Goal: Task Accomplishment & Management: Manage account settings

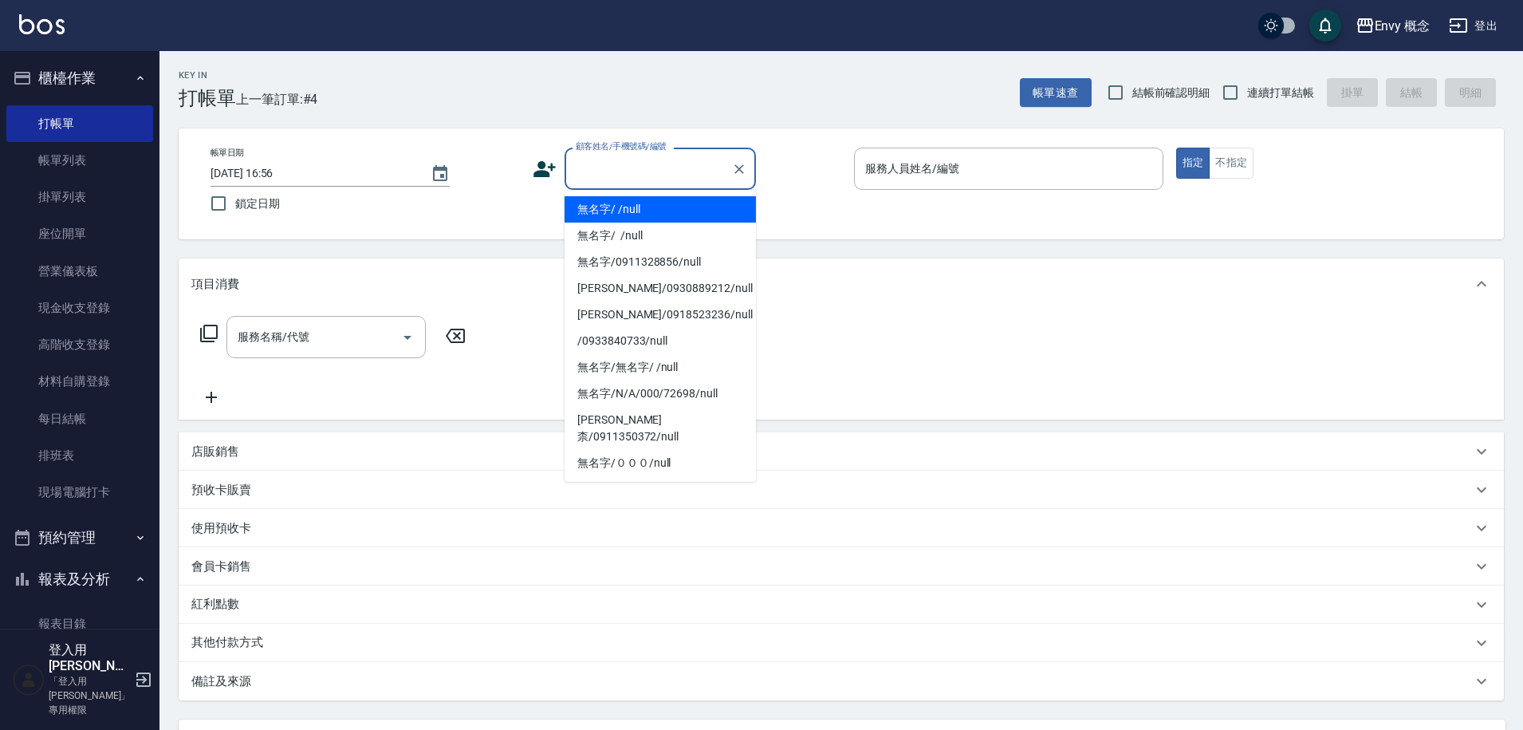
click at [669, 173] on input "顧客姓名/手機號碼/編號" at bounding box center [648, 169] width 153 height 28
click at [675, 207] on li "無名字/ /null" at bounding box center [660, 209] width 191 height 26
type input "無名字/ /null"
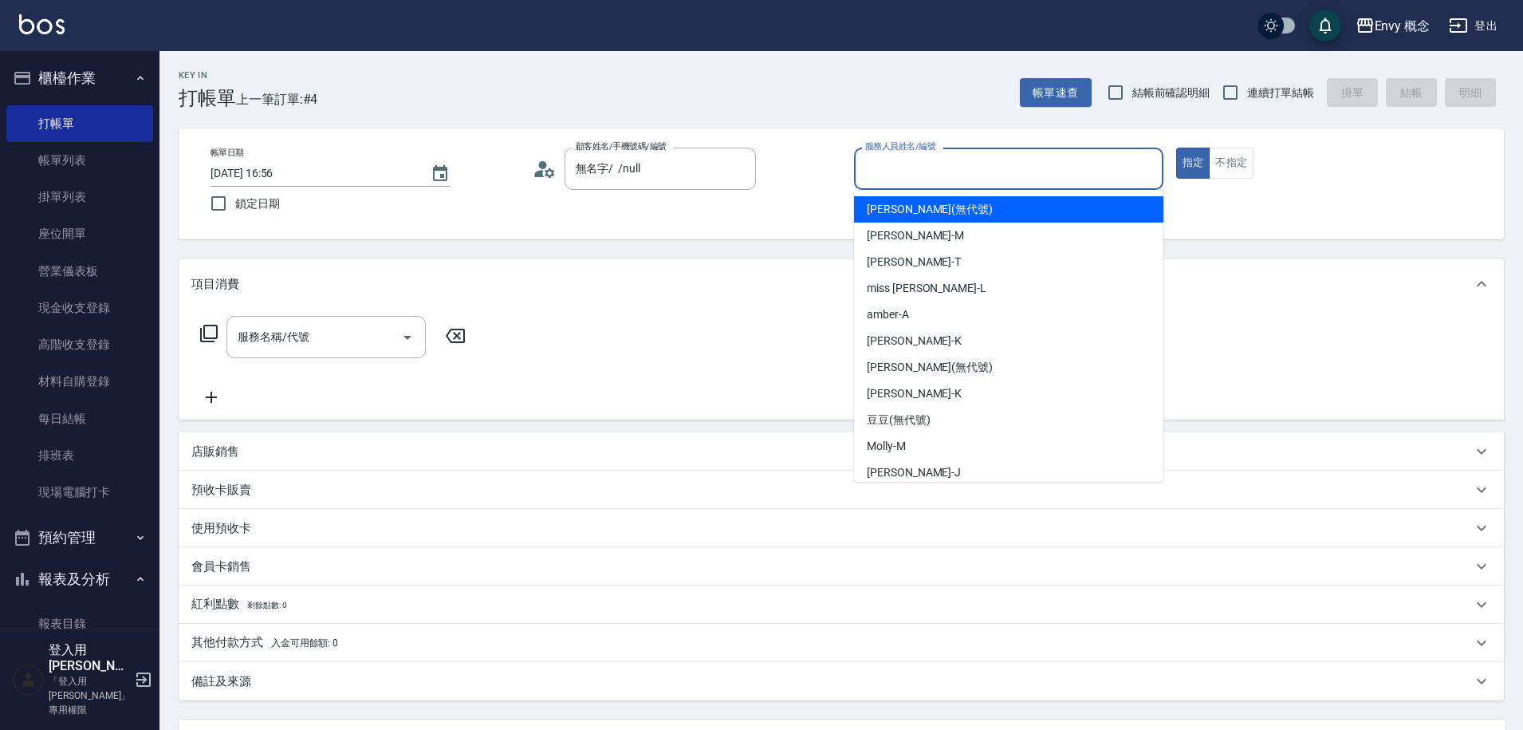
click at [895, 174] on input "服務人員姓名/編號" at bounding box center [1008, 169] width 295 height 28
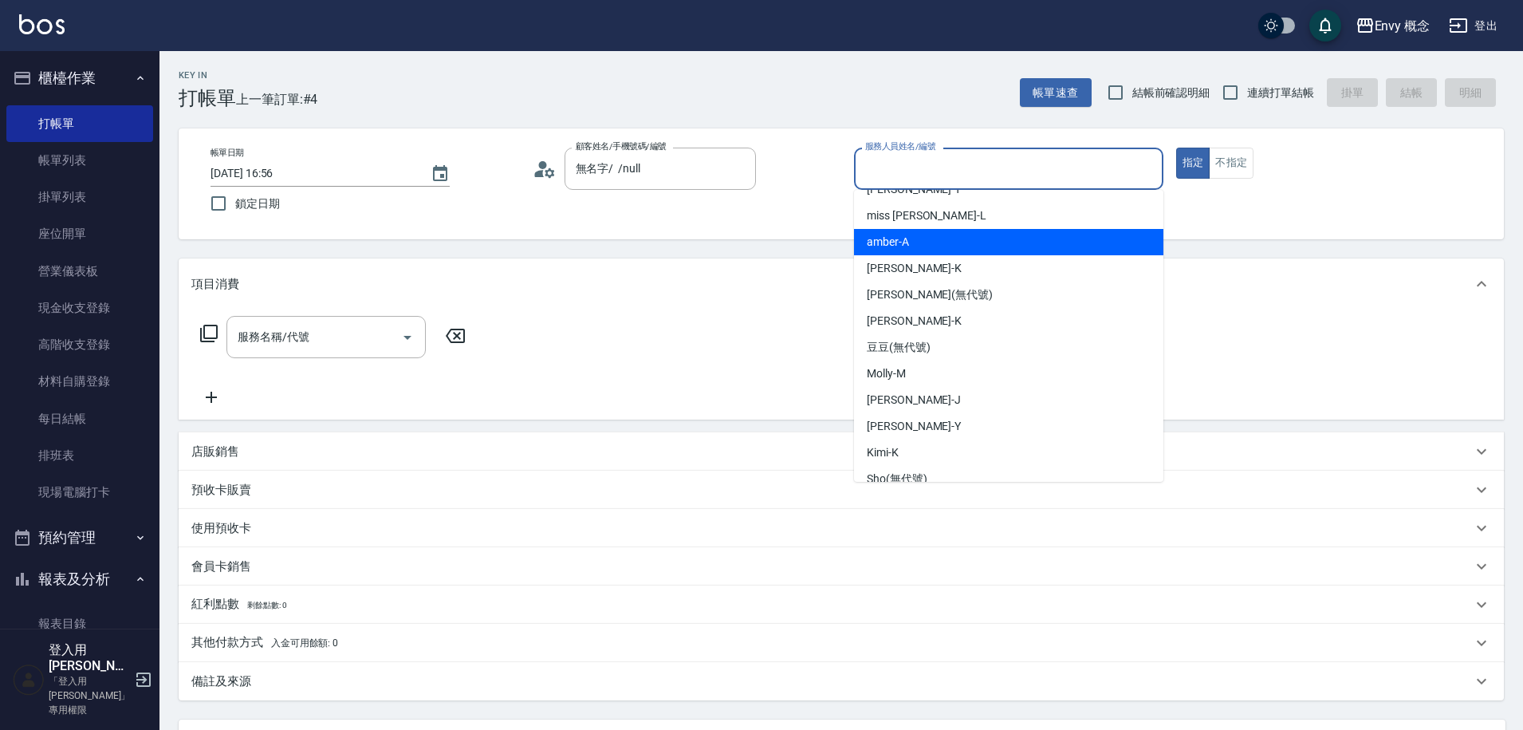
scroll to position [140, 0]
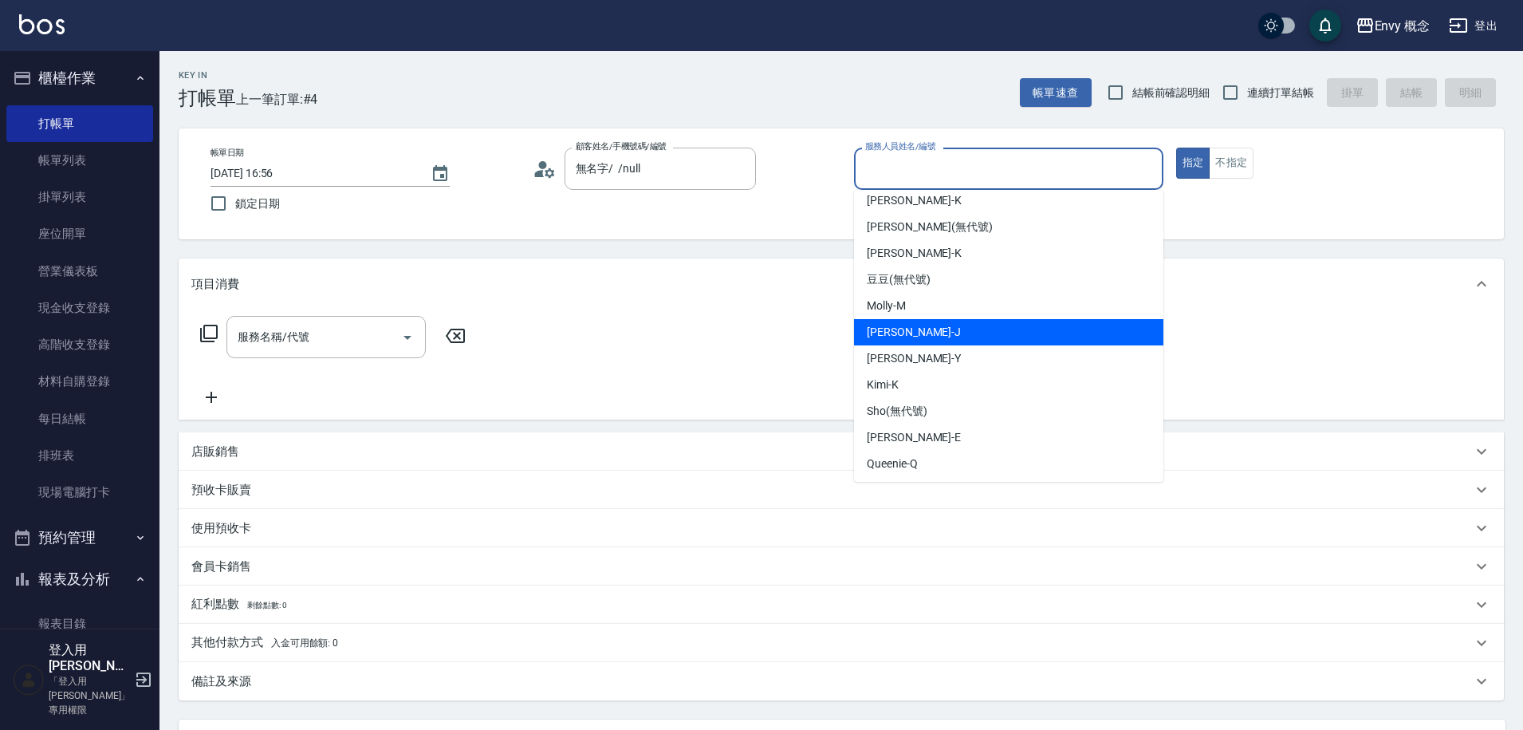
click at [911, 332] on div "[PERSON_NAME]" at bounding box center [1008, 332] width 309 height 26
type input "[PERSON_NAME]"
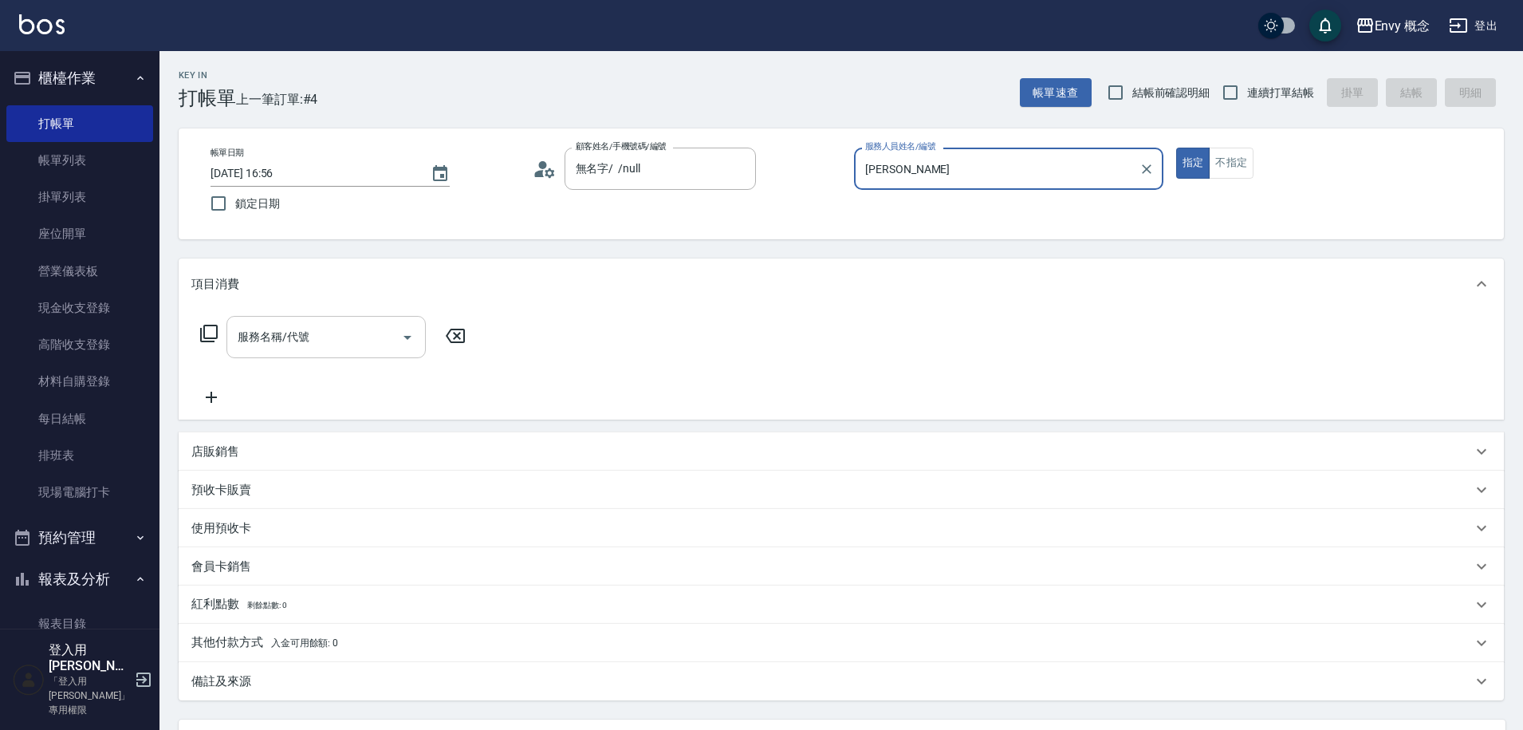
click at [348, 343] on input "服務名稱/代號" at bounding box center [314, 337] width 161 height 28
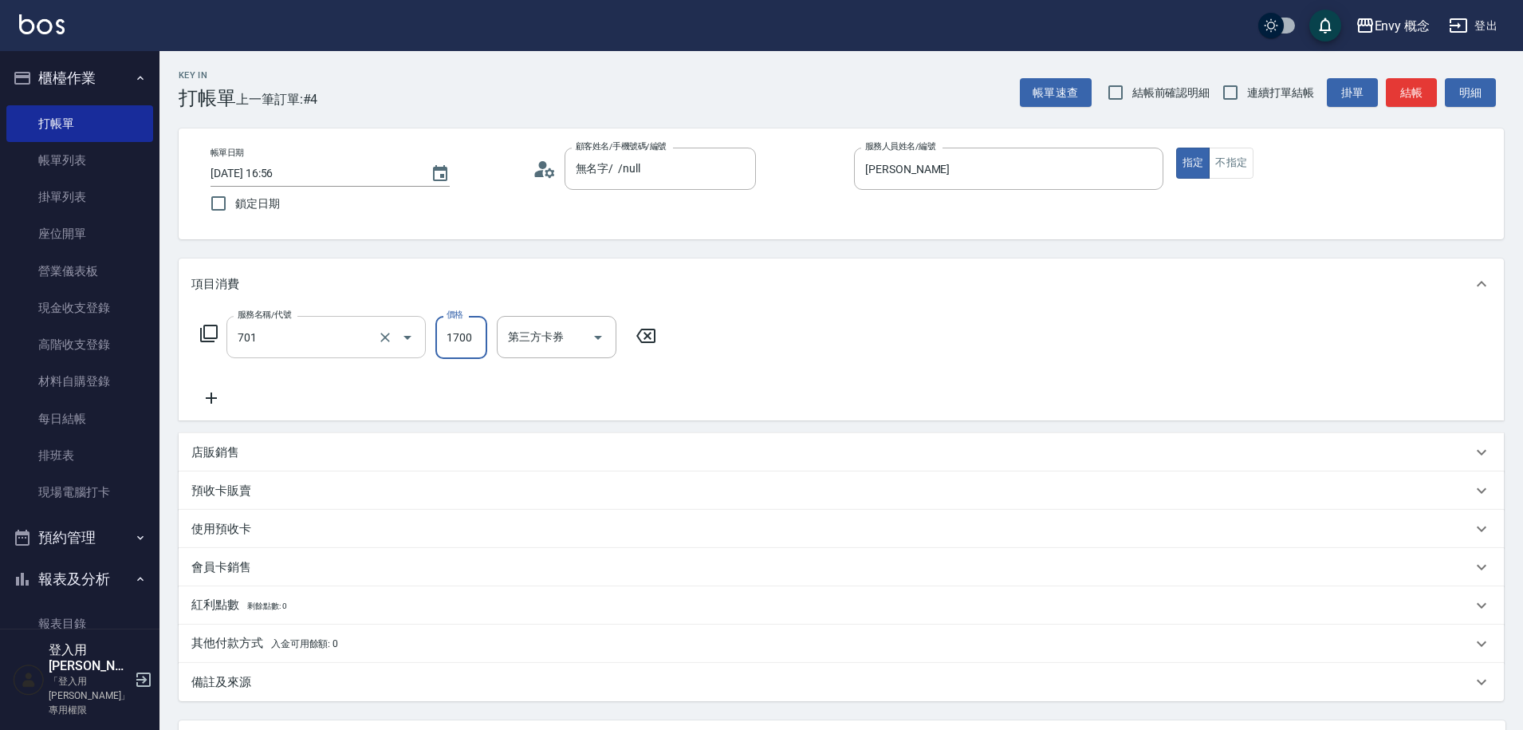
type input "701 染髮(701)"
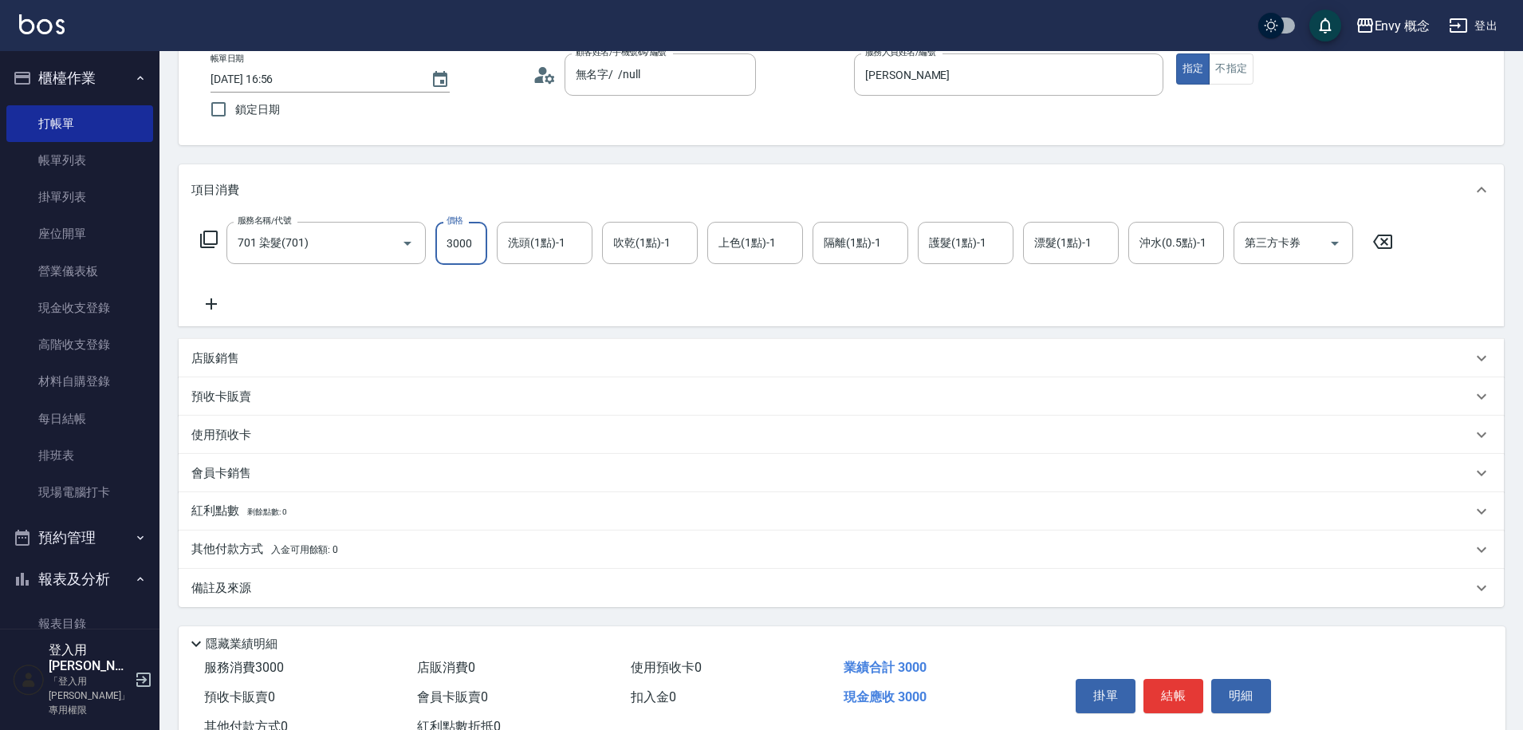
scroll to position [151, 0]
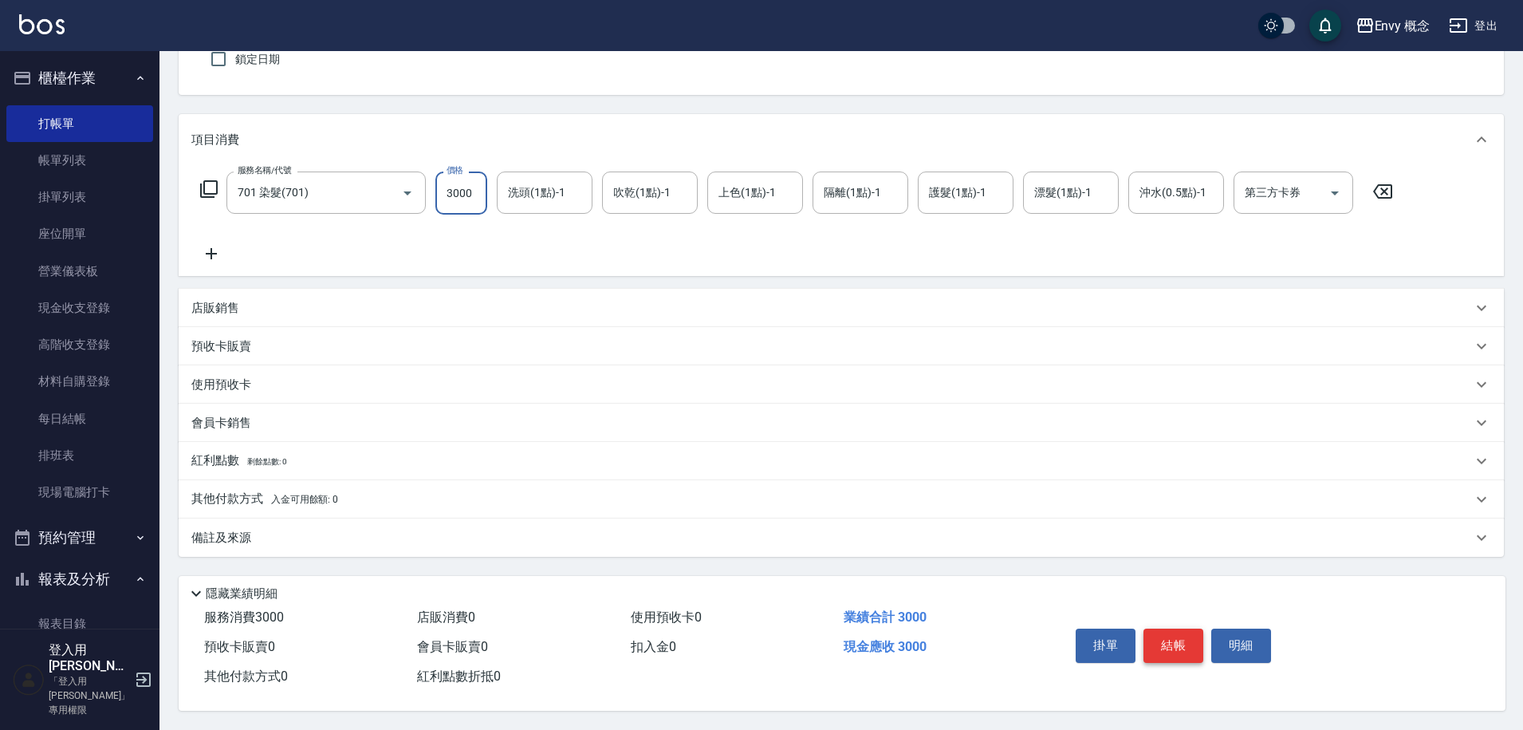
type input "3000"
drag, startPoint x: 1179, startPoint y: 635, endPoint x: 1166, endPoint y: 641, distance: 15.0
click at [1180, 635] on button "結帳" at bounding box center [1173, 644] width 60 height 33
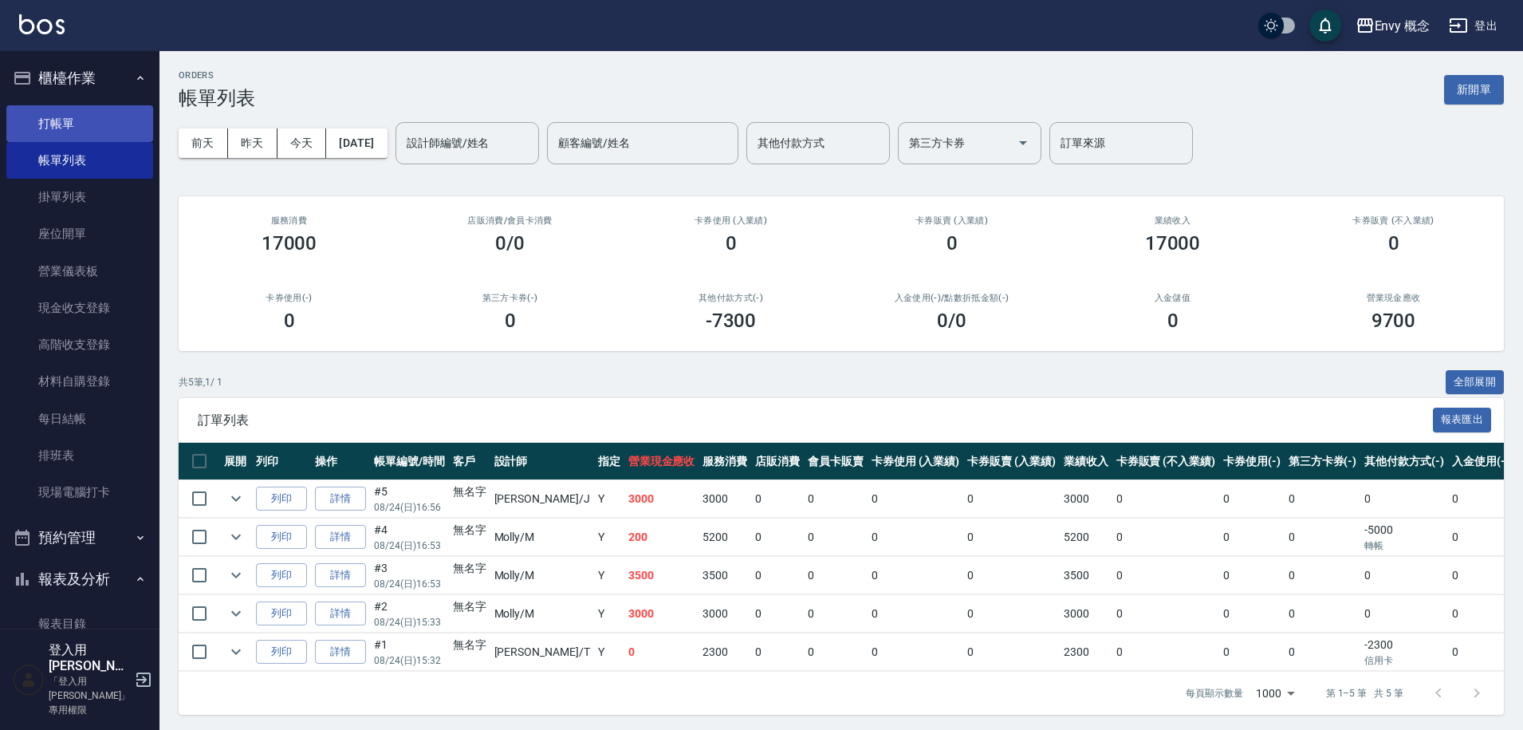
click at [112, 120] on link "打帳單" at bounding box center [79, 123] width 147 height 37
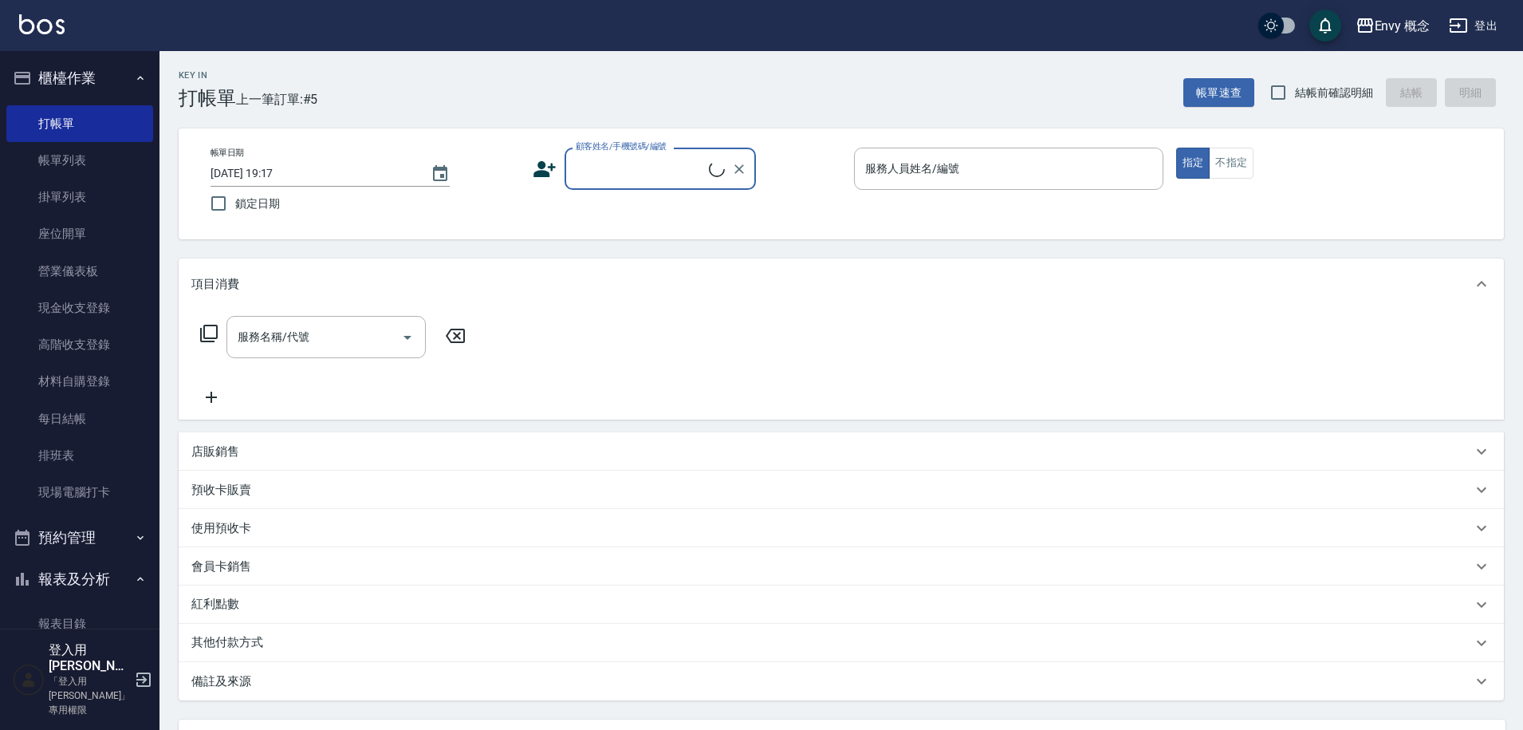
click at [646, 176] on input "顧客姓名/手機號碼/編號" at bounding box center [640, 169] width 137 height 28
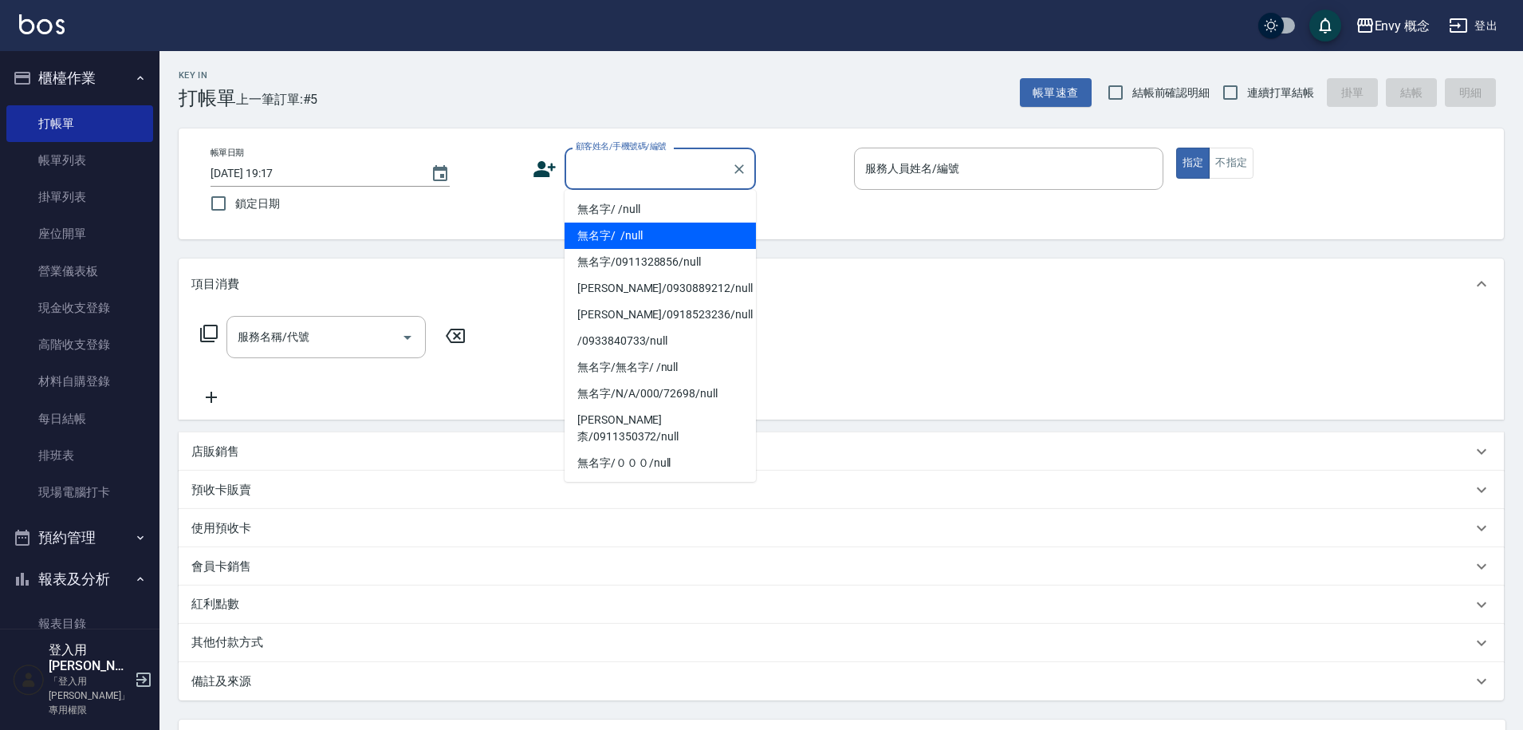
click at [651, 223] on li "無名字/ /null" at bounding box center [660, 235] width 191 height 26
click at [651, 223] on div "帳單日期 [DATE] 19:17 鎖定日期 顧客姓名/手機號碼/編號 顧客姓名/手機號碼/編號 服務人員姓名/編號 服務人員姓名/編號 指定 不指定" at bounding box center [841, 183] width 1325 height 111
type input "無名字/ /null"
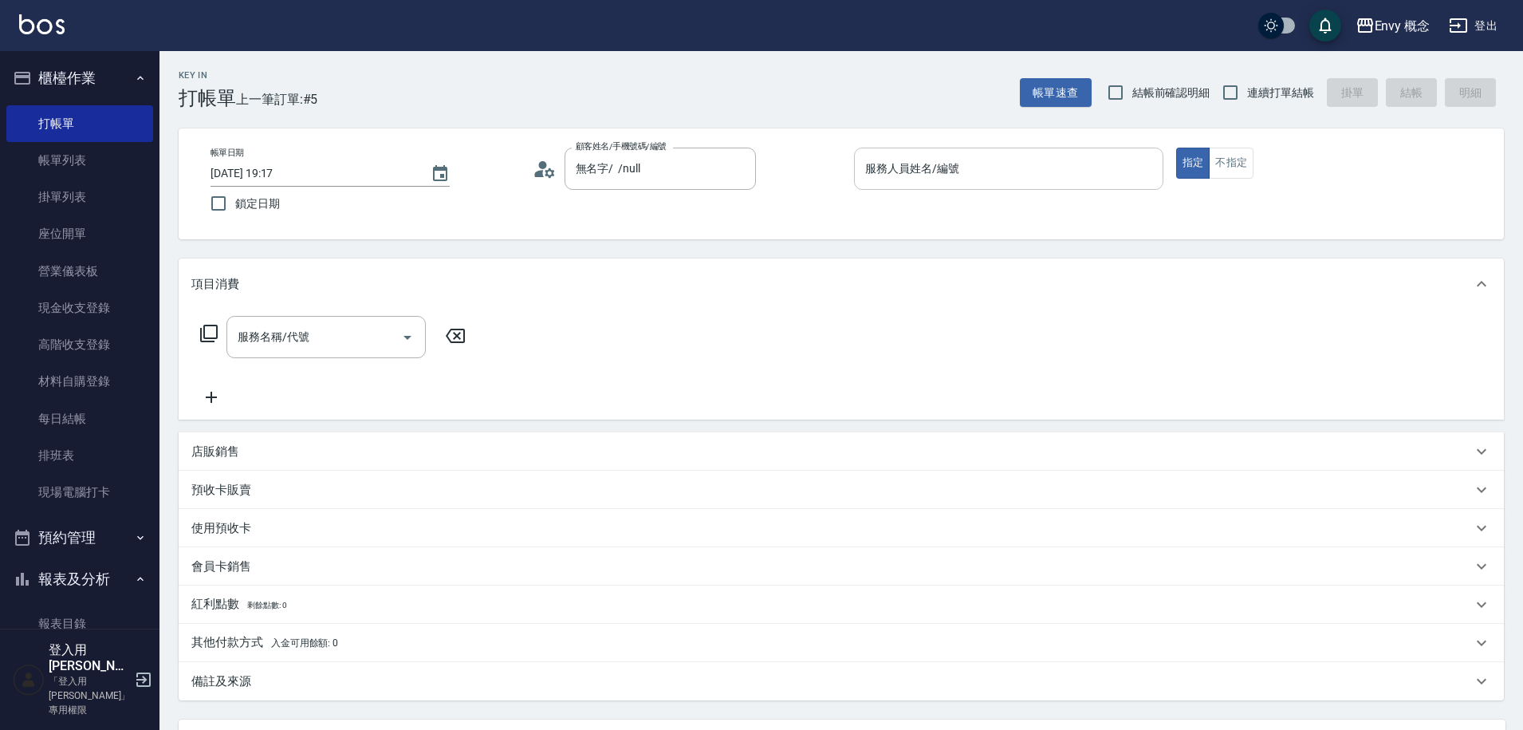
click at [1001, 173] on input "服務人員姓名/編號" at bounding box center [1008, 169] width 295 height 28
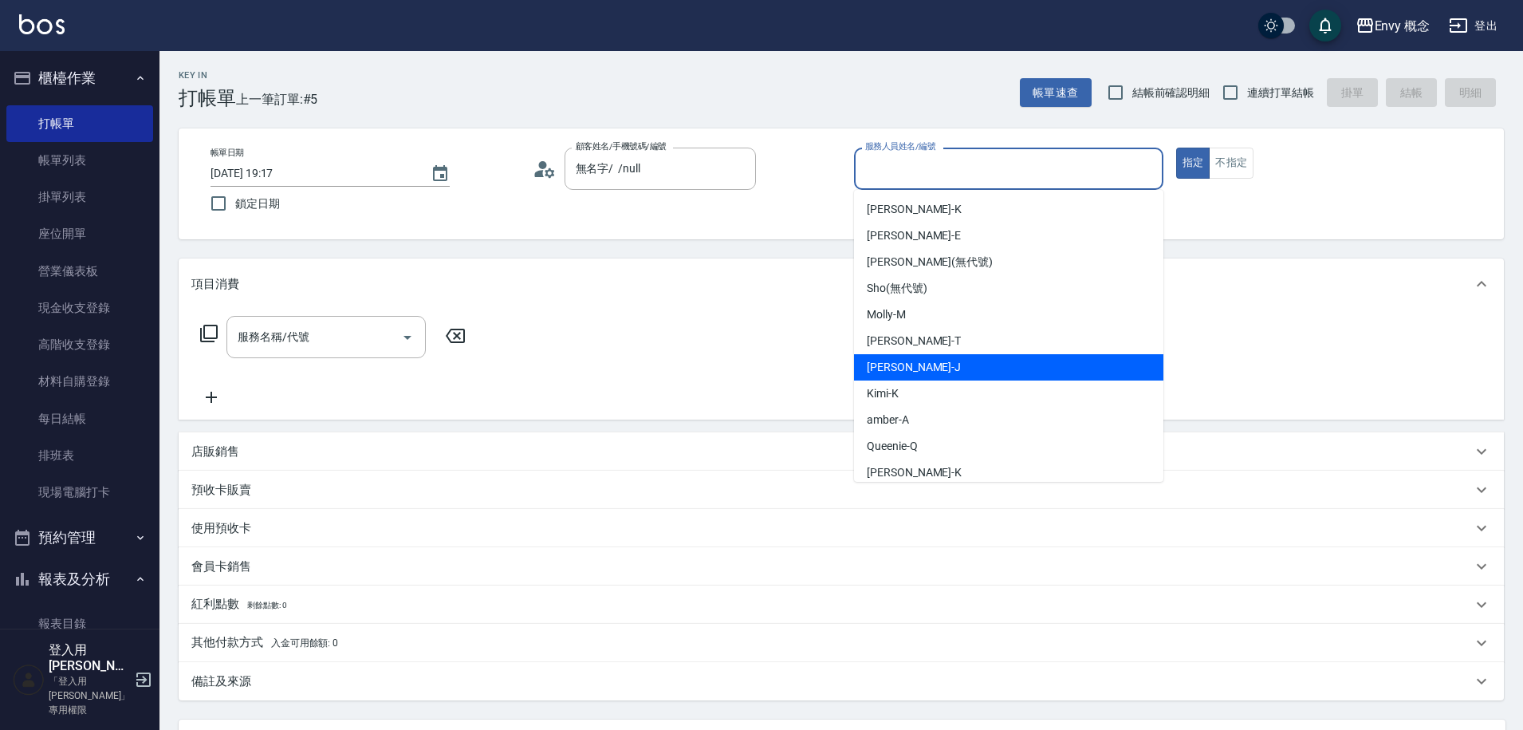
click at [957, 362] on div "[PERSON_NAME]" at bounding box center [1008, 367] width 309 height 26
type input "[PERSON_NAME]"
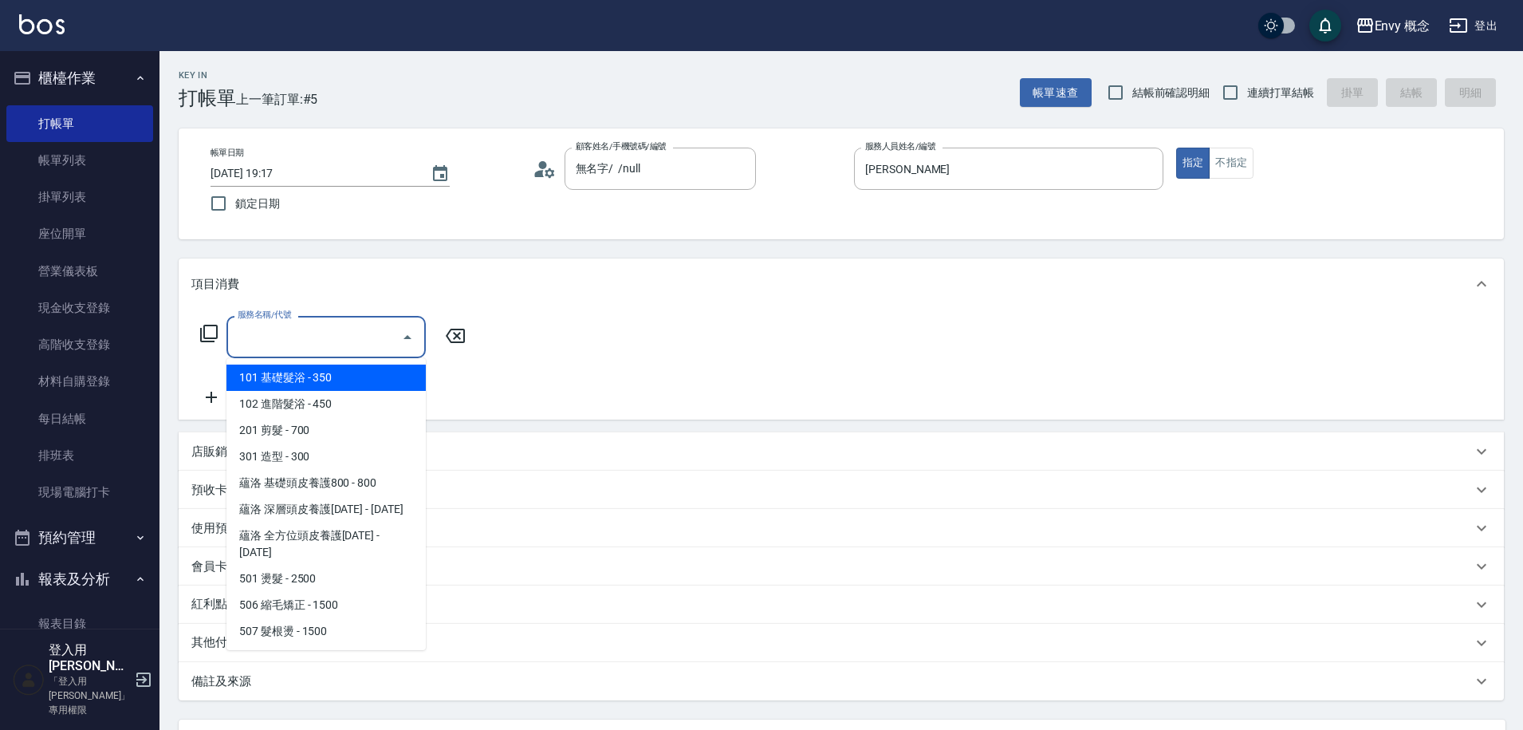
click at [266, 334] on input "服務名稱/代號" at bounding box center [314, 337] width 161 height 28
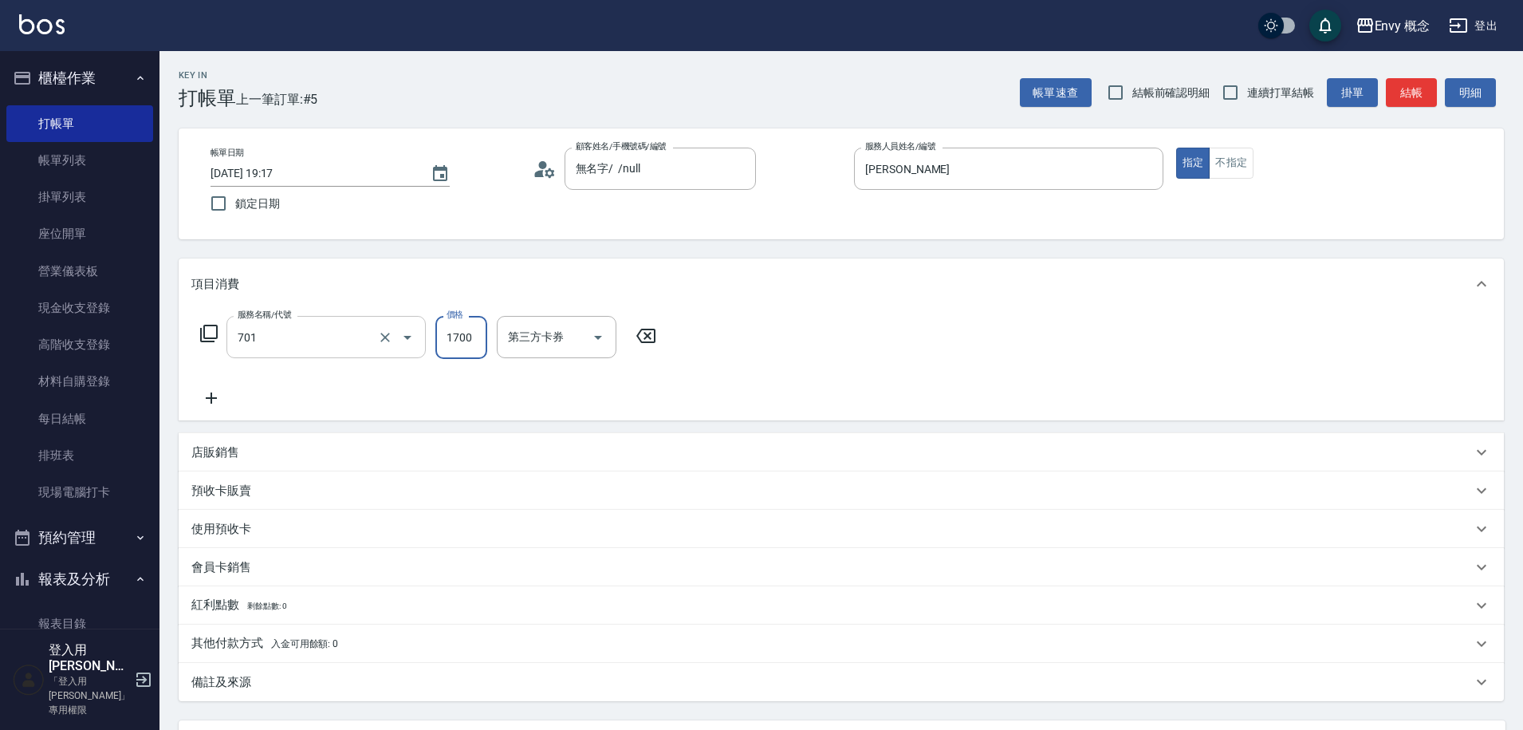
type input "701 染髮(701)"
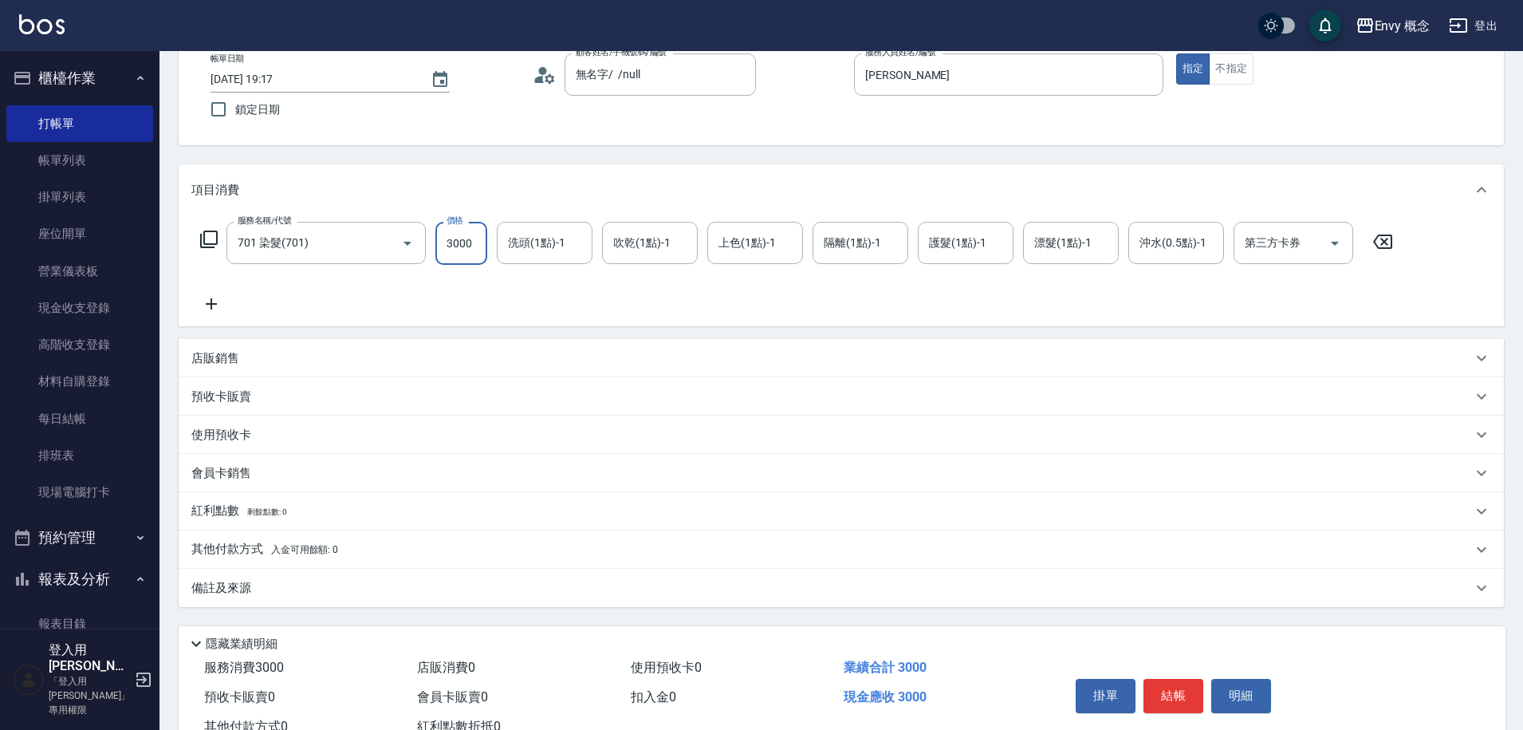
scroll to position [151, 0]
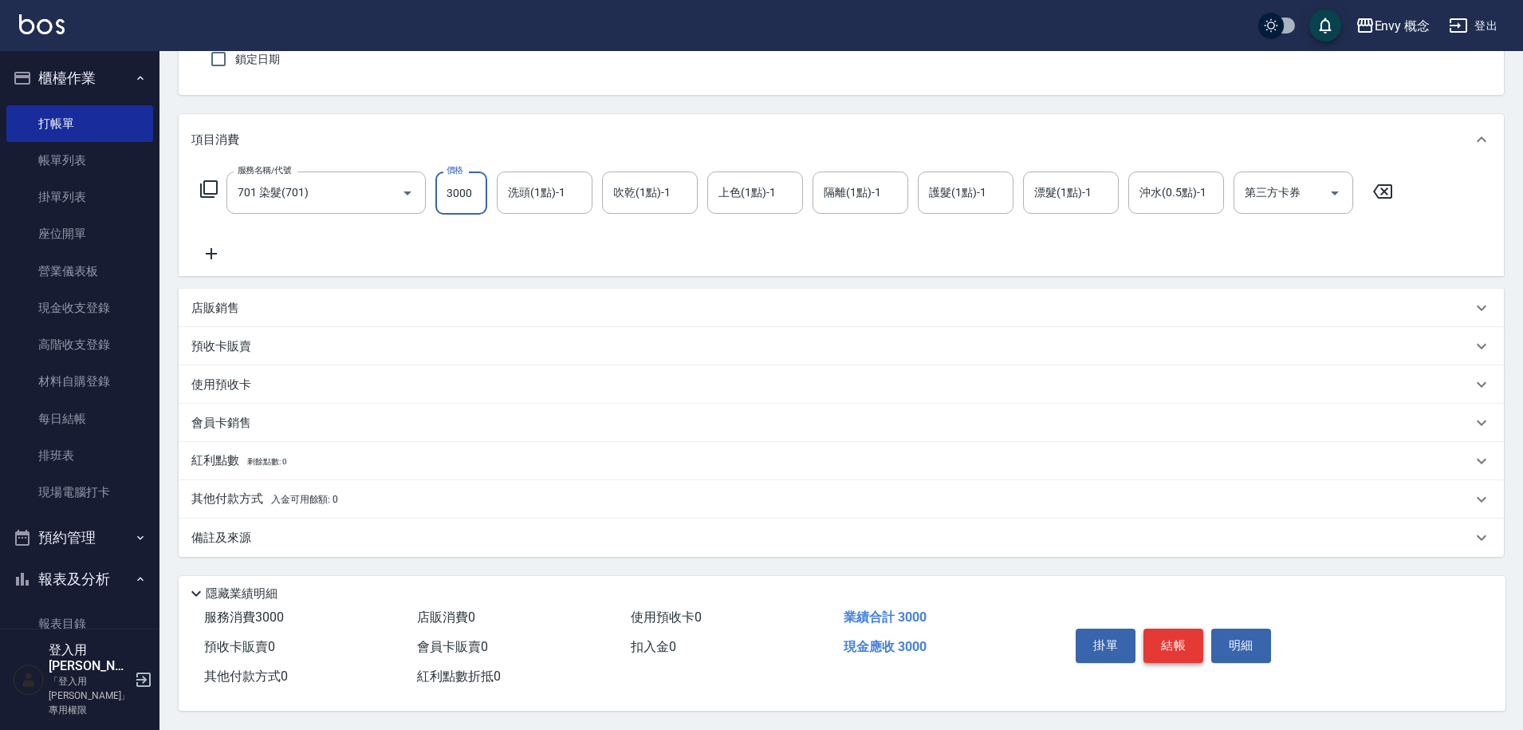
type input "3000"
click at [1174, 635] on button "結帳" at bounding box center [1173, 644] width 60 height 33
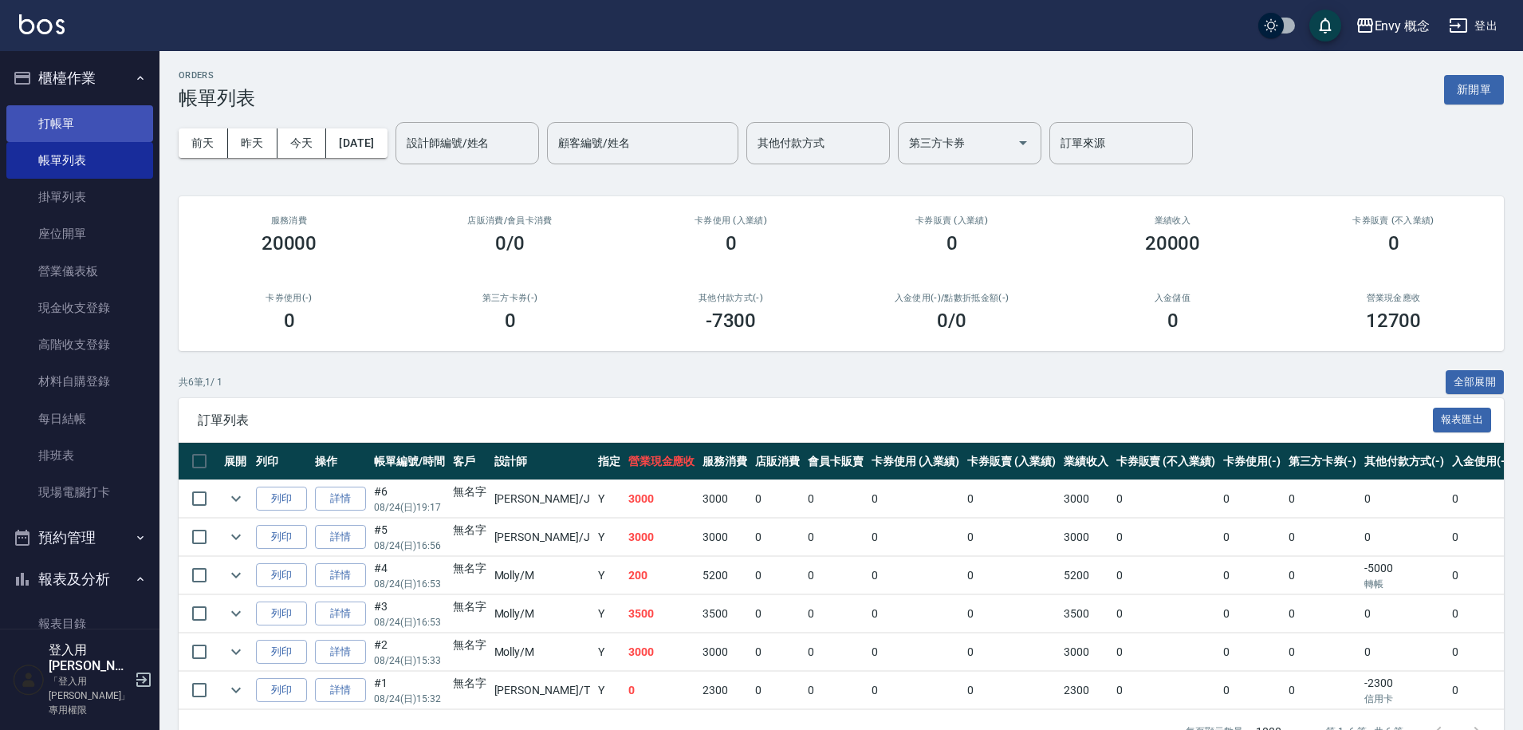
click at [50, 119] on link "打帳單" at bounding box center [79, 123] width 147 height 37
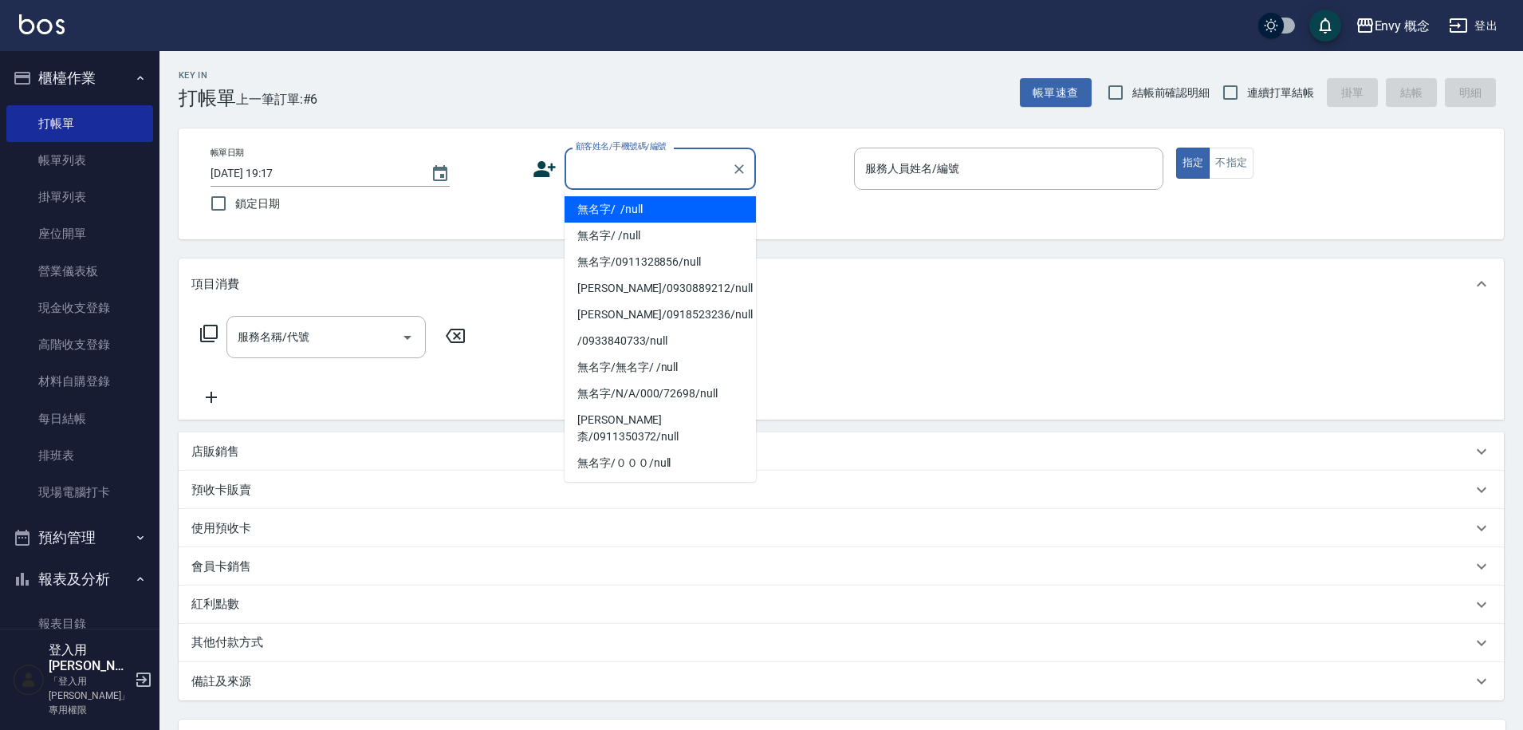
click at [631, 168] on input "顧客姓名/手機號碼/編號" at bounding box center [648, 169] width 153 height 28
click at [648, 210] on li "無名字/ /null" at bounding box center [660, 209] width 191 height 26
type input "無名字/ /null"
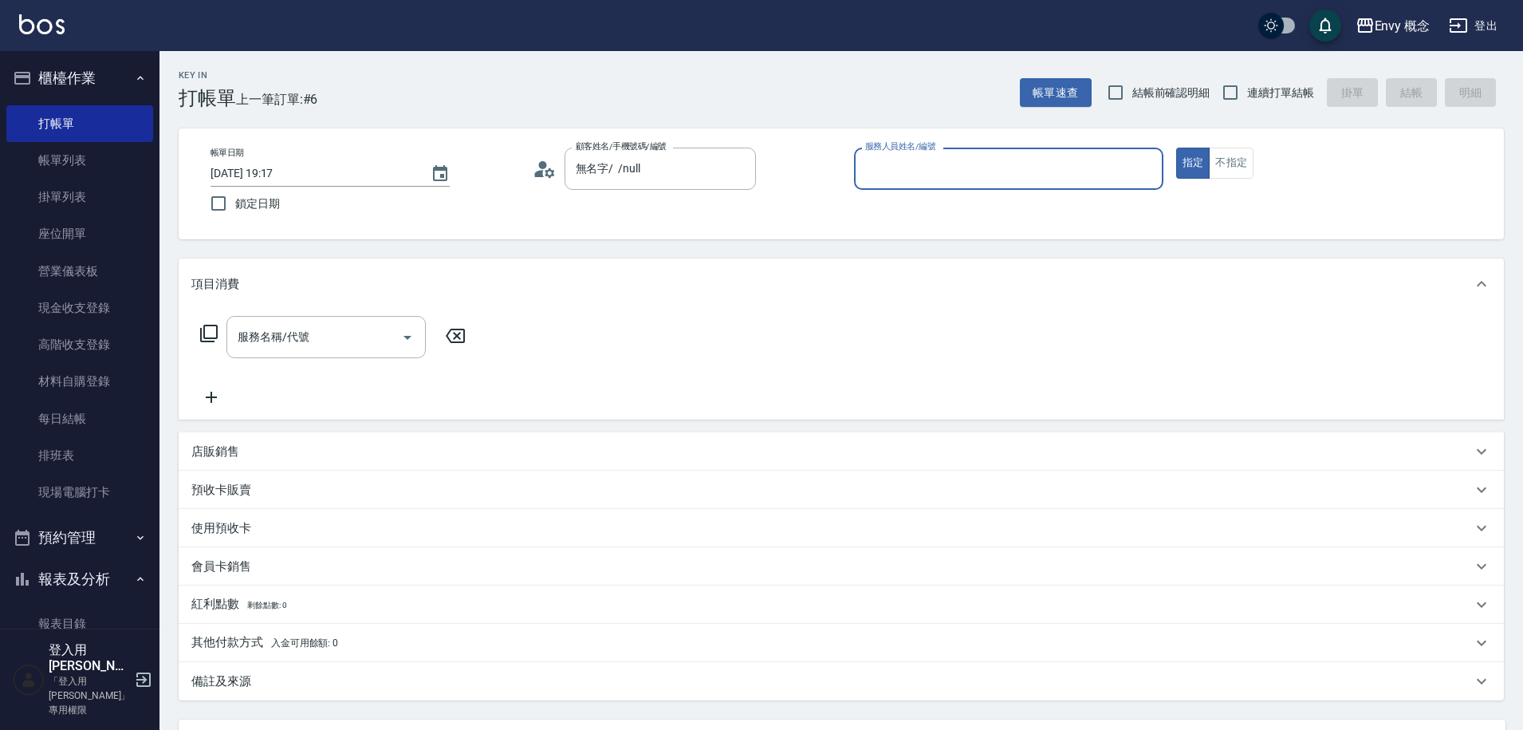
click at [962, 167] on input "服務人員姓名/編號" at bounding box center [1008, 169] width 295 height 28
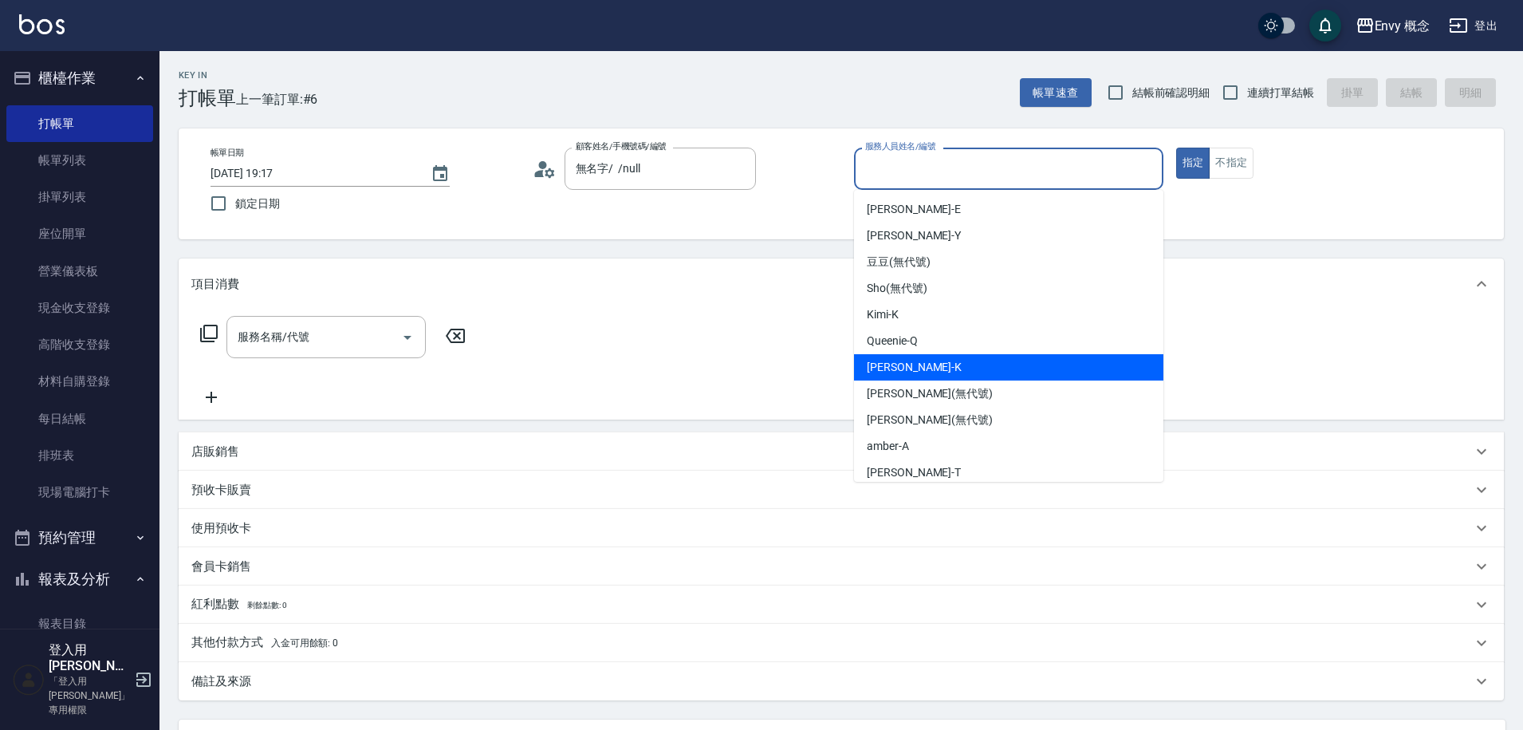
scroll to position [142, 0]
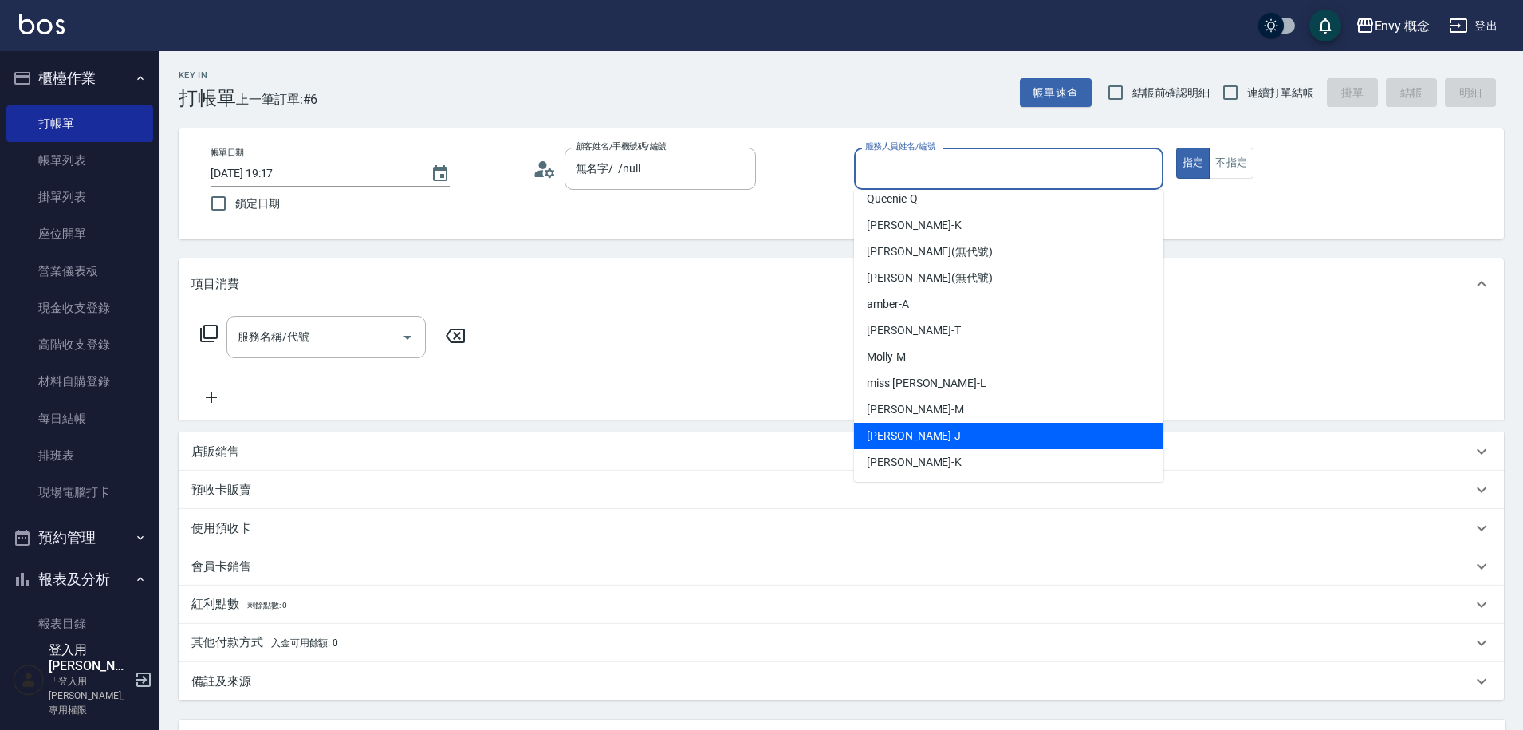
click at [963, 432] on div "[PERSON_NAME]" at bounding box center [1008, 436] width 309 height 26
type input "[PERSON_NAME]"
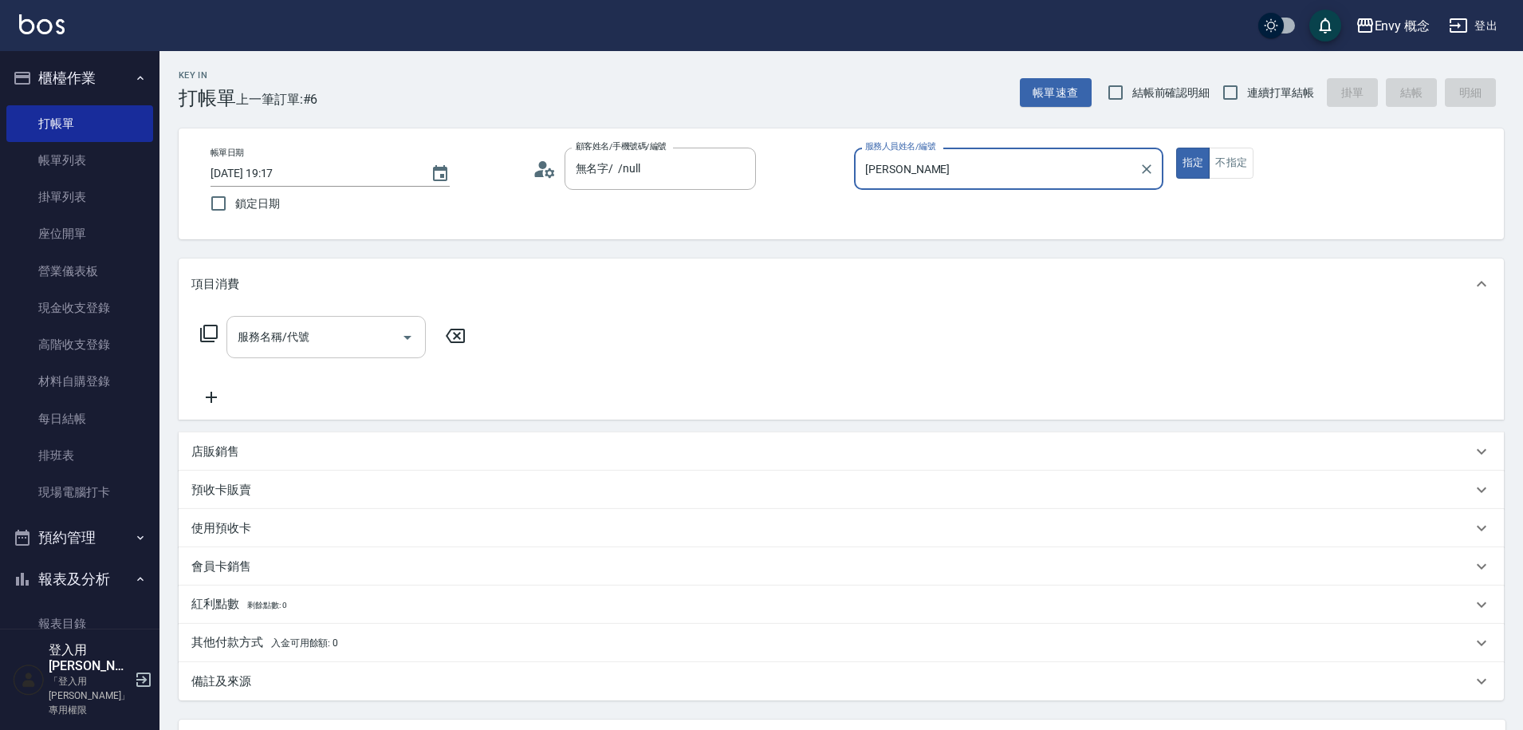
click at [362, 341] on input "服務名稱/代號" at bounding box center [314, 337] width 161 height 28
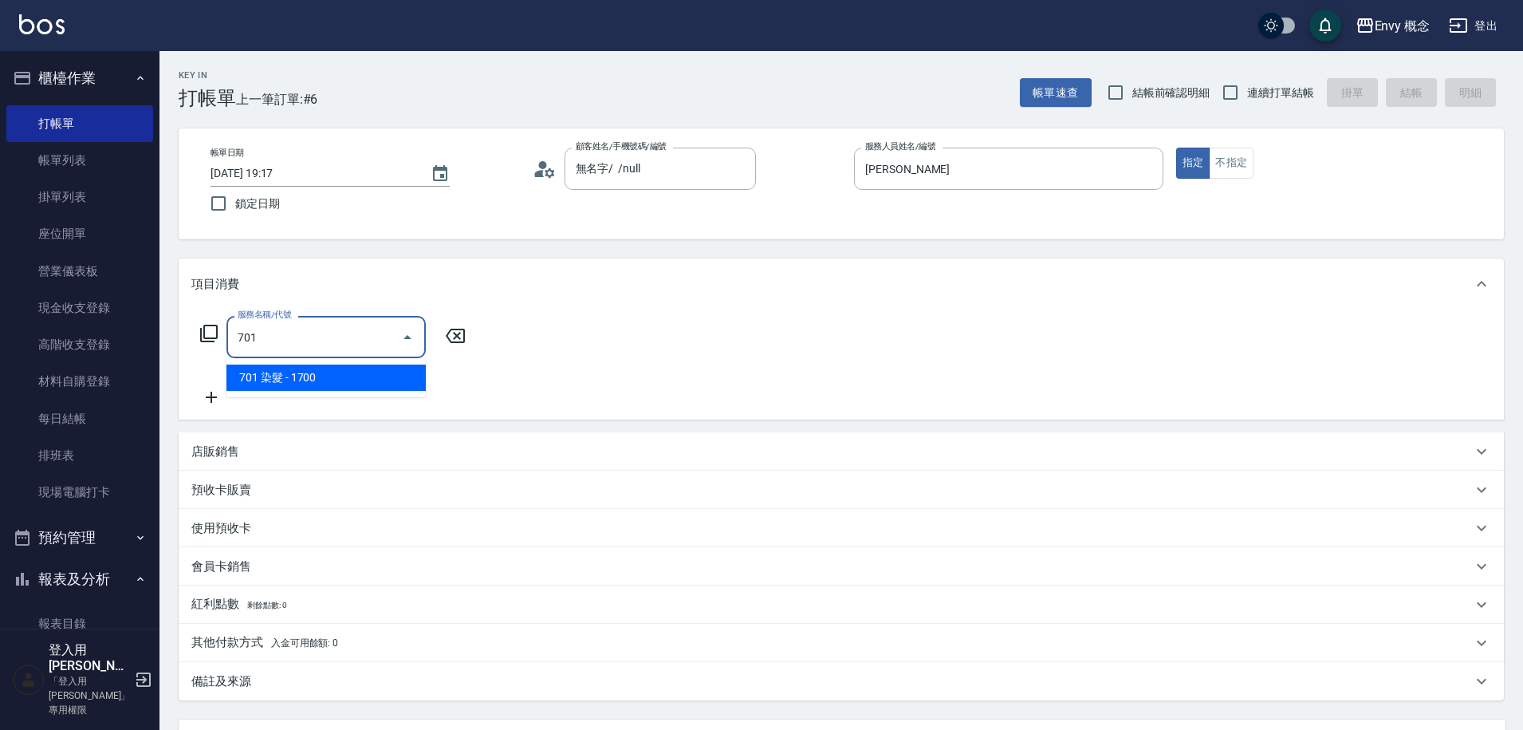
type input "701"
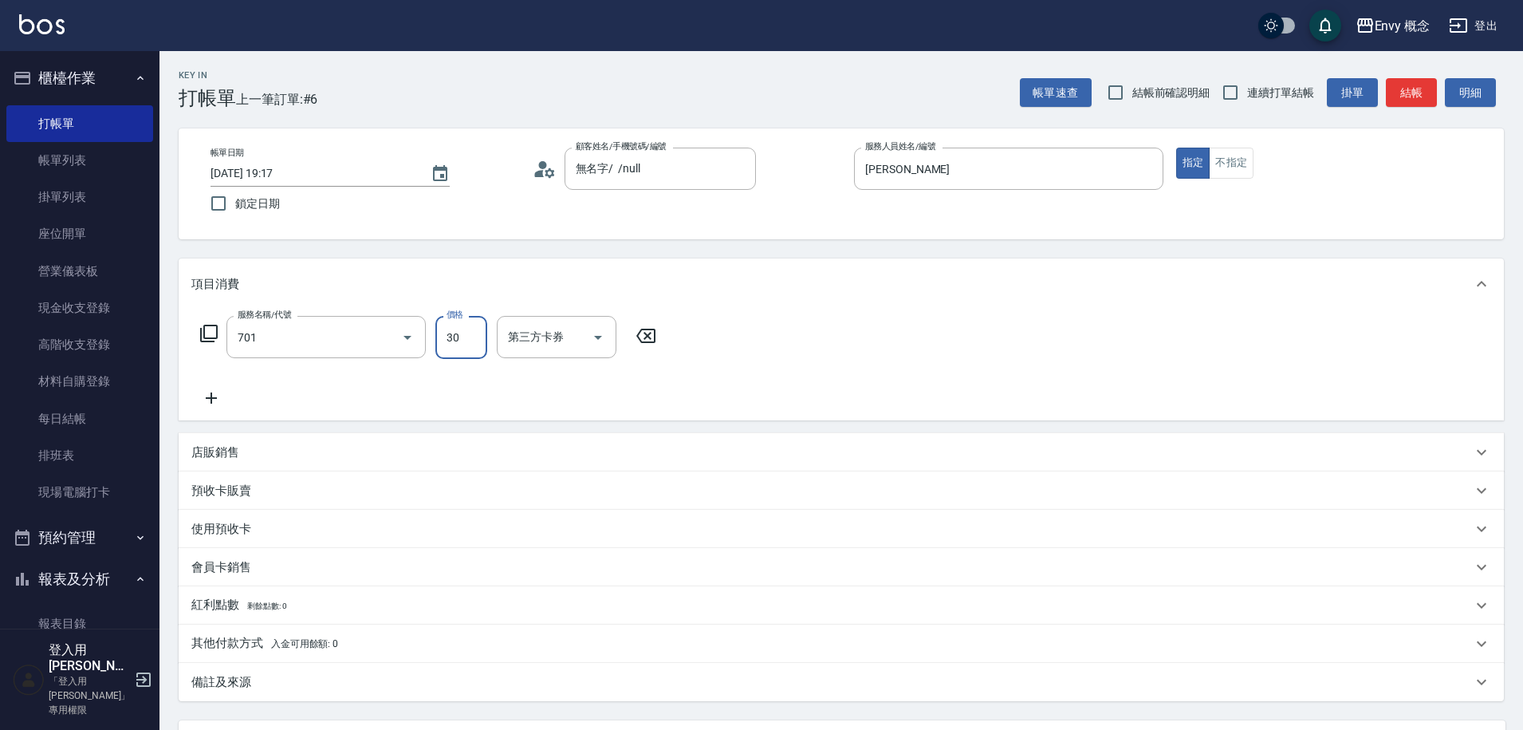
type input "300"
type input "701 染髮(701)"
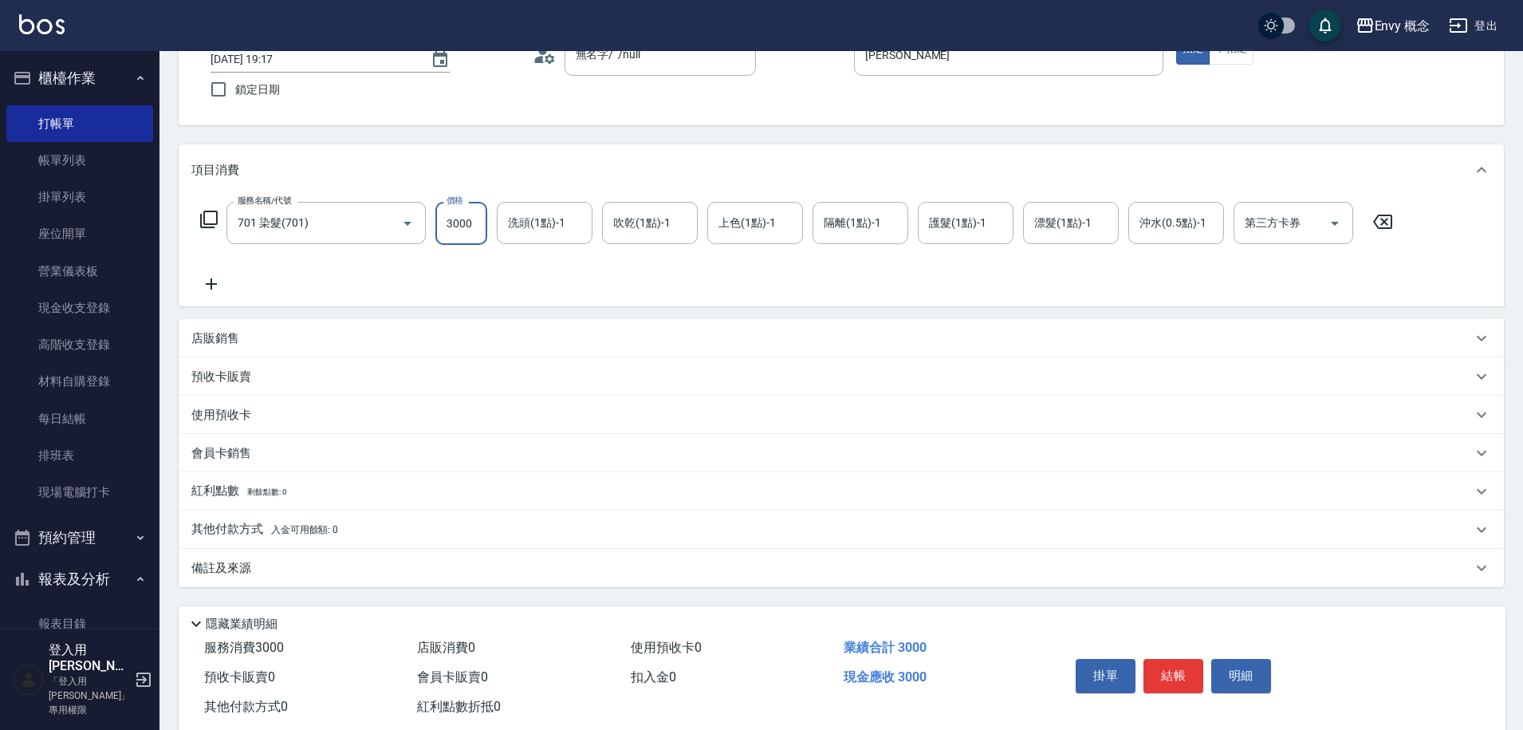
scroll to position [151, 0]
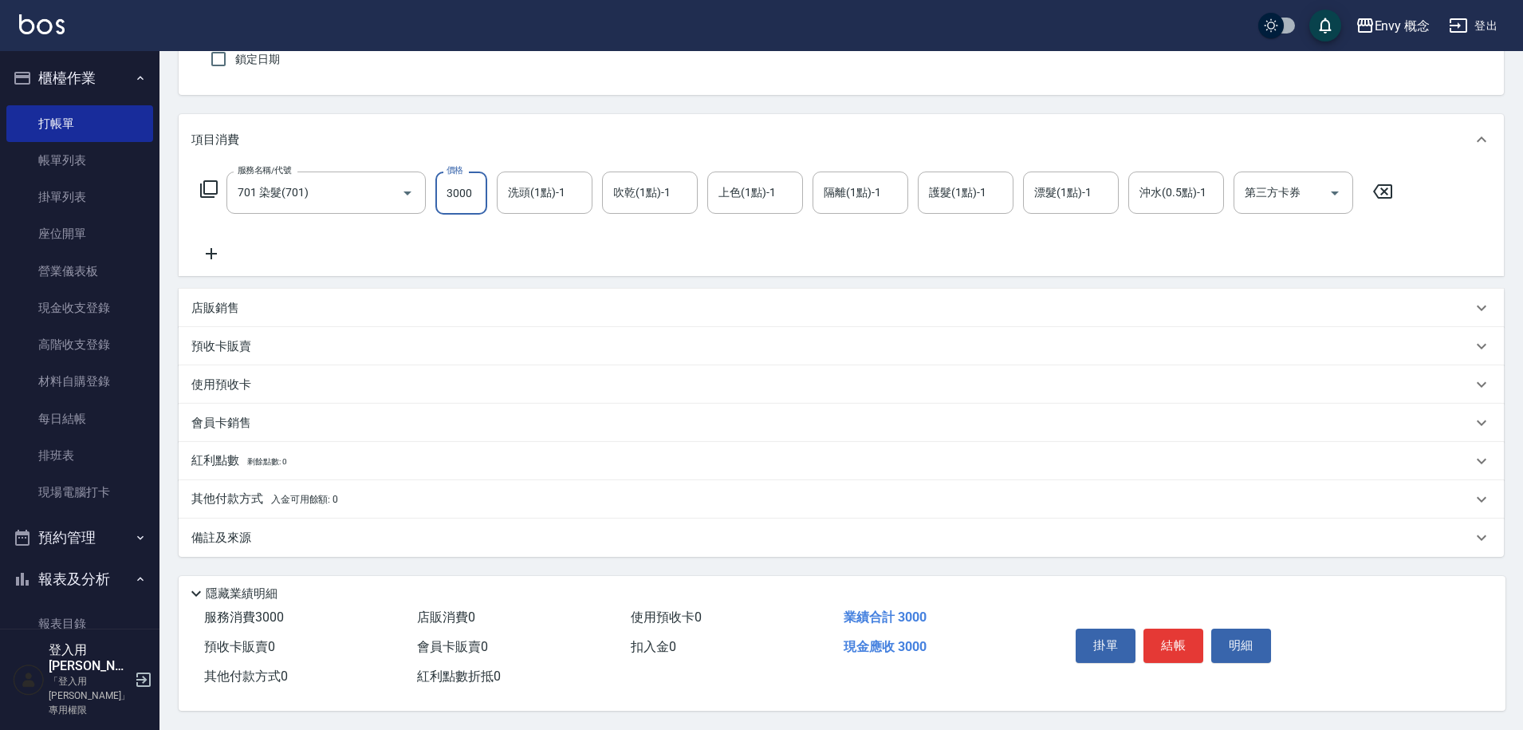
type input "3000"
click at [1167, 642] on button "結帳" at bounding box center [1173, 644] width 60 height 33
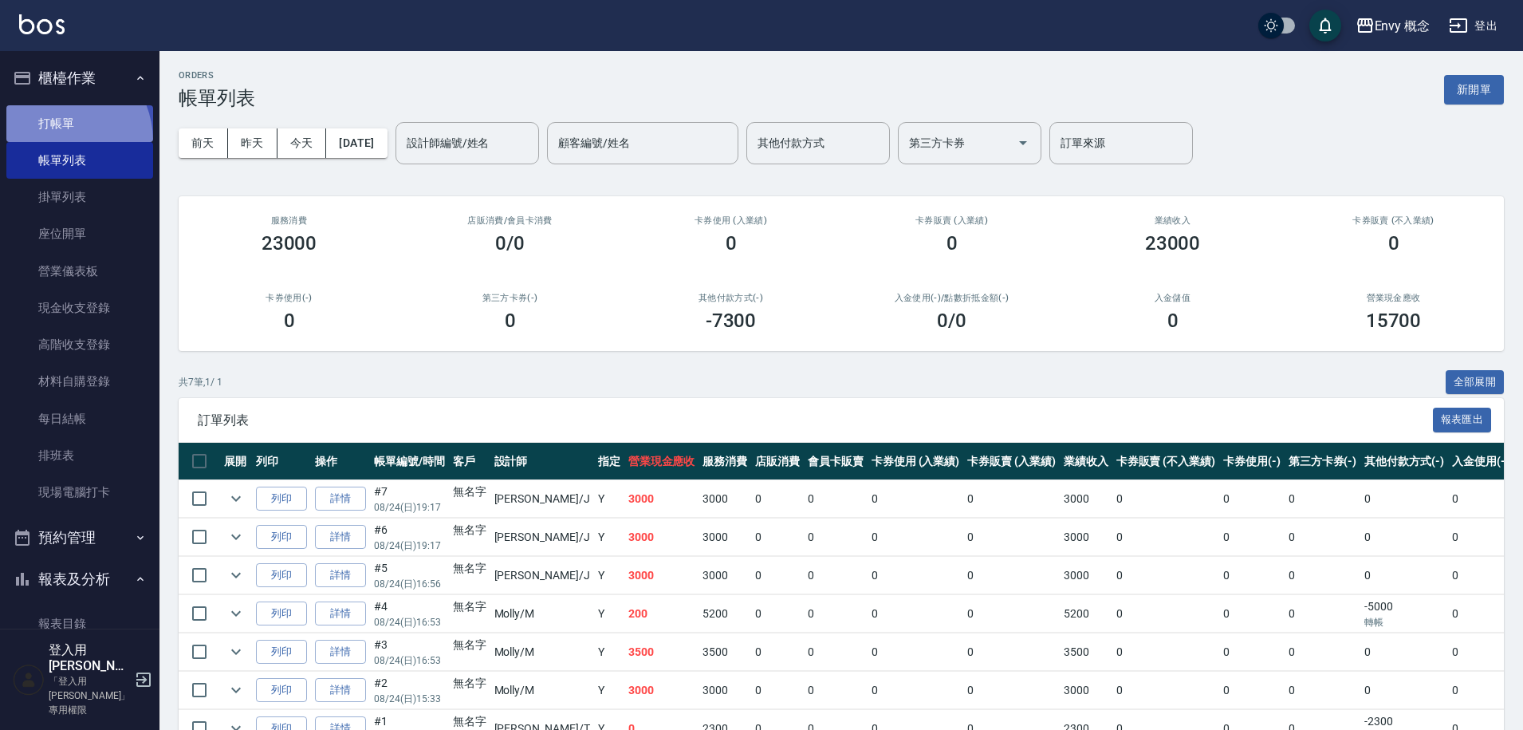
click at [55, 140] on link "打帳單" at bounding box center [79, 123] width 147 height 37
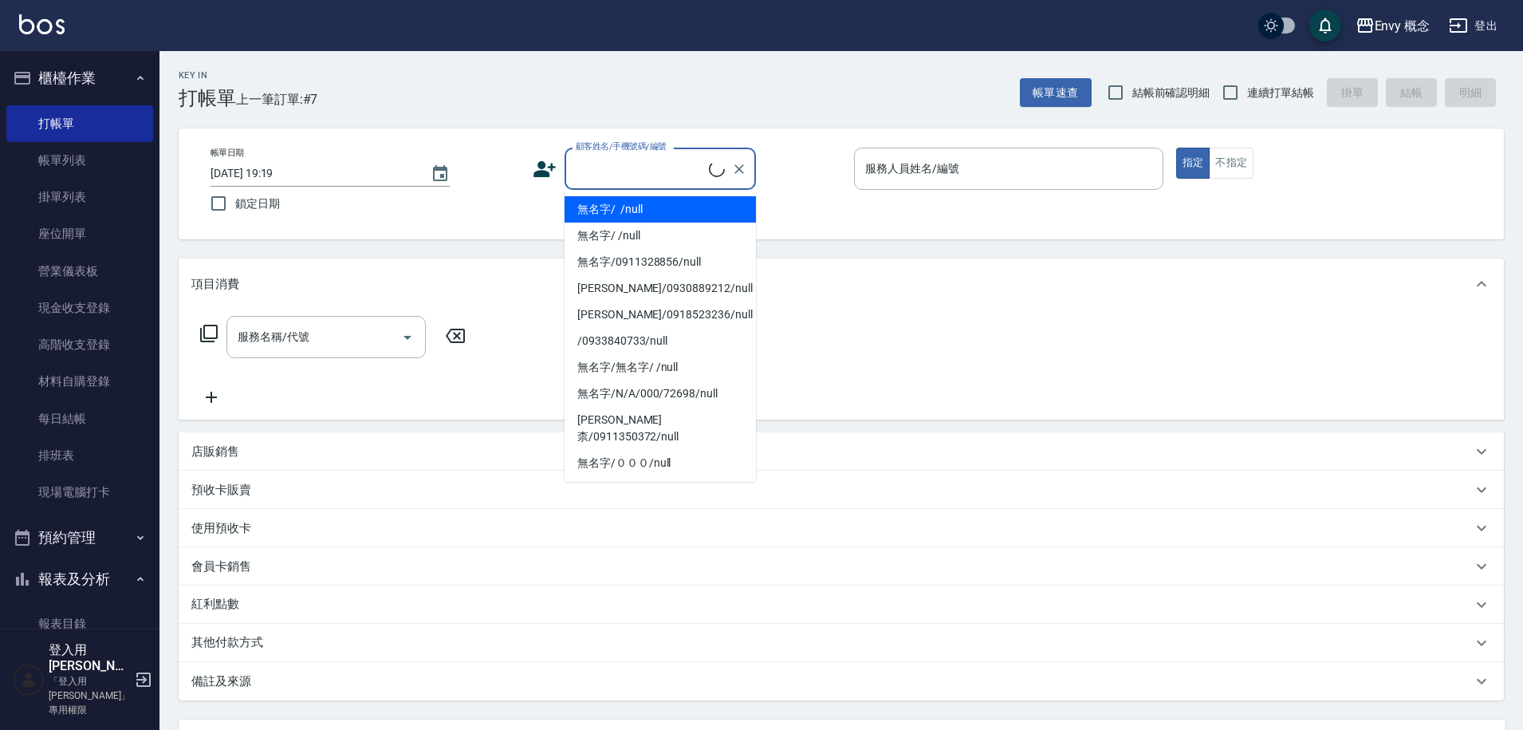
click at [594, 168] on input "顧客姓名/手機號碼/編號" at bounding box center [640, 169] width 137 height 28
click at [627, 207] on li "無名字/ /null" at bounding box center [660, 209] width 191 height 26
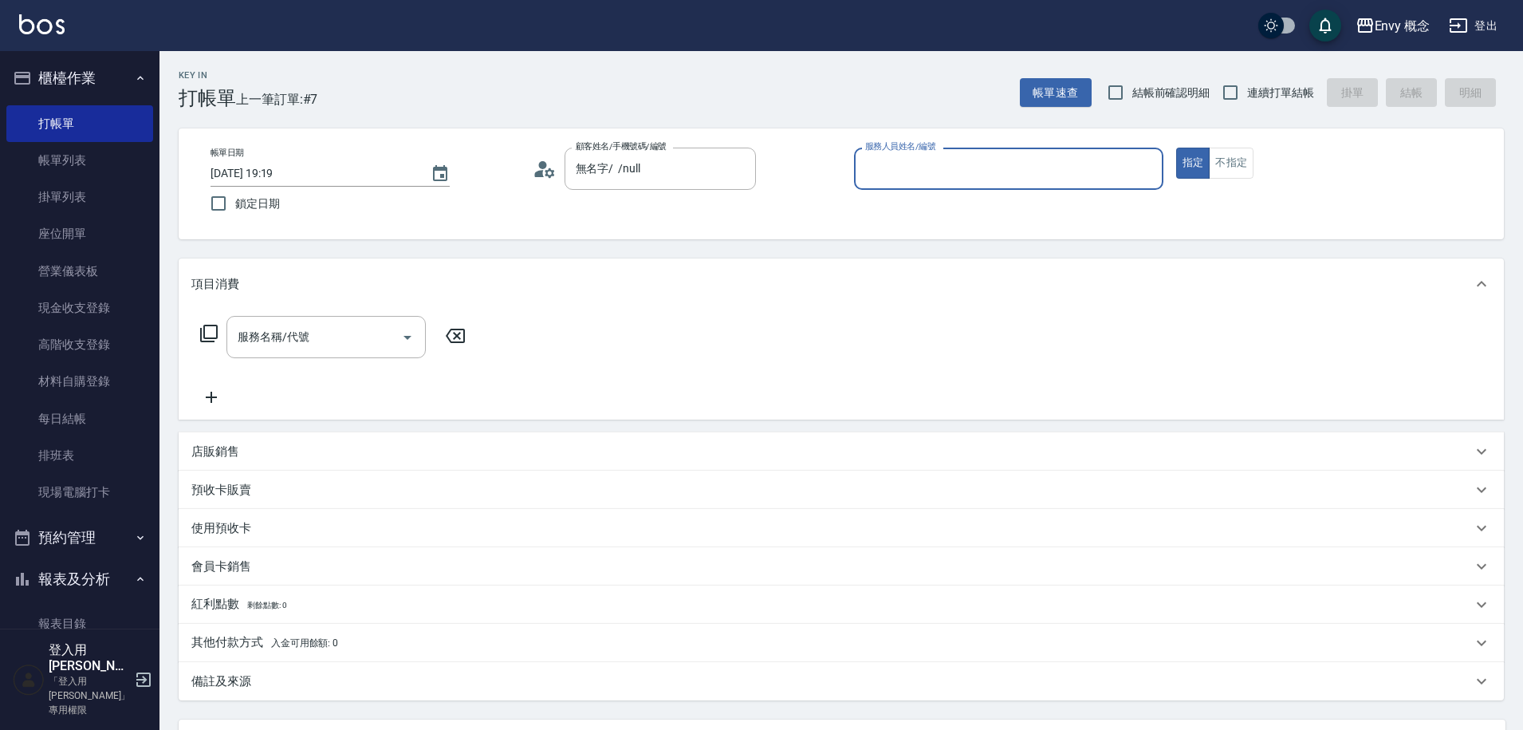
type input "無名字/ /null"
click at [959, 167] on input "服務人員姓名/編號" at bounding box center [1008, 169] width 295 height 28
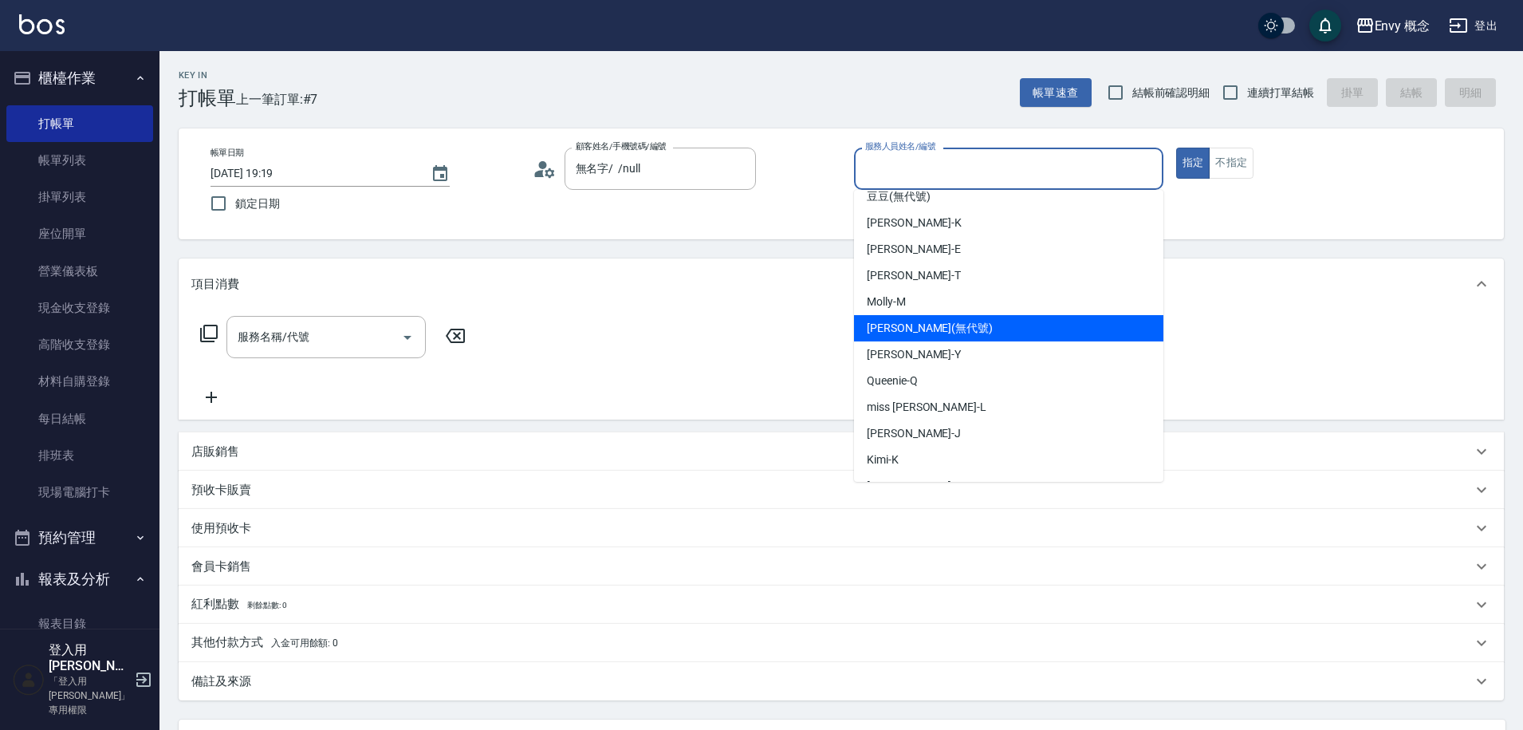
scroll to position [142, 0]
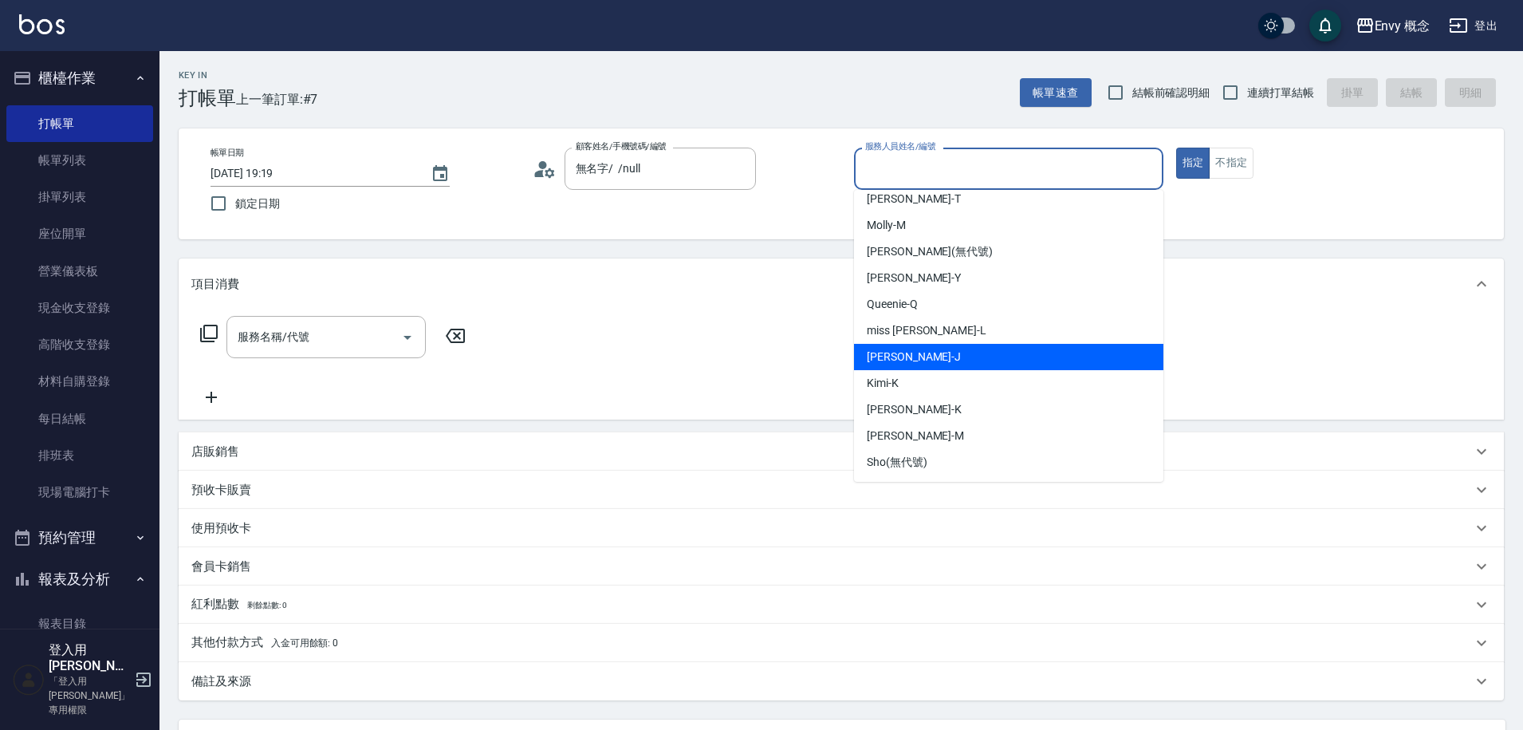
click at [962, 367] on div "[PERSON_NAME]" at bounding box center [1008, 357] width 309 height 26
type input "[PERSON_NAME]"
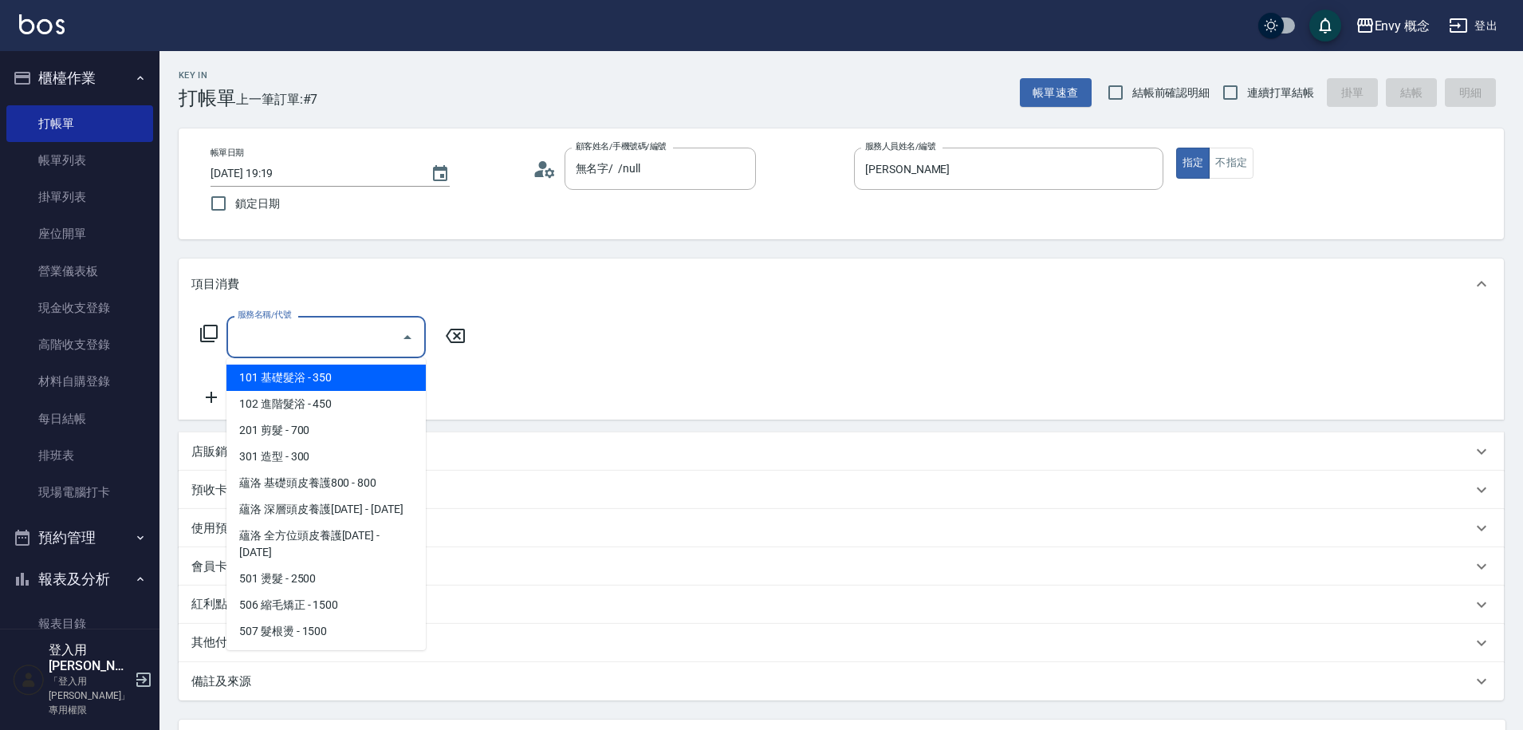
click at [326, 347] on input "服務名稱/代號" at bounding box center [314, 337] width 161 height 28
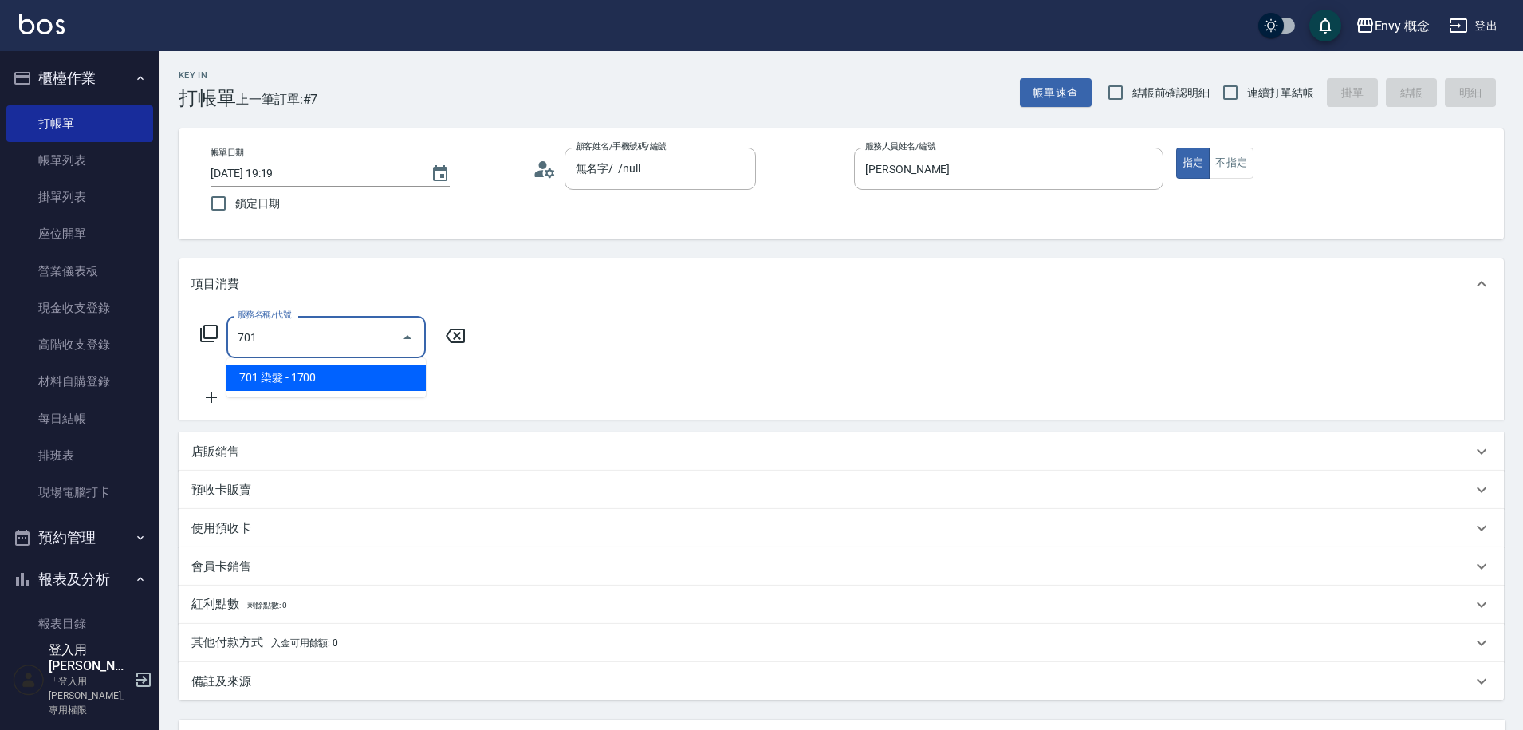
type input "701 染髮(701)"
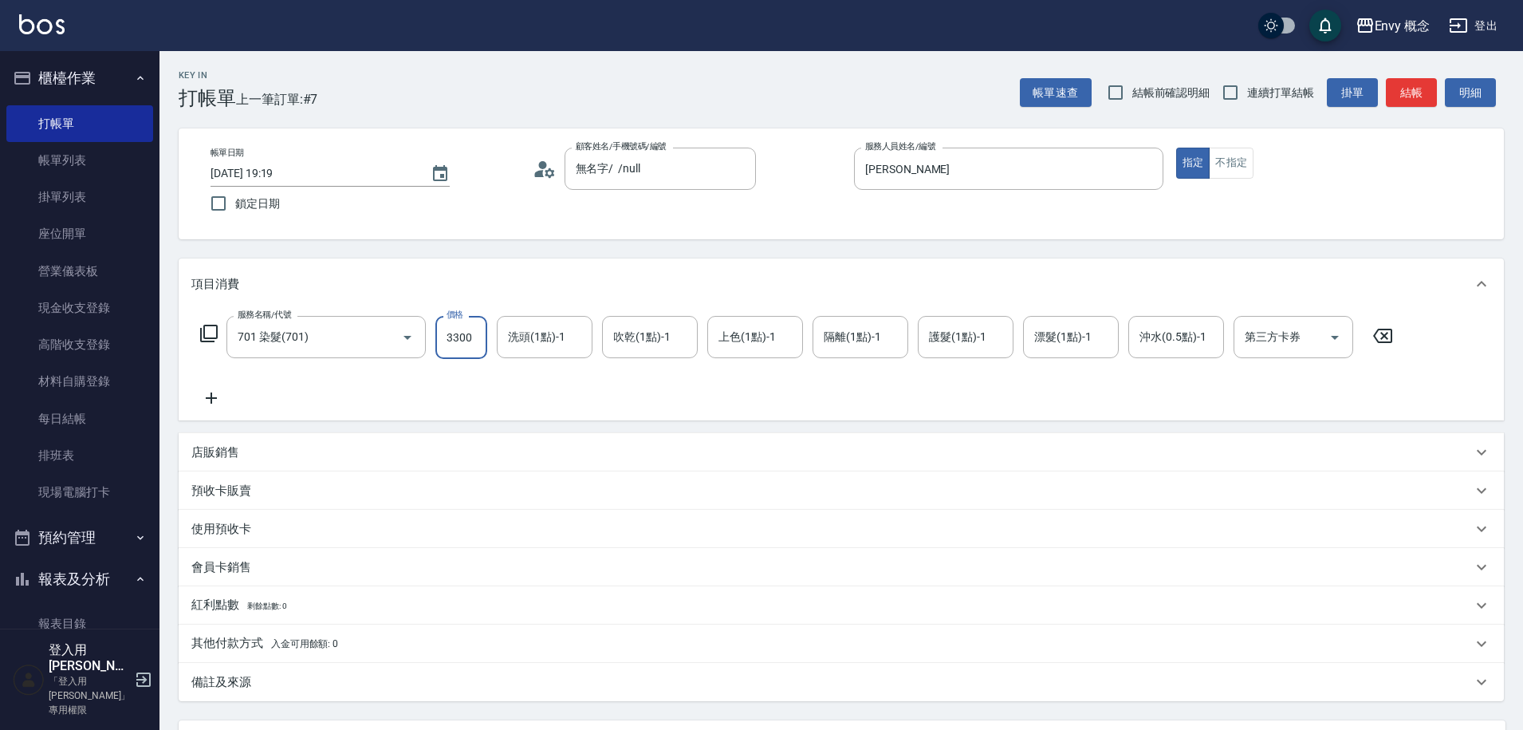
type input "3300"
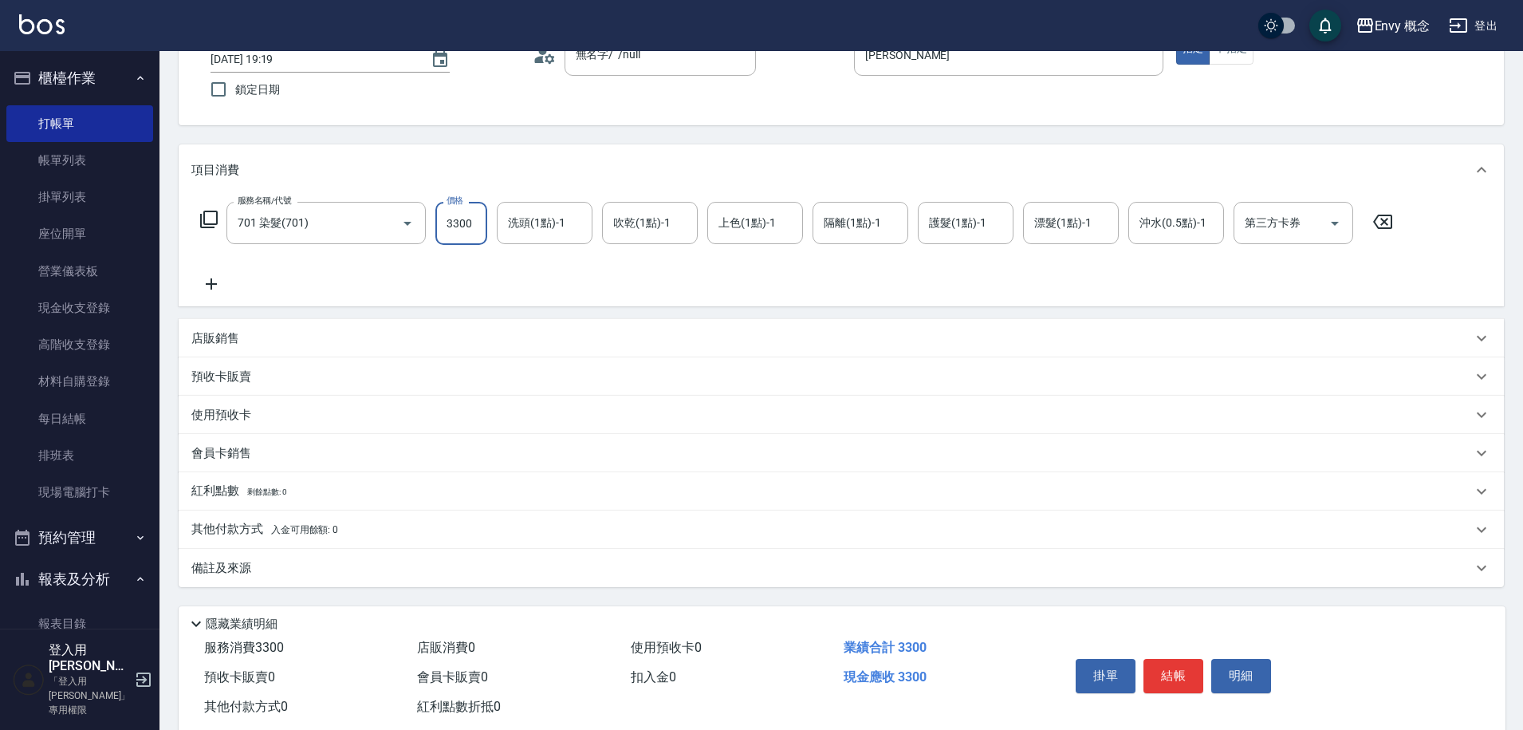
scroll to position [151, 0]
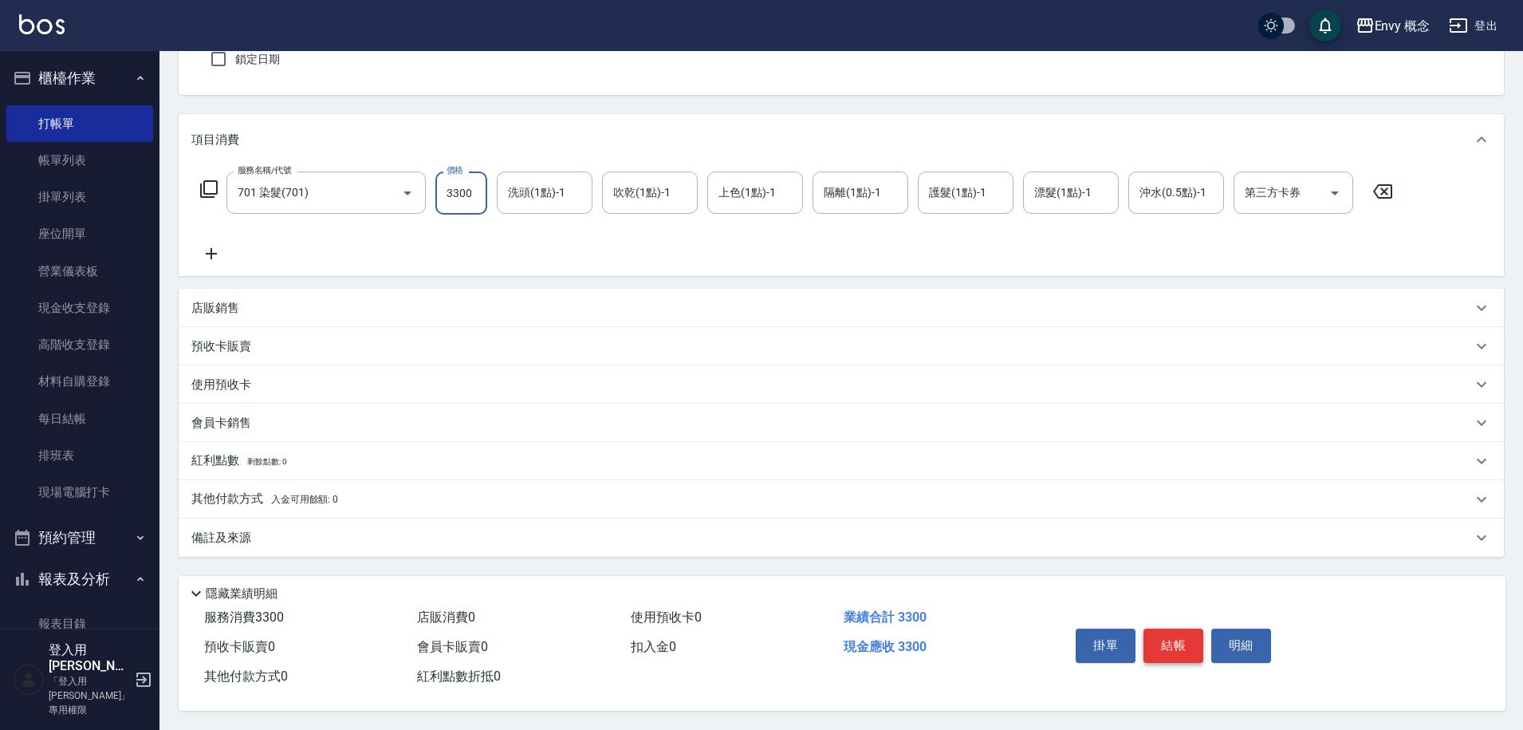
click at [1190, 628] on button "結帳" at bounding box center [1173, 644] width 60 height 33
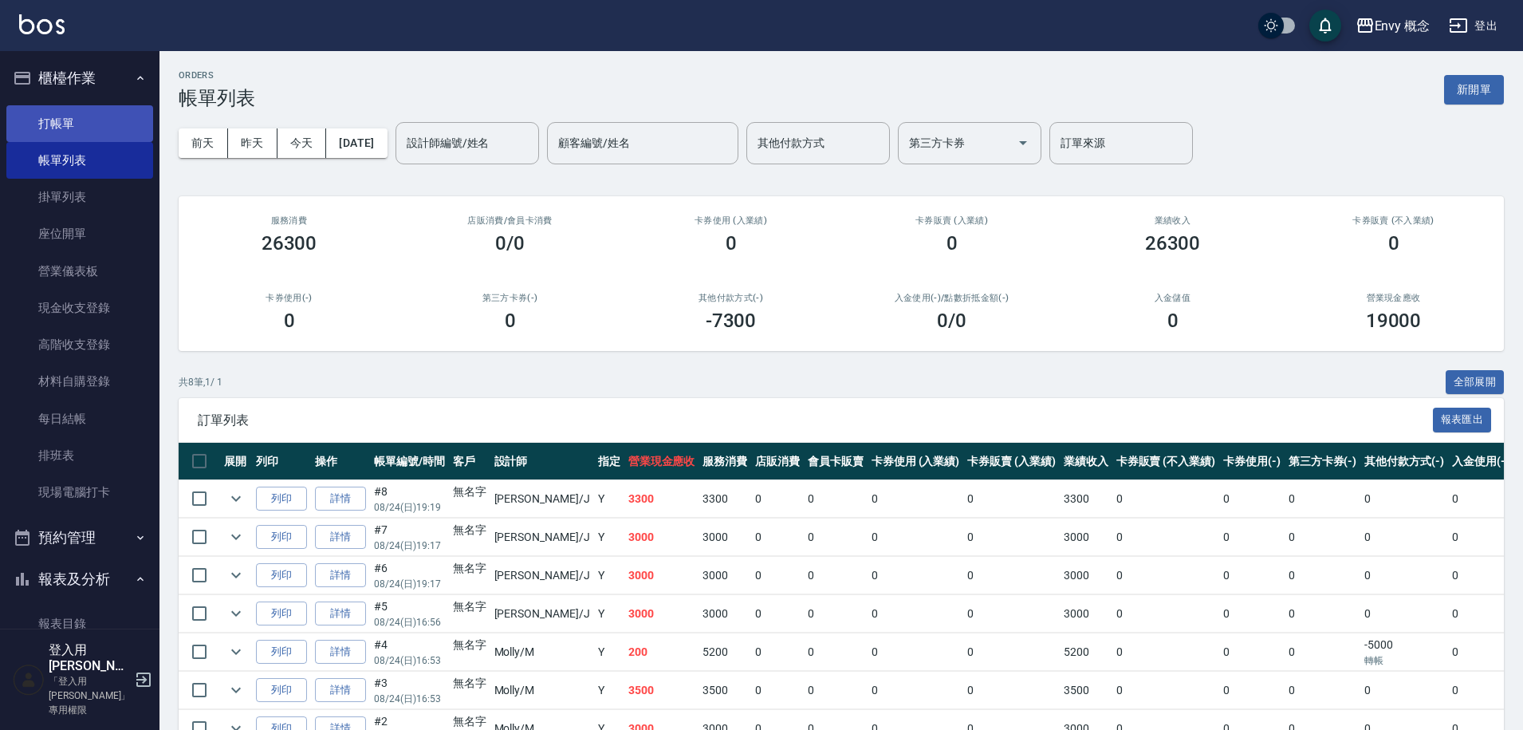
click at [98, 127] on link "打帳單" at bounding box center [79, 123] width 147 height 37
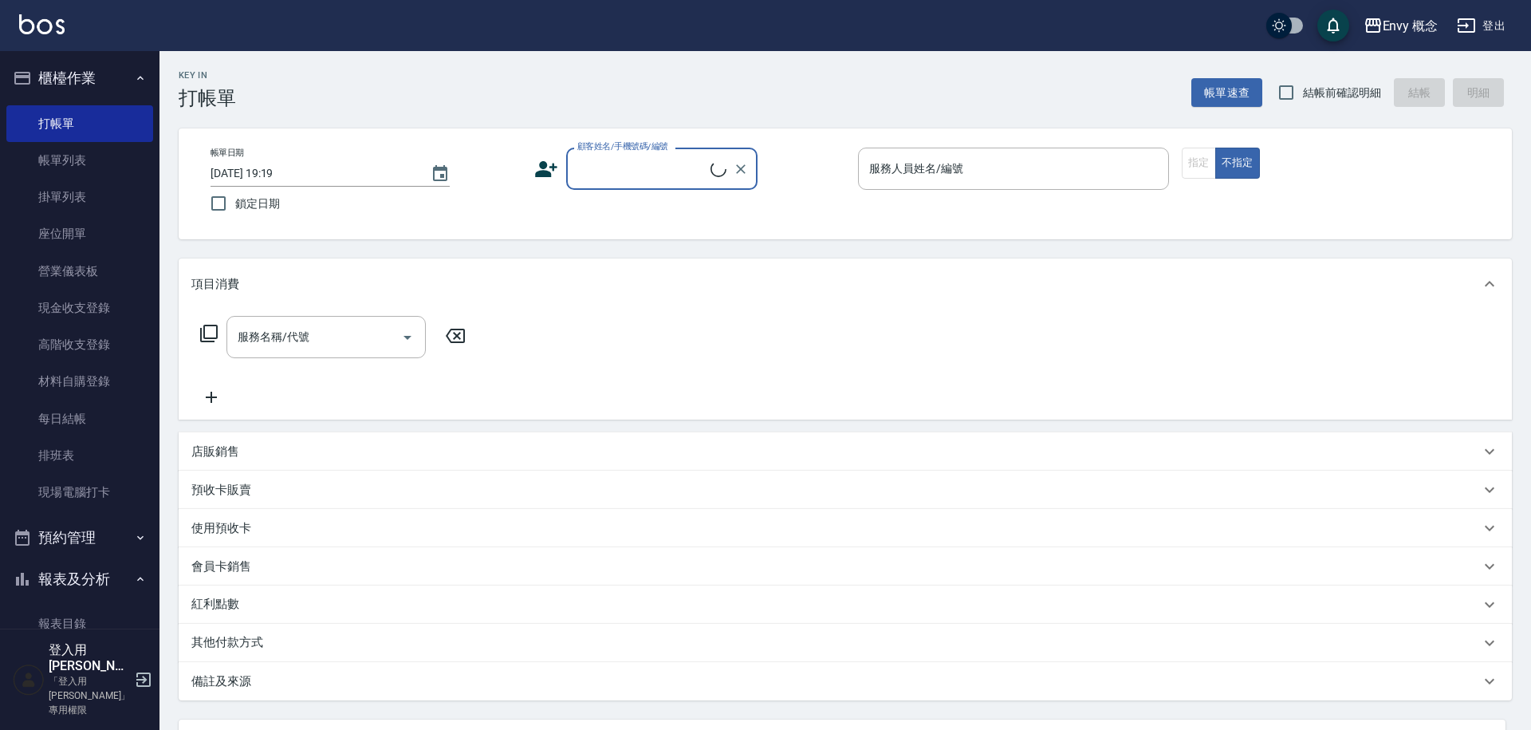
click at [608, 173] on input "顧客姓名/手機號碼/編號" at bounding box center [641, 169] width 137 height 28
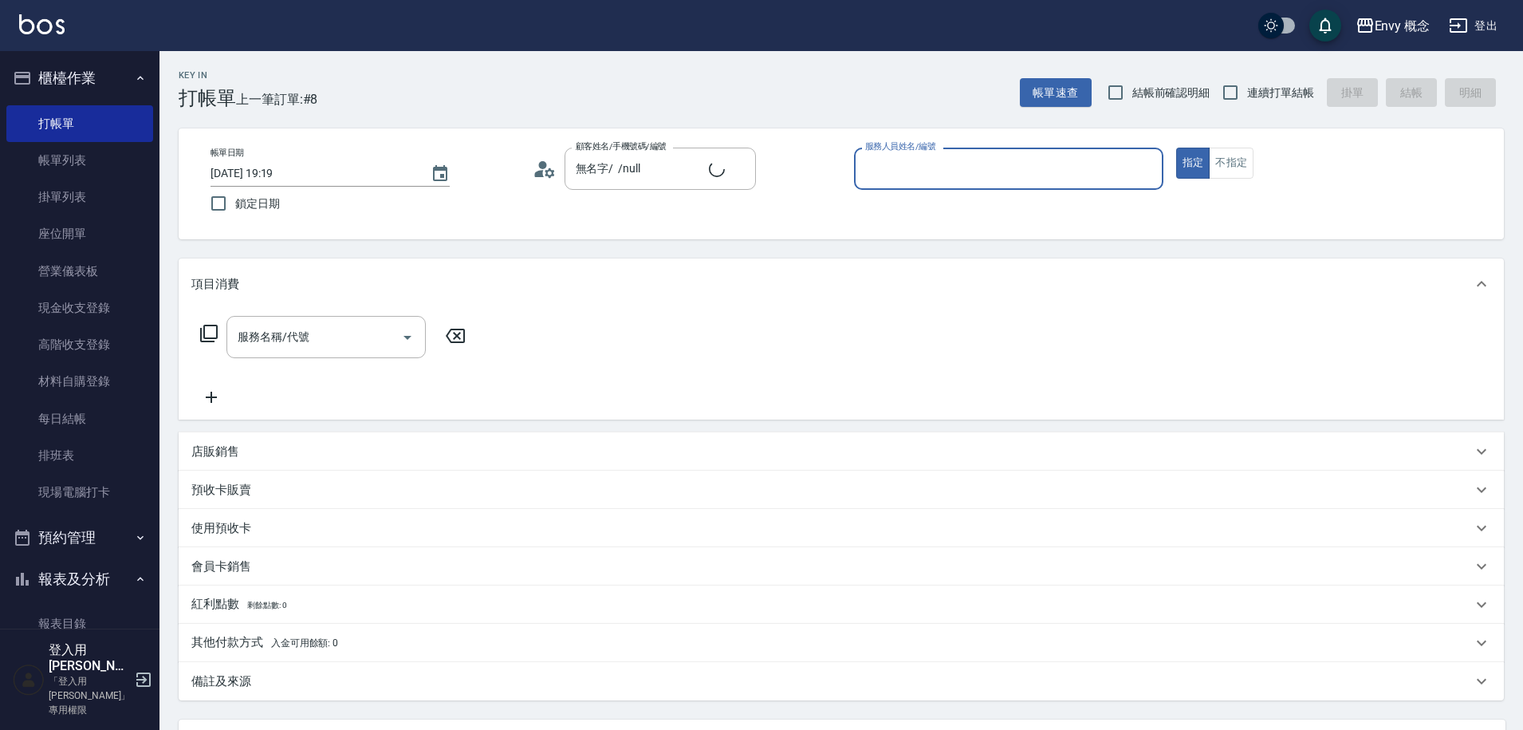
type input "無名字/ /null"
click at [938, 167] on input "服務人員姓名/編號" at bounding box center [1008, 169] width 295 height 28
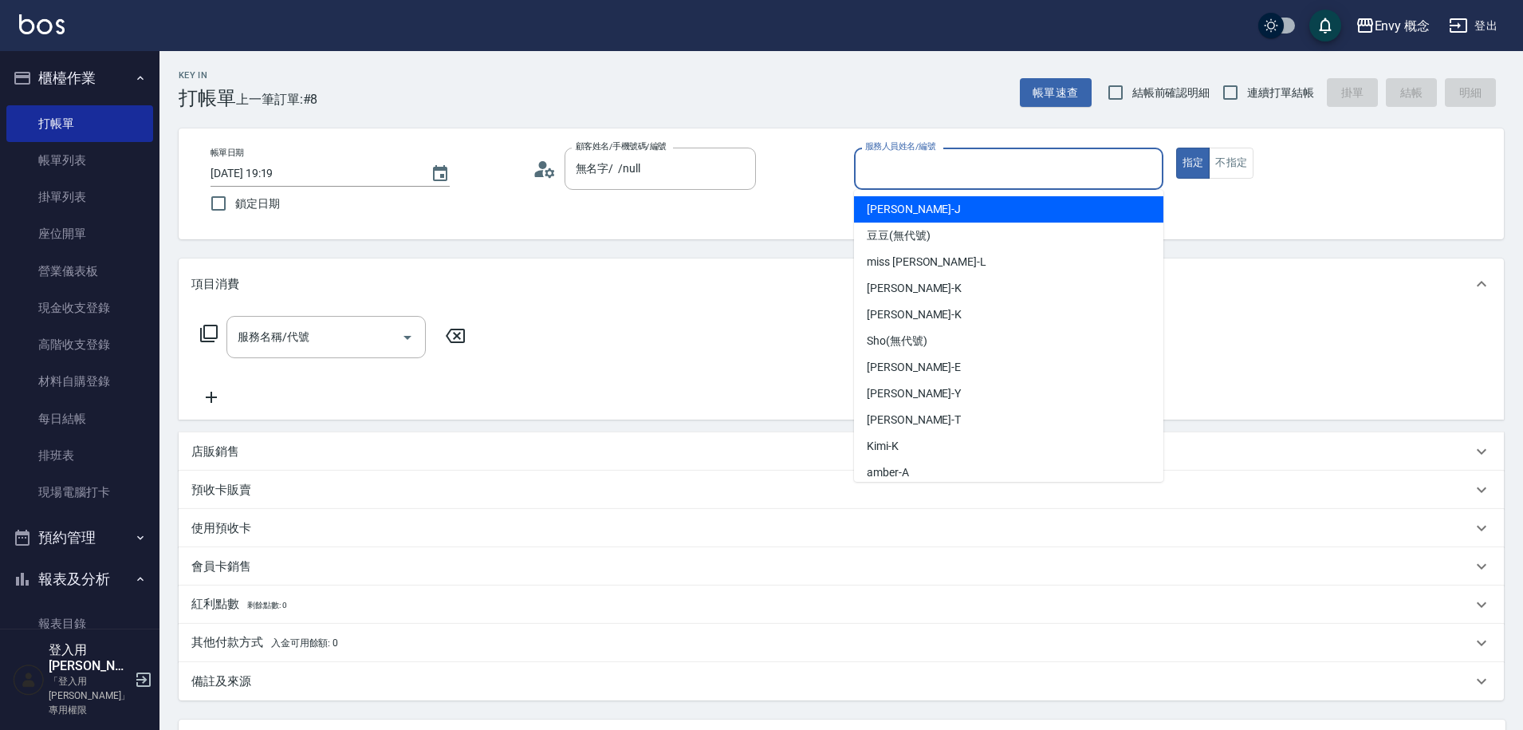
click at [907, 214] on span "[PERSON_NAME]" at bounding box center [914, 209] width 94 height 17
type input "[PERSON_NAME]"
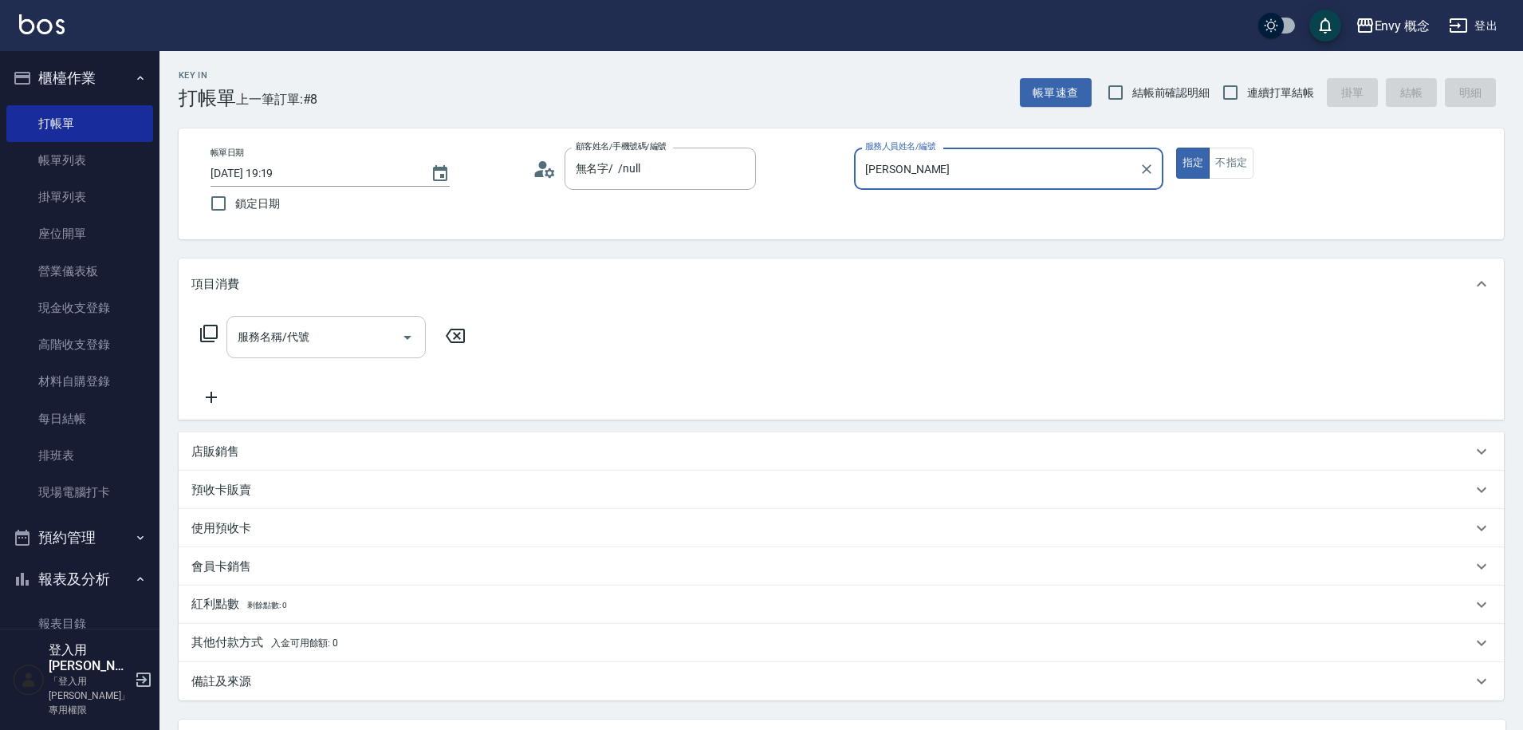
click at [350, 350] on input "服務名稱/代號" at bounding box center [314, 337] width 161 height 28
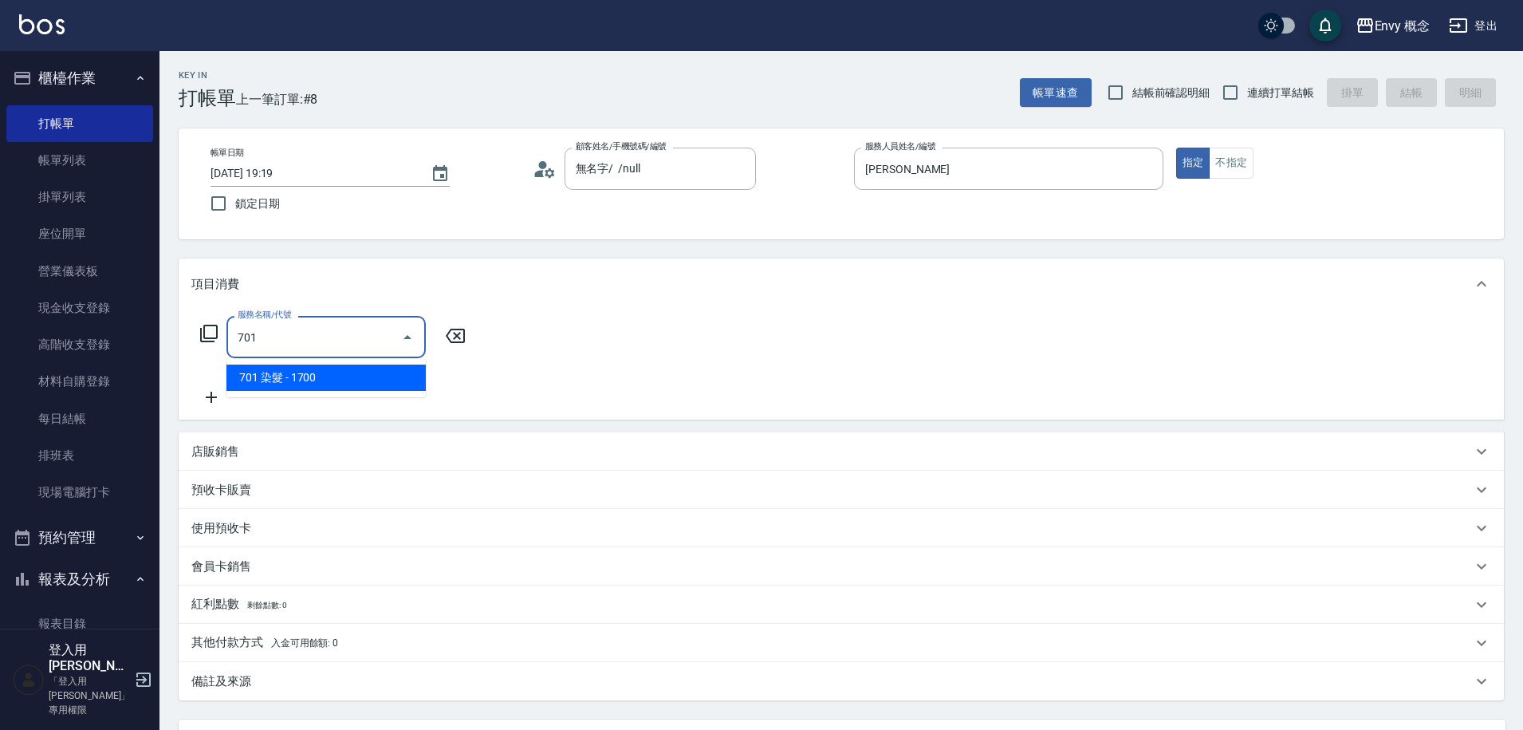
type input "701 染髮(701)"
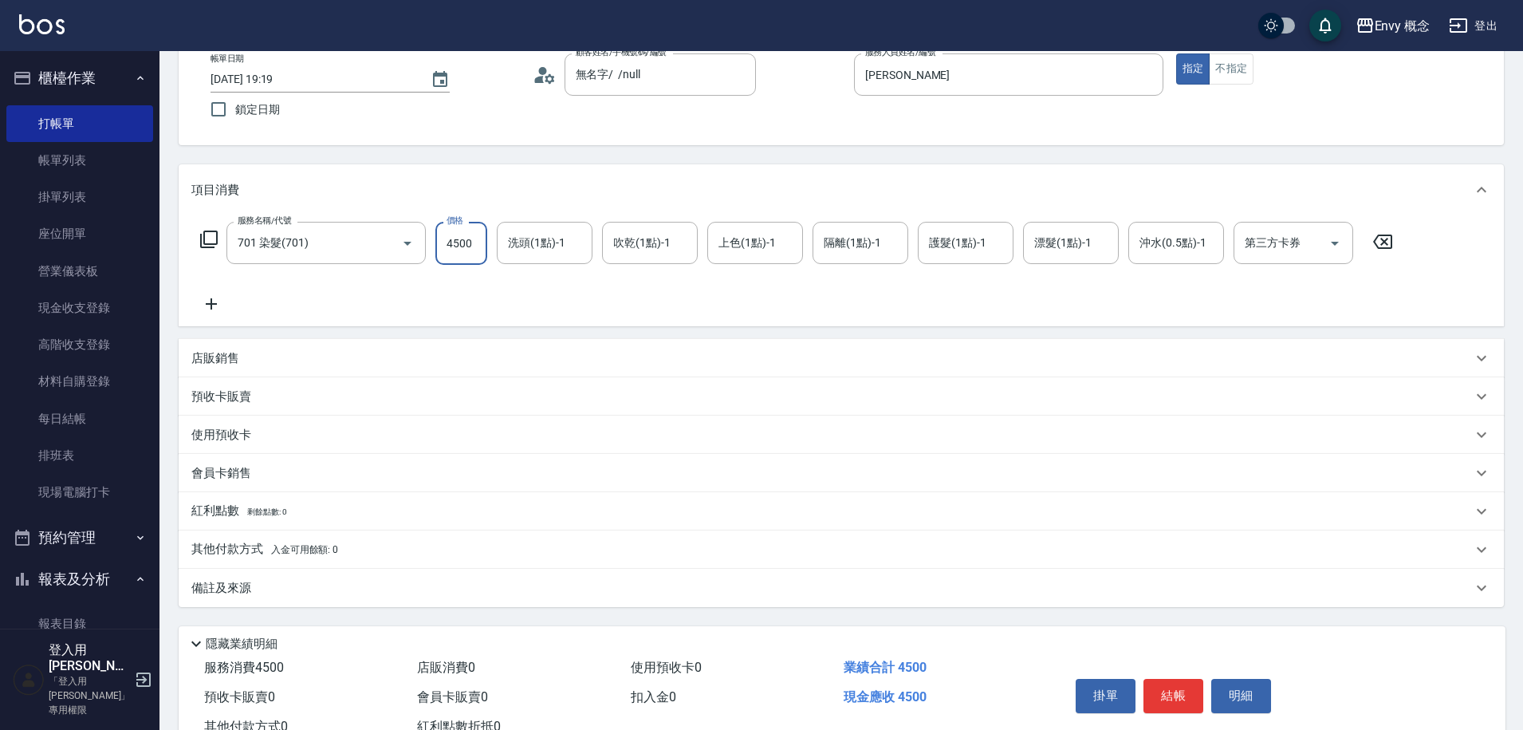
scroll to position [151, 0]
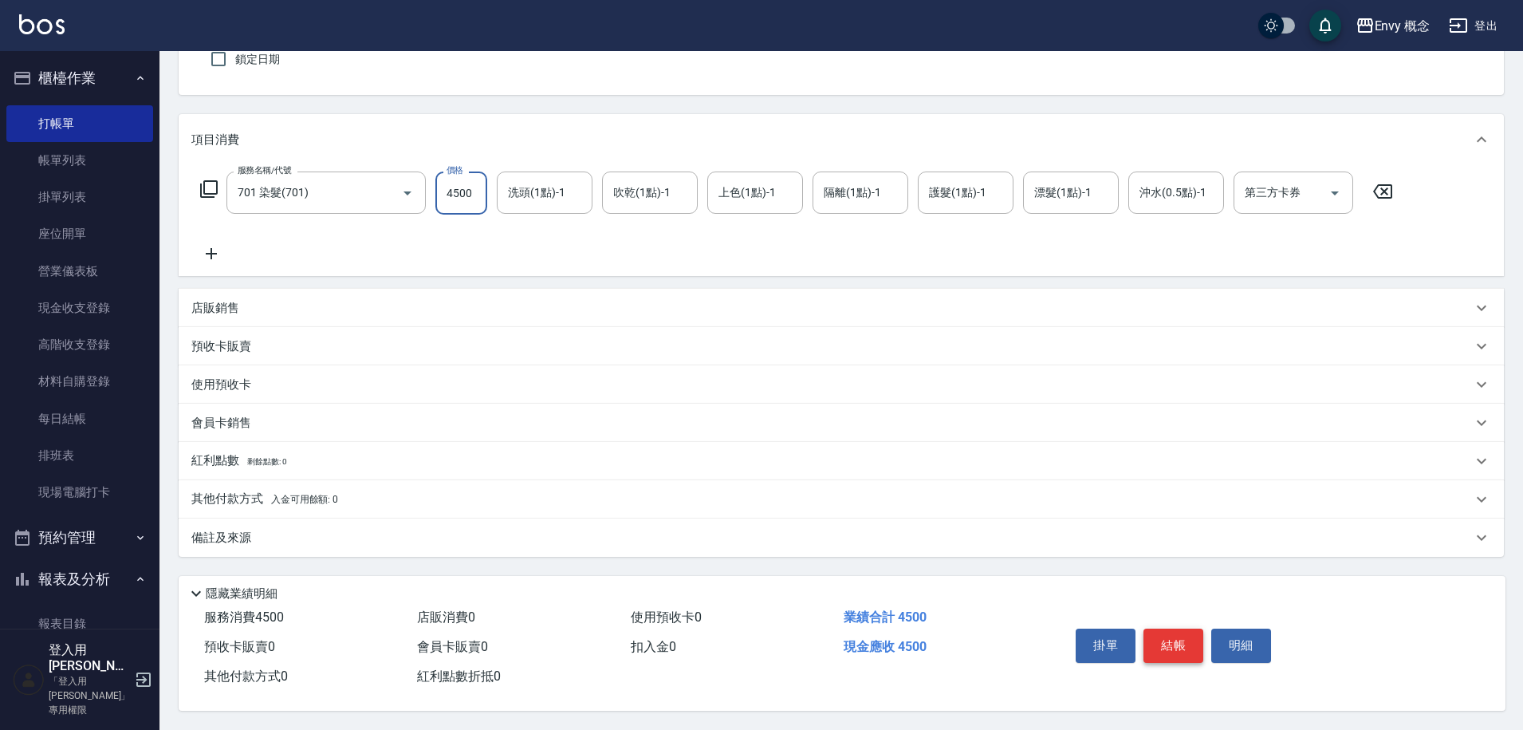
type input "4500"
click at [1167, 628] on button "結帳" at bounding box center [1173, 644] width 60 height 33
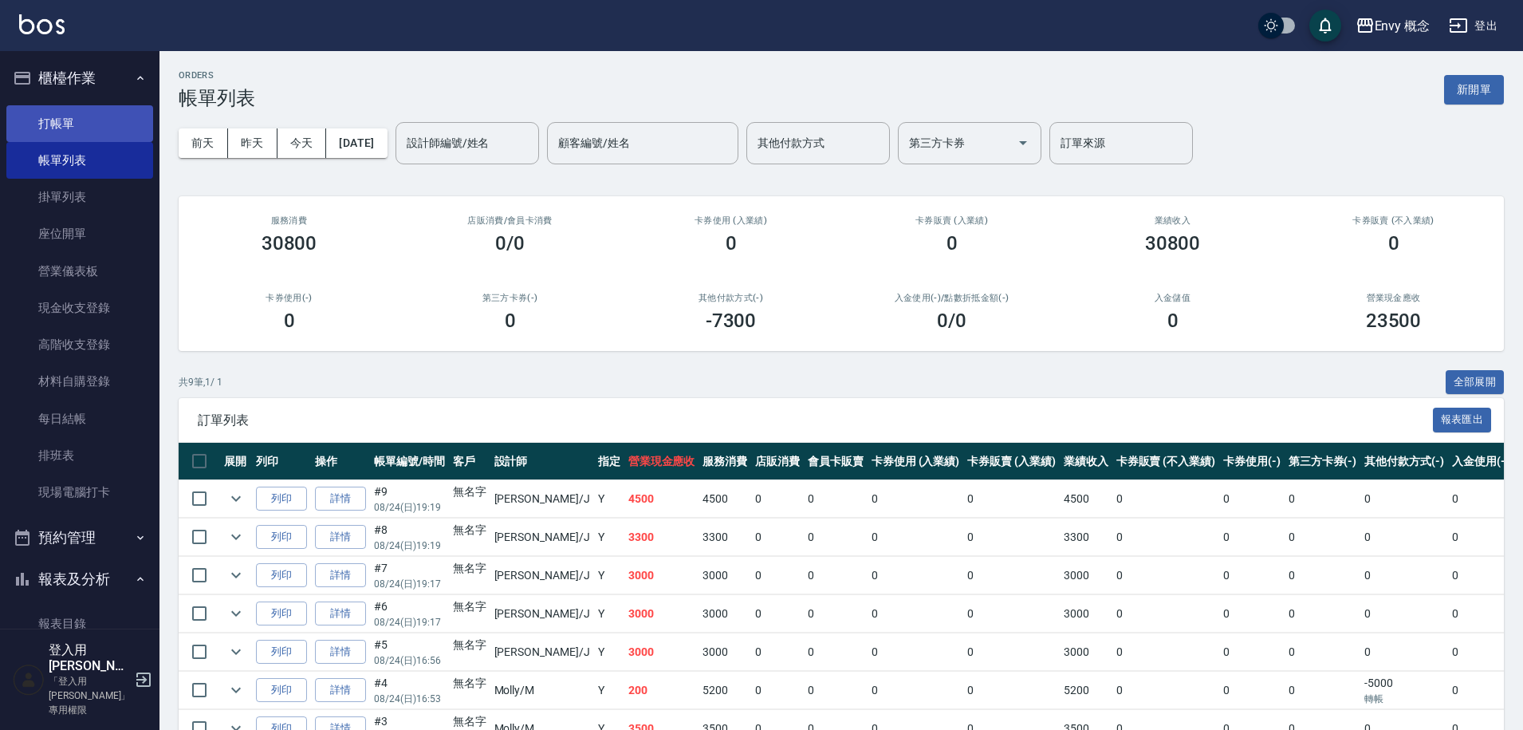
click at [53, 119] on link "打帳單" at bounding box center [79, 123] width 147 height 37
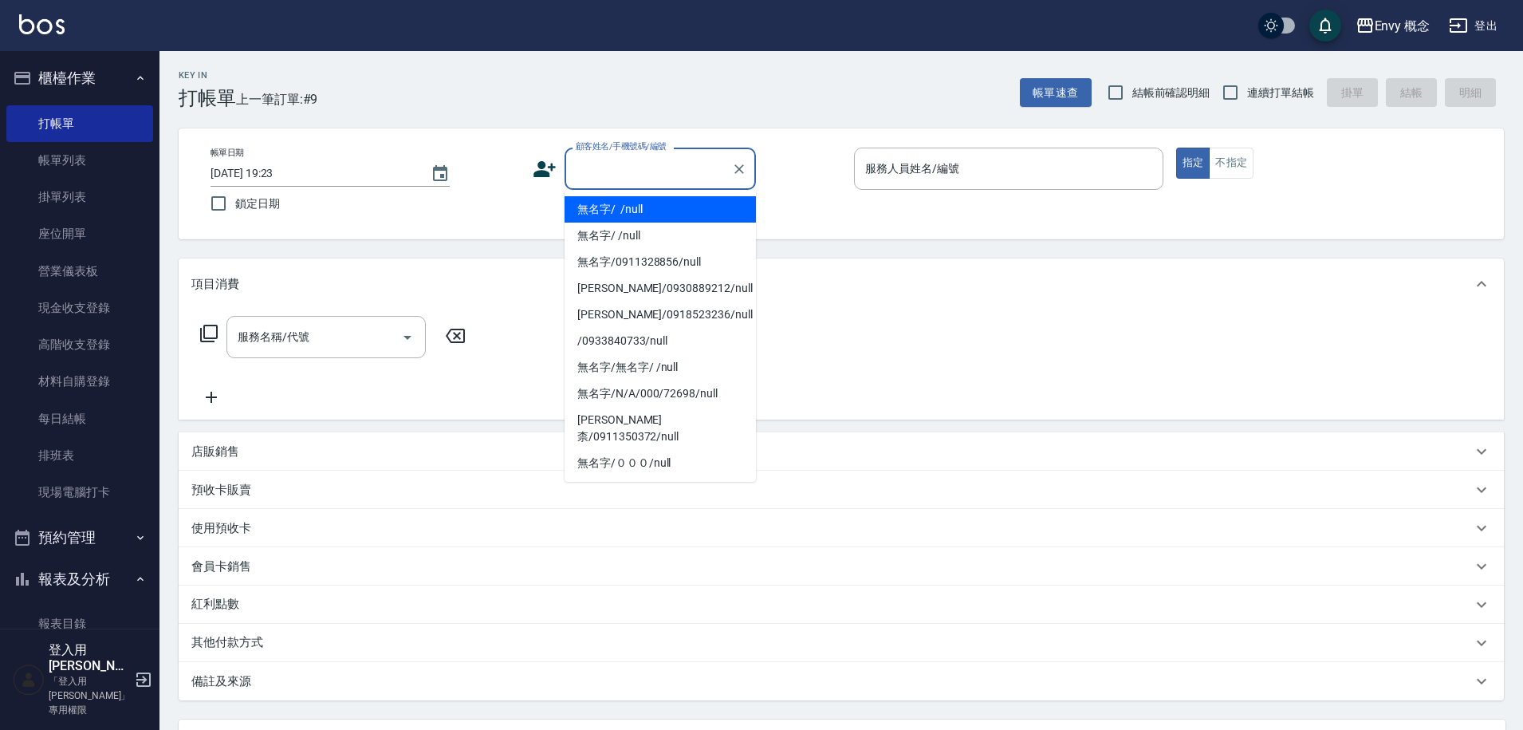
click at [641, 173] on input "顧客姓名/手機號碼/編號" at bounding box center [648, 169] width 153 height 28
click at [647, 201] on li "無名字/ /null" at bounding box center [660, 209] width 191 height 26
type input "無名字/ /null"
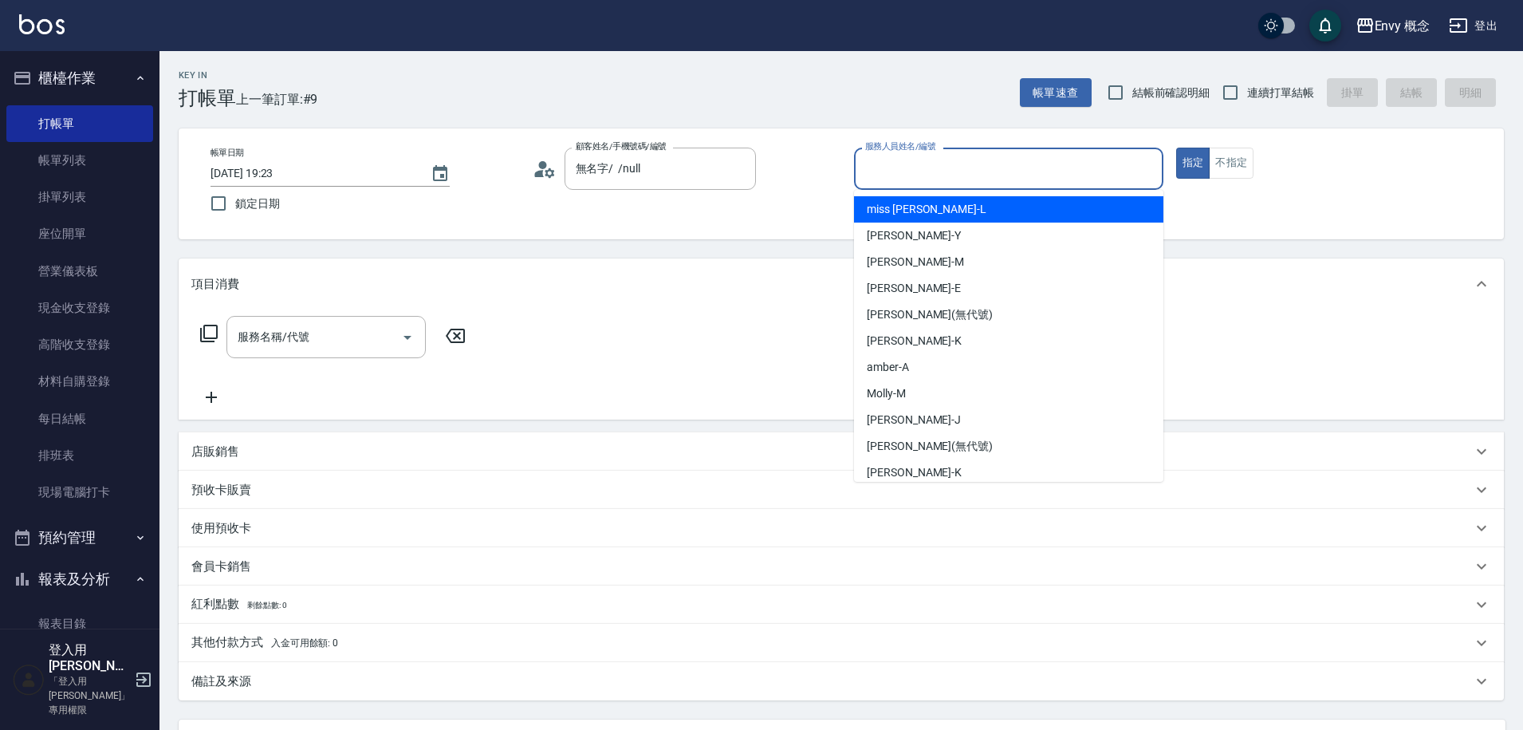
click at [948, 177] on input "服務人員姓名/編號" at bounding box center [1008, 169] width 295 height 28
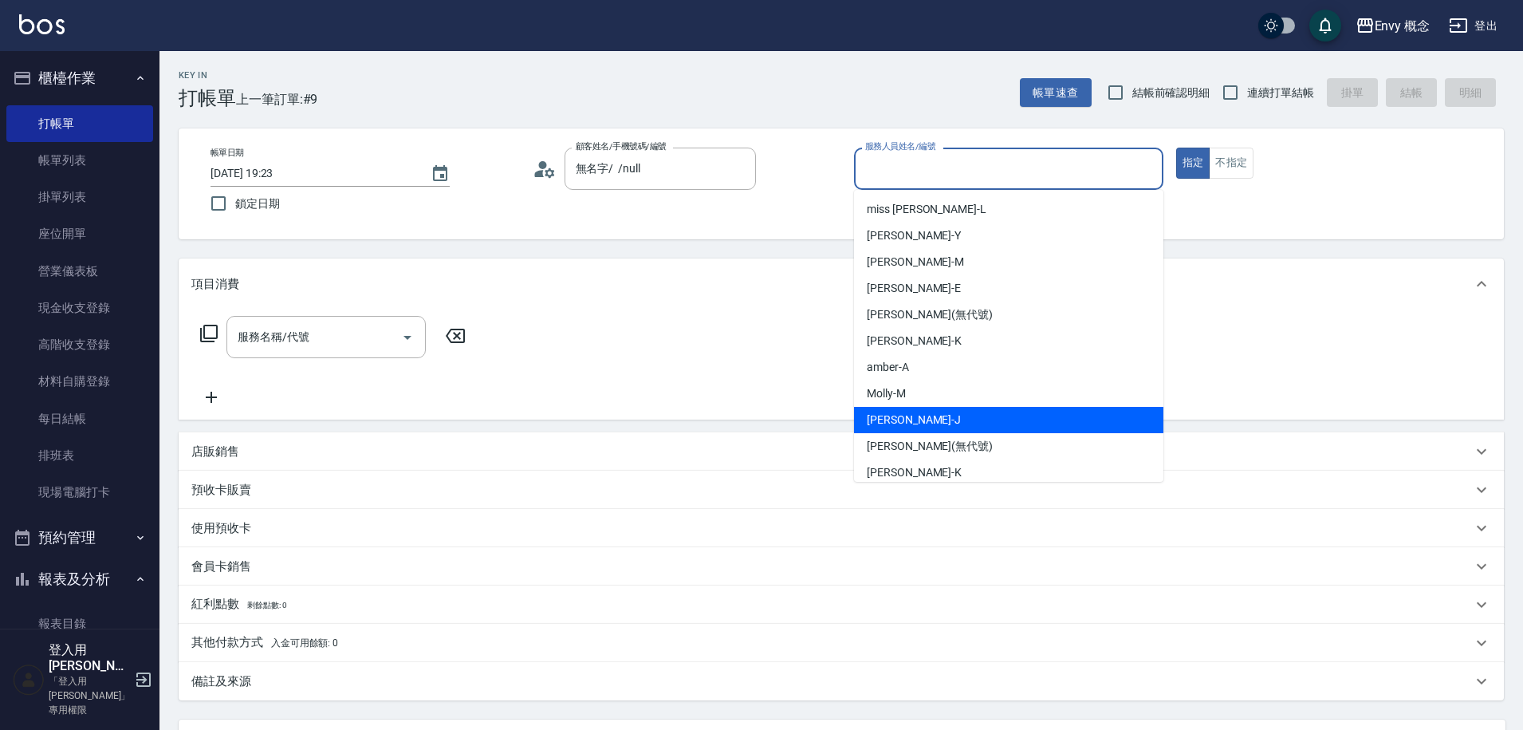
drag, startPoint x: 934, startPoint y: 418, endPoint x: 921, endPoint y: 419, distance: 12.8
click at [934, 418] on div "[PERSON_NAME]" at bounding box center [1008, 420] width 309 height 26
type input "[PERSON_NAME]"
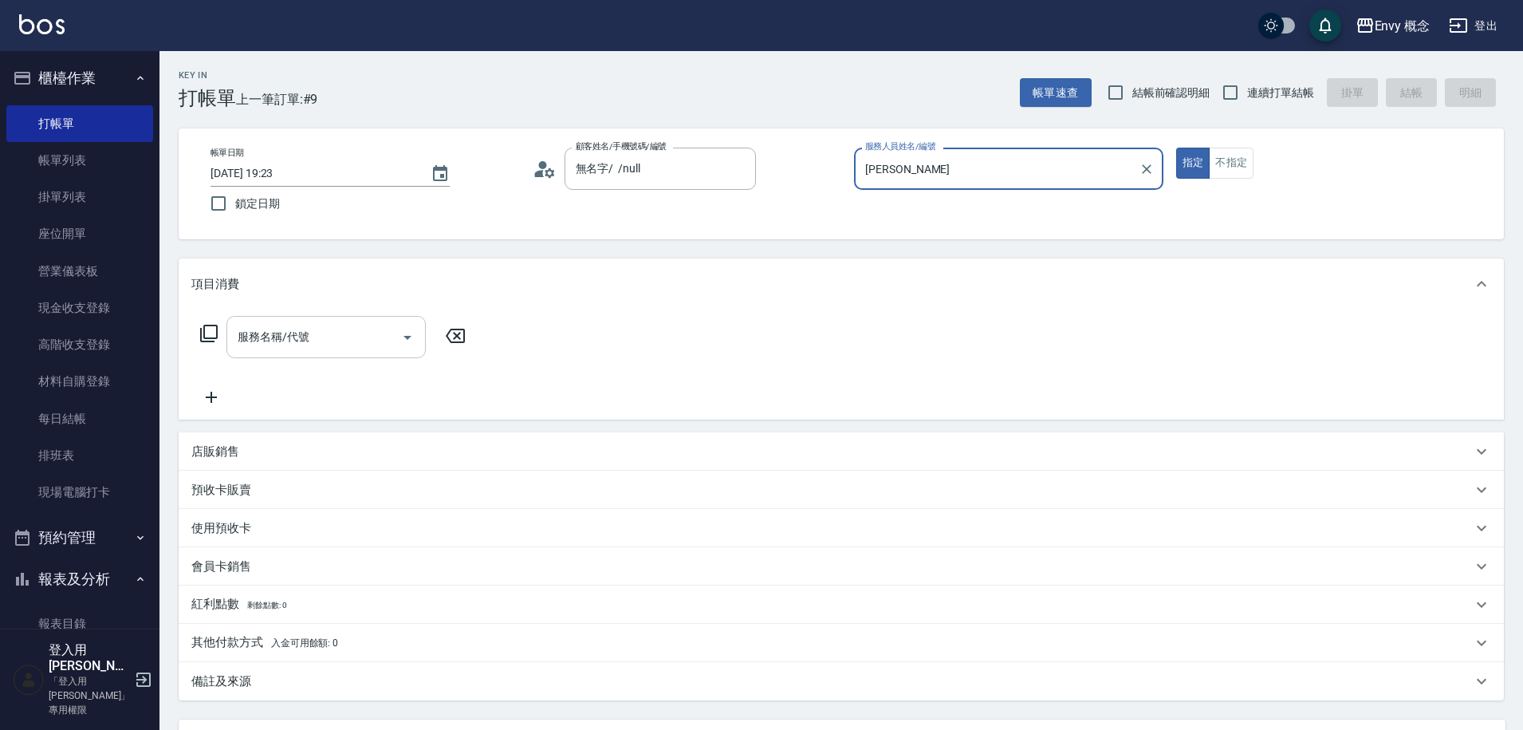
click at [288, 340] on div "服務名稱/代號 服務名稱/代號" at bounding box center [325, 337] width 199 height 42
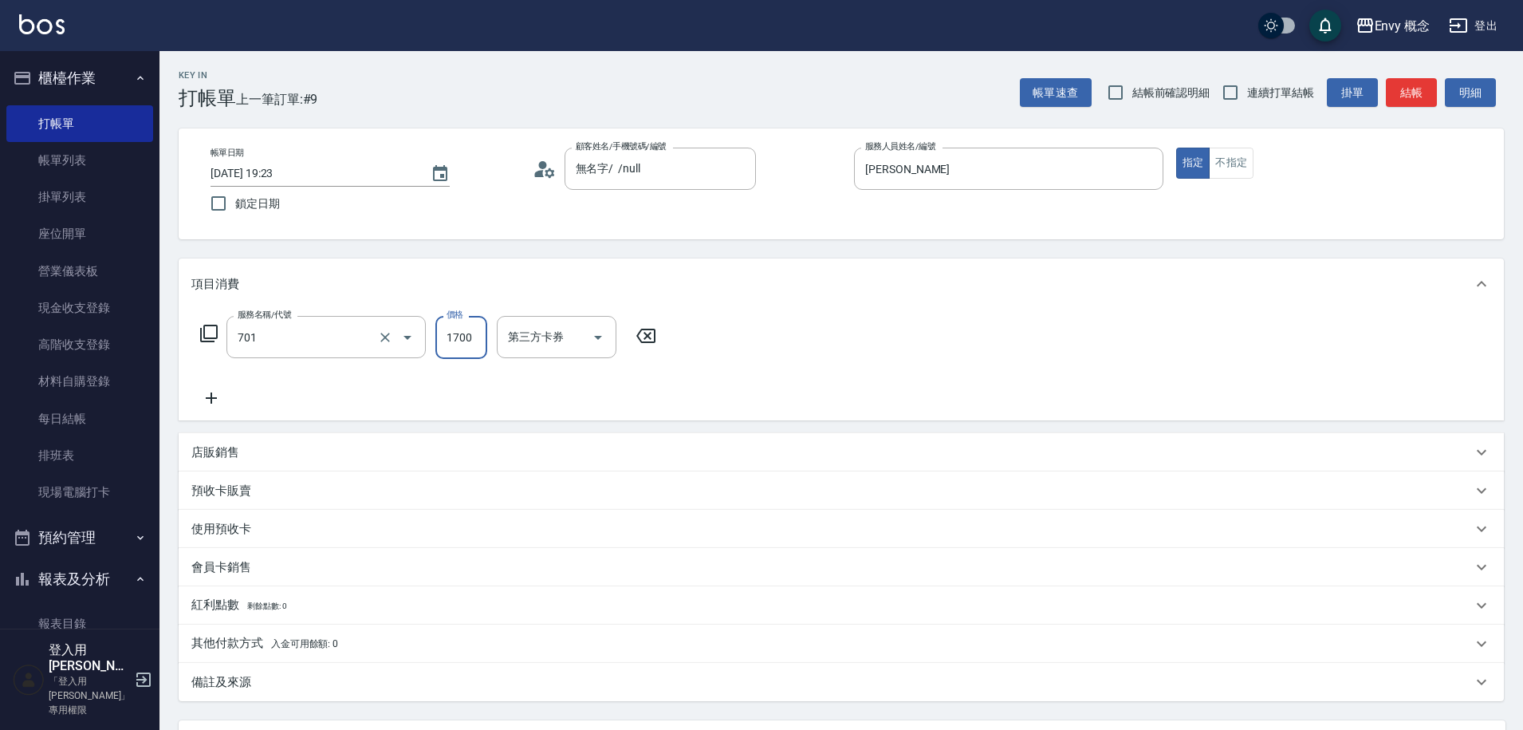
type input "701 染髮(701)"
type input "3000"
click at [311, 645] on span "入金可用餘額: 0" at bounding box center [305, 643] width 68 height 11
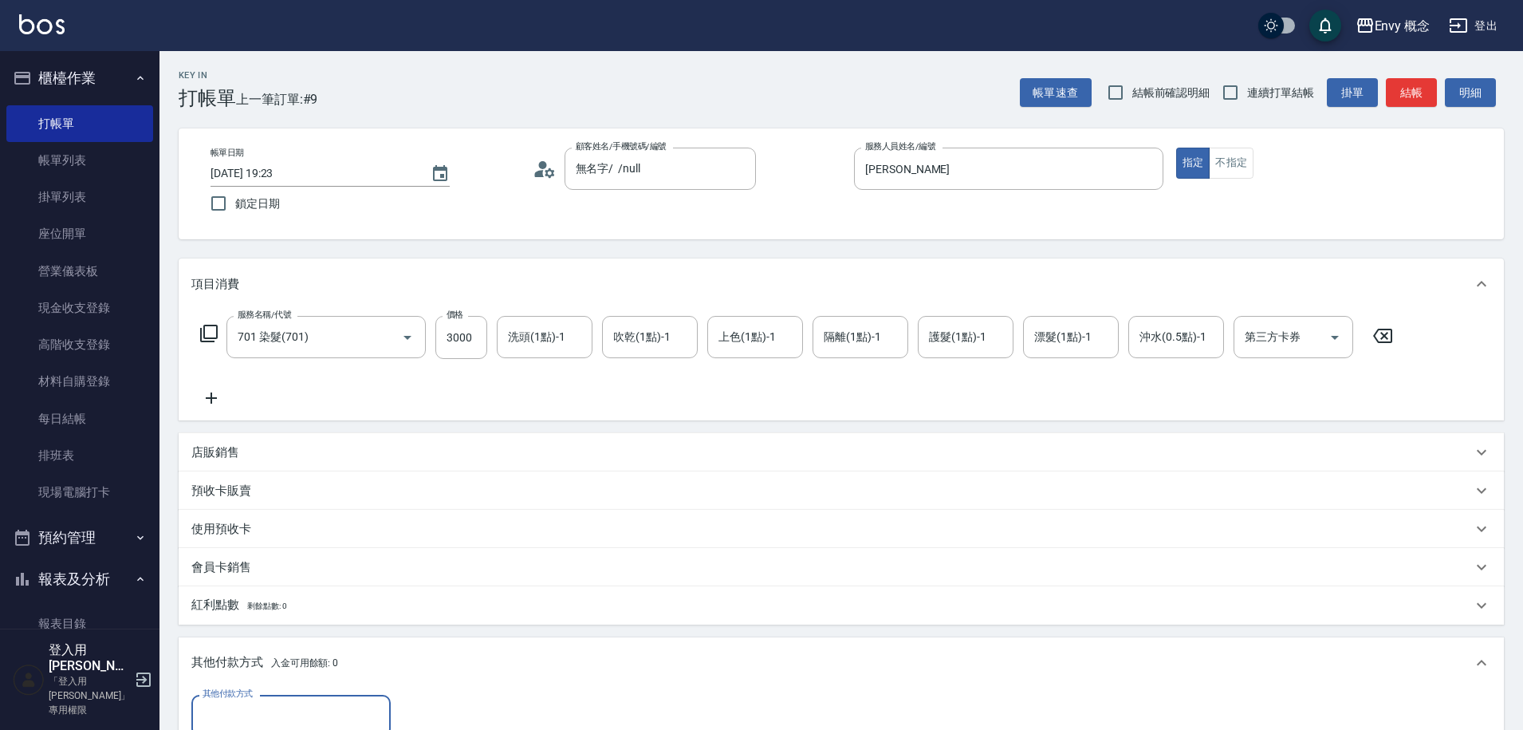
click at [258, 712] on input "其他付款方式" at bounding box center [291, 716] width 185 height 28
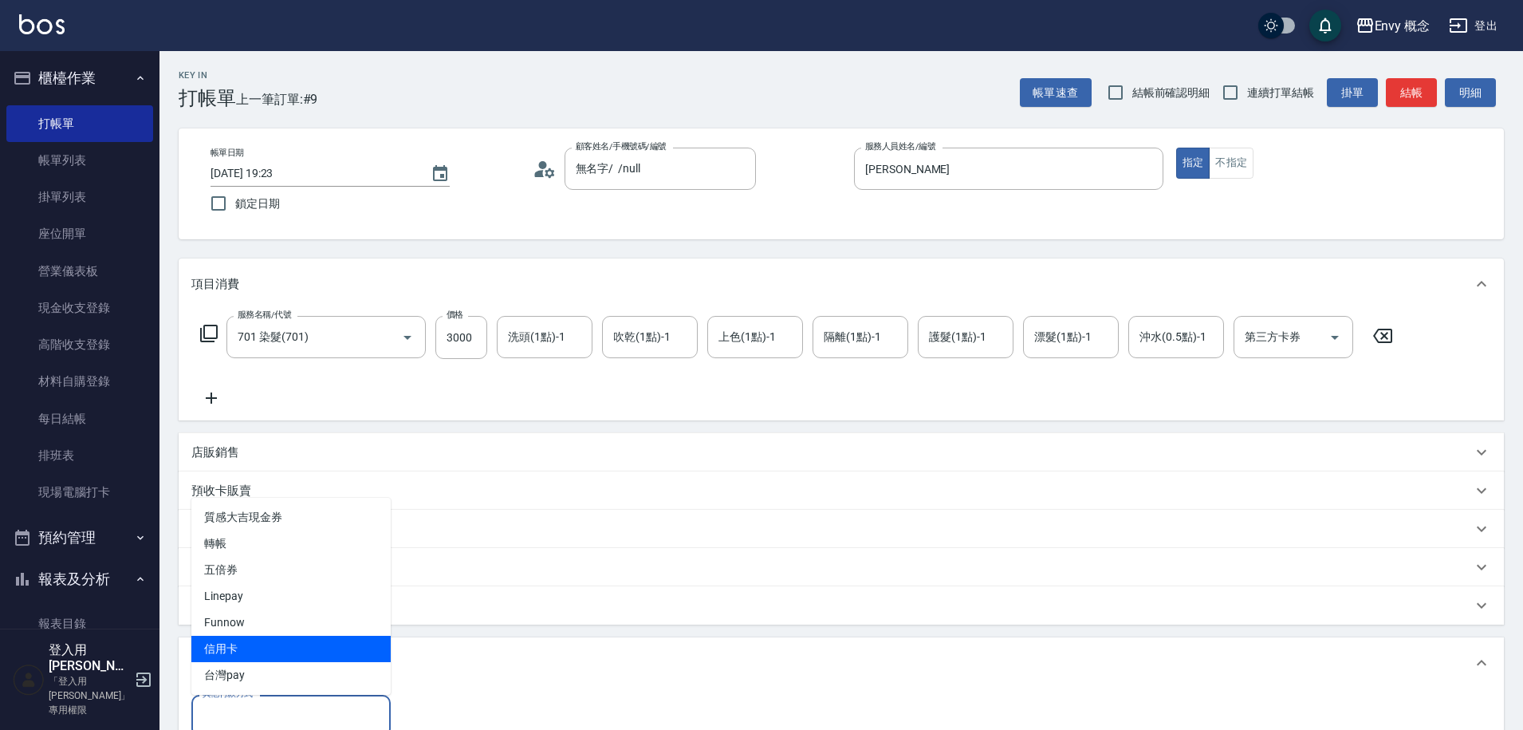
click at [262, 646] on span "信用卡" at bounding box center [290, 648] width 199 height 26
type input "信用卡"
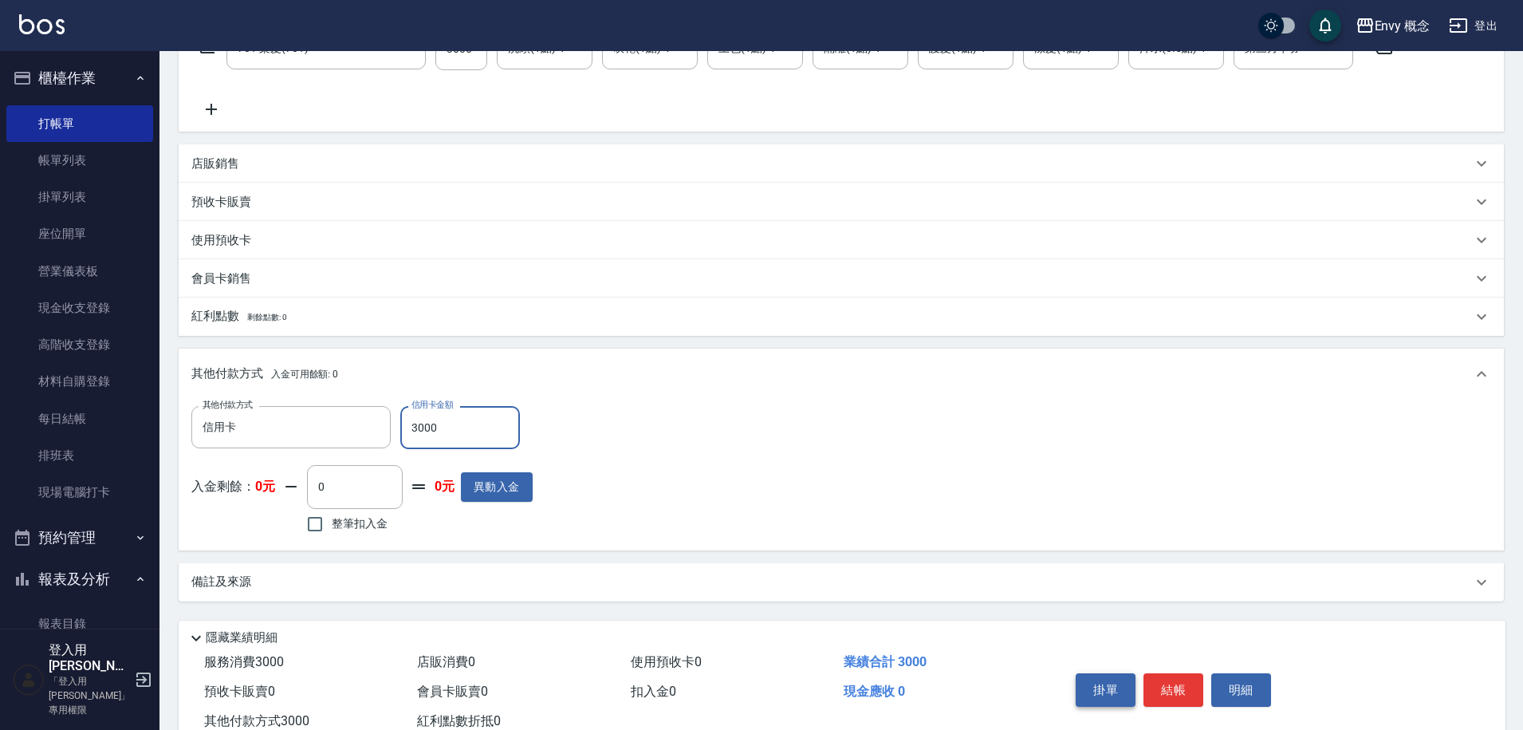
scroll to position [340, 0]
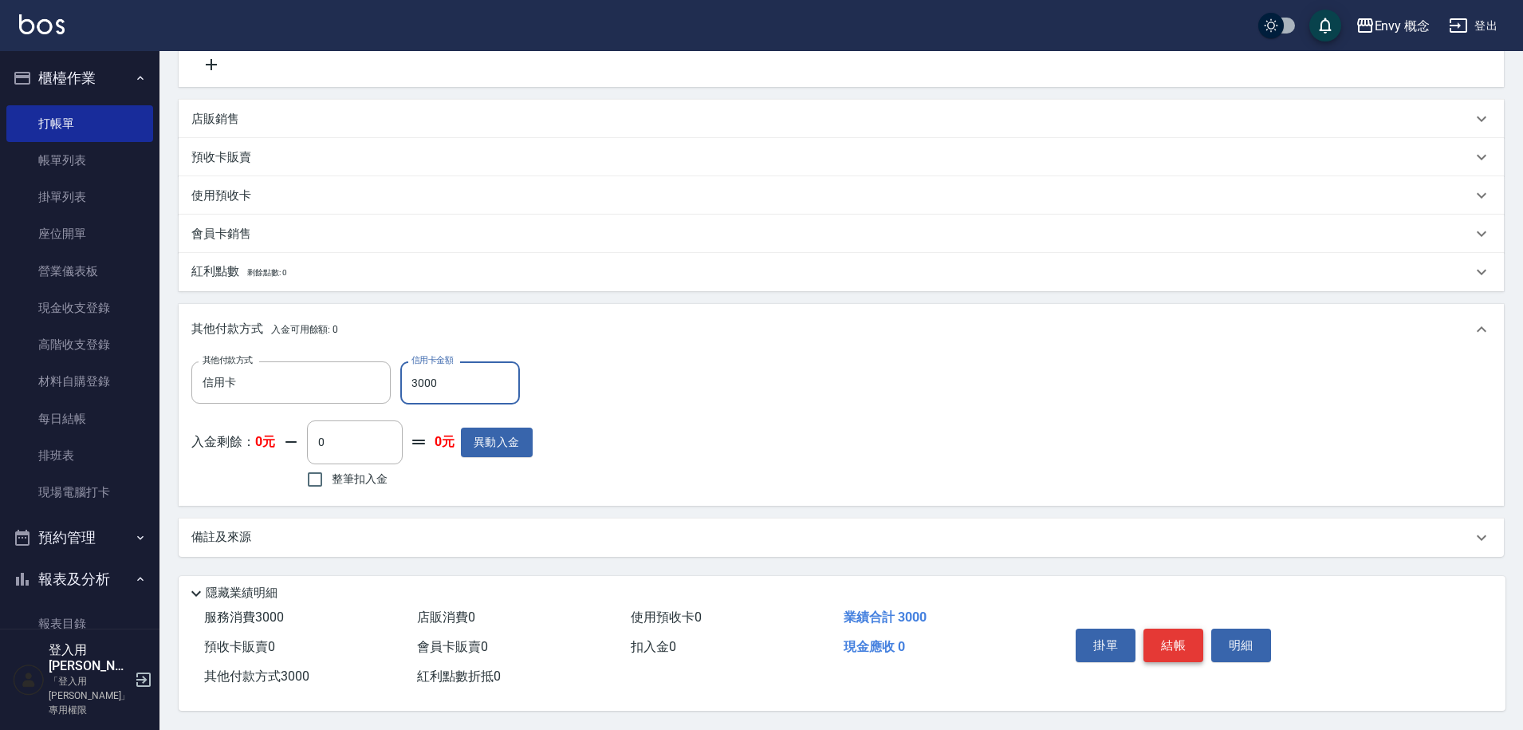
type input "3000"
click at [1172, 641] on button "結帳" at bounding box center [1173, 644] width 60 height 33
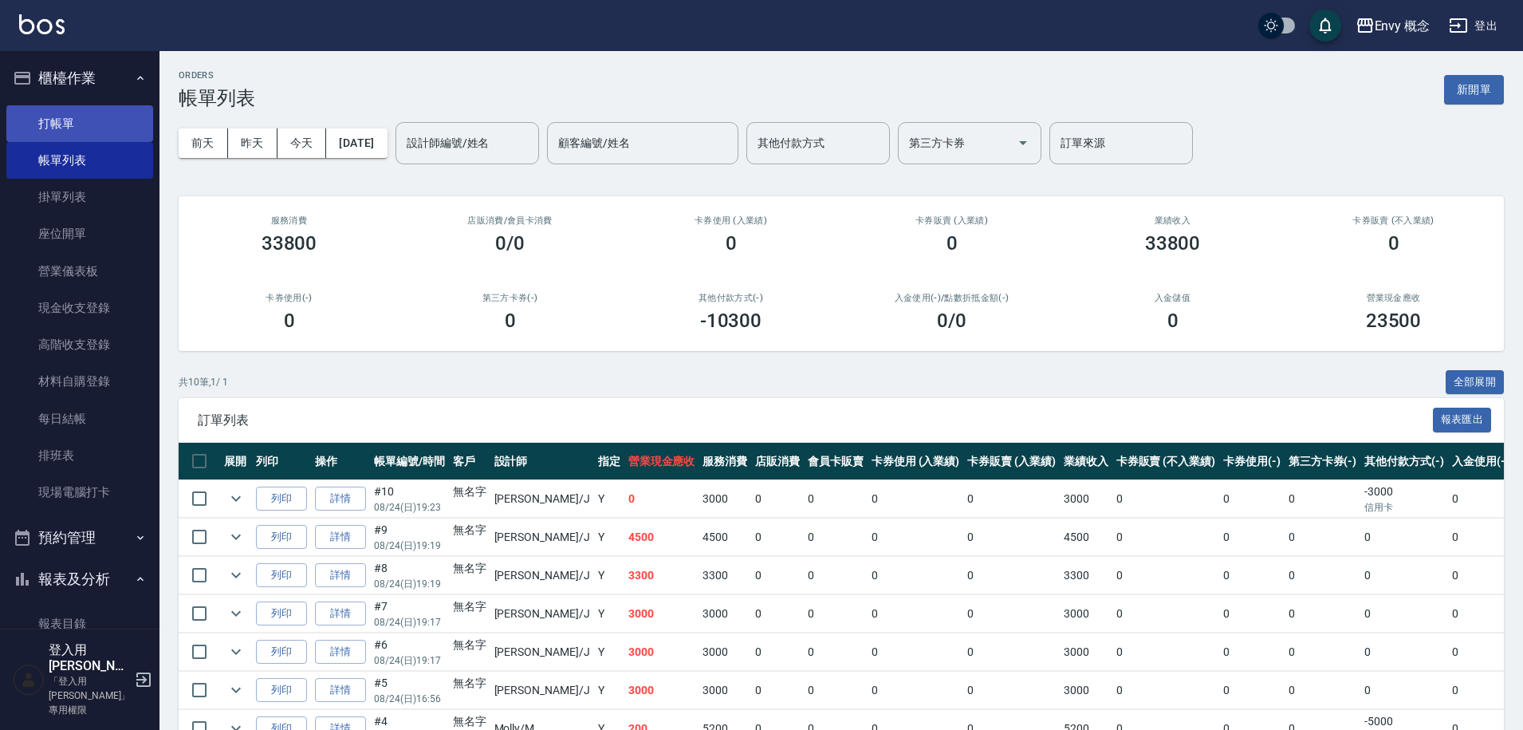
click at [38, 119] on link "打帳單" at bounding box center [79, 123] width 147 height 37
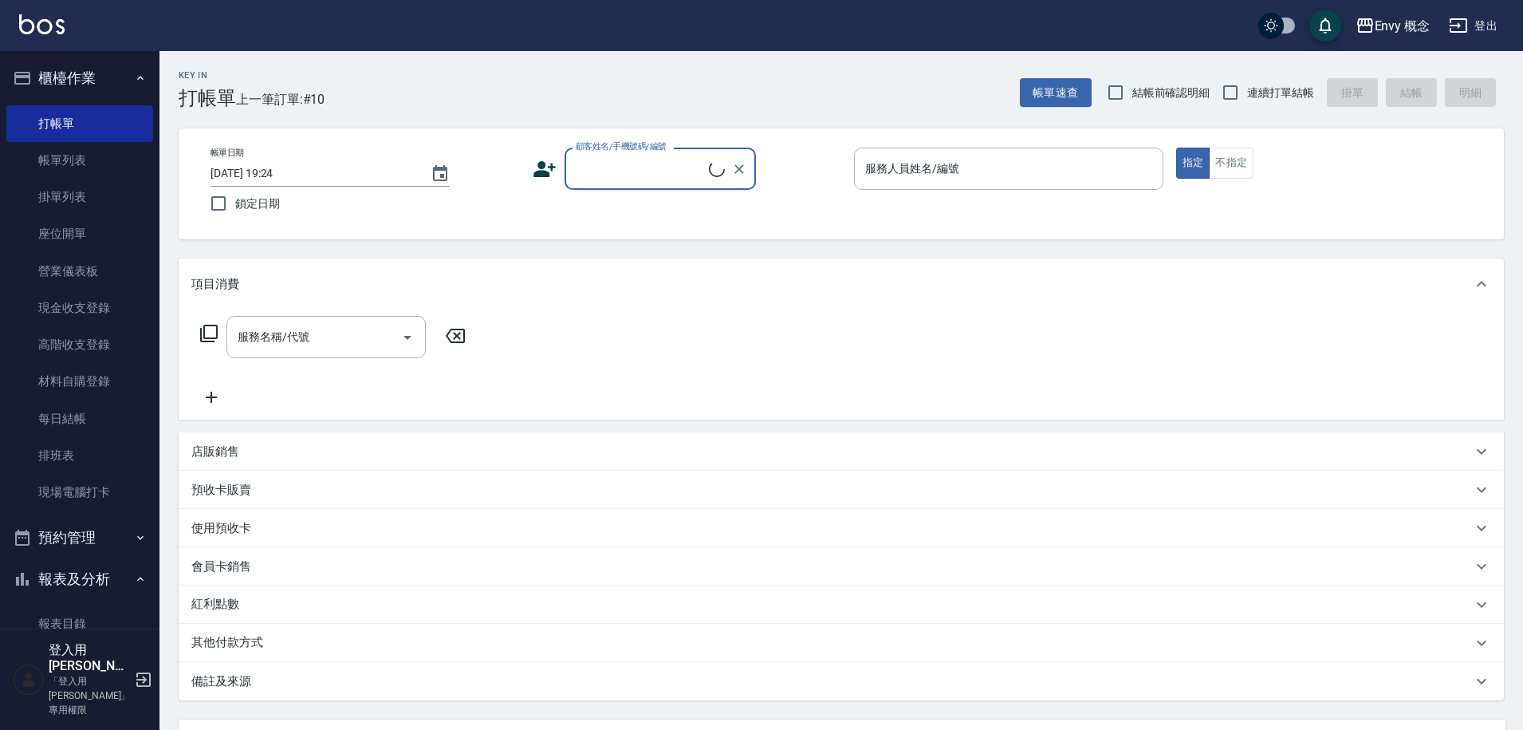
click at [604, 169] on input "顧客姓名/手機號碼/編號" at bounding box center [640, 169] width 137 height 28
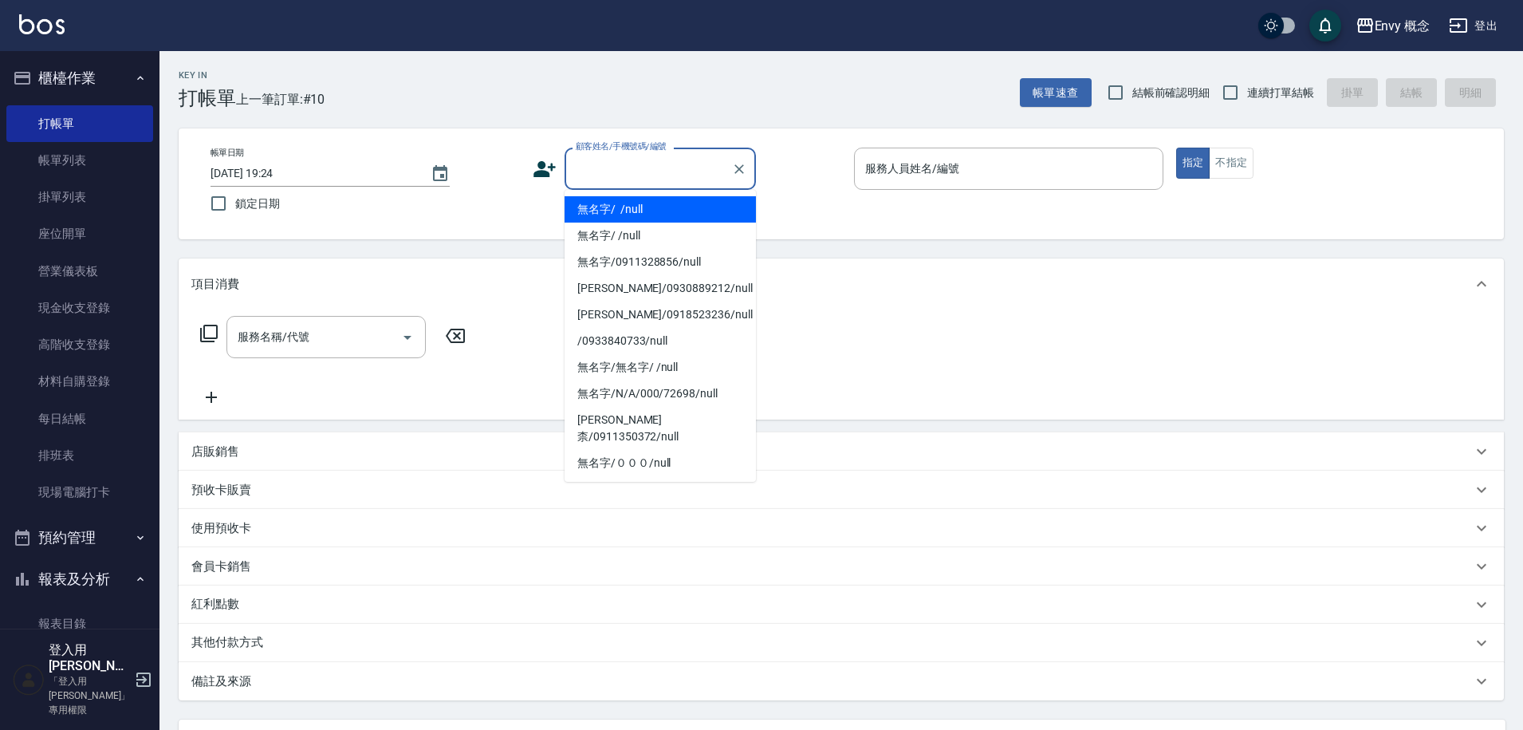
click at [611, 207] on li "無名字/ /null" at bounding box center [660, 209] width 191 height 26
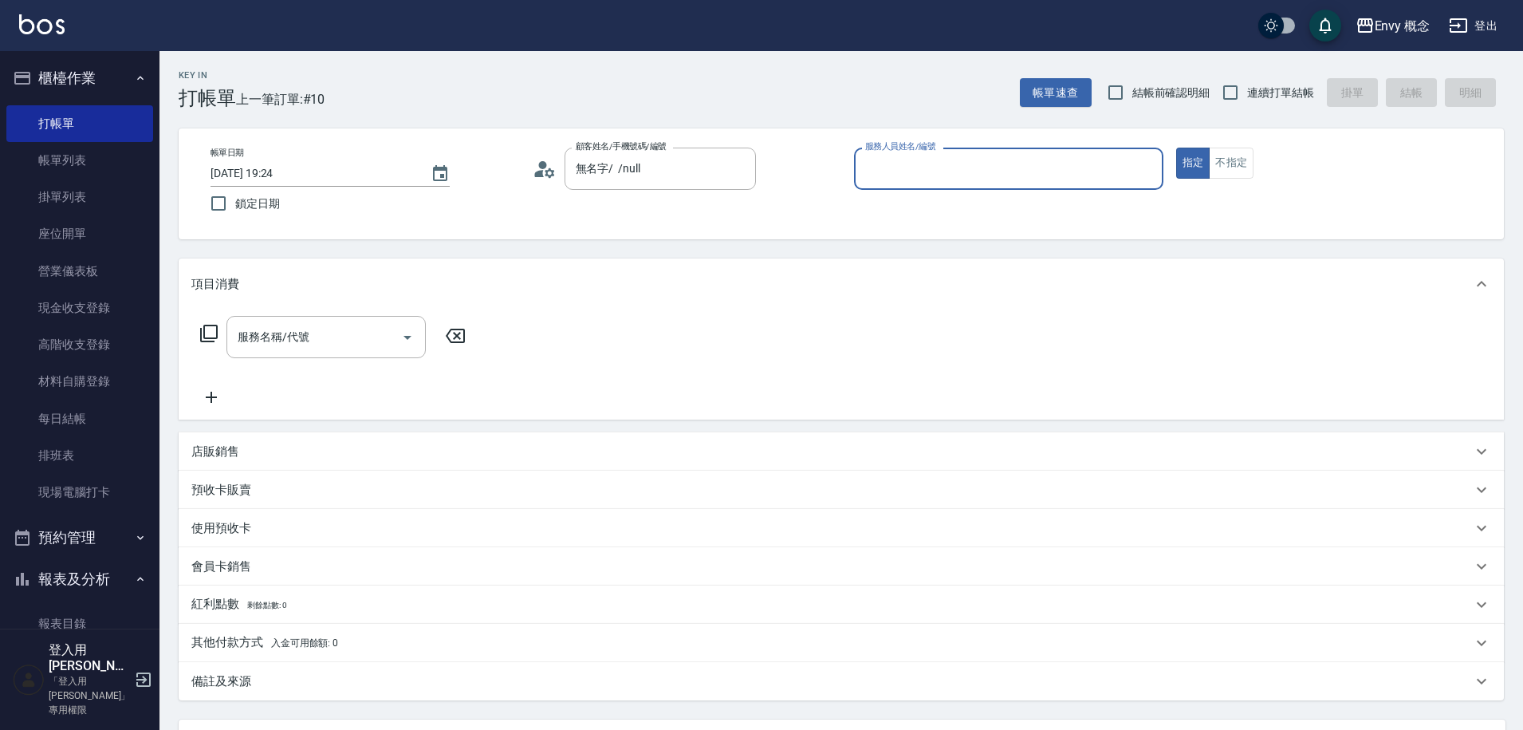
type input "無名字/ /null"
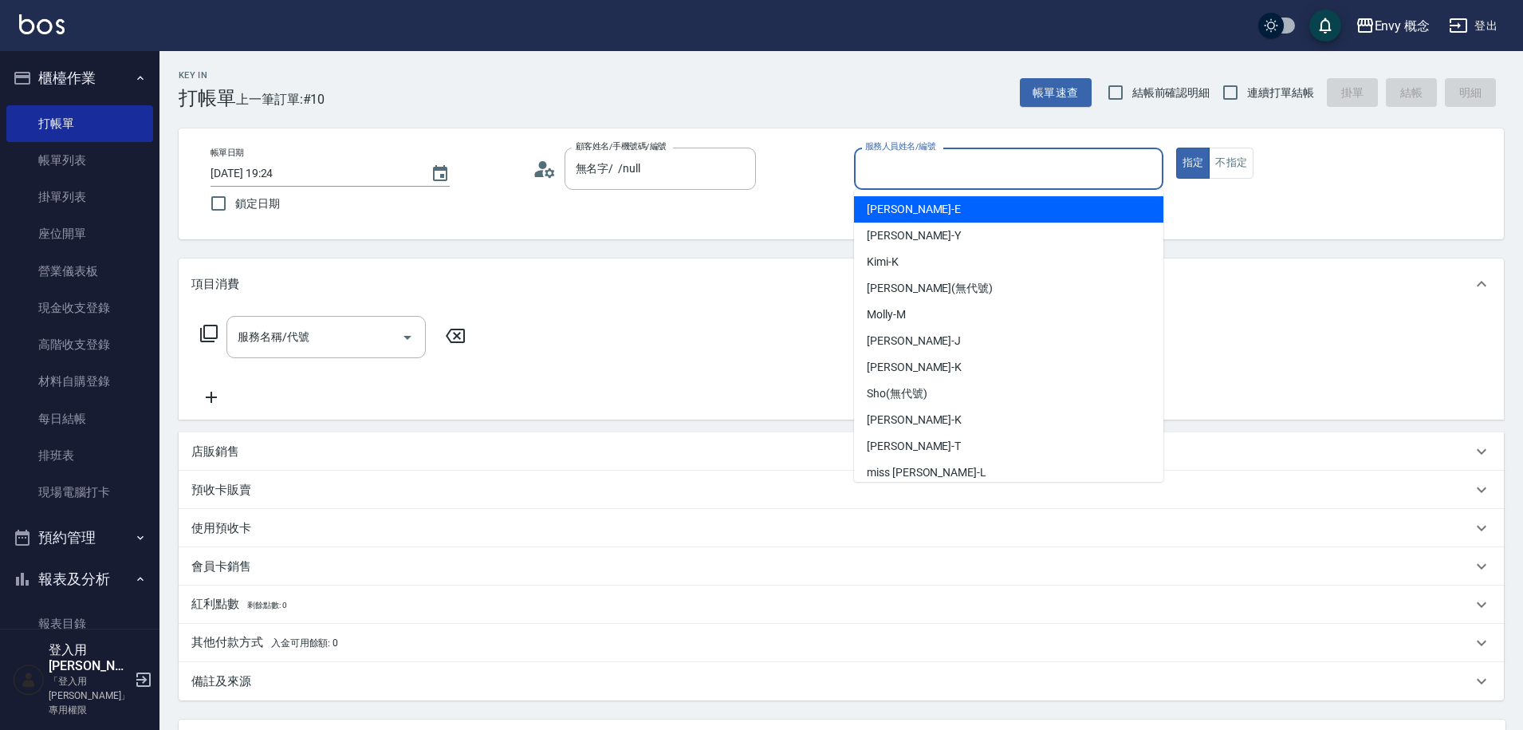
click at [958, 162] on input "服務人員姓名/編號" at bounding box center [1008, 169] width 295 height 28
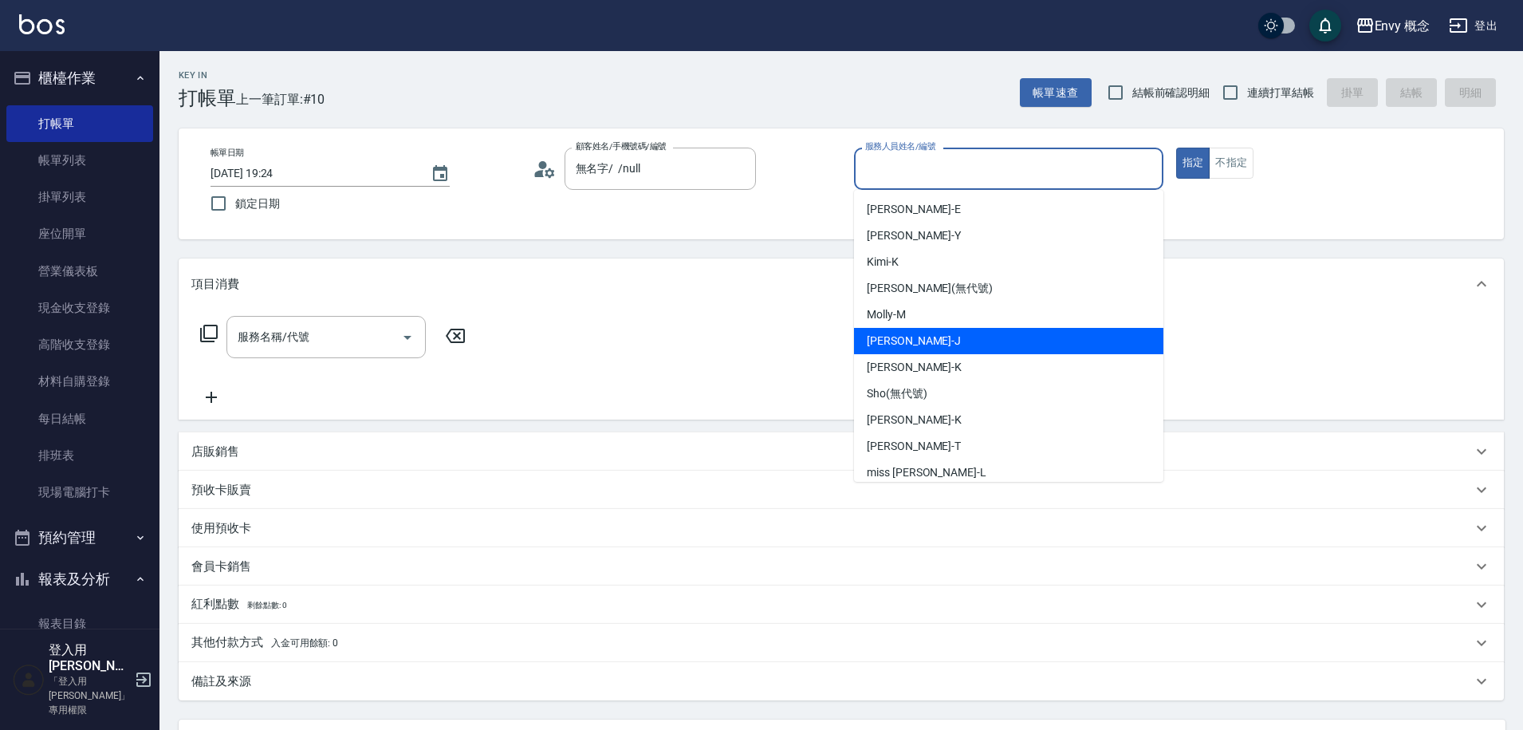
click at [917, 341] on div "[PERSON_NAME]" at bounding box center [1008, 341] width 309 height 26
type input "[PERSON_NAME]"
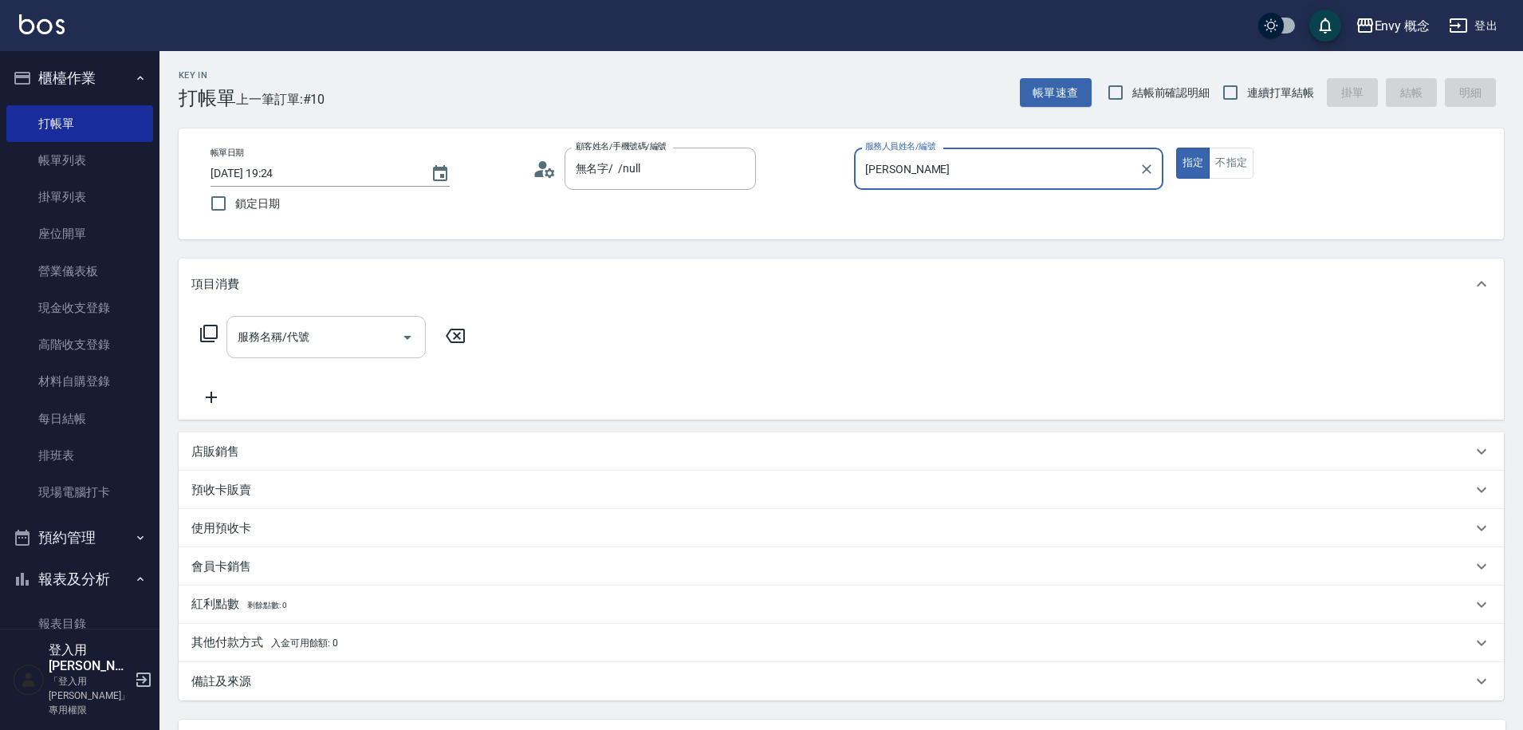
click at [324, 354] on div "服務名稱/代號" at bounding box center [325, 337] width 199 height 42
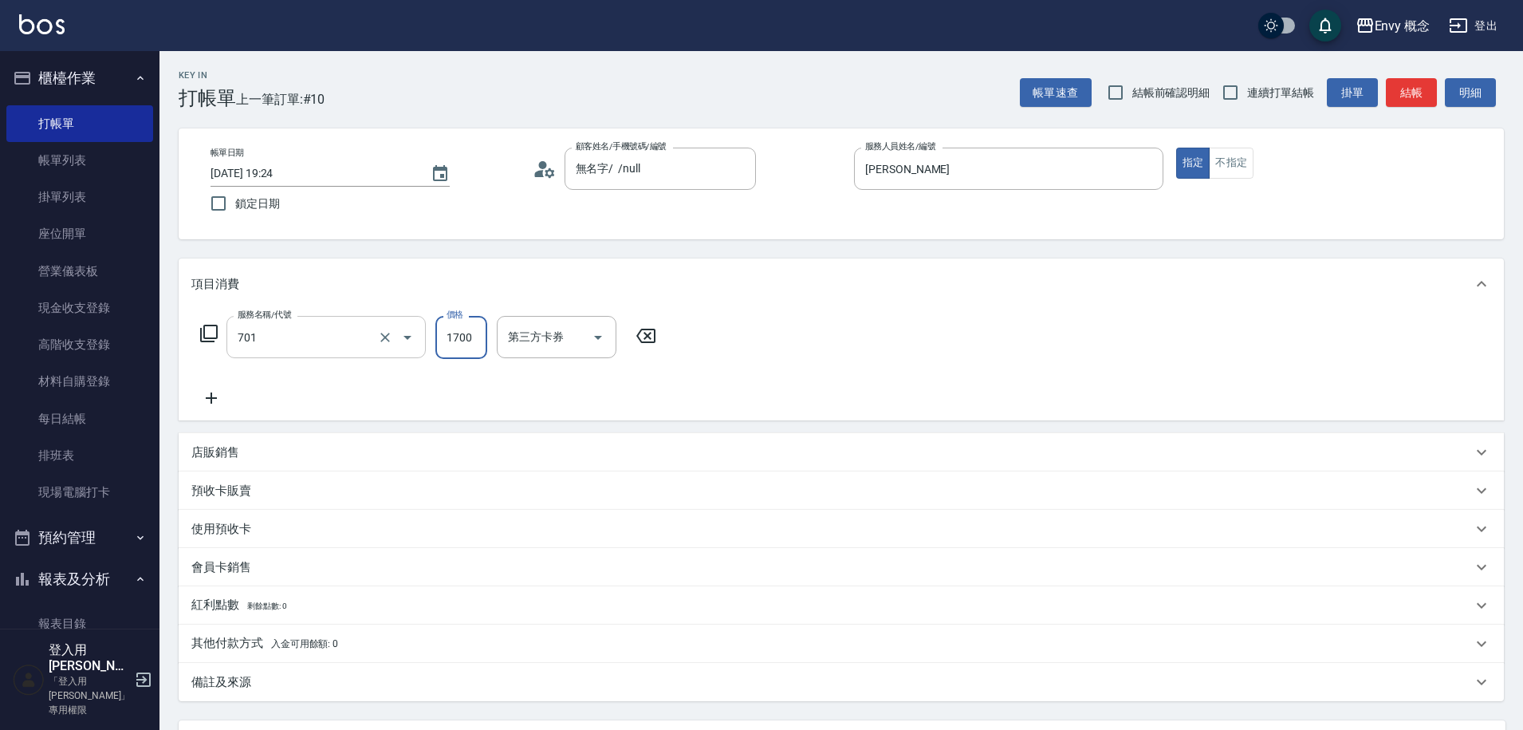
type input "701 染髮(701)"
type input "5000"
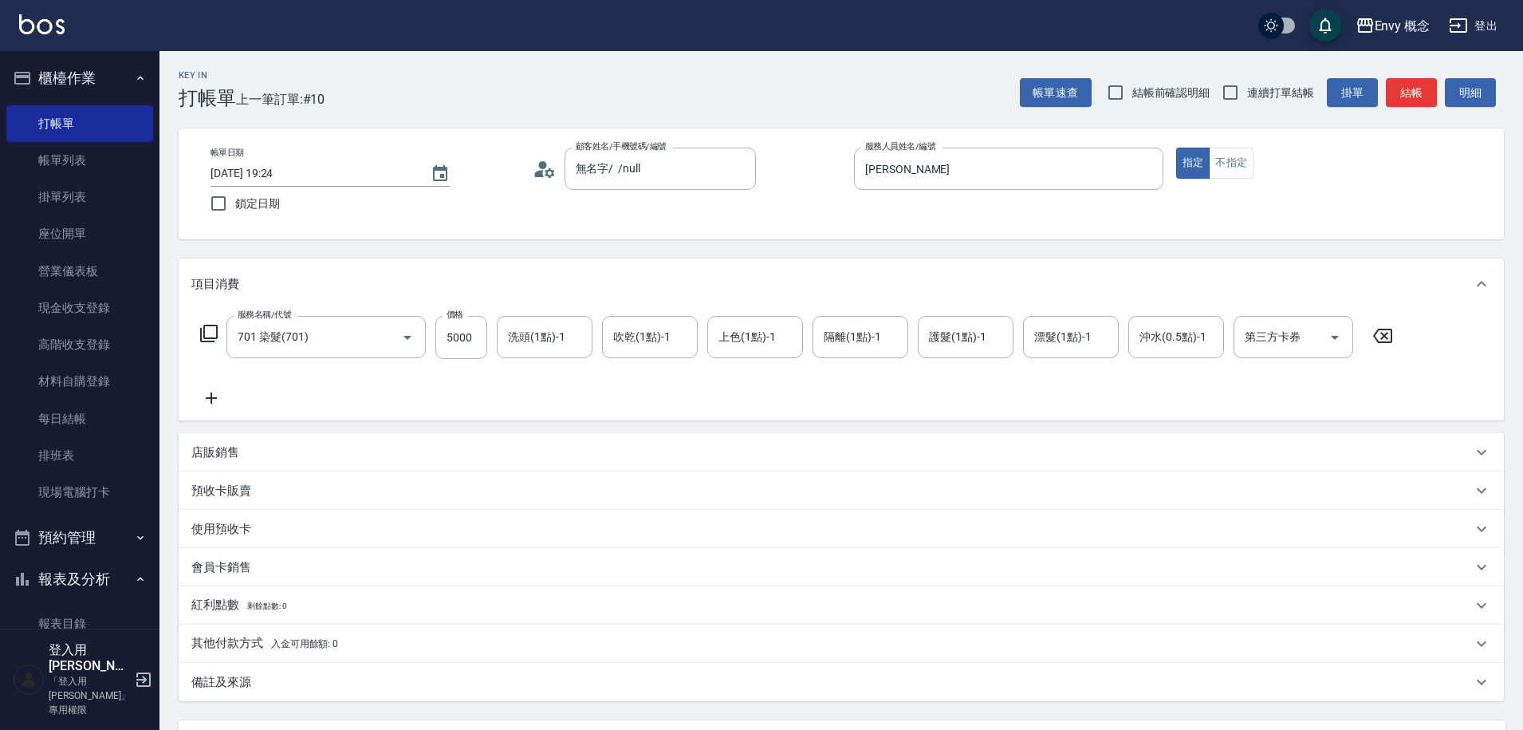
click at [247, 639] on p "其他付款方式 入金可用餘額: 0" at bounding box center [264, 644] width 147 height 18
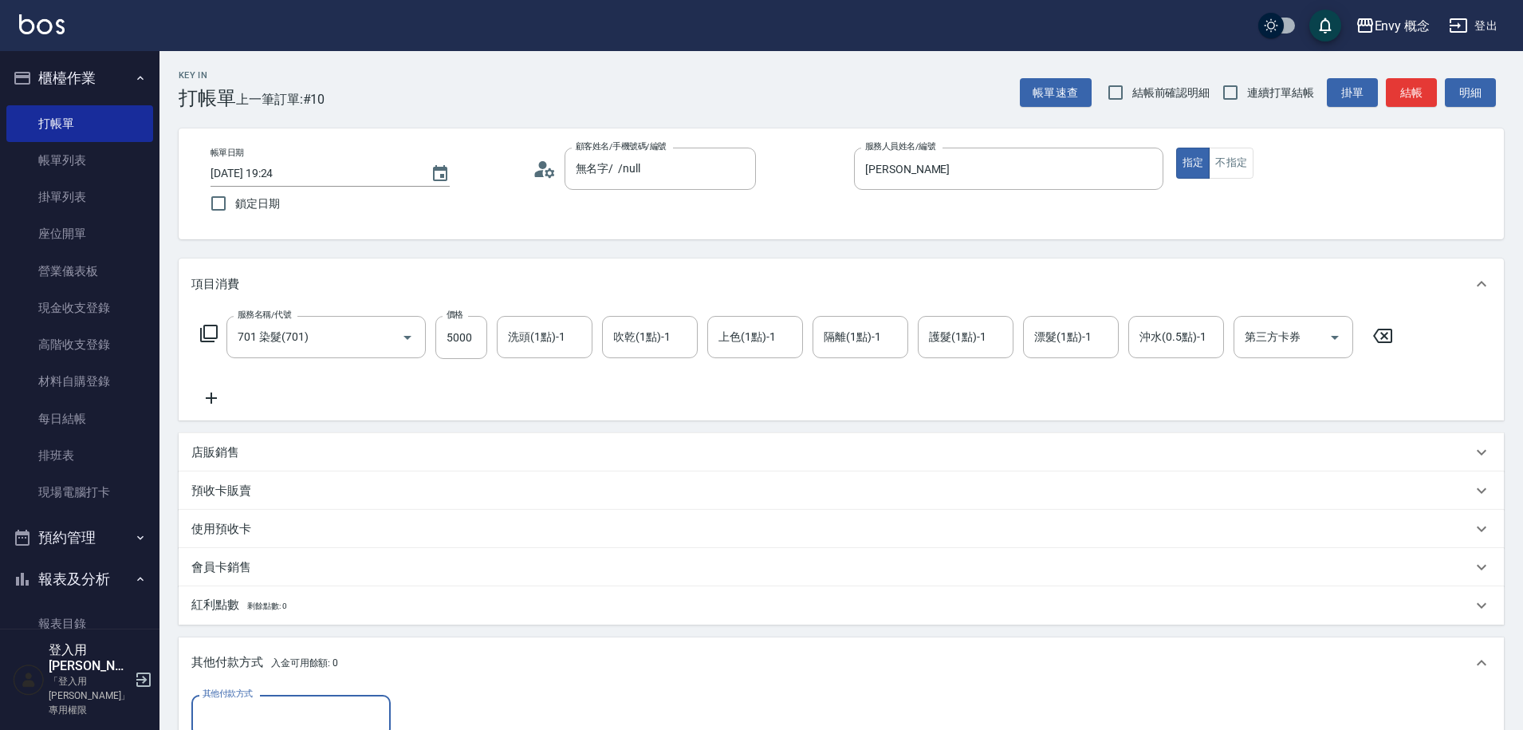
click at [257, 700] on div "其他付款方式" at bounding box center [290, 715] width 199 height 42
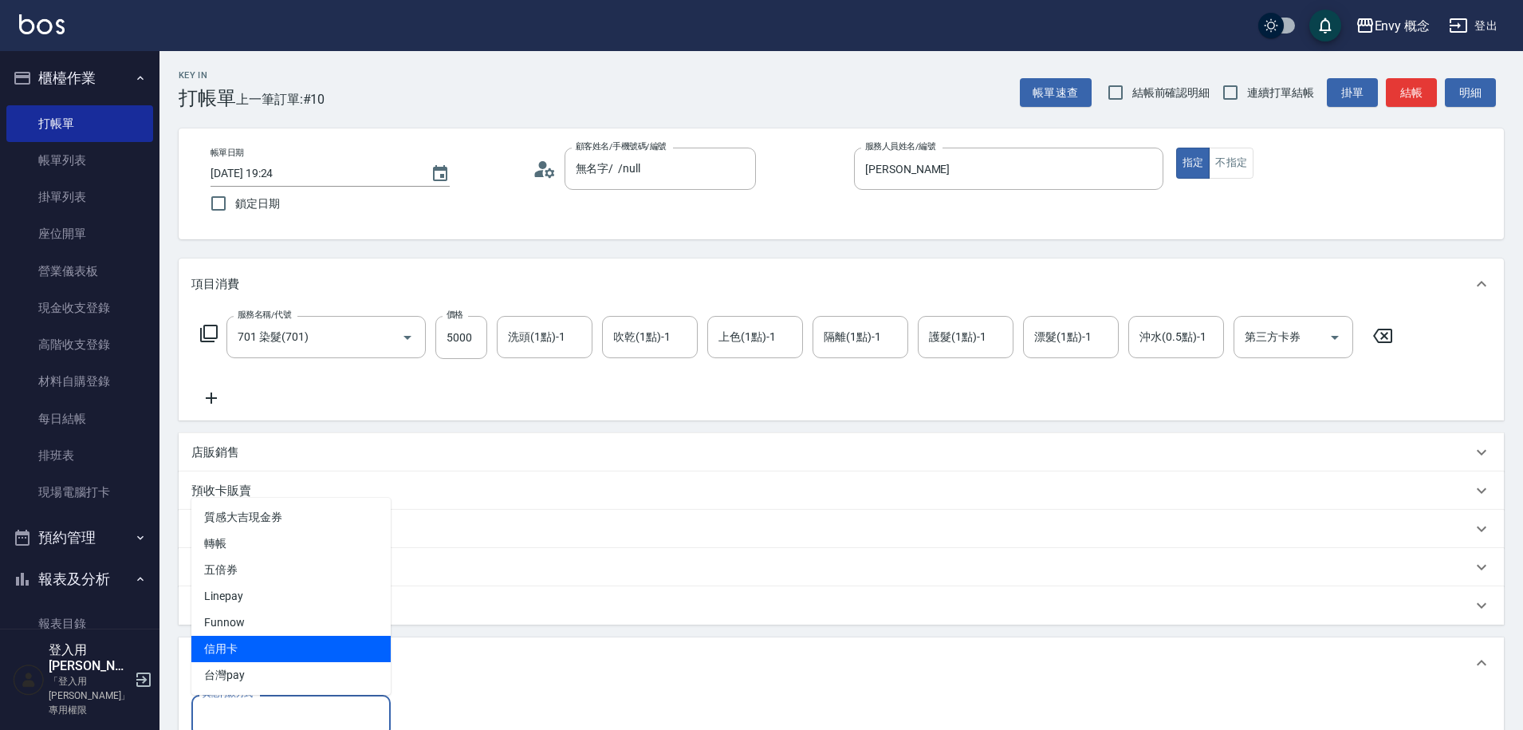
click at [256, 640] on span "信用卡" at bounding box center [290, 648] width 199 height 26
type input "信用卡"
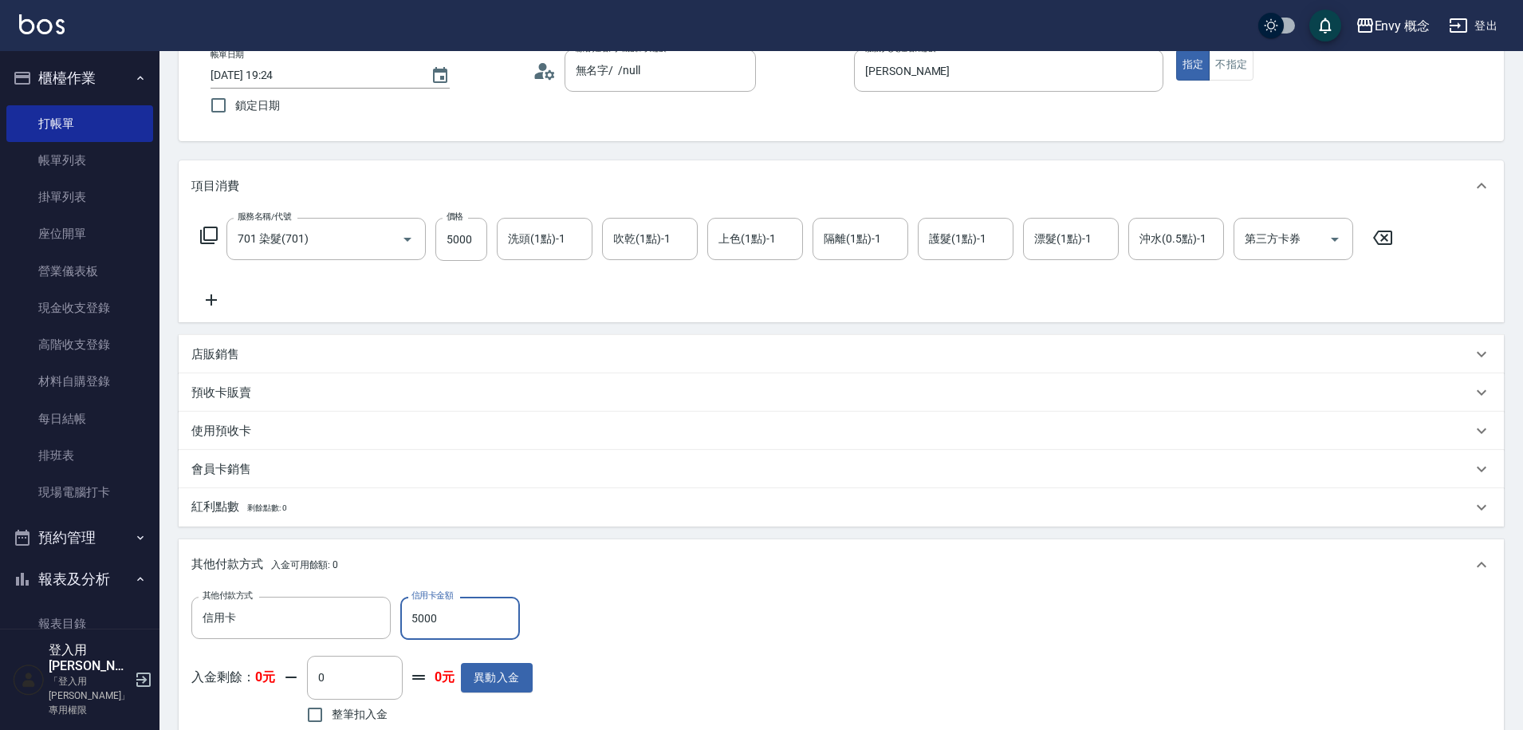
scroll to position [340, 0]
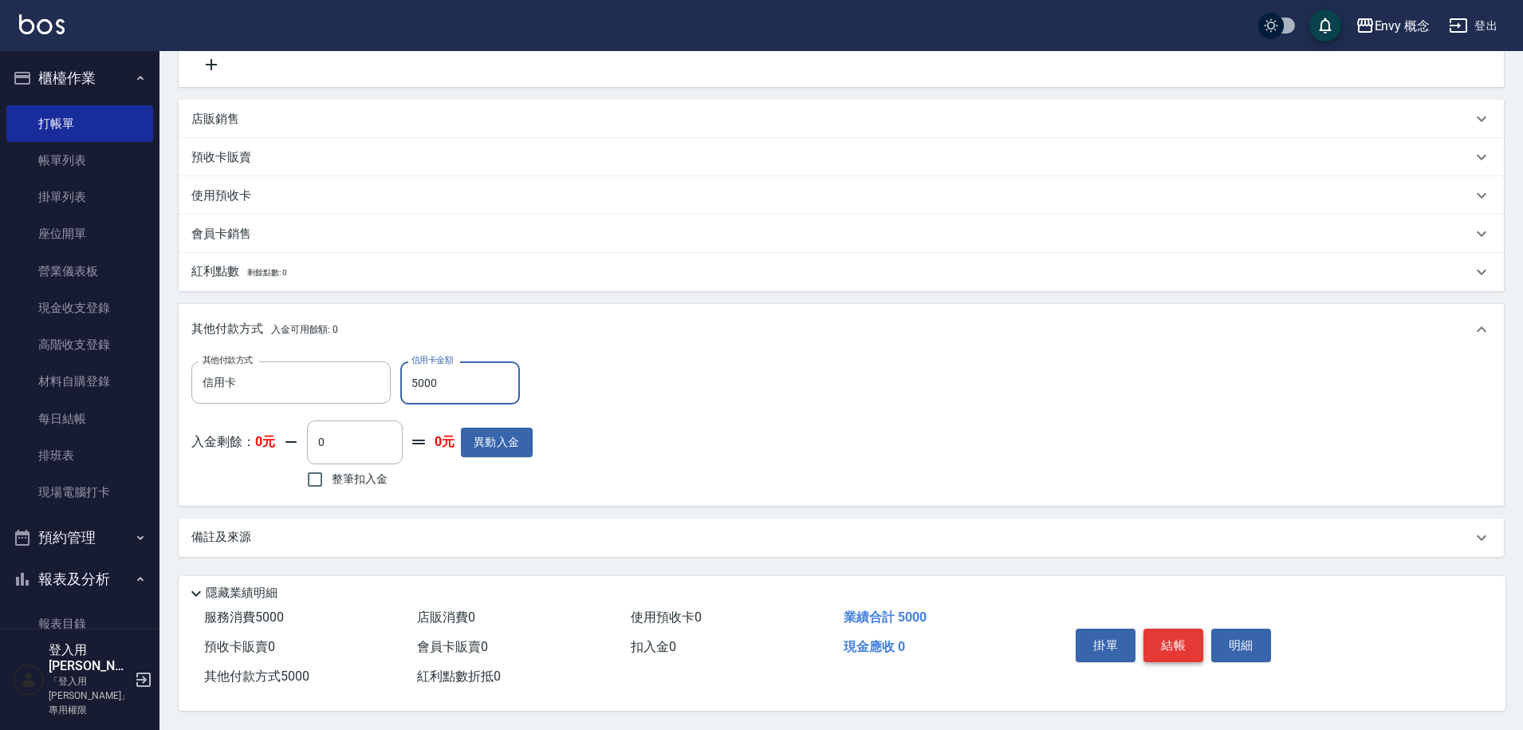
type input "5000"
click at [1161, 637] on button "結帳" at bounding box center [1173, 644] width 60 height 33
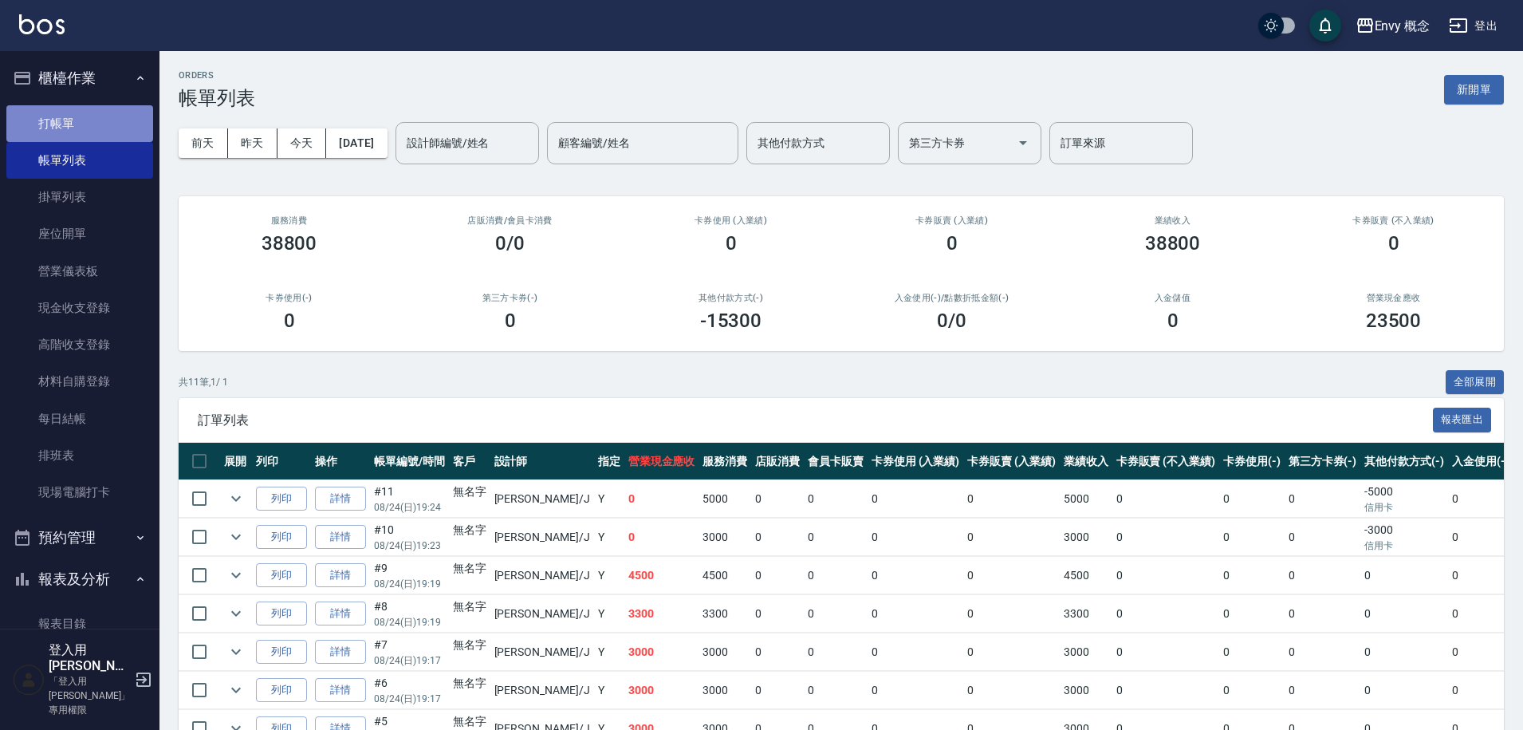
click at [104, 122] on link "打帳單" at bounding box center [79, 123] width 147 height 37
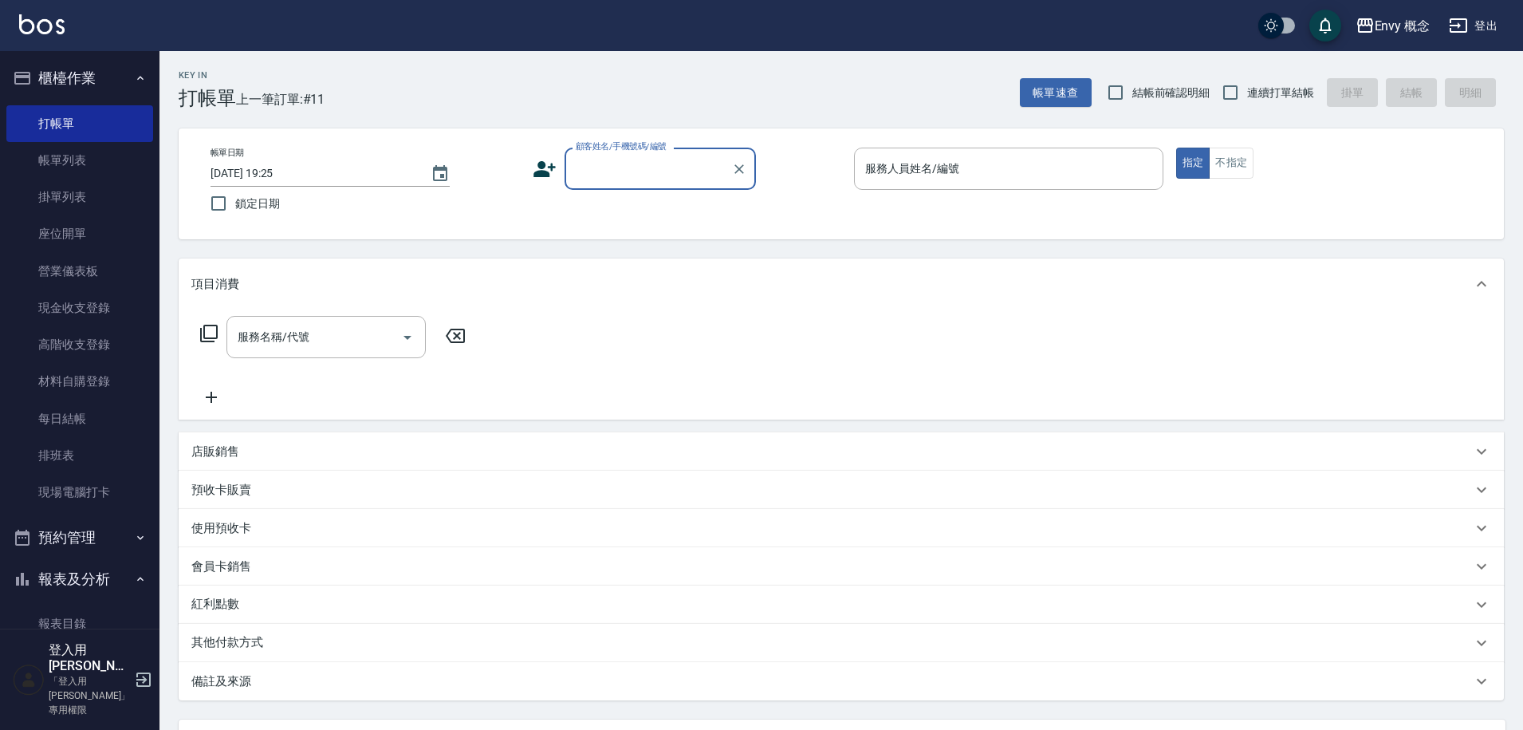
click at [613, 168] on input "顧客姓名/手機號碼/編號" at bounding box center [648, 169] width 153 height 28
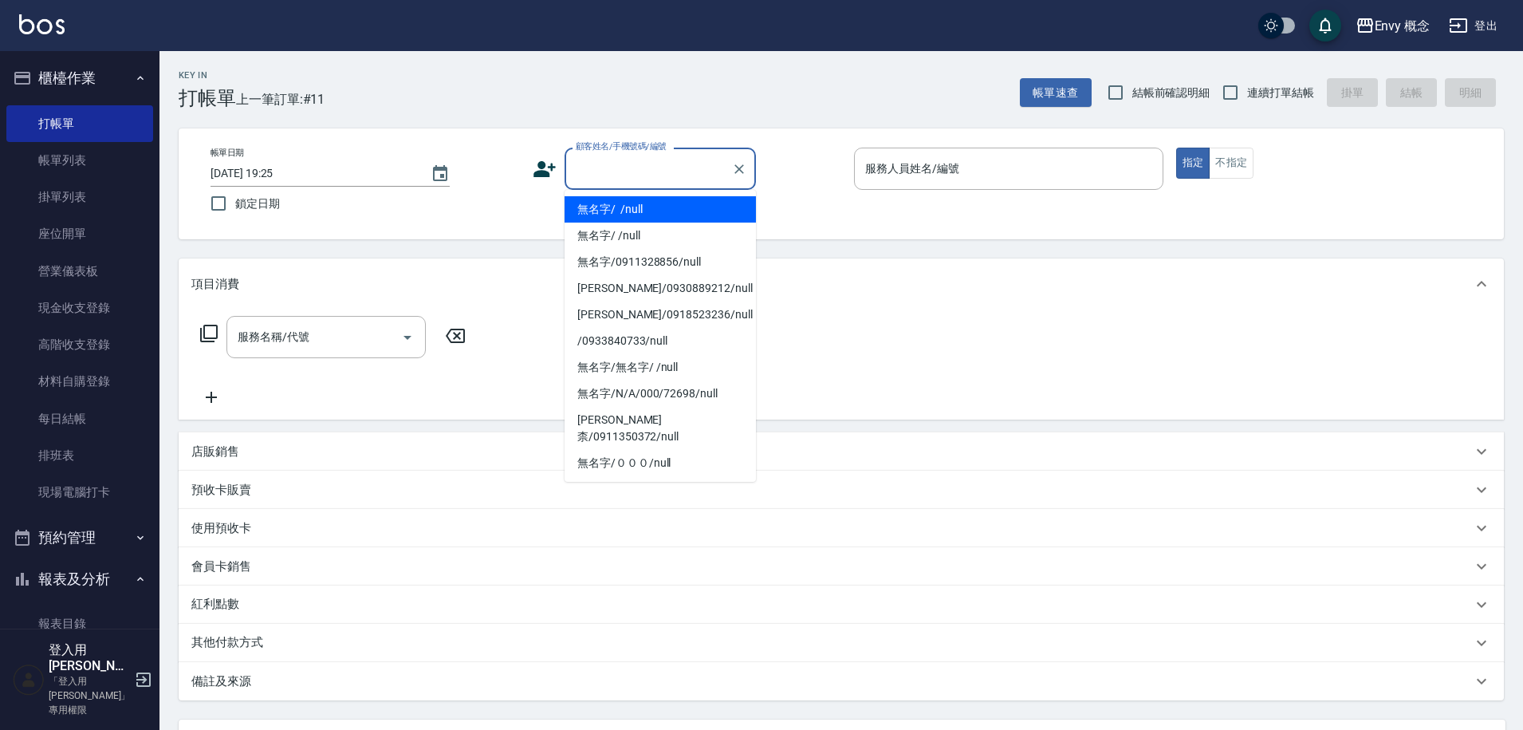
click at [612, 211] on li "無名字/ /null" at bounding box center [660, 209] width 191 height 26
type input "無名字/ /null"
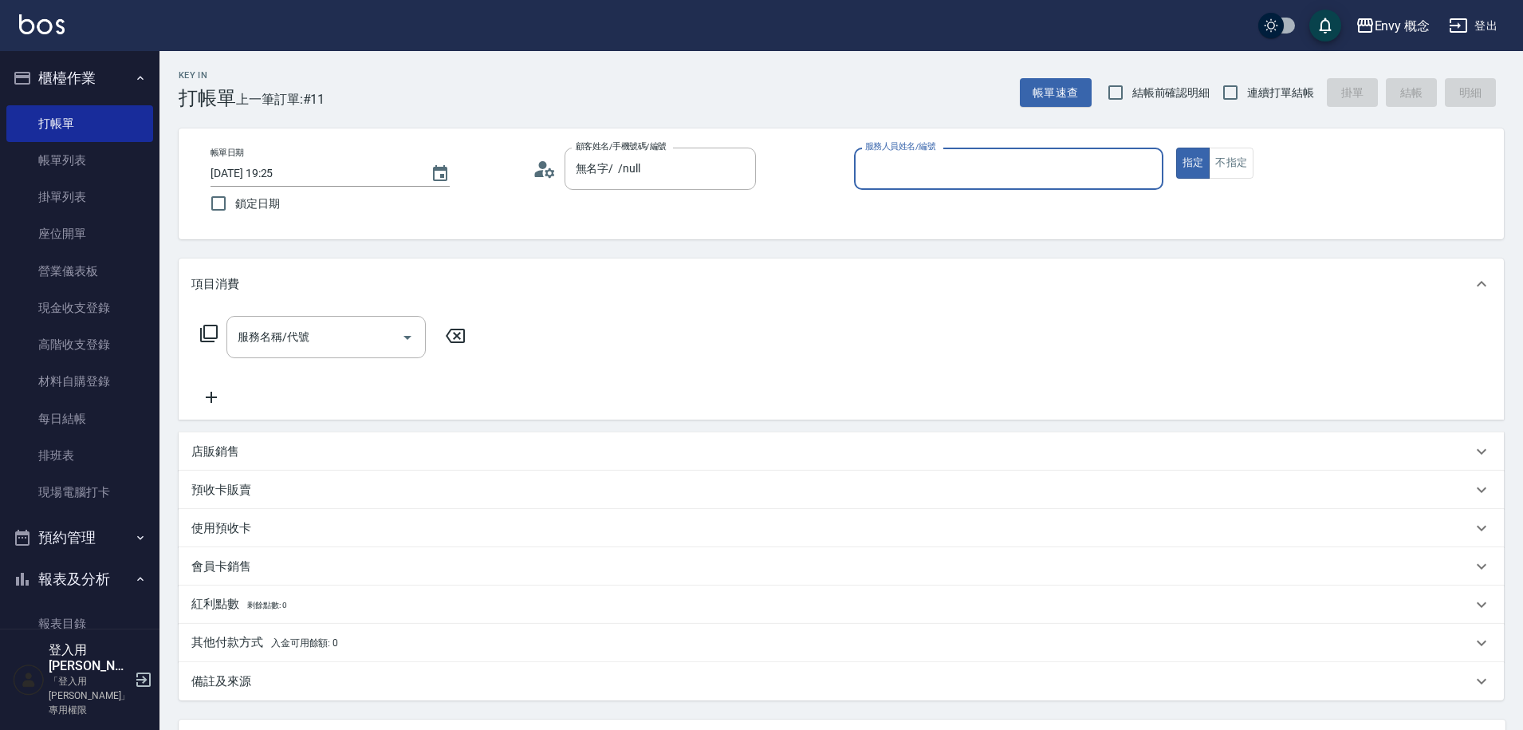
click at [982, 167] on input "服務人員姓名/編號" at bounding box center [1008, 169] width 295 height 28
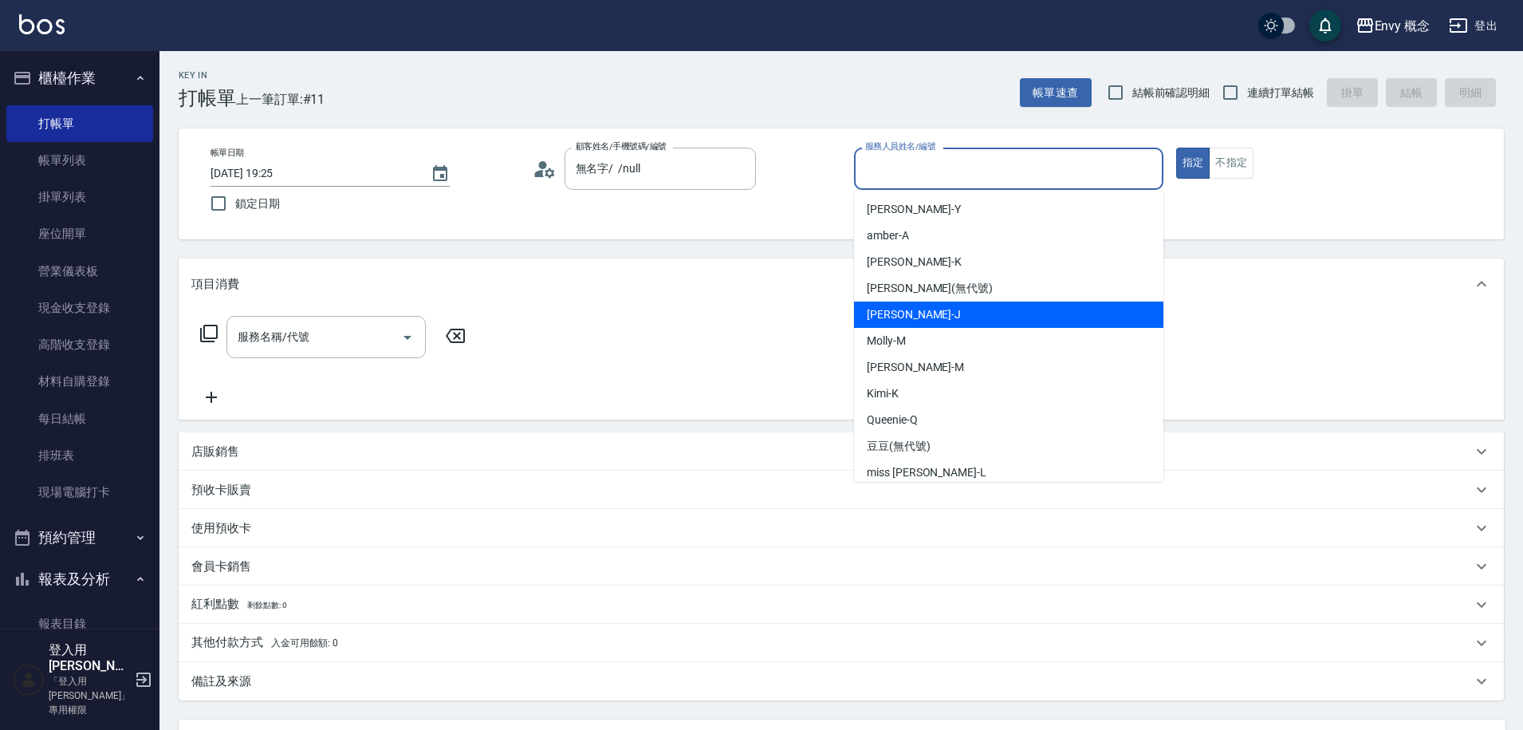
click at [963, 312] on div "[PERSON_NAME]" at bounding box center [1008, 314] width 309 height 26
type input "[PERSON_NAME]"
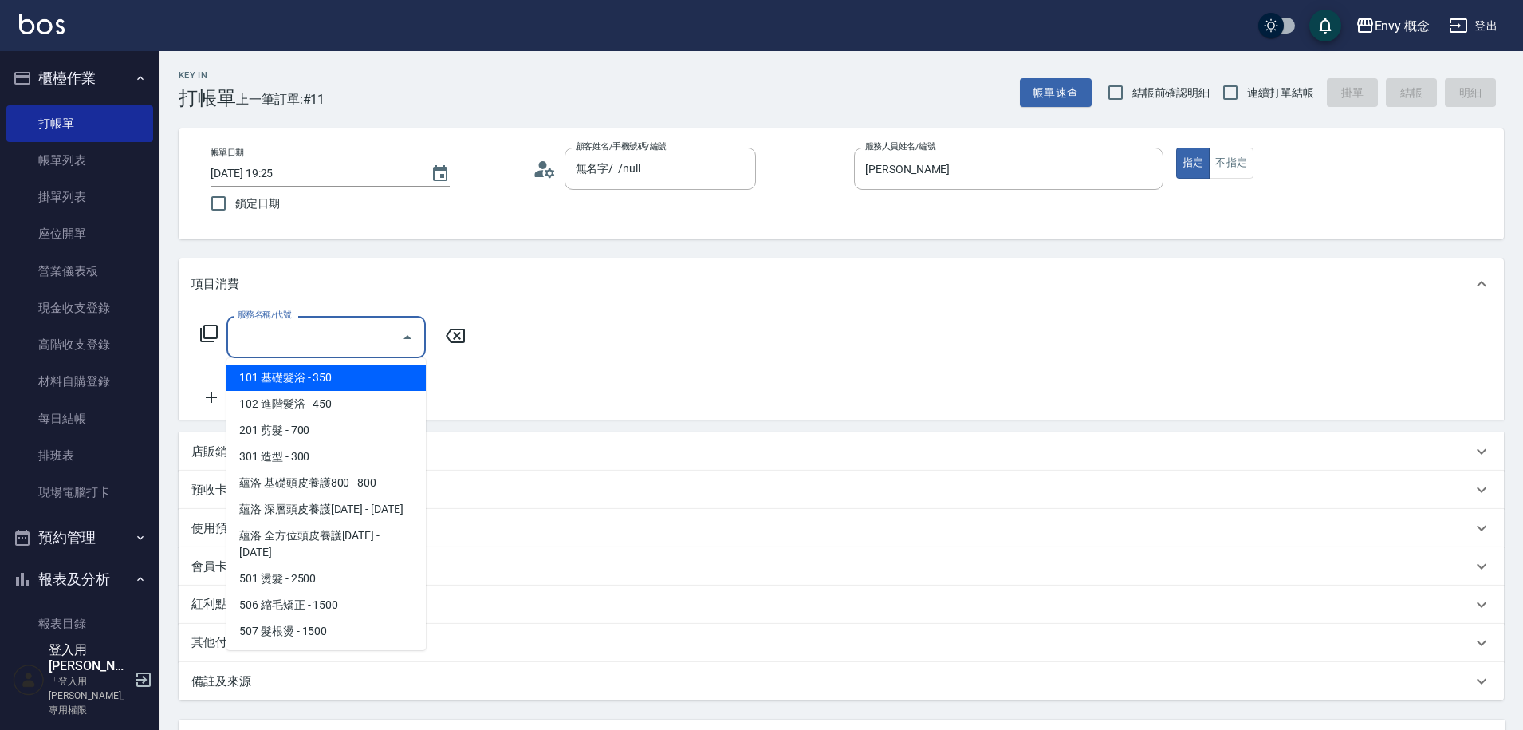
click at [285, 342] on input "服務名稱/代號" at bounding box center [314, 337] width 161 height 28
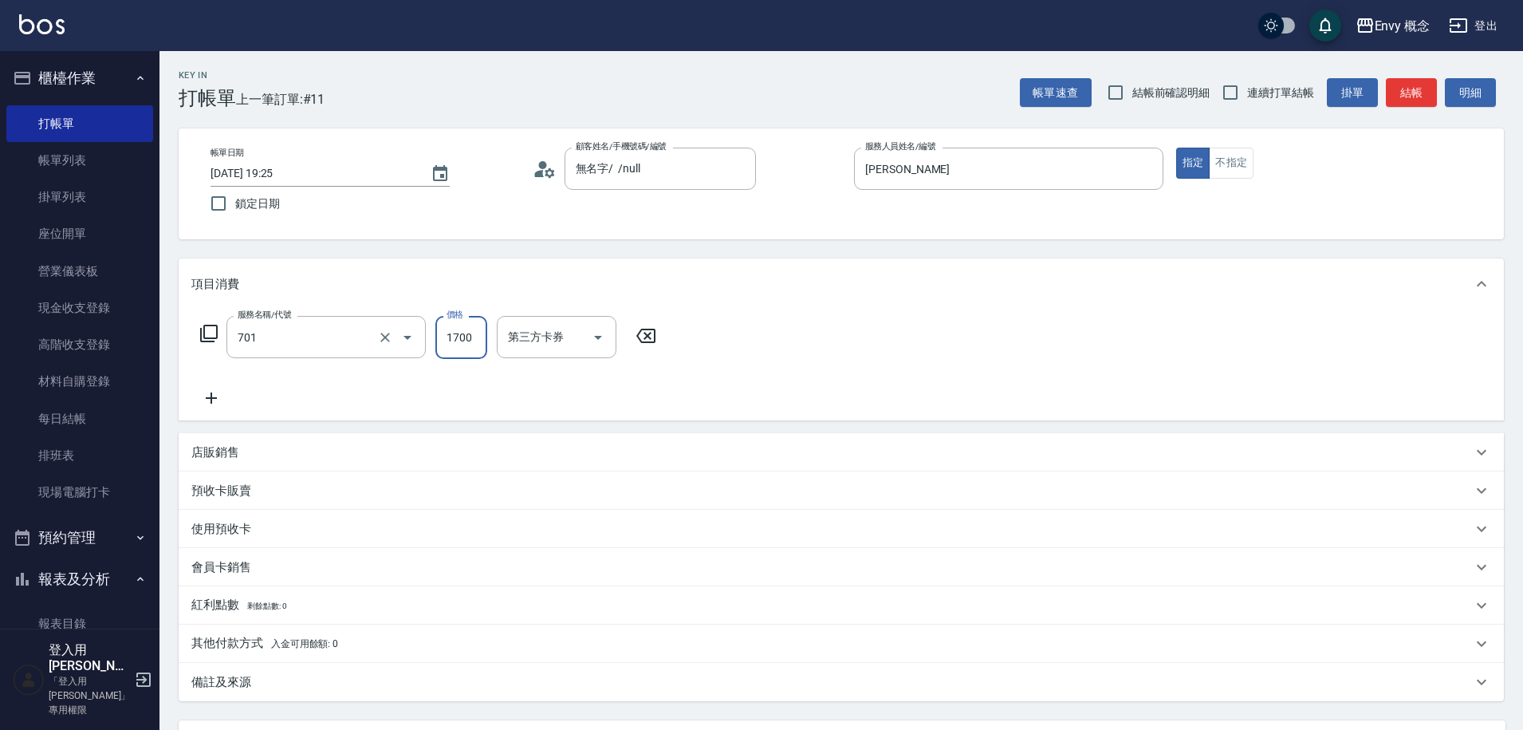
type input "701 染髮(701)"
type input "3000"
click at [273, 643] on span "入金可用餘額: 0" at bounding box center [305, 643] width 68 height 11
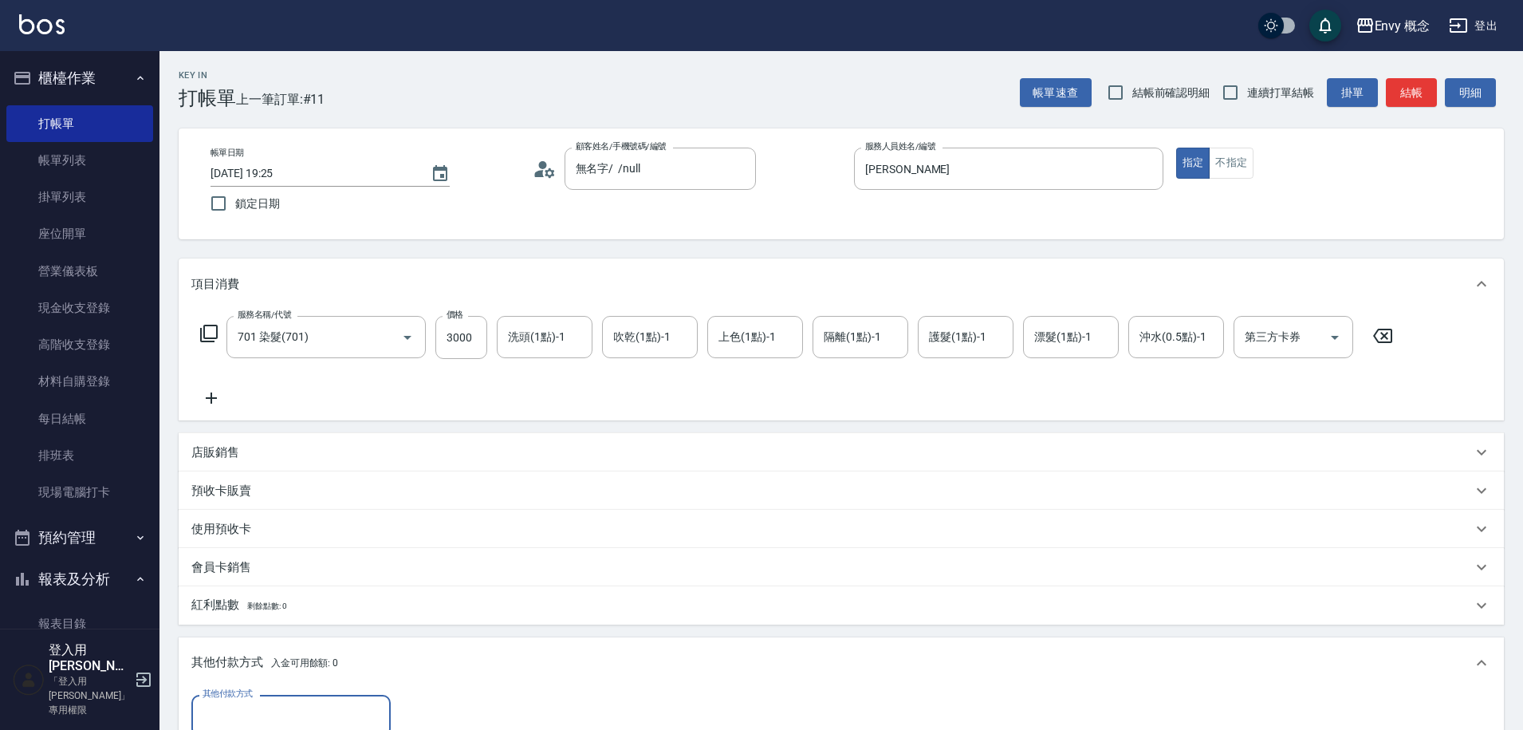
click at [247, 702] on div "其他付款方式" at bounding box center [290, 715] width 199 height 42
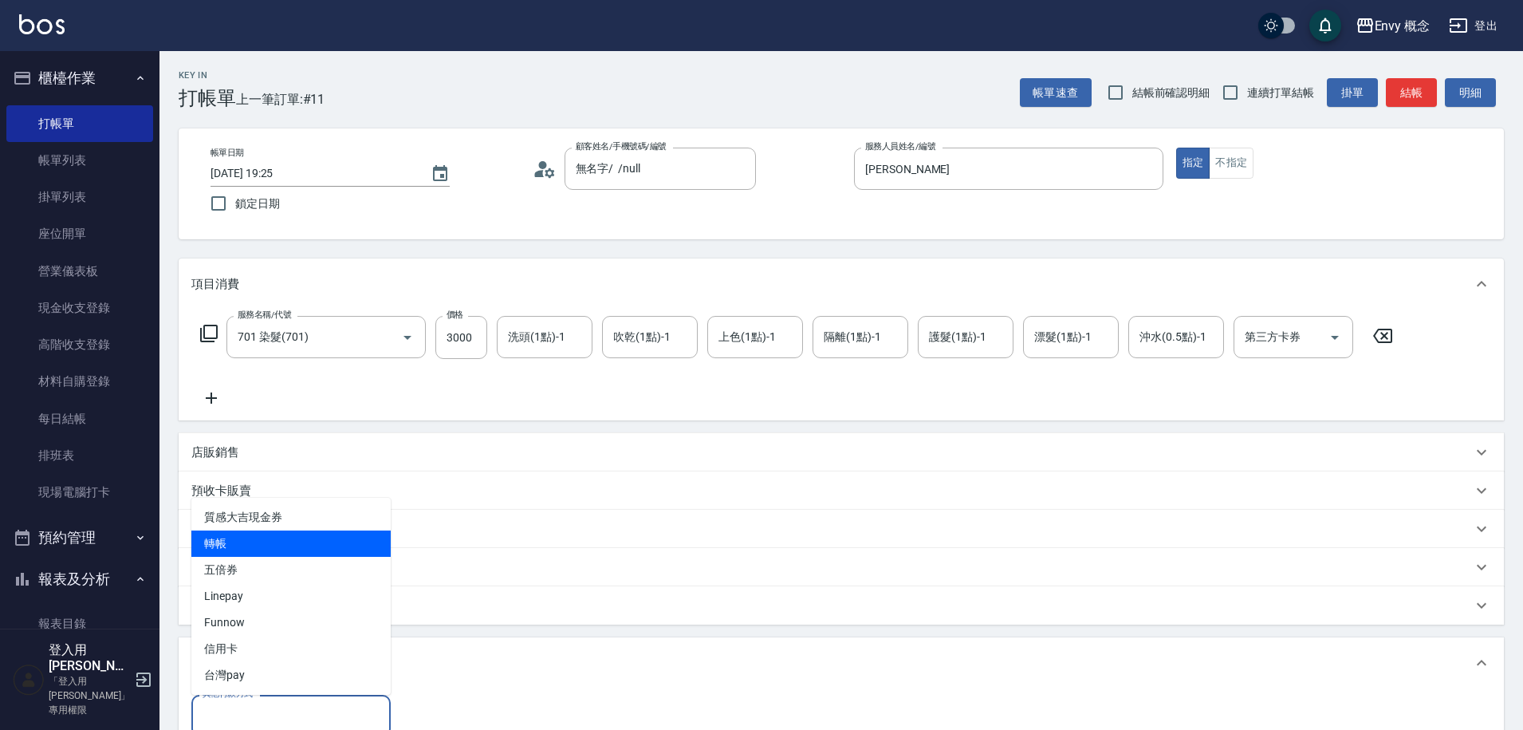
click at [258, 541] on span "轉帳" at bounding box center [290, 543] width 199 height 26
type input "轉帳"
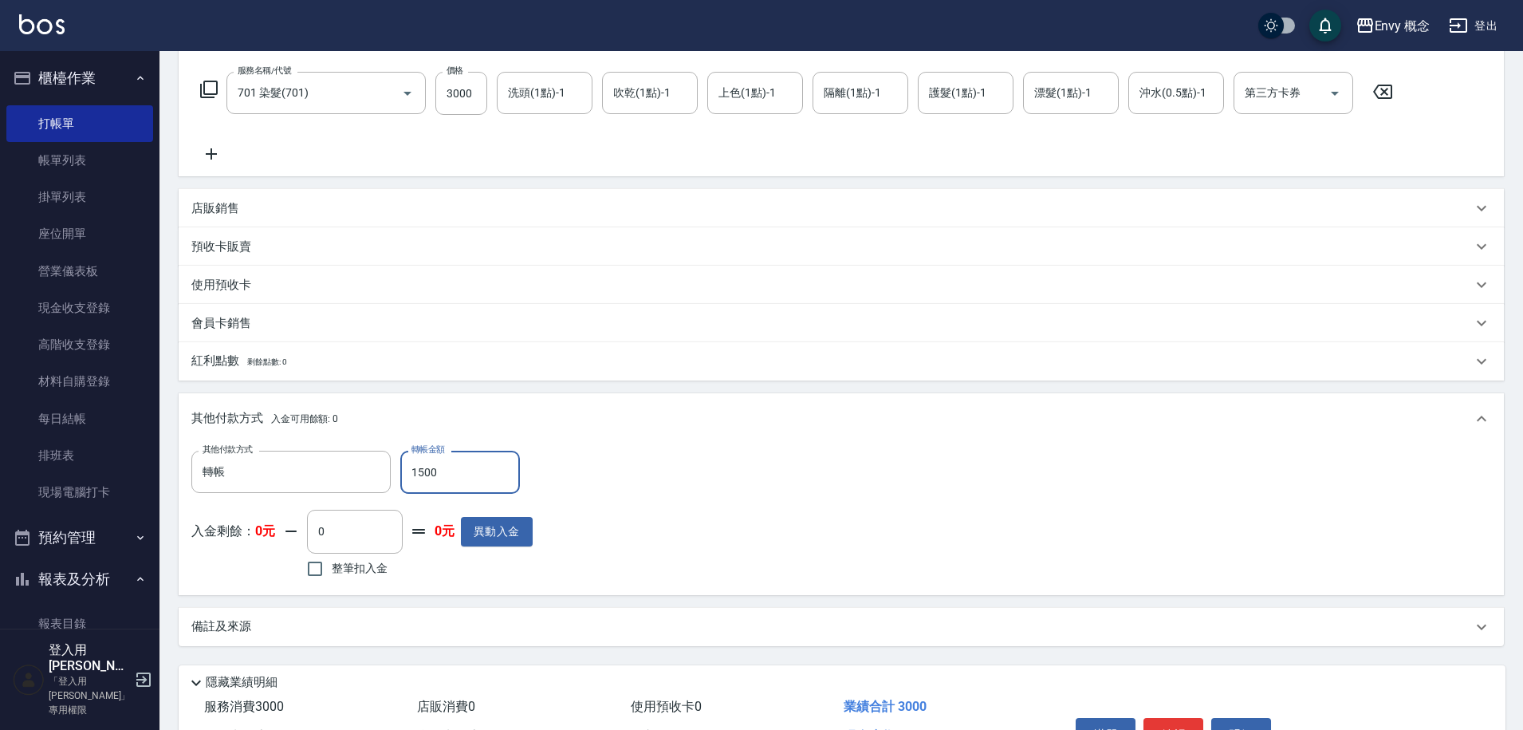
scroll to position [340, 0]
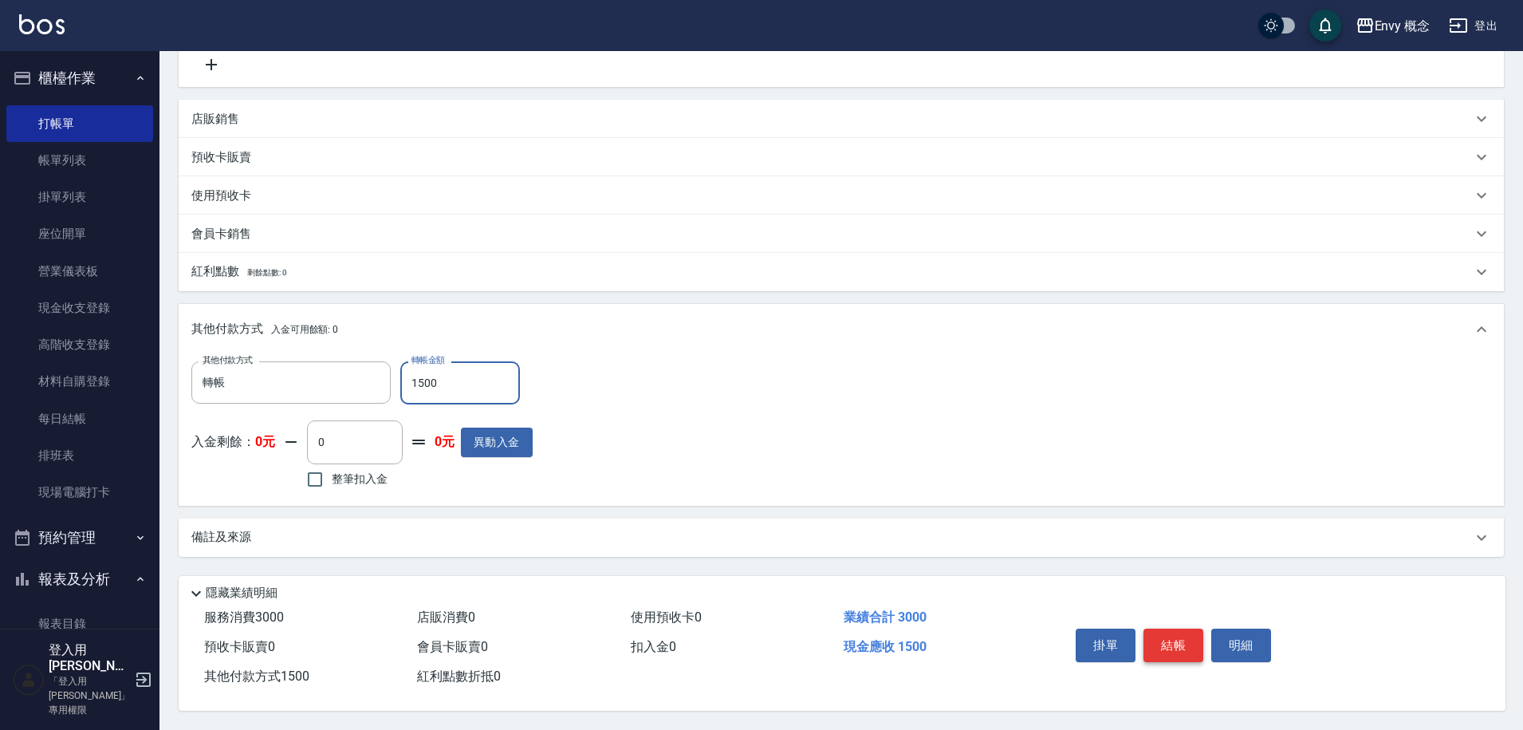
type input "1500"
click at [1179, 636] on button "結帳" at bounding box center [1173, 644] width 60 height 33
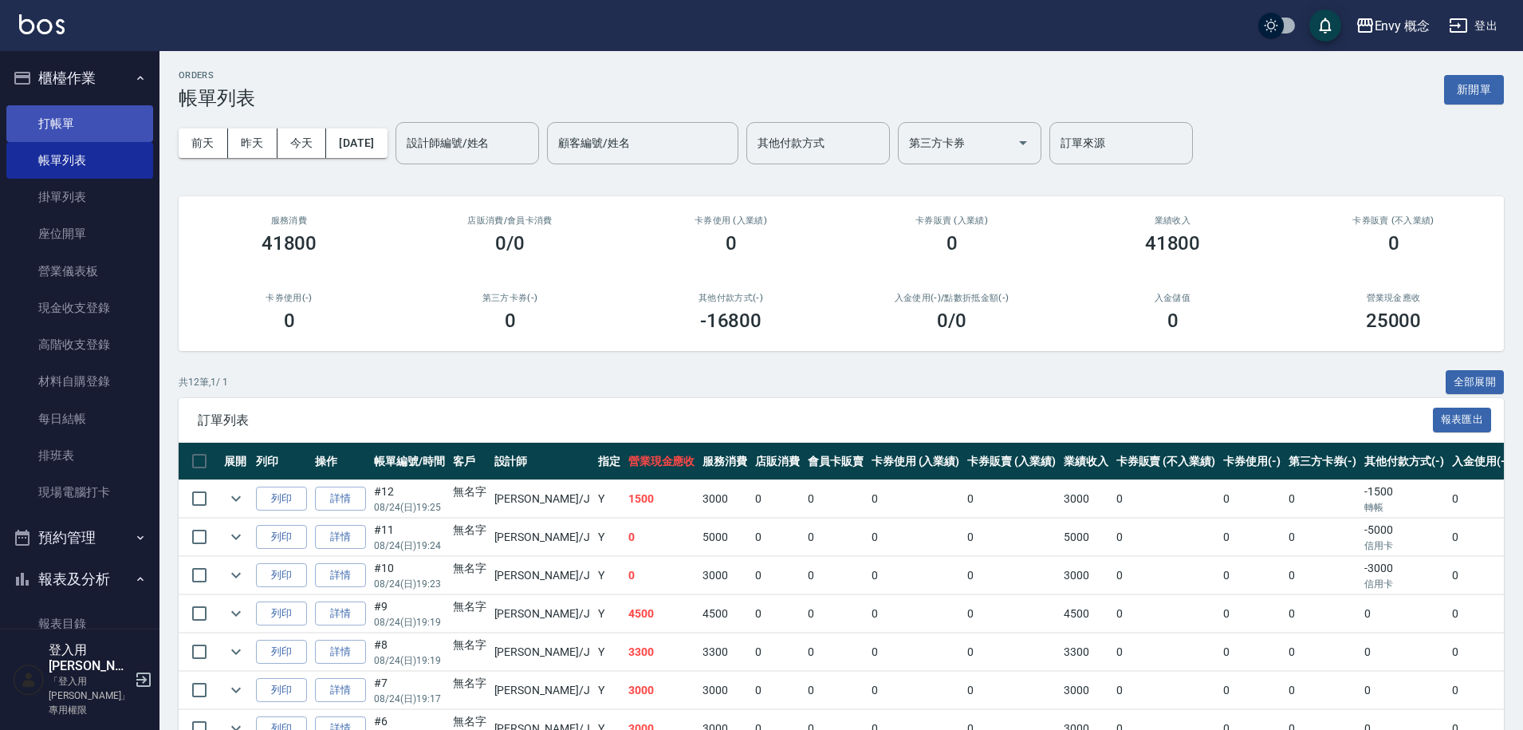
click at [103, 113] on link "打帳單" at bounding box center [79, 123] width 147 height 37
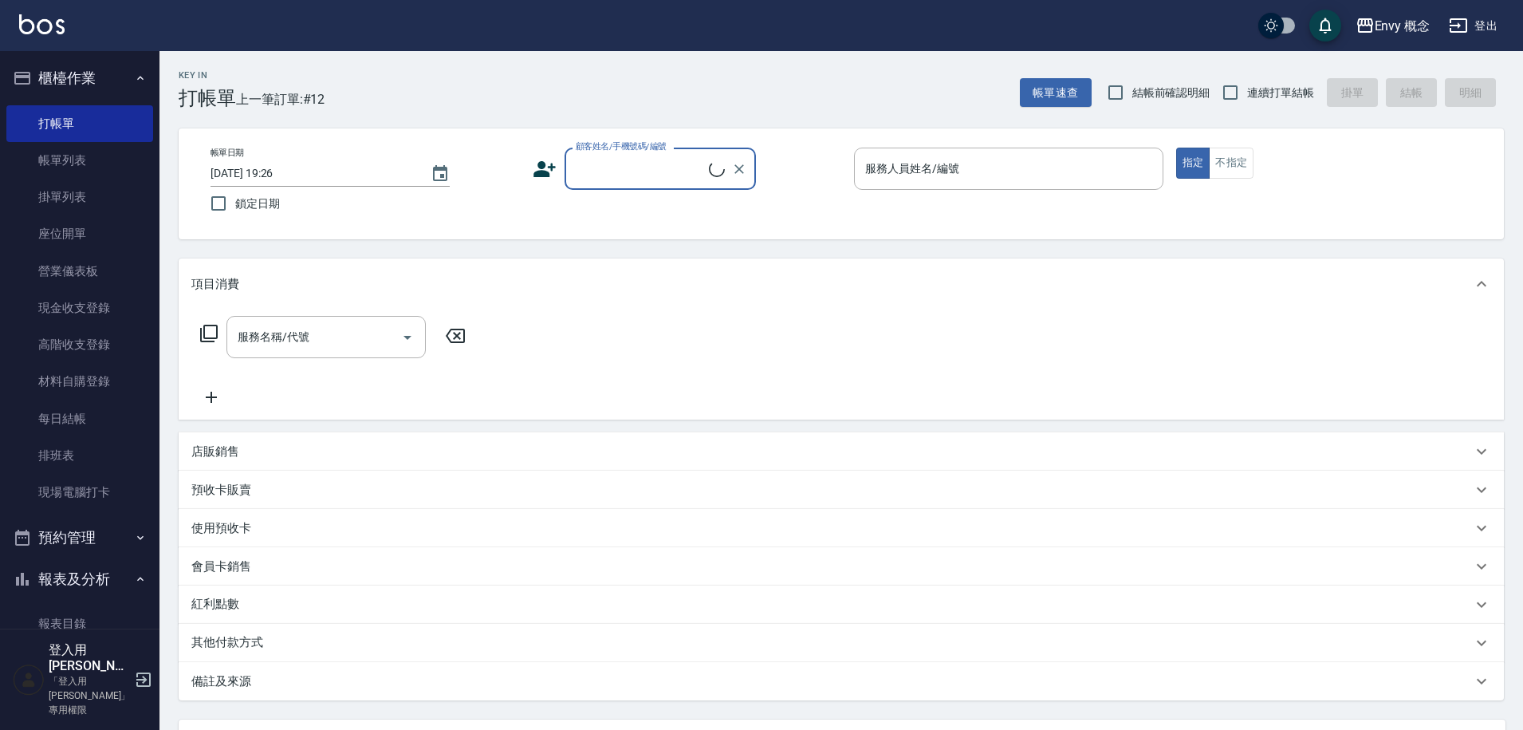
click at [669, 171] on input "顧客姓名/手機號碼/編號" at bounding box center [640, 169] width 137 height 28
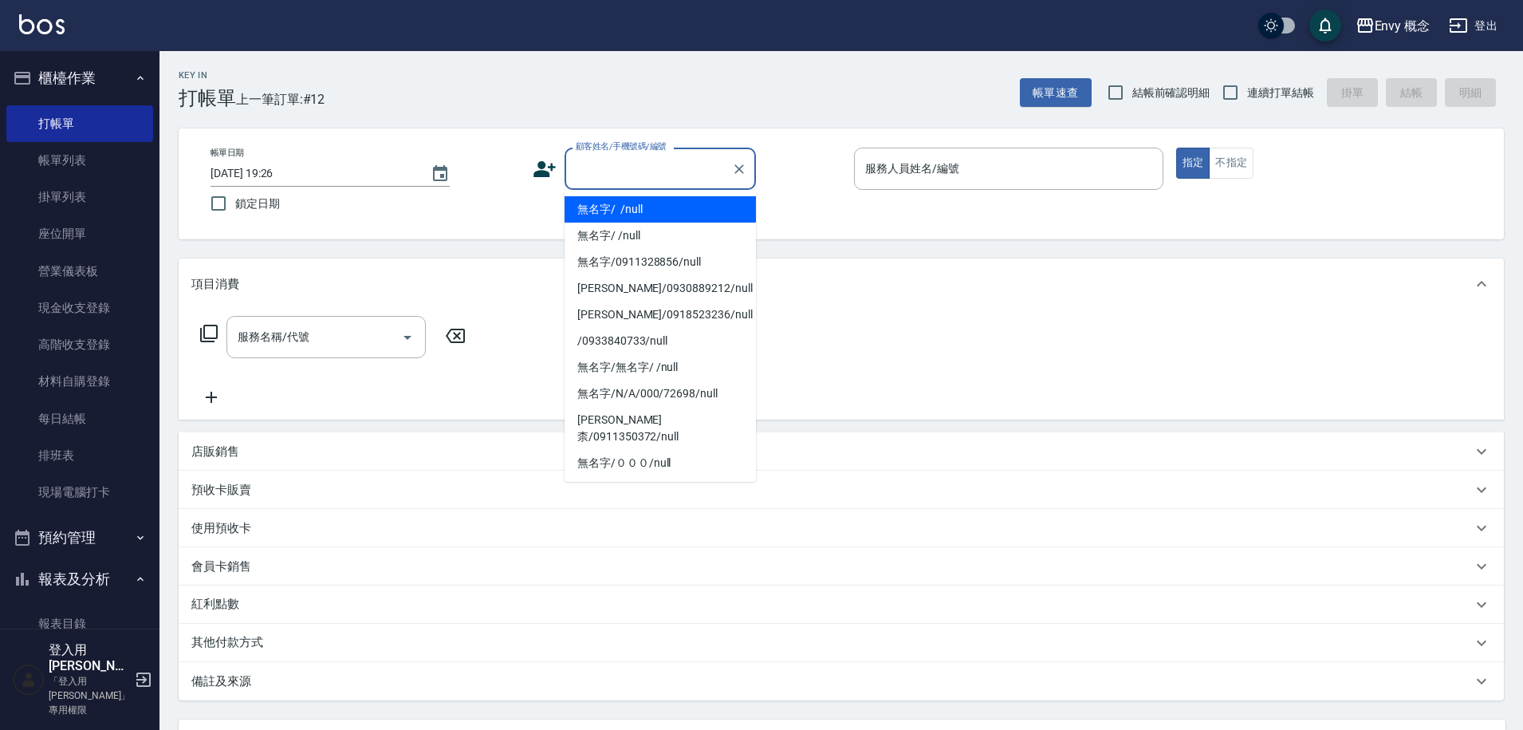
click at [668, 212] on li "無名字/ /null" at bounding box center [660, 209] width 191 height 26
type input "無名字/ /null"
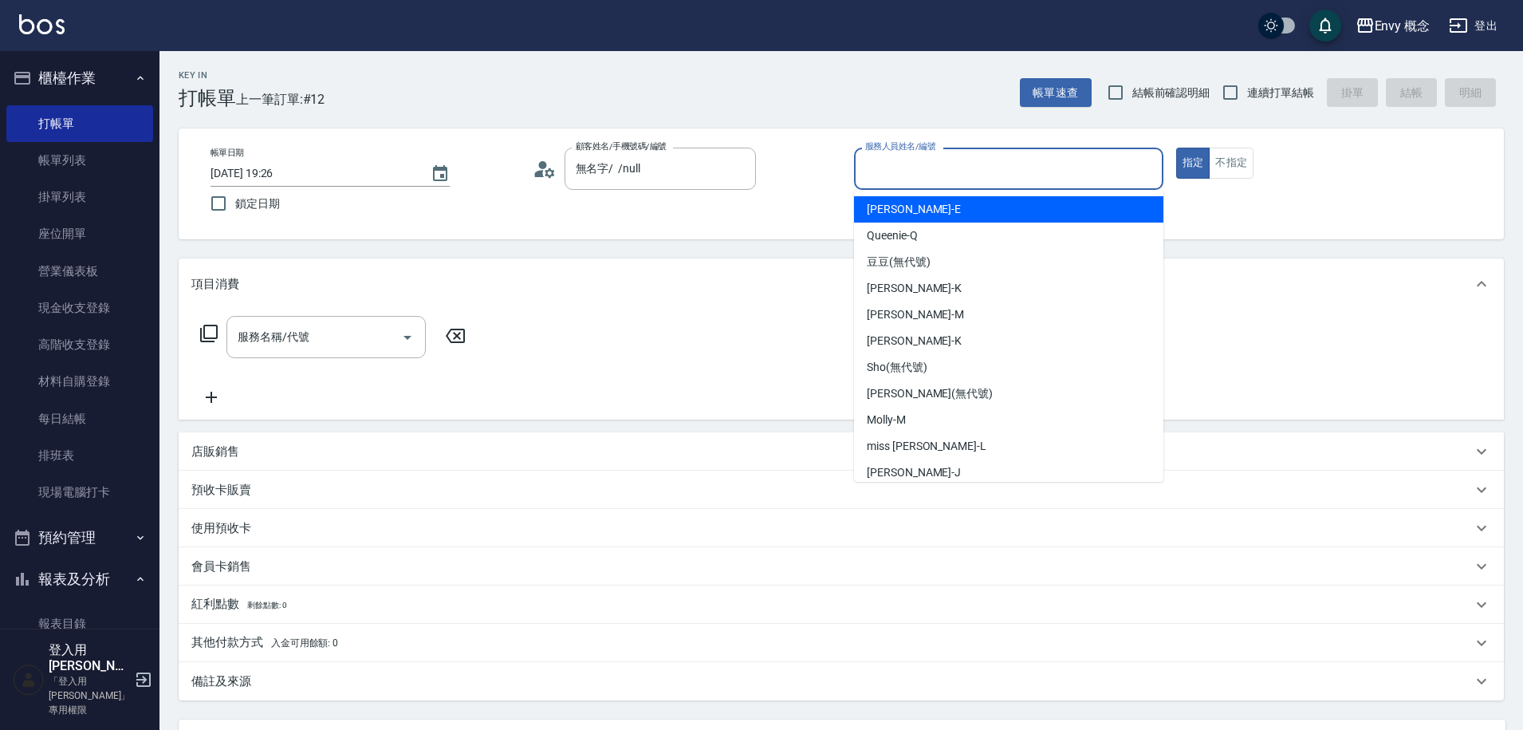
click at [973, 157] on input "服務人員姓名/編號" at bounding box center [1008, 169] width 295 height 28
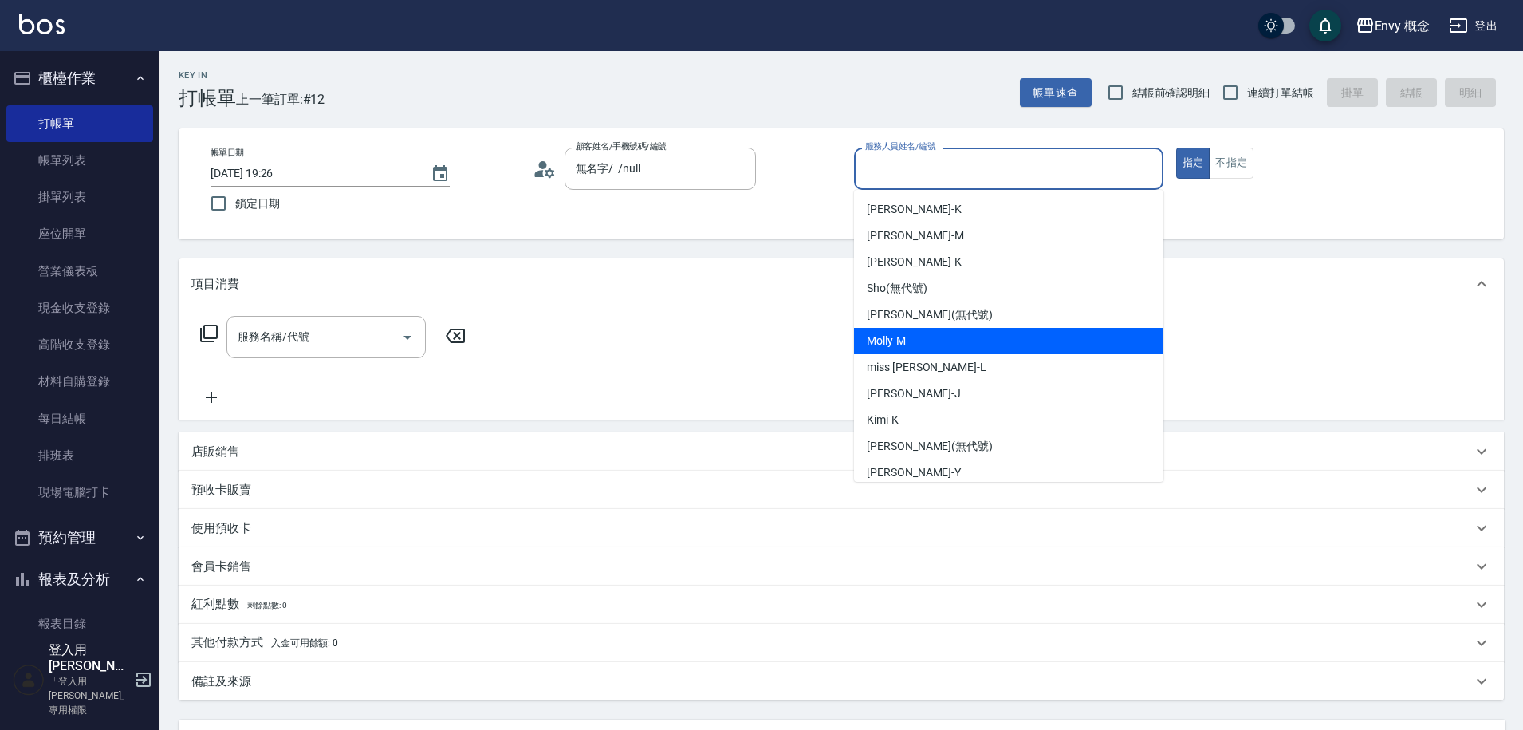
scroll to position [142, 0]
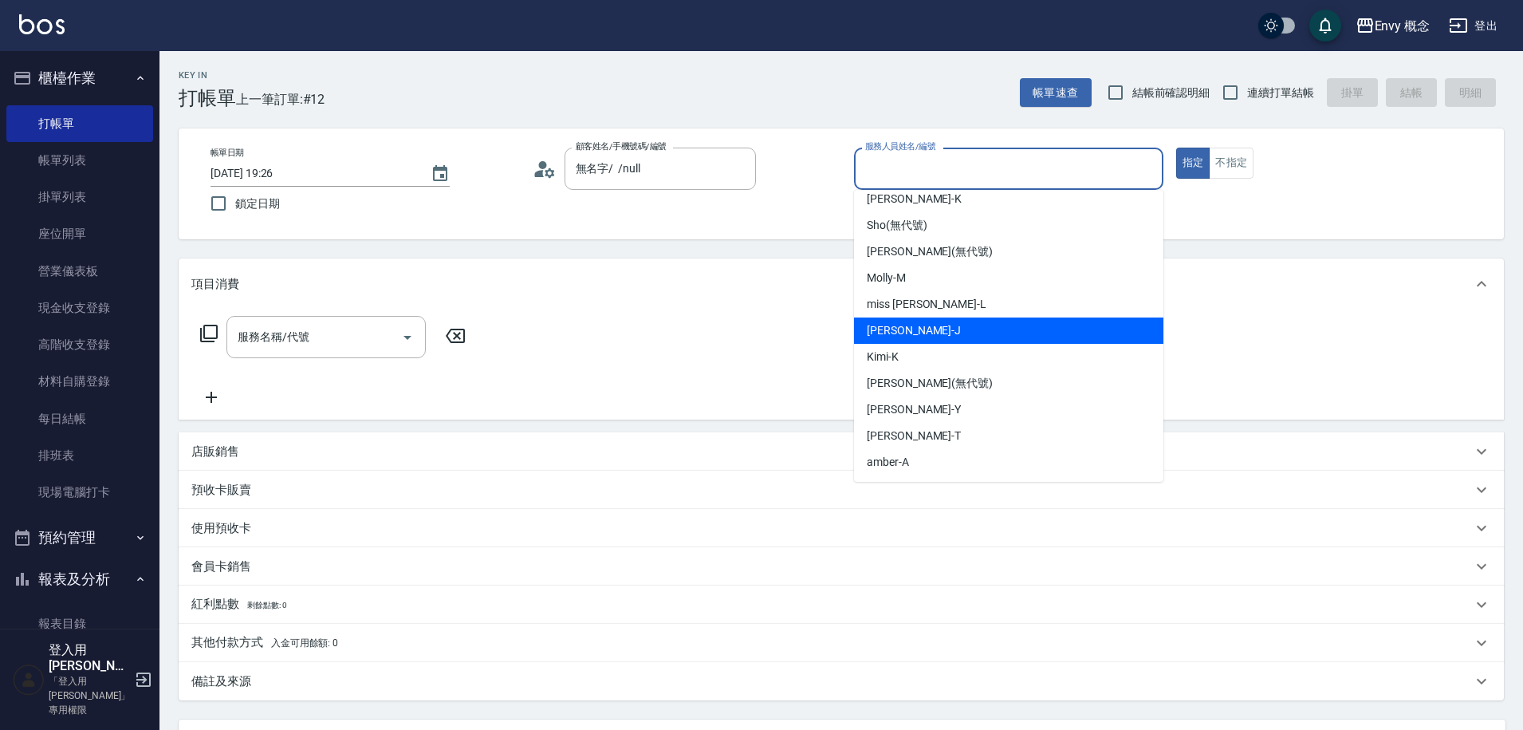
drag, startPoint x: 923, startPoint y: 313, endPoint x: 924, endPoint y: 322, distance: 8.9
click at [924, 322] on ul "Erica -E Queenie -Q 豆豆 (無代號) [PERSON_NAME] -K [PERSON_NAME] -M [PERSON_NAME] (無…" at bounding box center [1008, 336] width 309 height 292
click at [924, 322] on div "[PERSON_NAME]" at bounding box center [1008, 330] width 309 height 26
type input "[PERSON_NAME]"
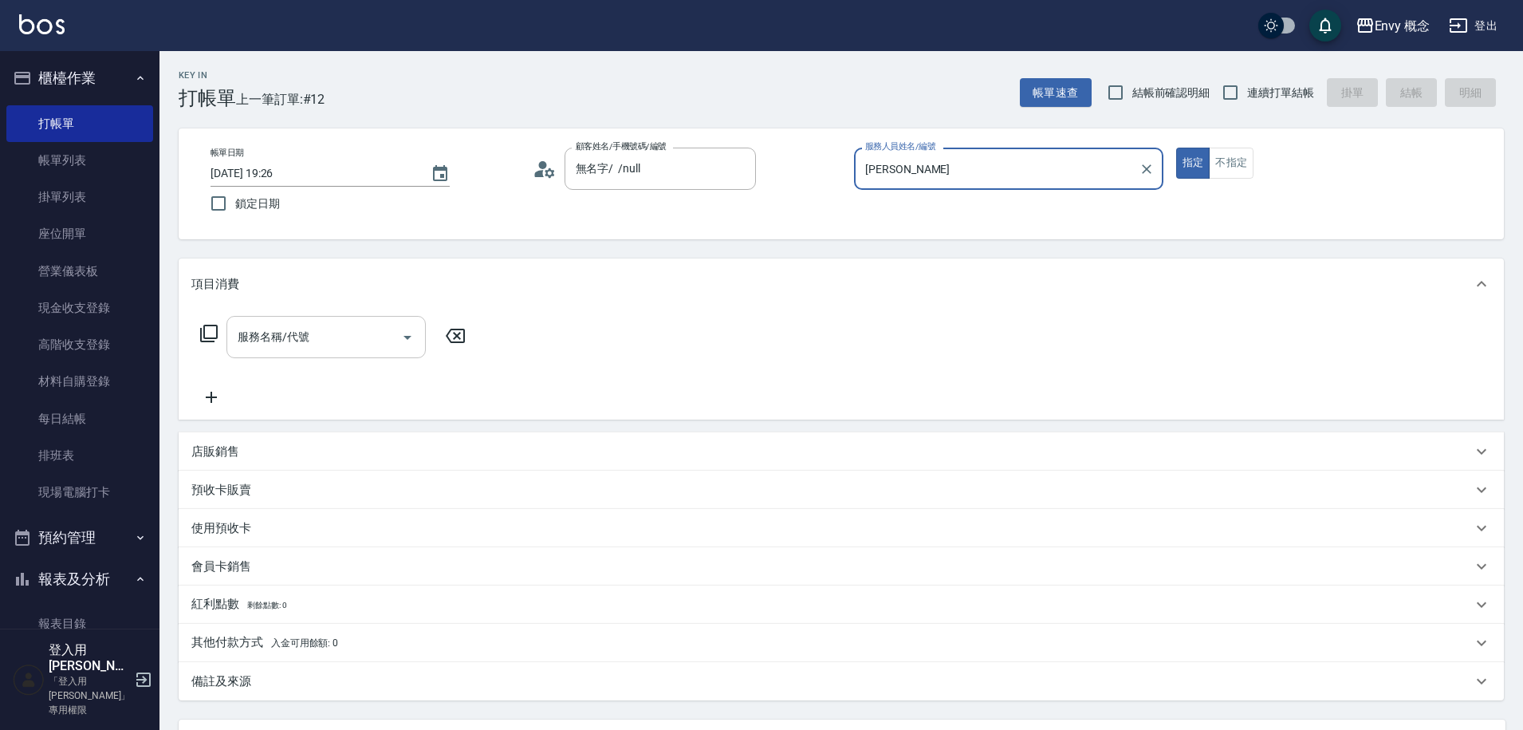
click at [349, 344] on input "服務名稱/代號" at bounding box center [314, 337] width 161 height 28
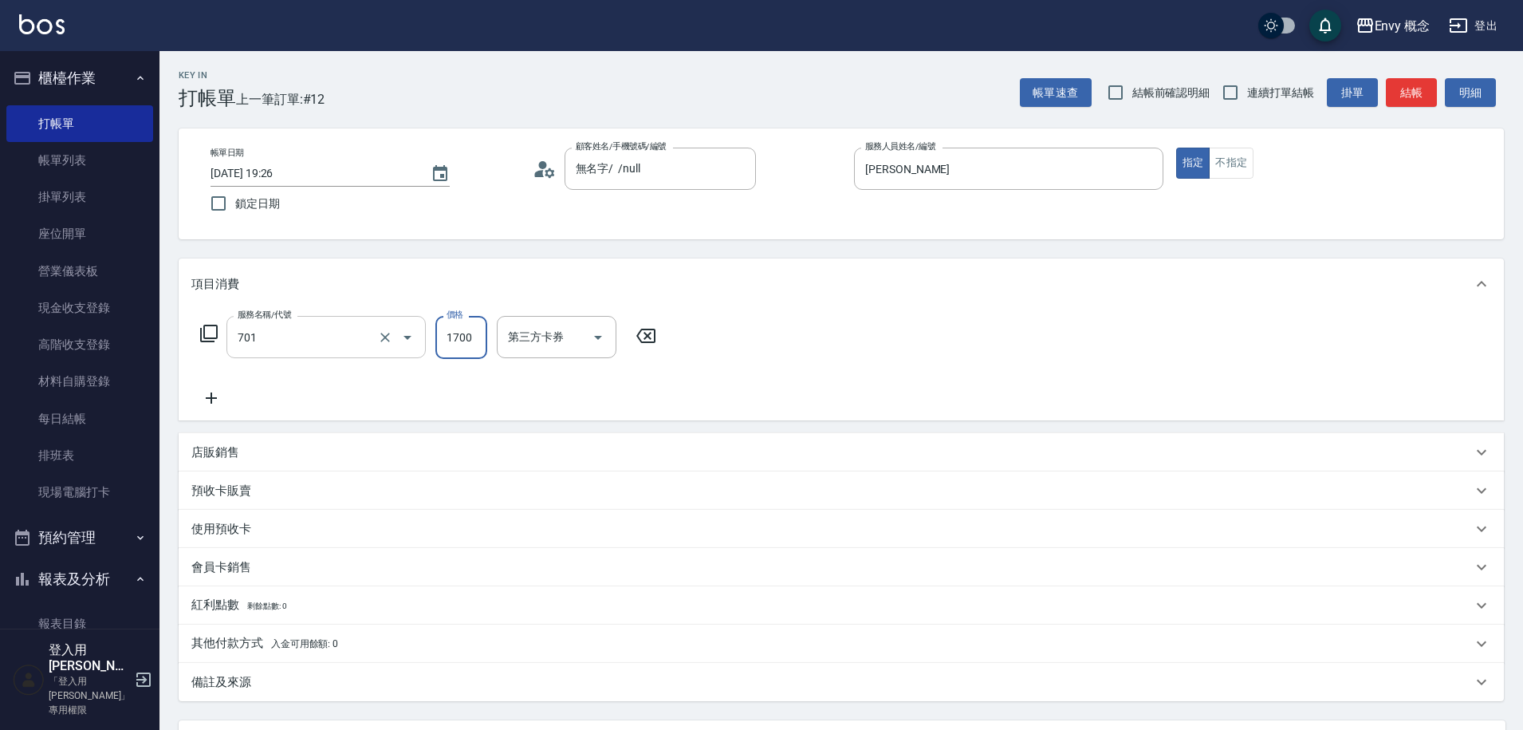
type input "701 染髮(701)"
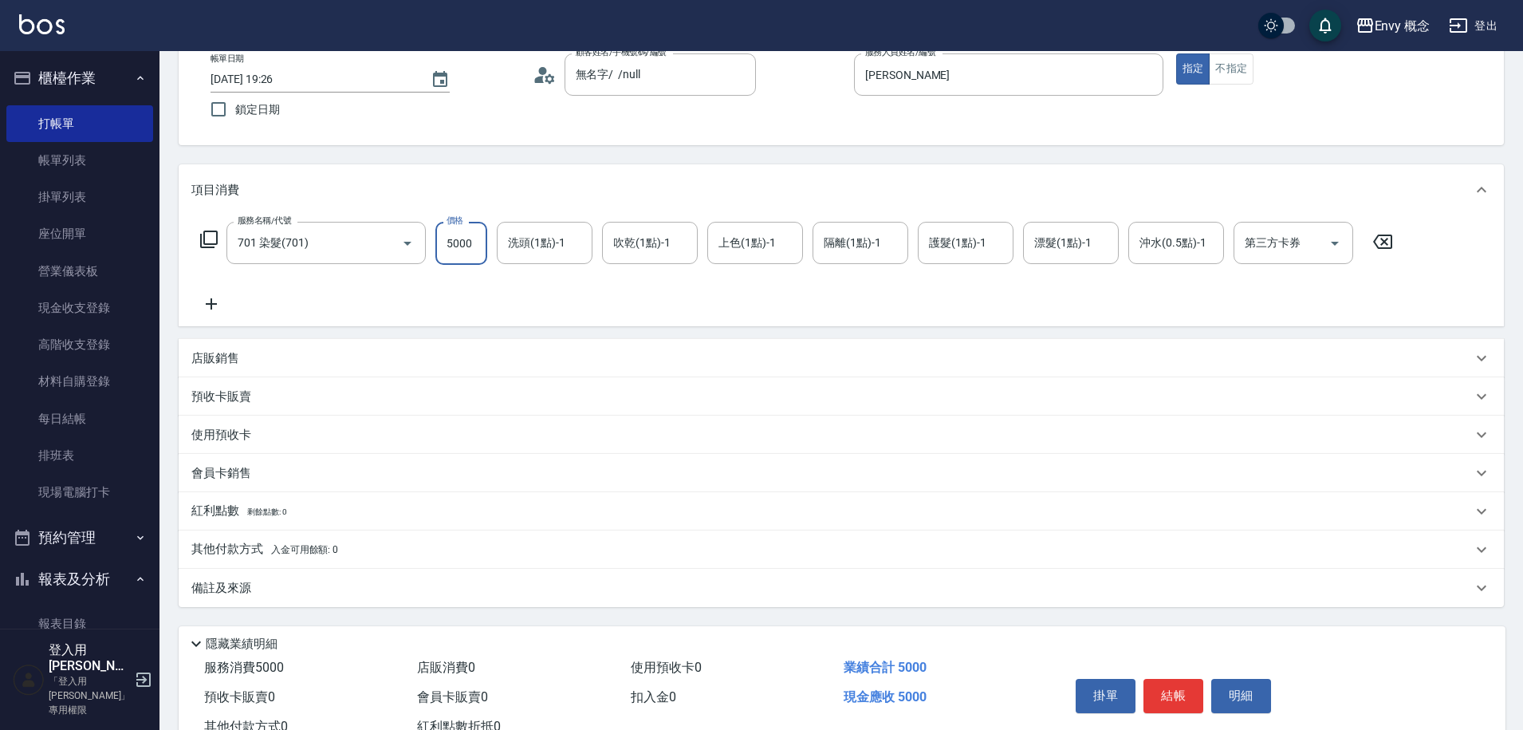
scroll to position [151, 0]
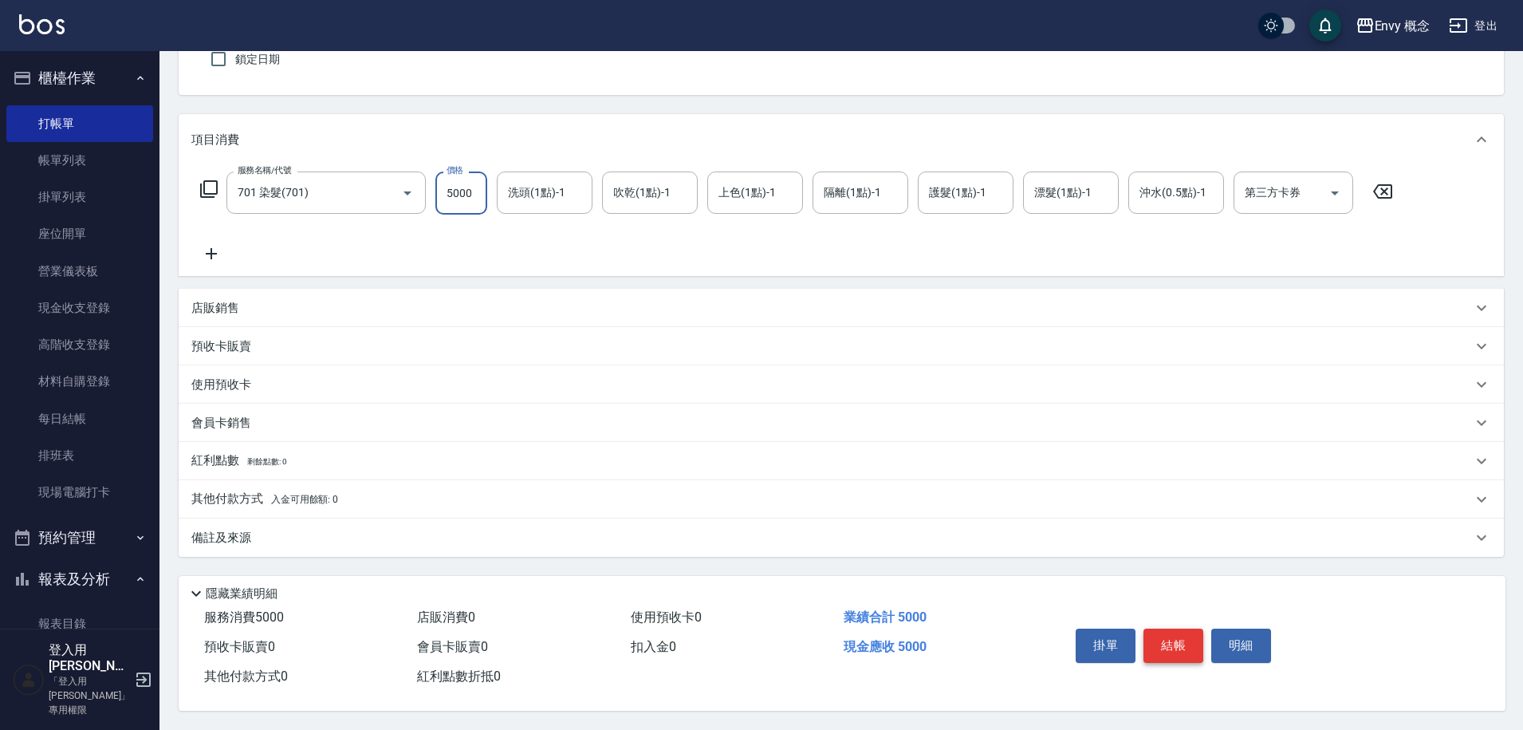
type input "5000"
click at [1167, 628] on button "結帳" at bounding box center [1173, 644] width 60 height 33
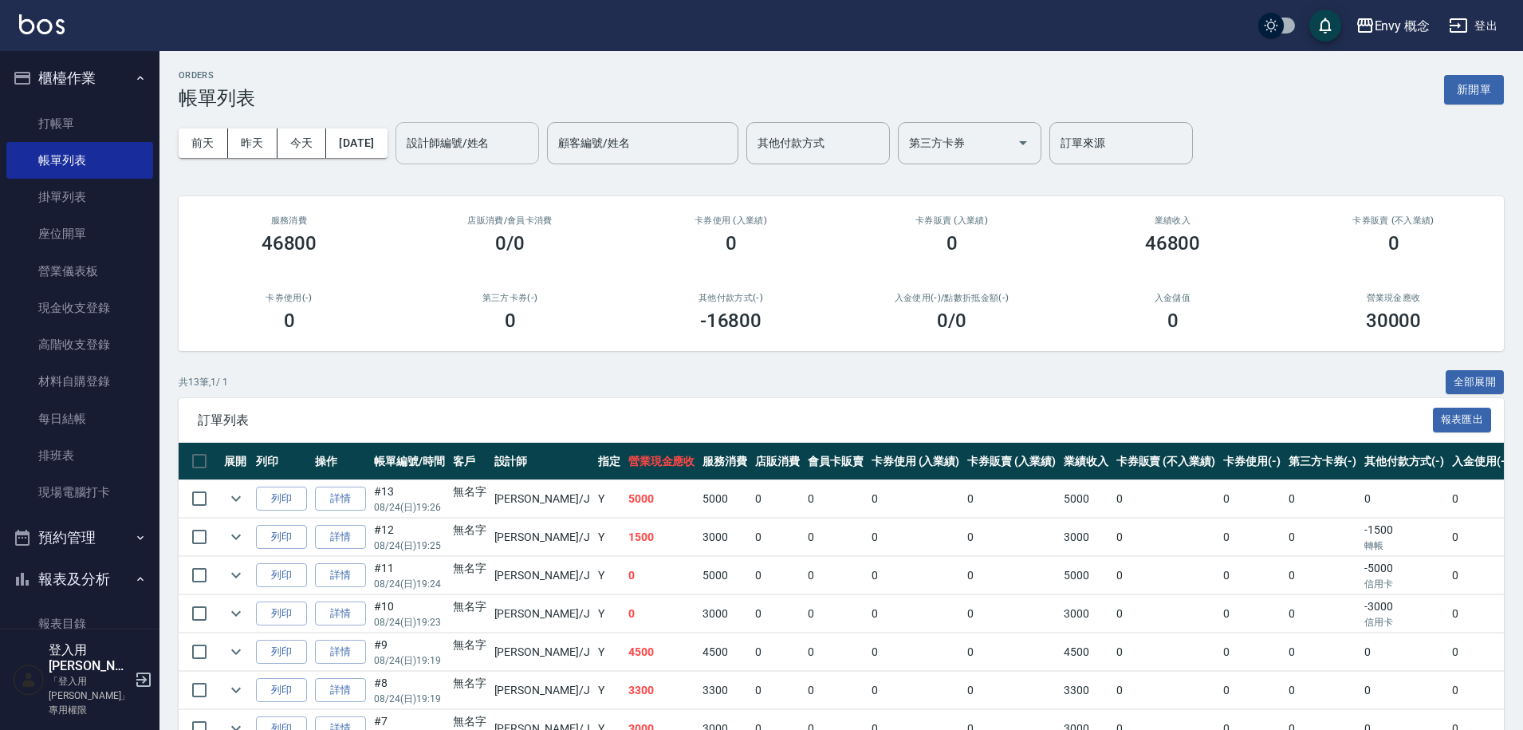
click at [518, 140] on input "設計師編號/姓名" at bounding box center [467, 143] width 129 height 28
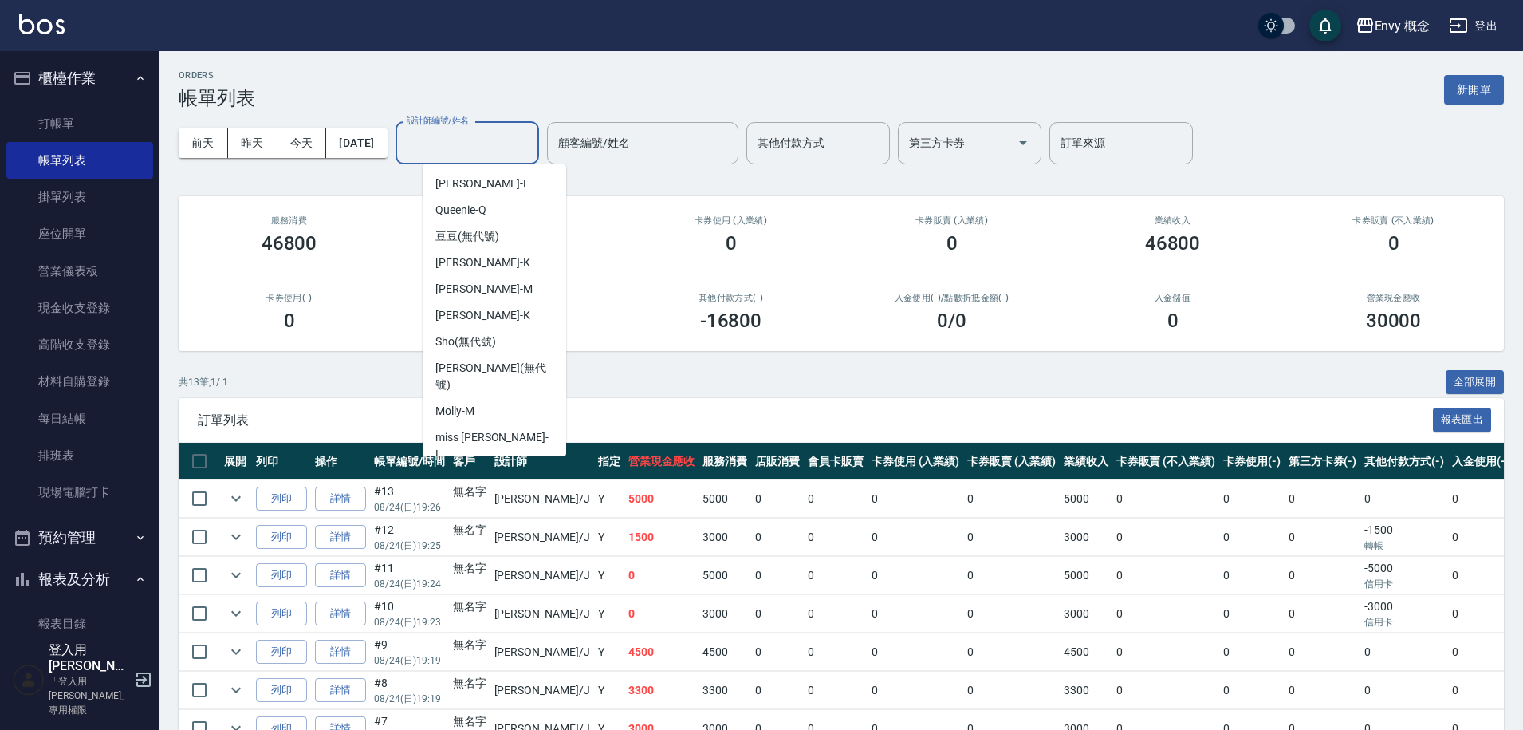
click at [483, 467] on div "[PERSON_NAME]" at bounding box center [495, 480] width 144 height 26
type input "[PERSON_NAME]"
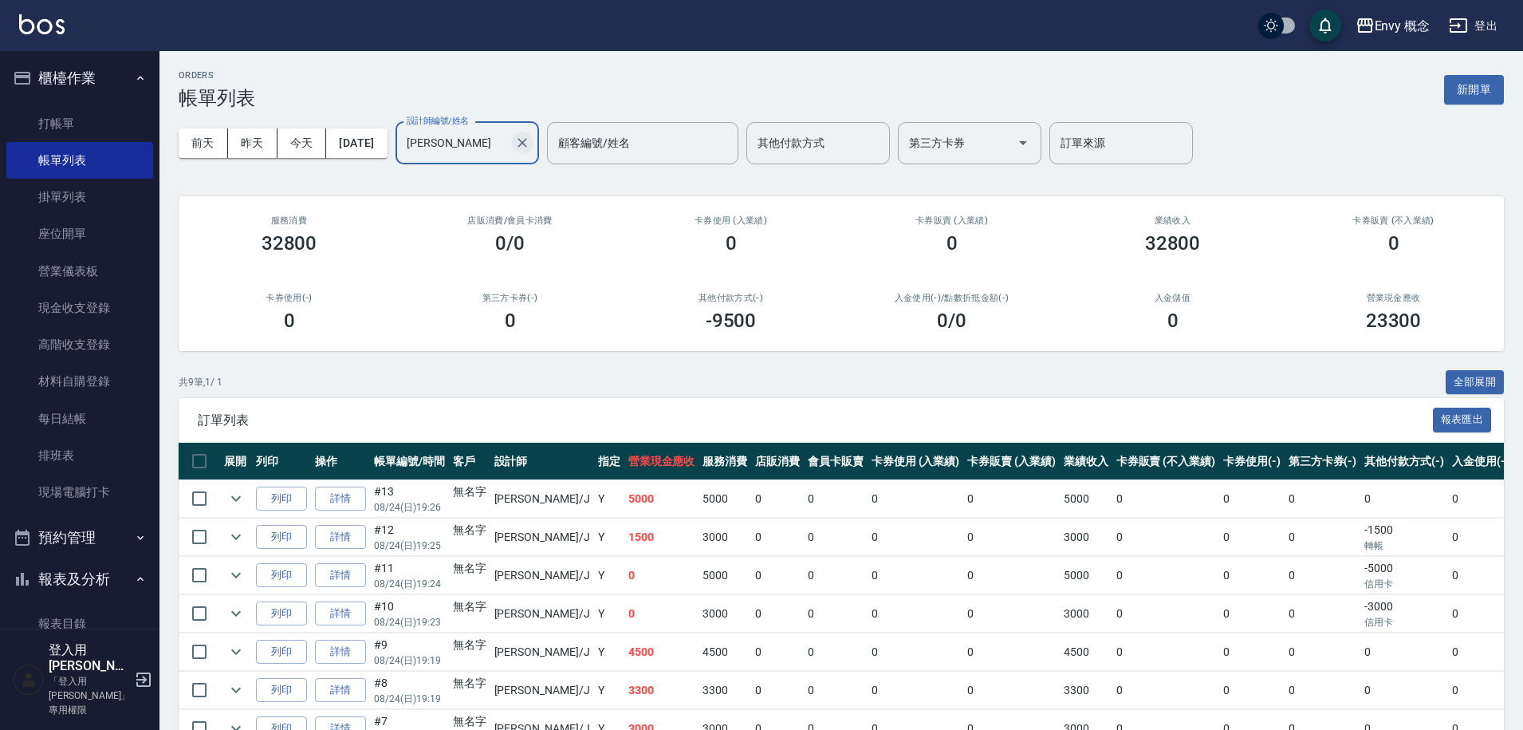
click at [530, 137] on icon "Clear" at bounding box center [522, 143] width 16 height 16
click at [1475, 80] on button "新開單" at bounding box center [1474, 90] width 60 height 30
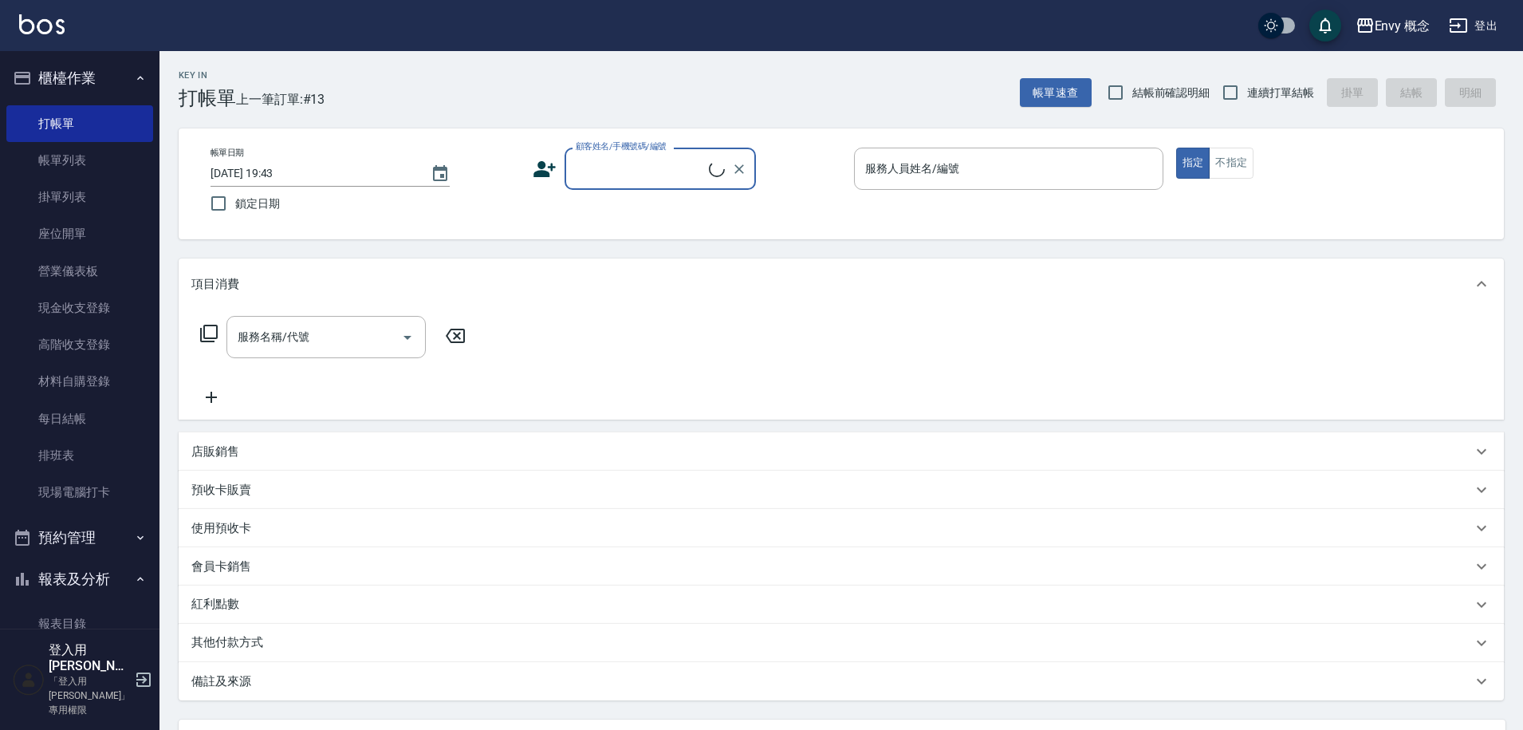
click at [614, 183] on div "顧客姓名/手機號碼/編號" at bounding box center [660, 169] width 191 height 42
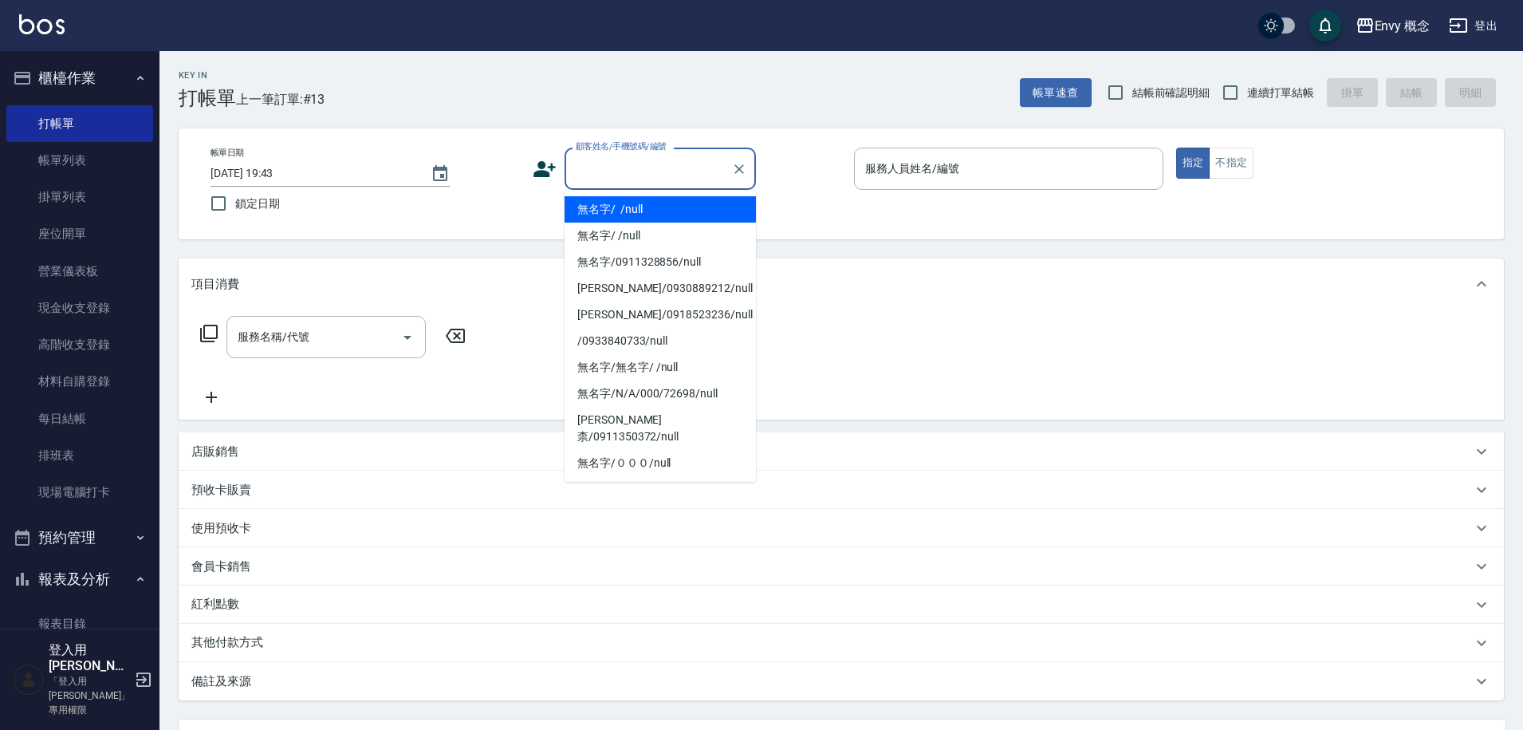
click at [634, 203] on li "無名字/ /null" at bounding box center [660, 209] width 191 height 26
type input "無名字/ /null"
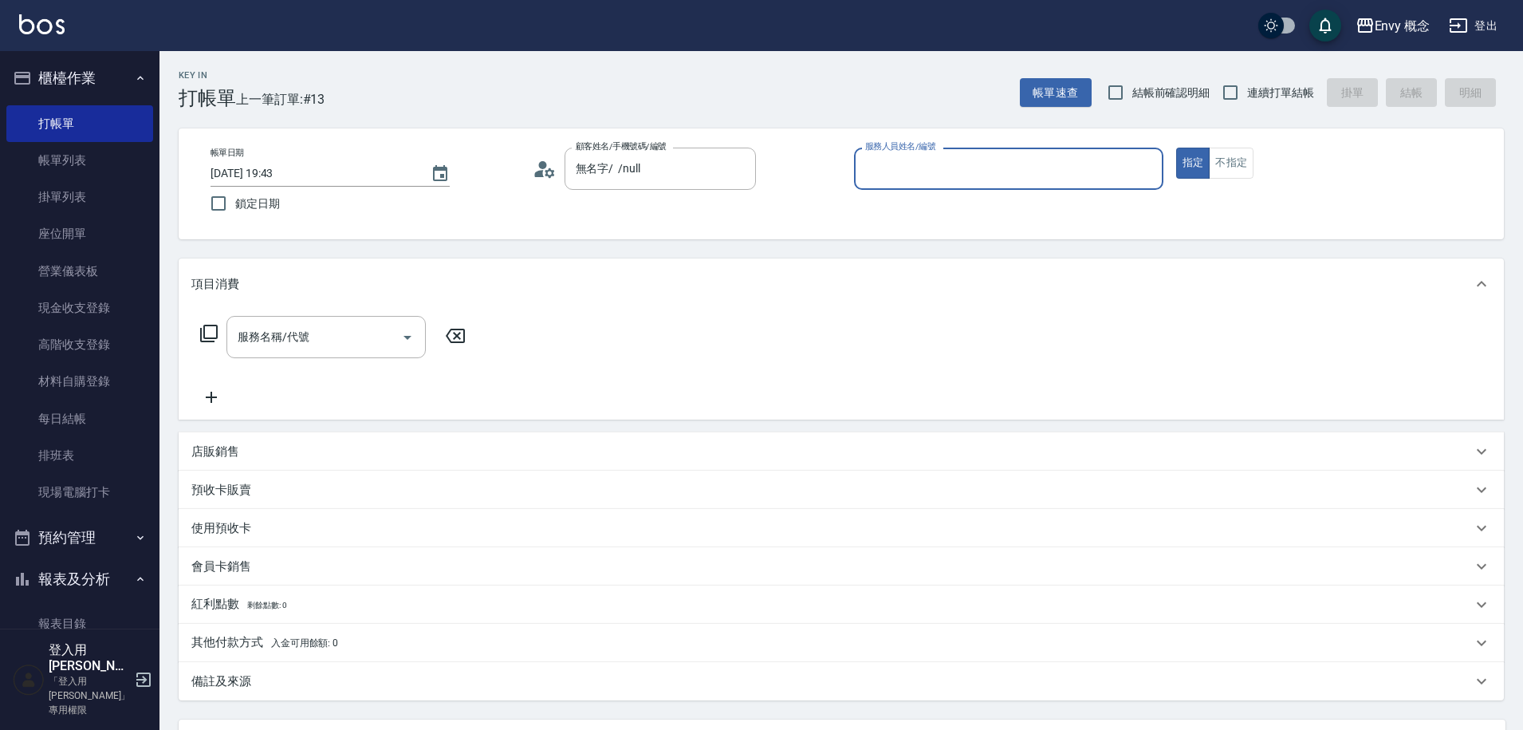
click at [905, 165] on input "服務人員姓名/編號" at bounding box center [1008, 169] width 295 height 28
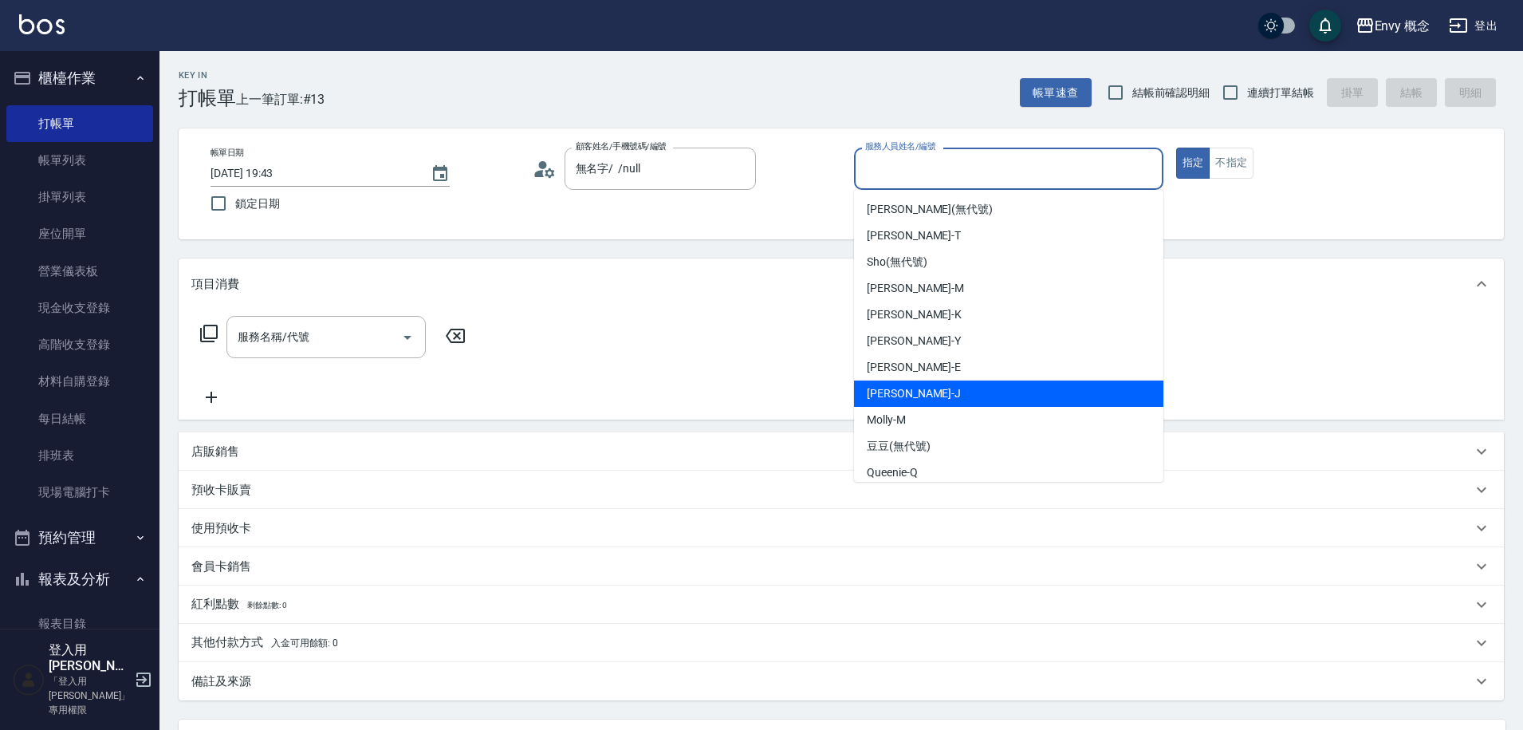
click at [905, 395] on span "[PERSON_NAME]" at bounding box center [914, 393] width 94 height 17
type input "[PERSON_NAME]"
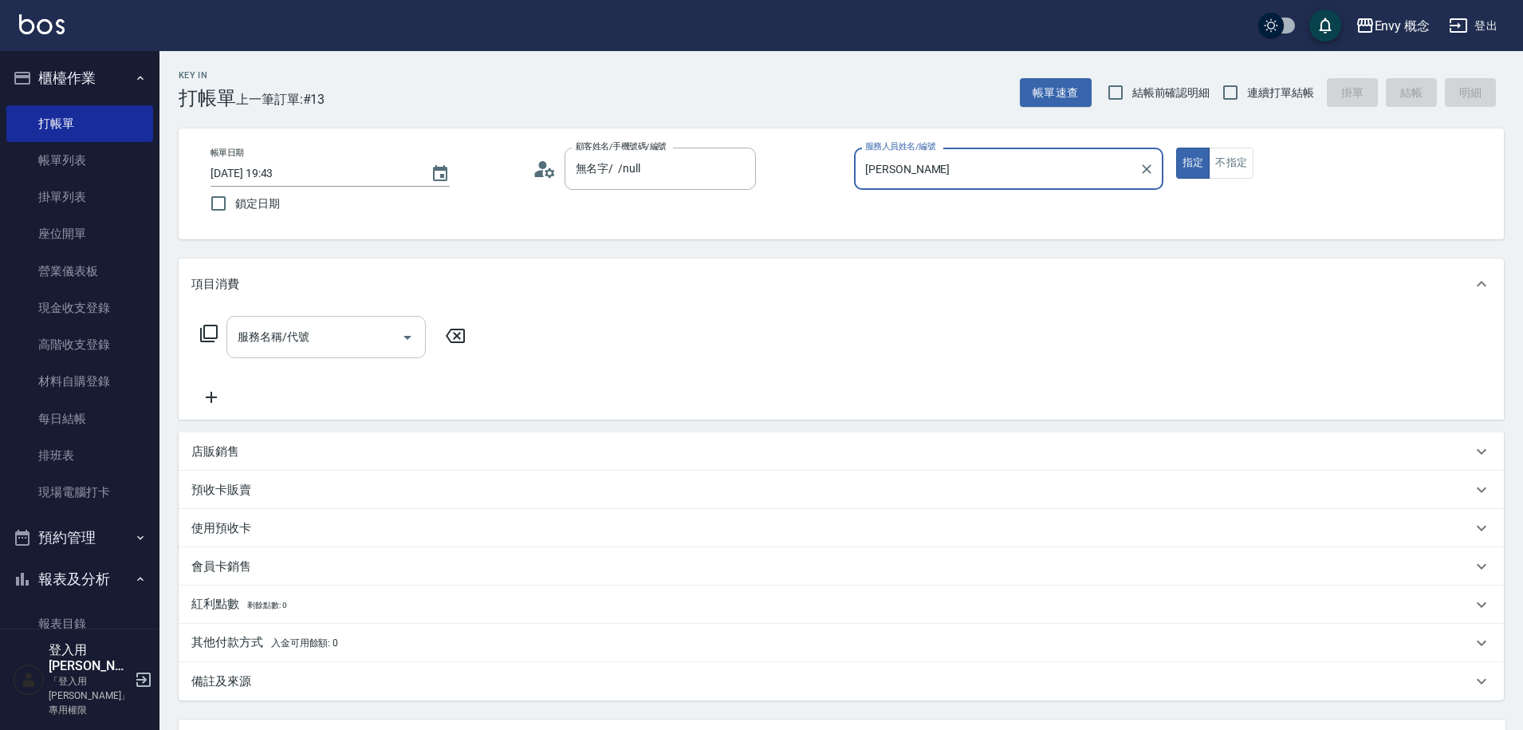
click at [352, 327] on input "服務名稱/代號" at bounding box center [314, 337] width 161 height 28
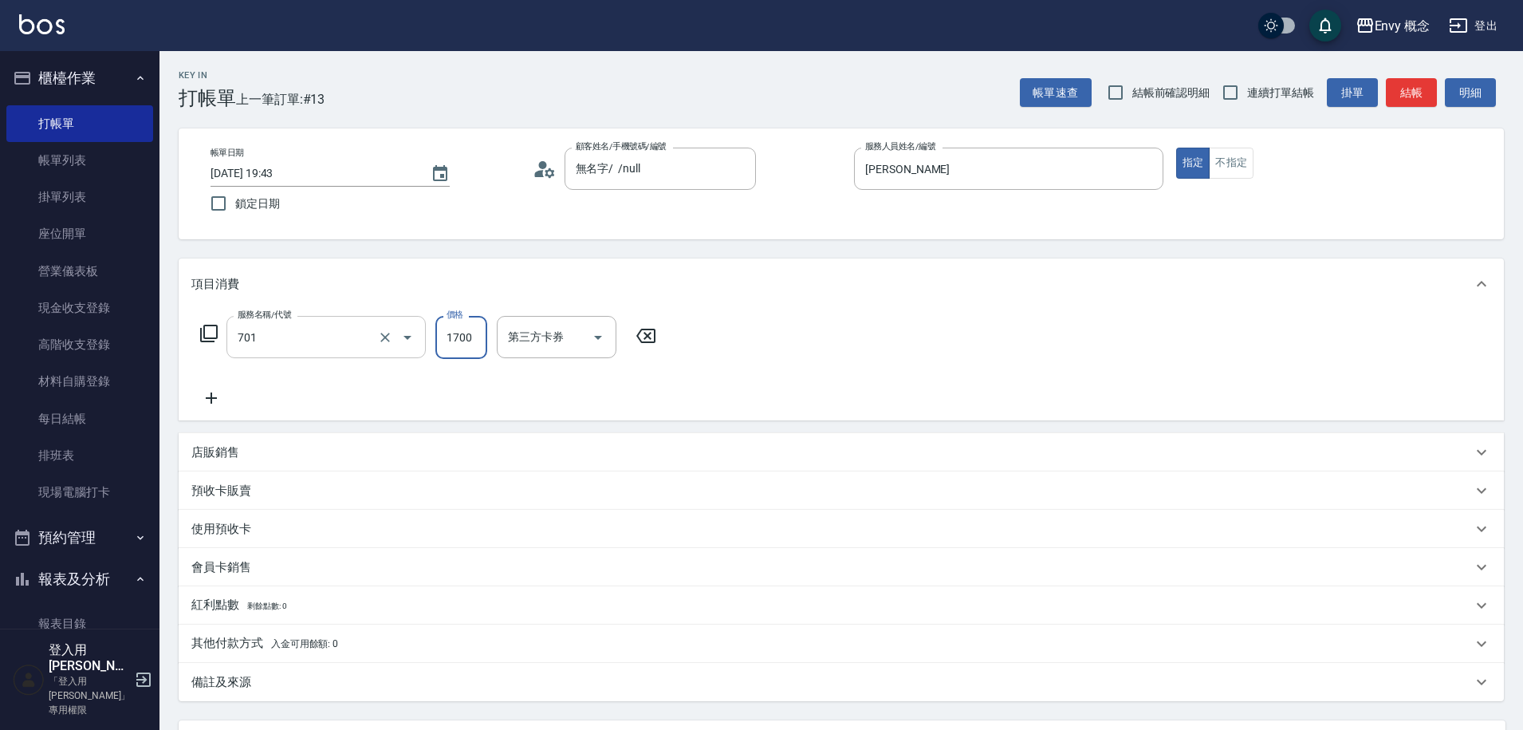
type input "701 染髮(701)"
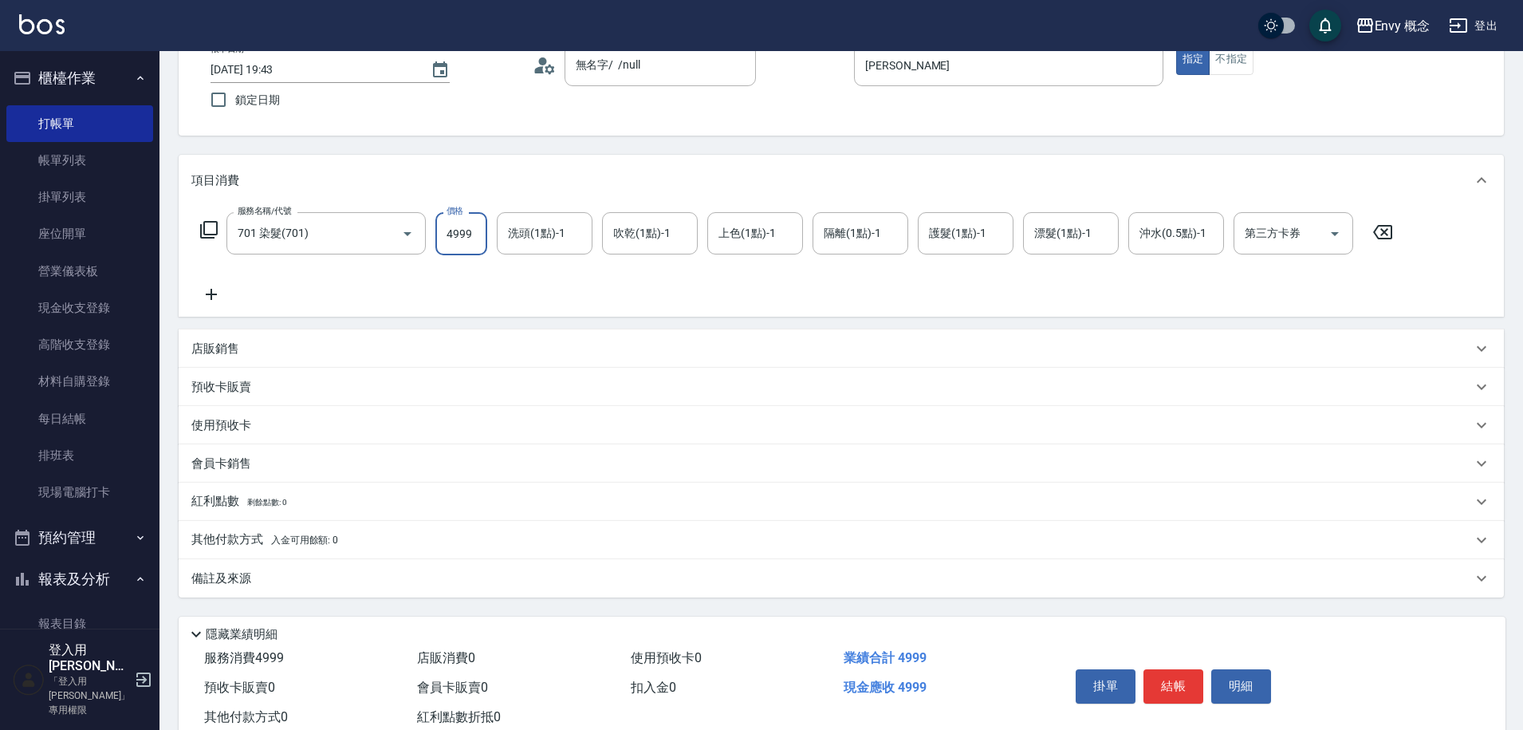
scroll to position [151, 0]
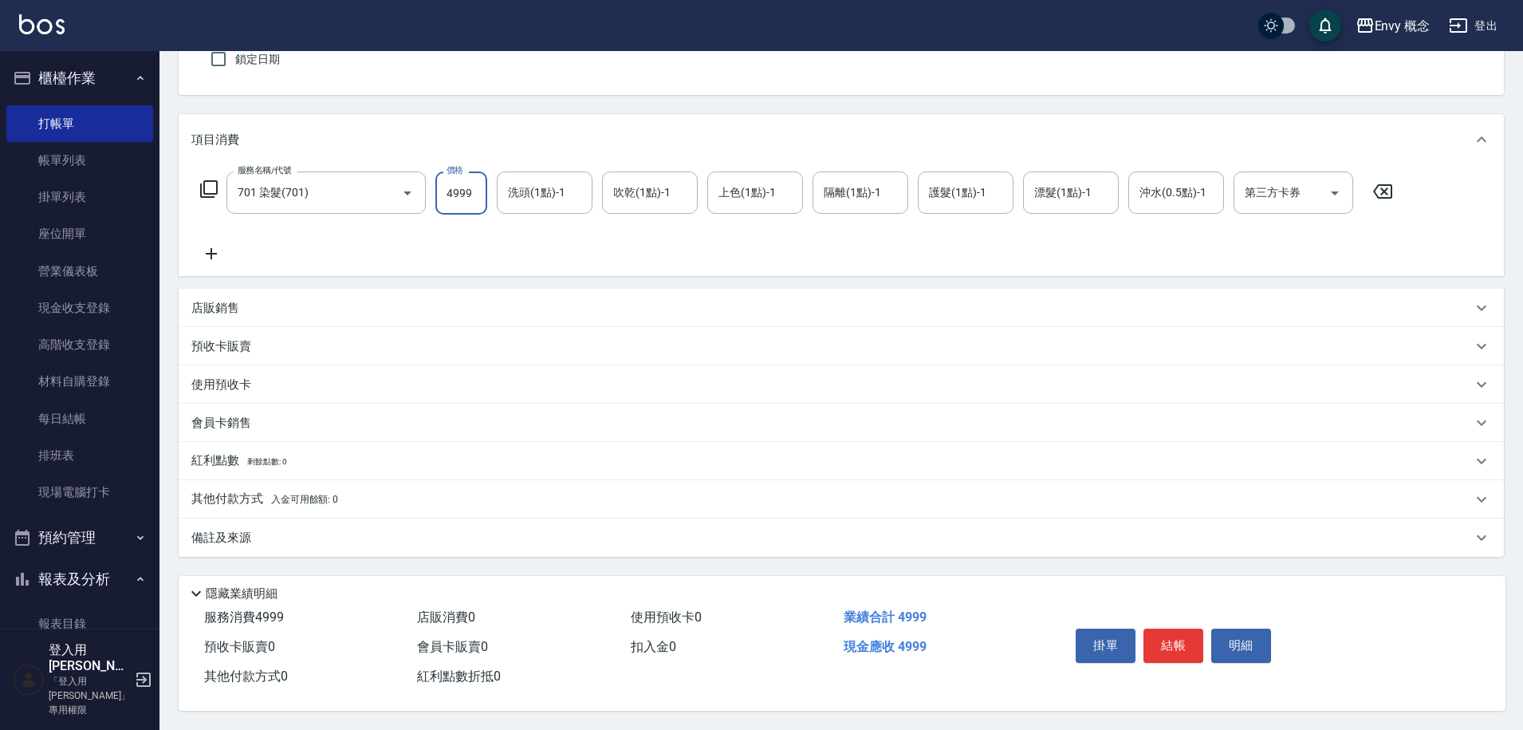
type input "4999"
click at [230, 503] on div "其他付款方式 入金可用餘額: 0" at bounding box center [841, 499] width 1325 height 38
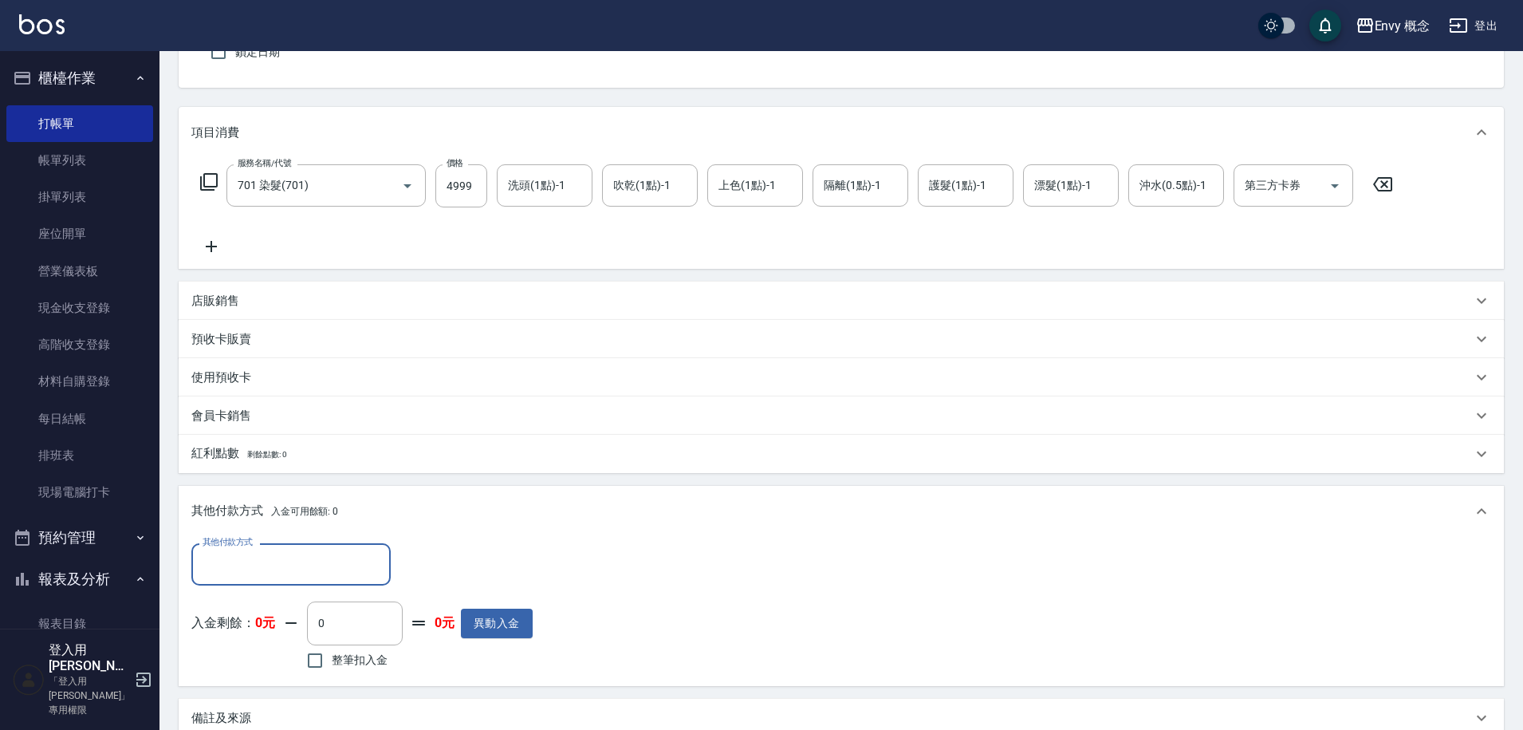
scroll to position [0, 0]
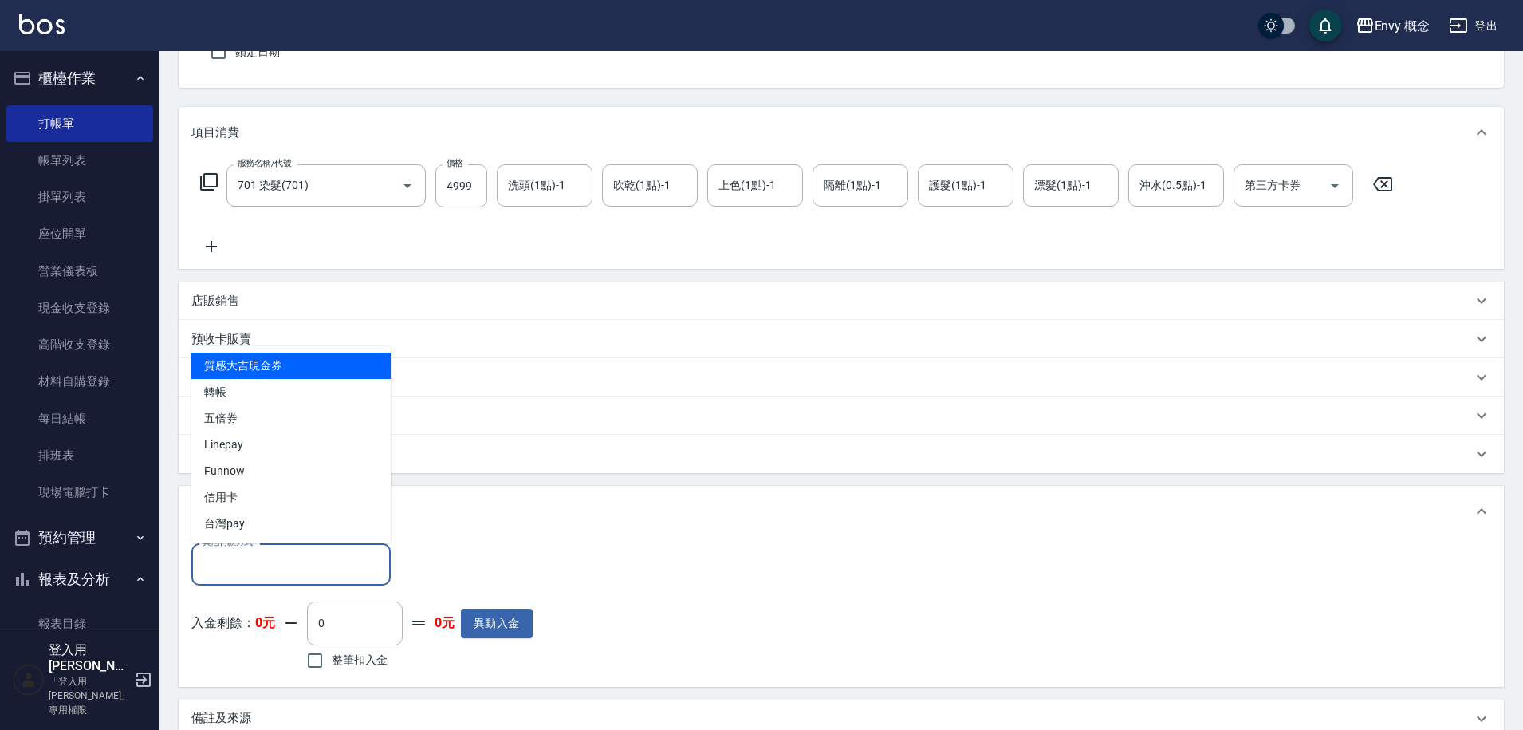
click at [281, 550] on input "其他付款方式" at bounding box center [291, 564] width 185 height 28
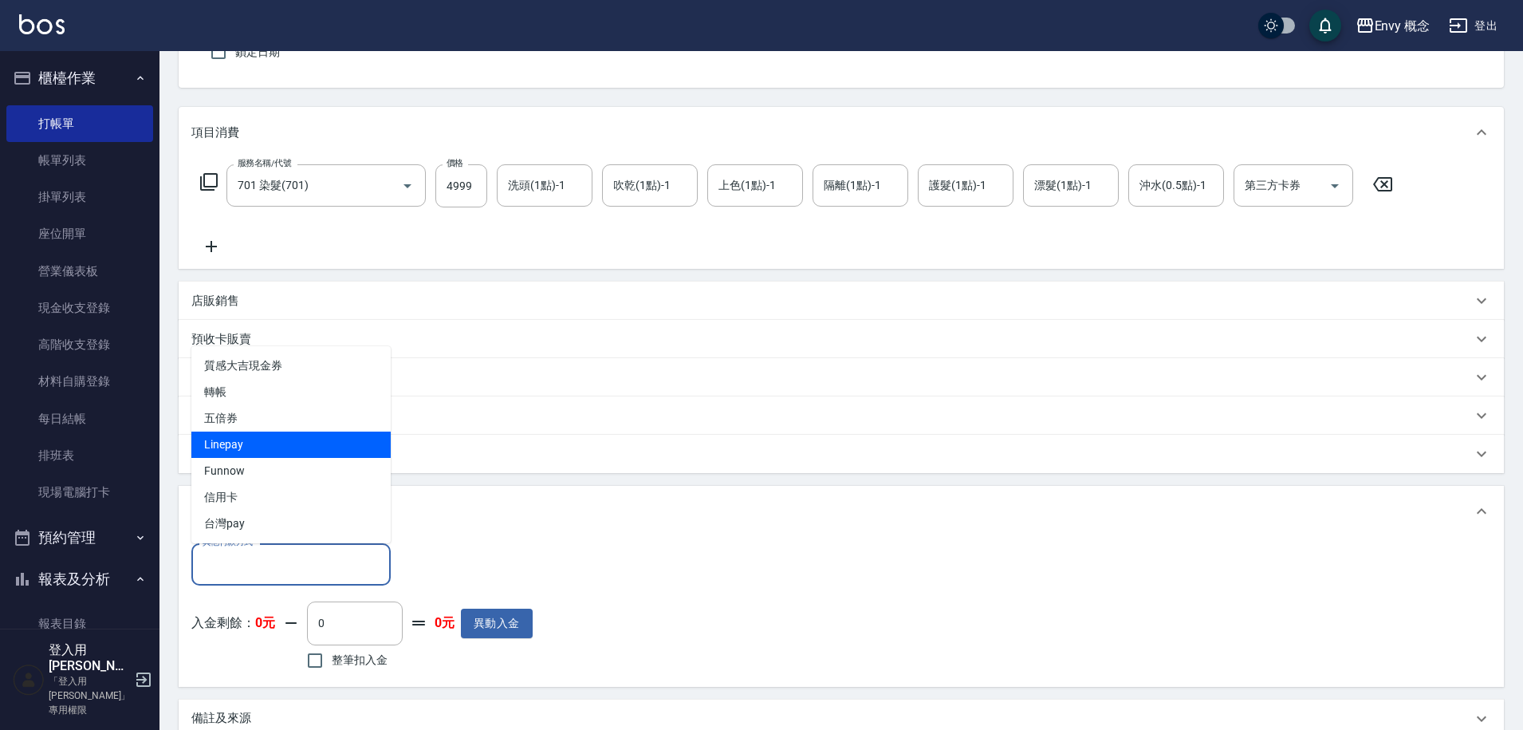
click at [274, 443] on span "Linepay" at bounding box center [290, 444] width 199 height 26
type input "Linepay"
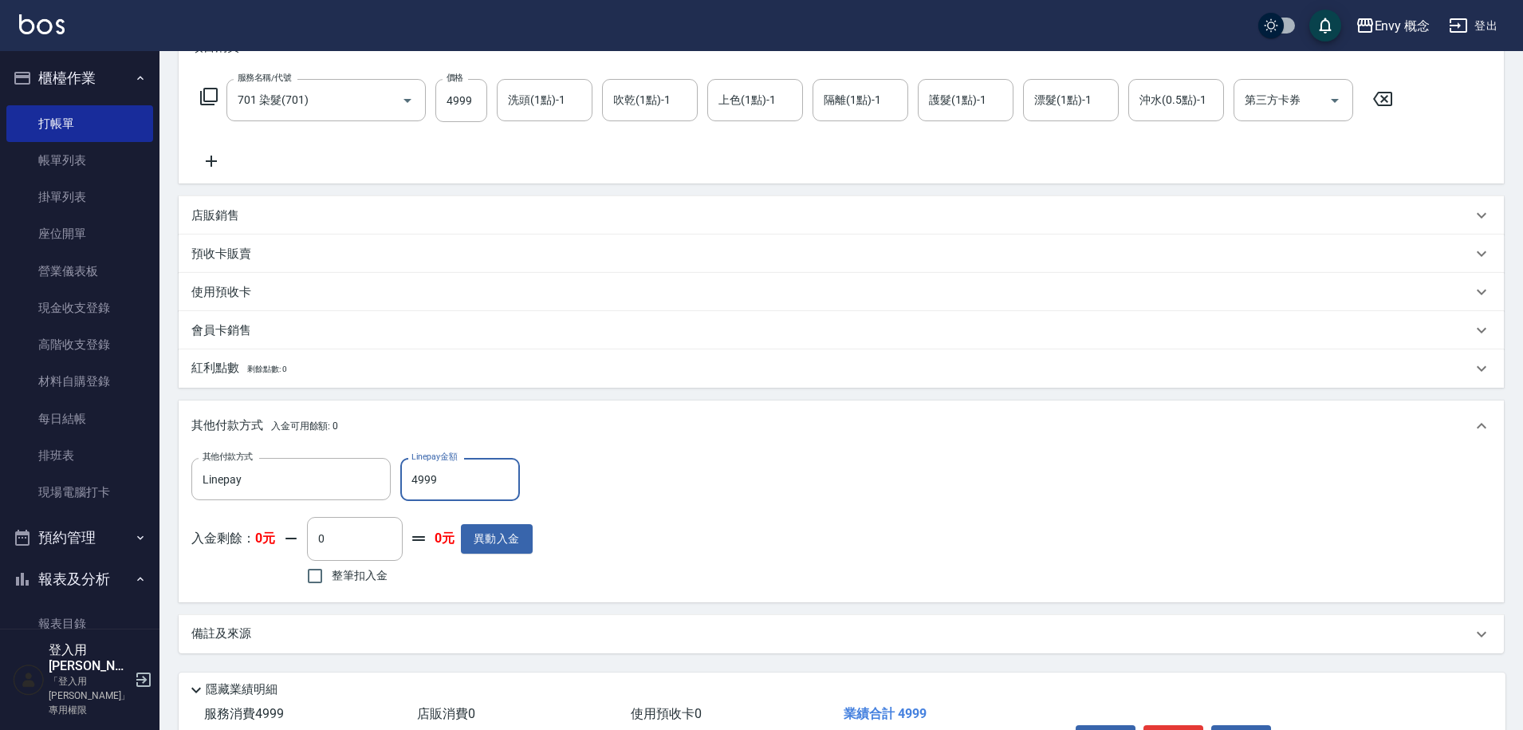
scroll to position [340, 0]
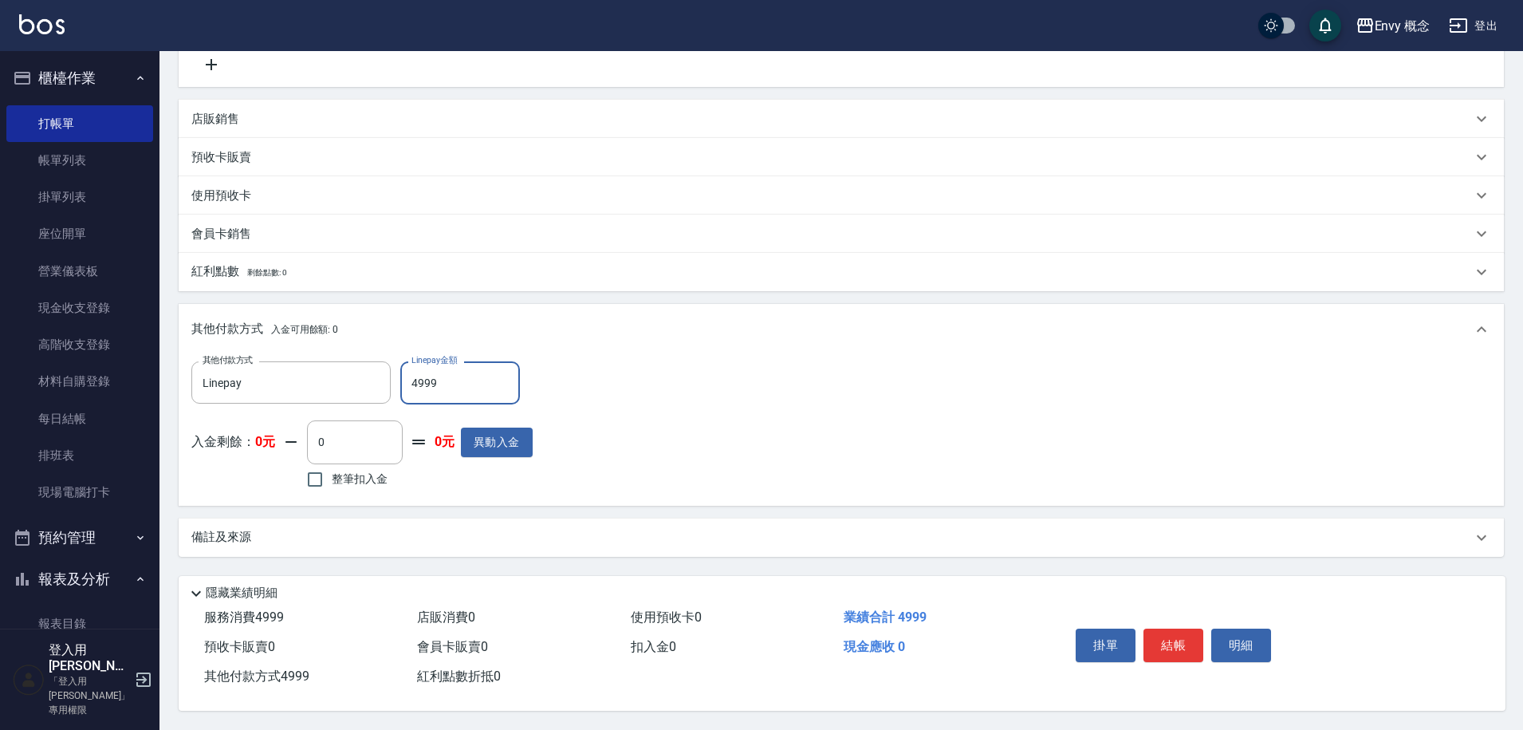
type input "4999"
click at [1181, 639] on button "結帳" at bounding box center [1173, 644] width 60 height 33
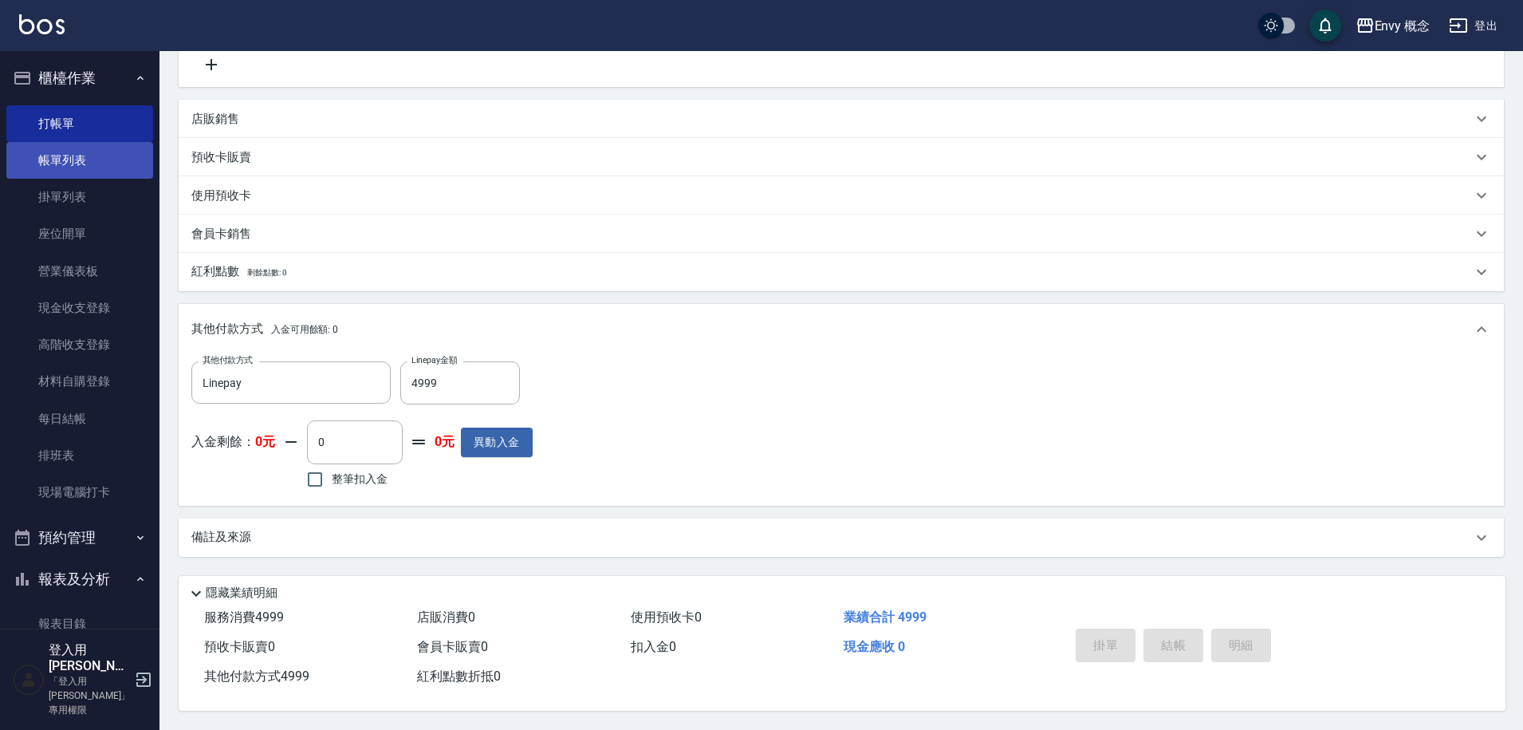
click at [64, 159] on link "帳單列表" at bounding box center [79, 160] width 147 height 37
click at [64, 163] on link "帳單列表" at bounding box center [79, 160] width 147 height 37
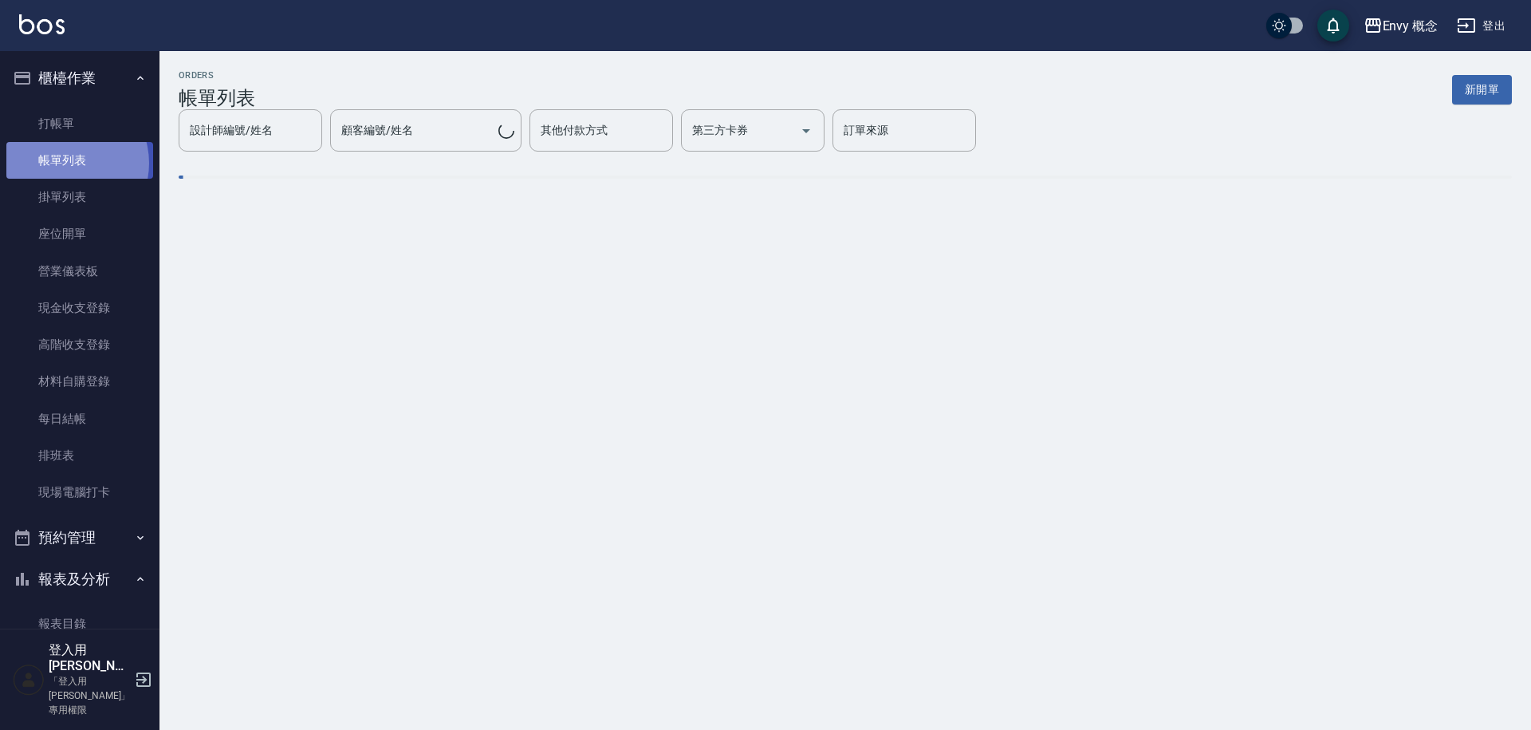
click at [65, 163] on link "帳單列表" at bounding box center [79, 160] width 147 height 37
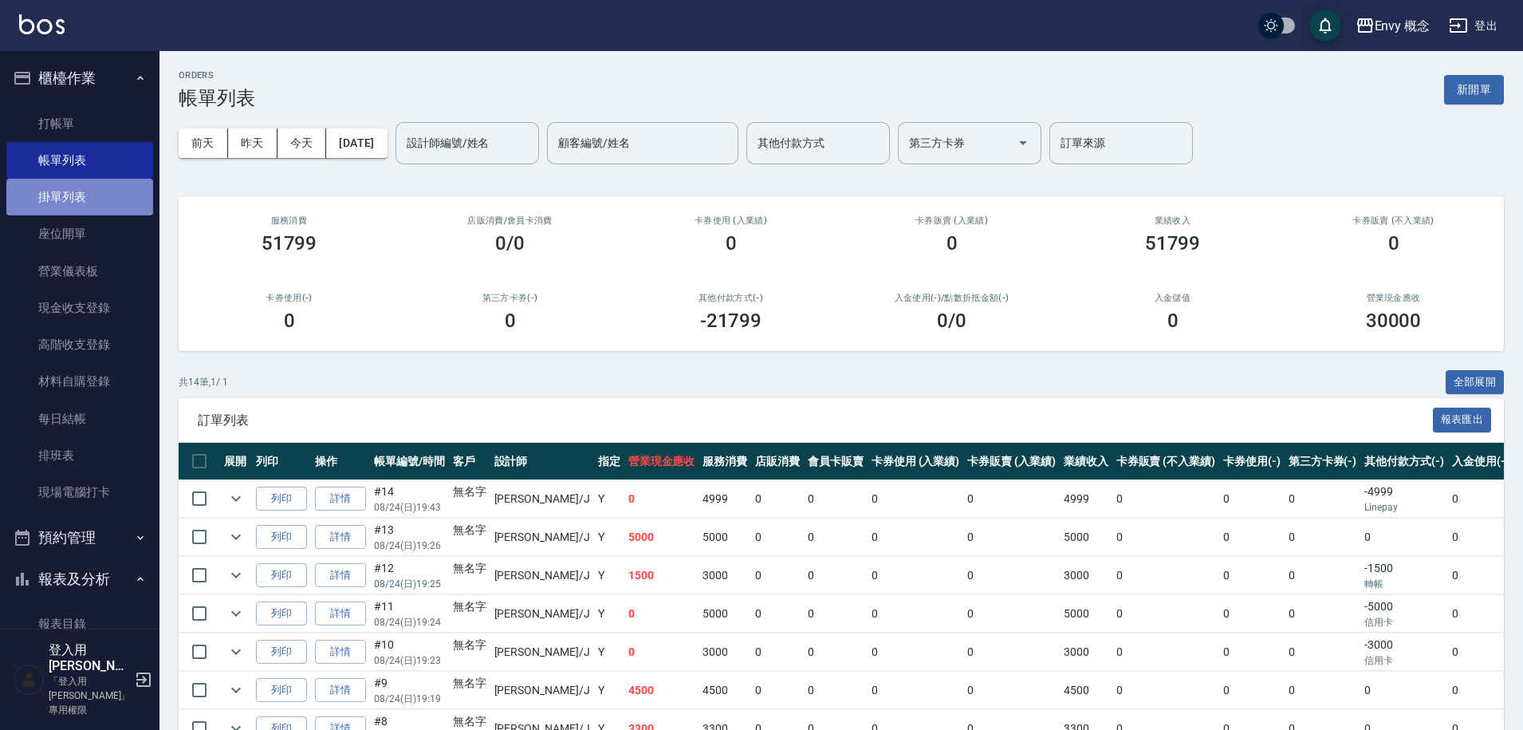
click at [81, 188] on link "掛單列表" at bounding box center [79, 197] width 147 height 37
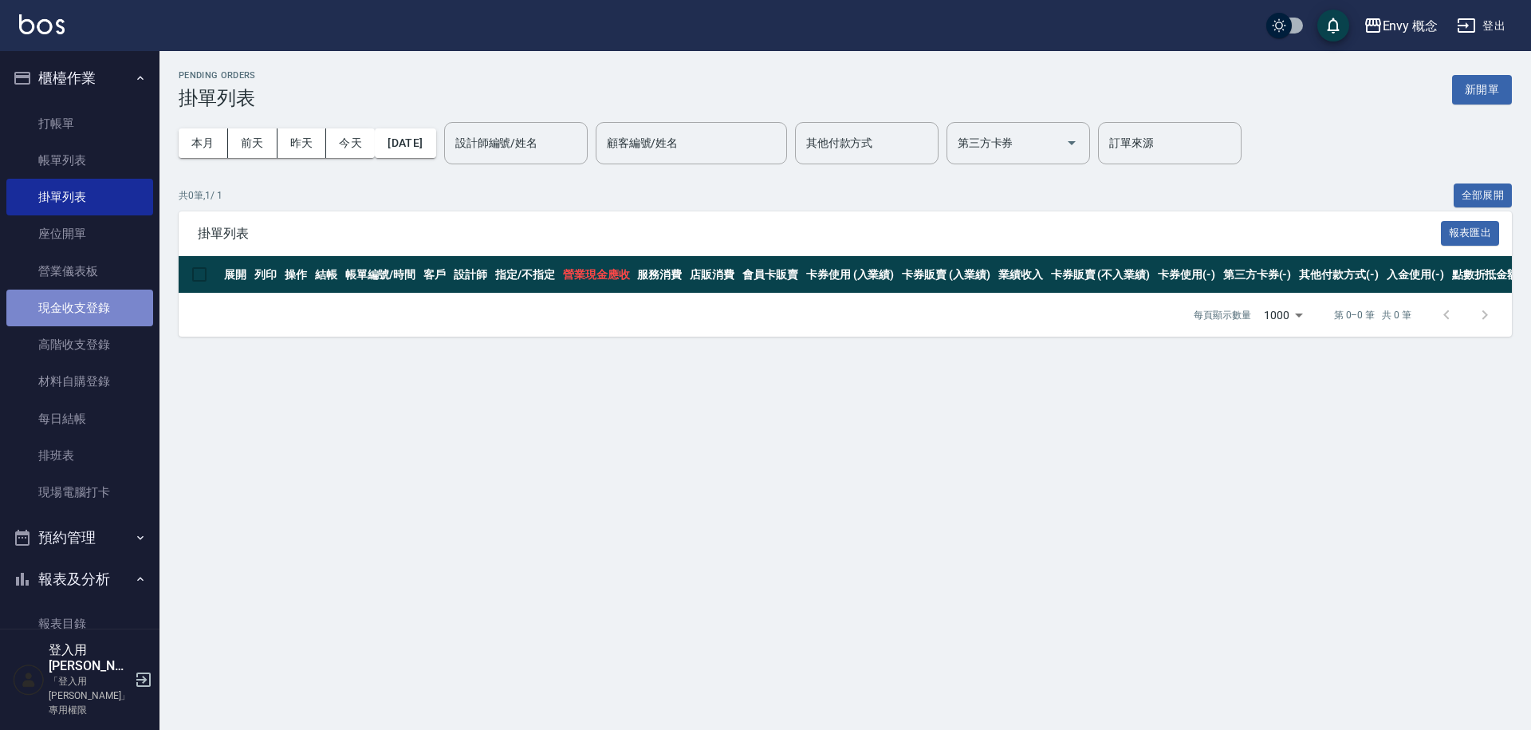
click at [124, 301] on link "現金收支登錄" at bounding box center [79, 307] width 147 height 37
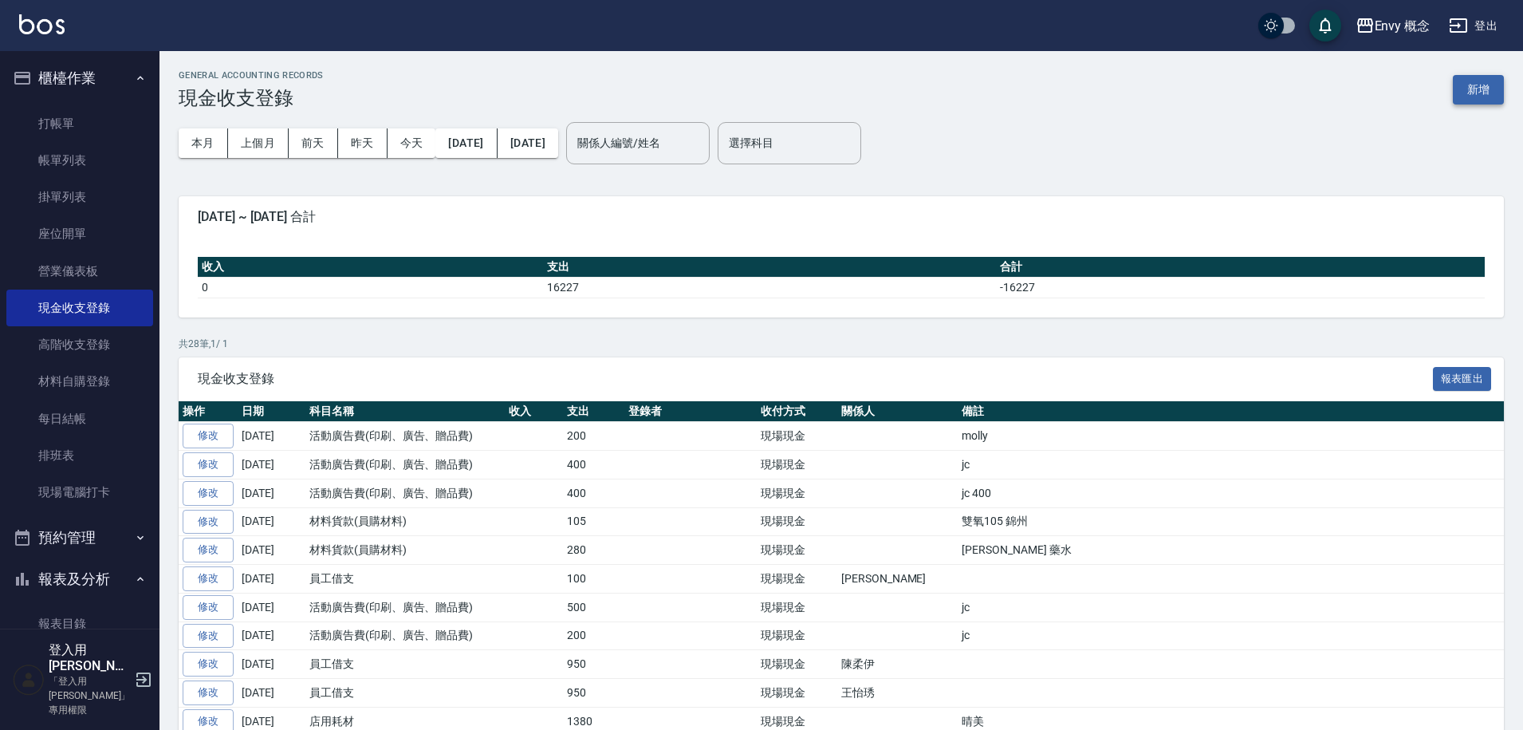
click at [1478, 89] on button "新增" at bounding box center [1478, 90] width 51 height 30
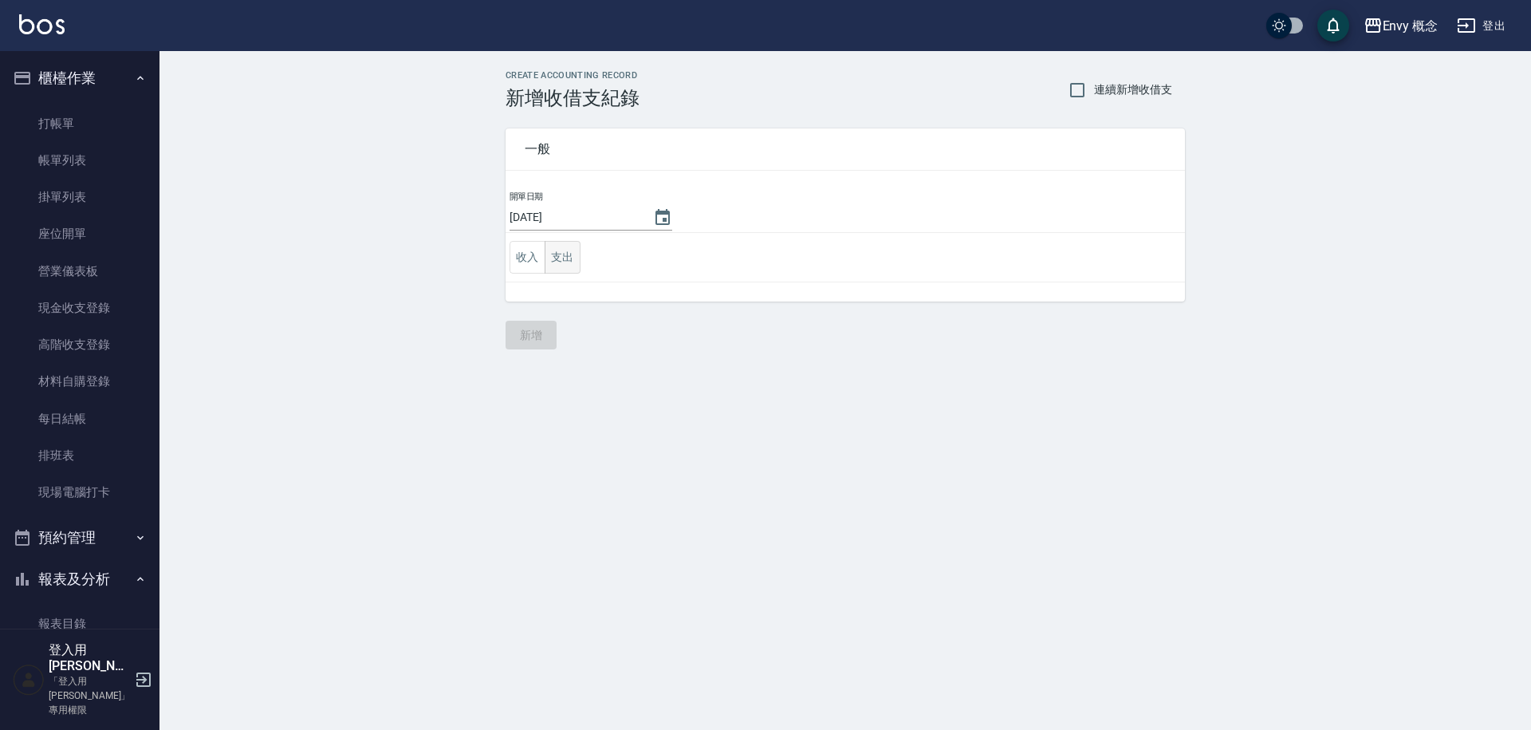
click at [557, 255] on button "支出" at bounding box center [563, 257] width 36 height 33
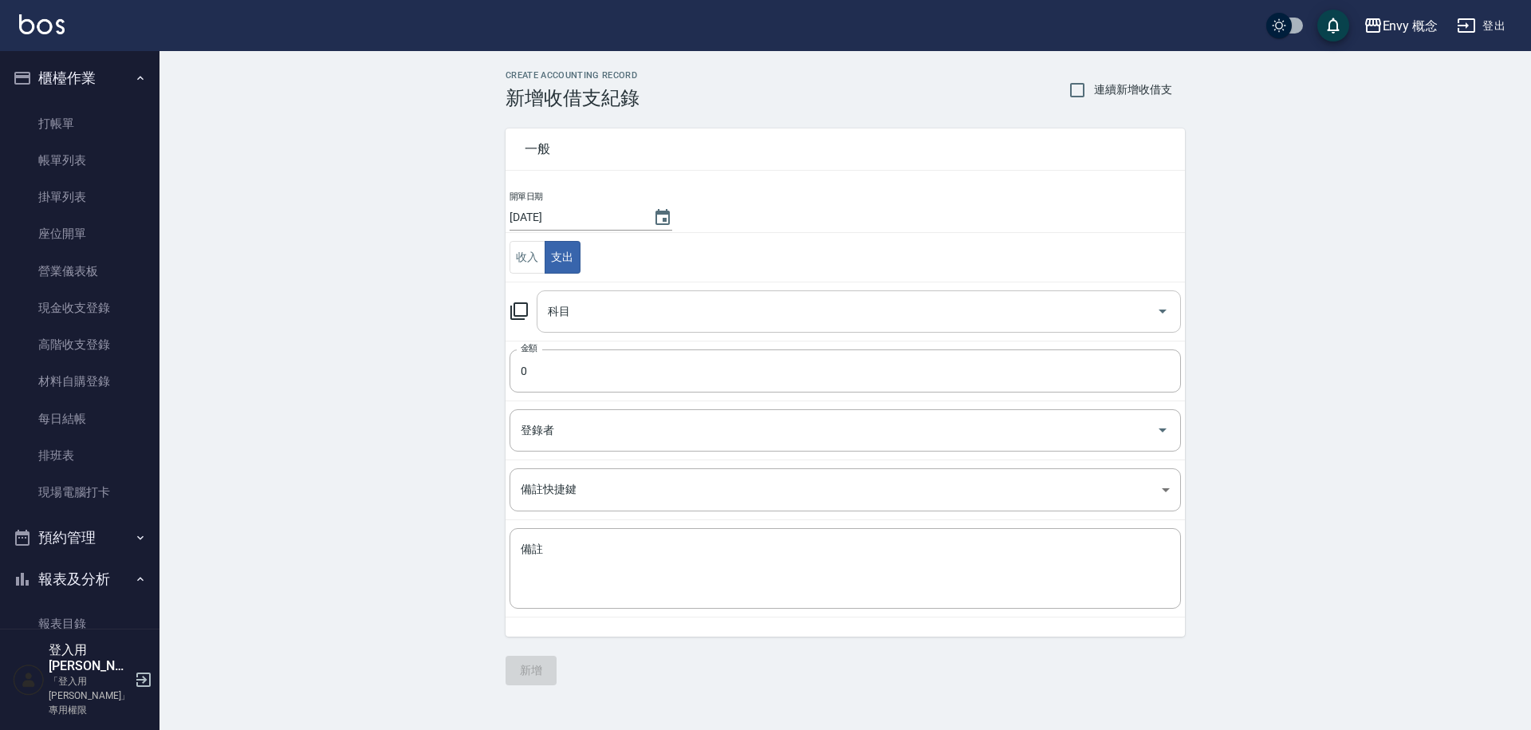
click at [608, 322] on input "科目" at bounding box center [847, 311] width 606 height 28
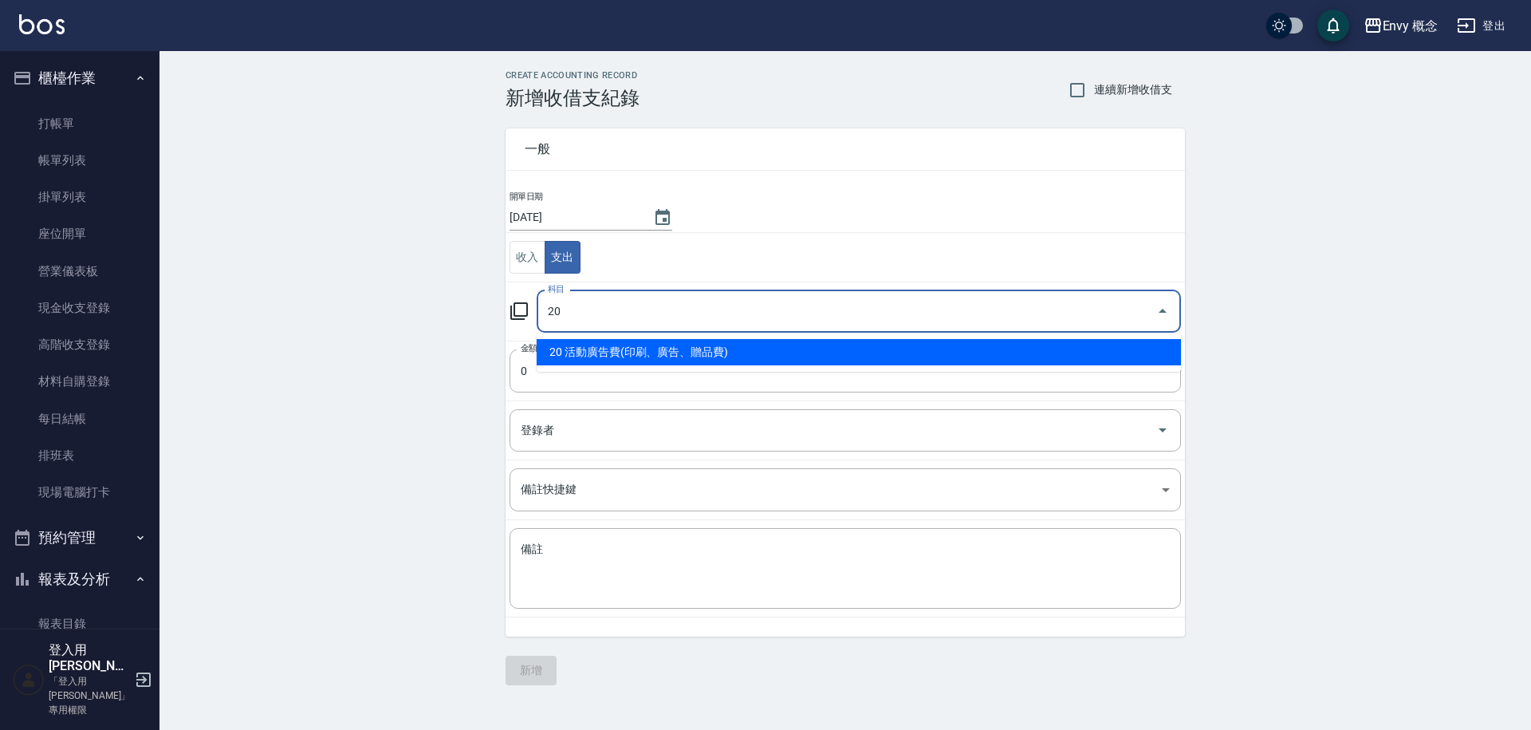
click at [600, 356] on li "20 活動廣告費(印刷、廣告、贈品費)" at bounding box center [859, 352] width 644 height 26
type input "20 活動廣告費(印刷、廣告、贈品費)"
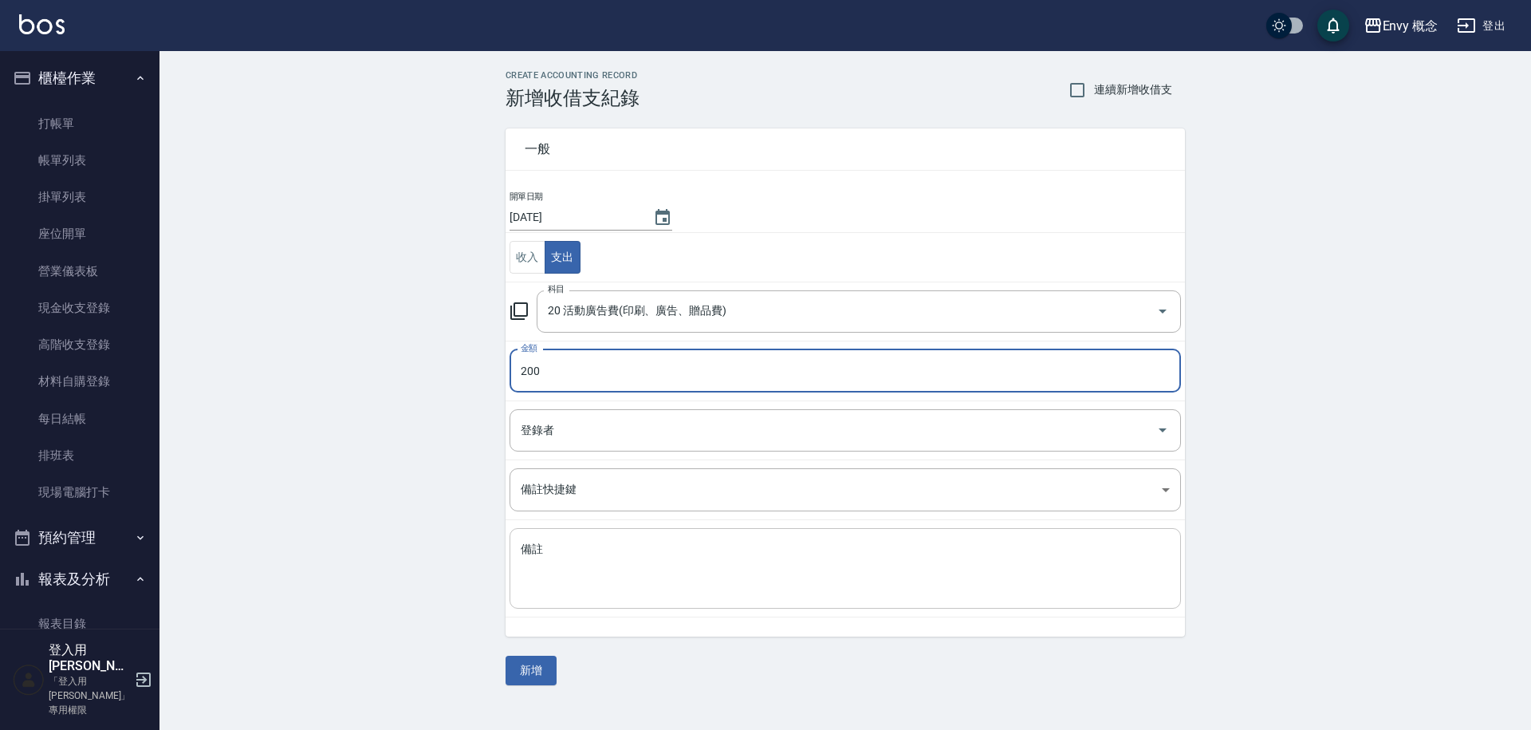
type input "200"
click at [581, 557] on textarea "備註" at bounding box center [845, 568] width 649 height 54
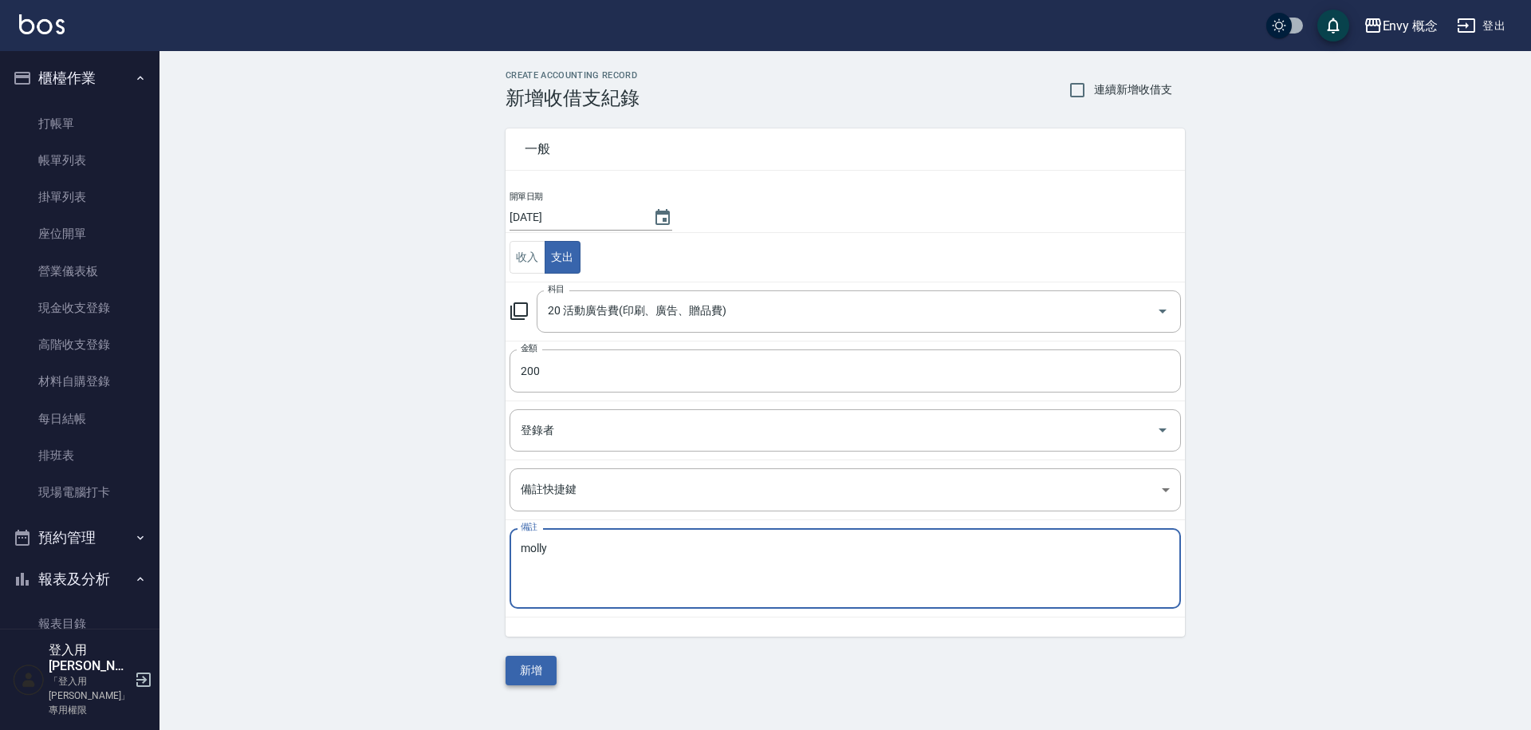
type textarea "molly"
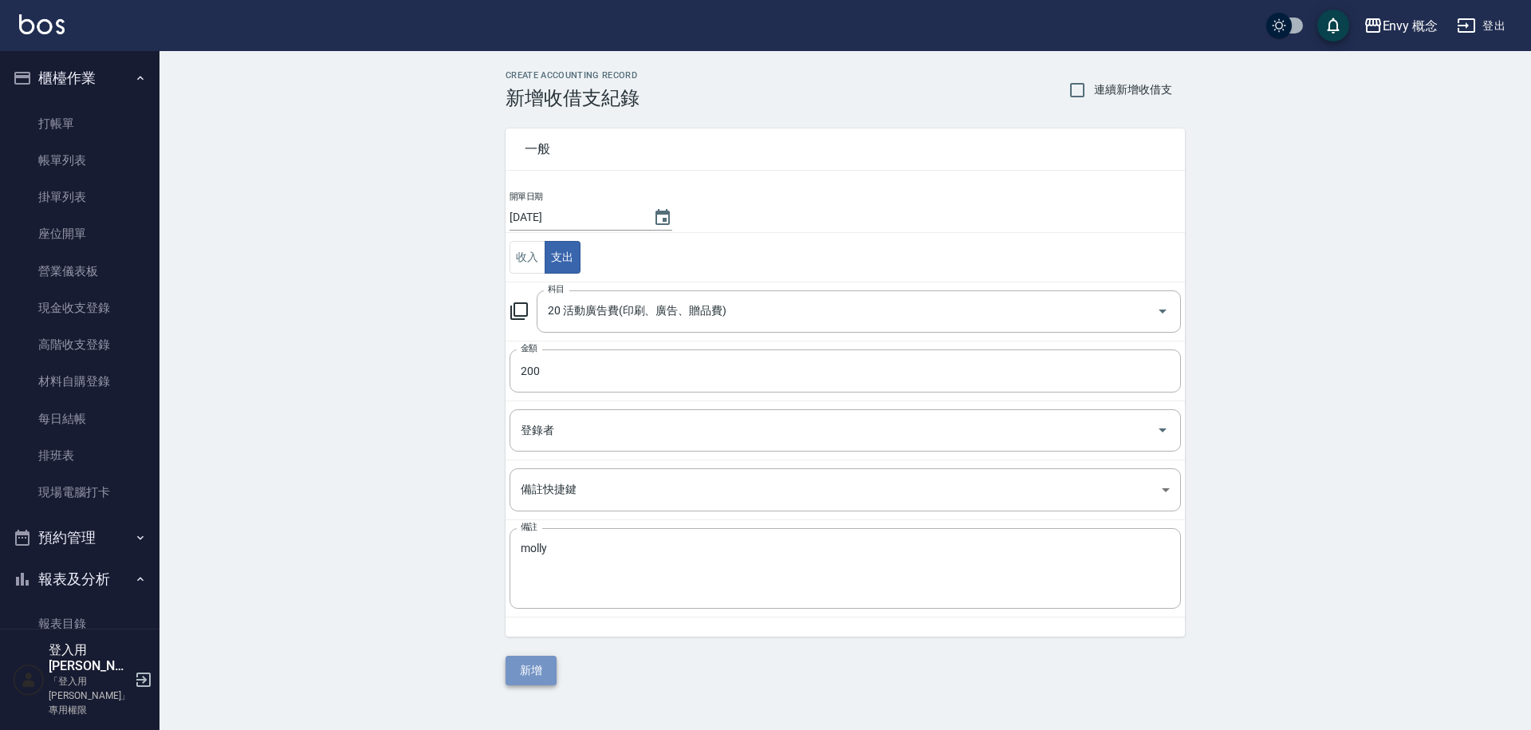
click at [536, 660] on button "新增" at bounding box center [531, 670] width 51 height 30
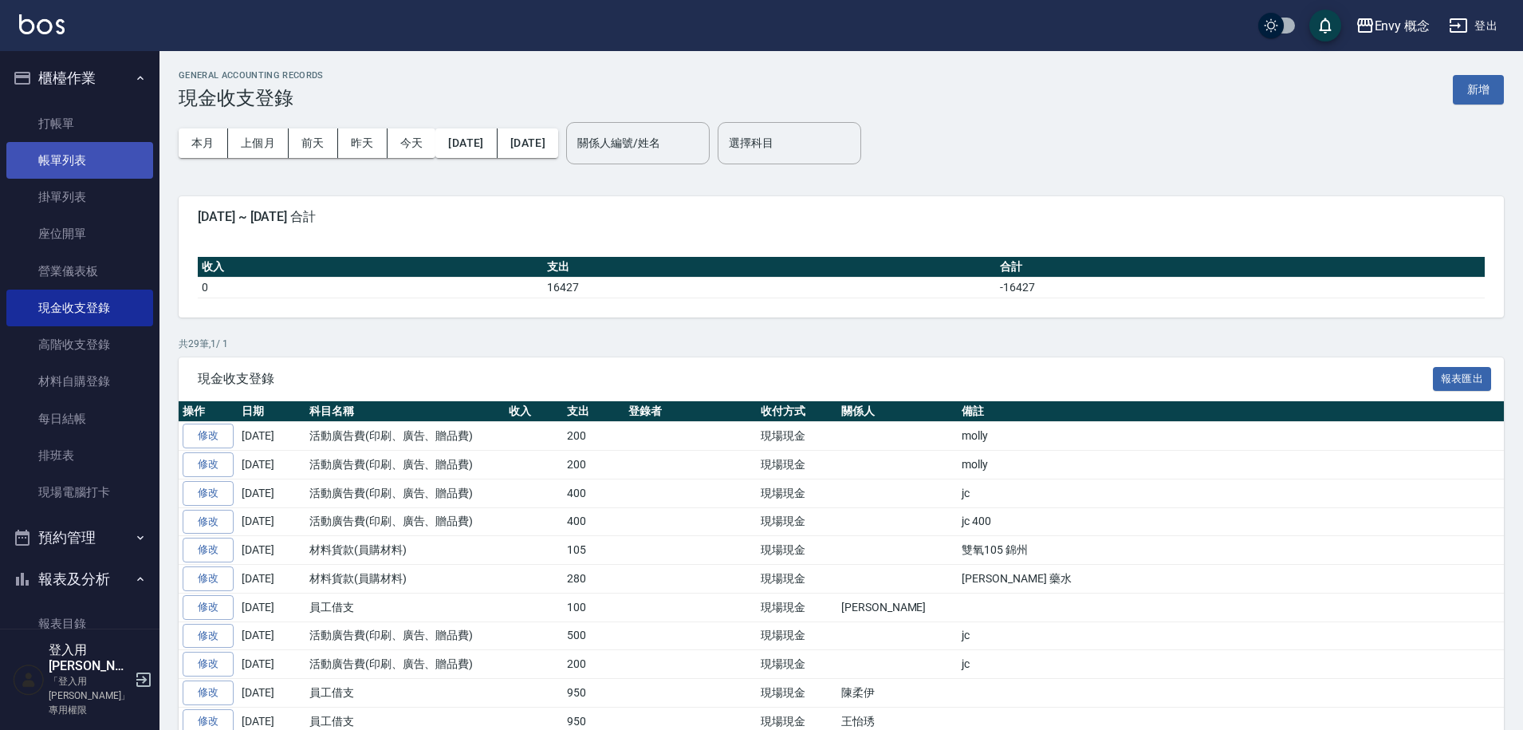
click at [60, 159] on link "帳單列表" at bounding box center [79, 160] width 147 height 37
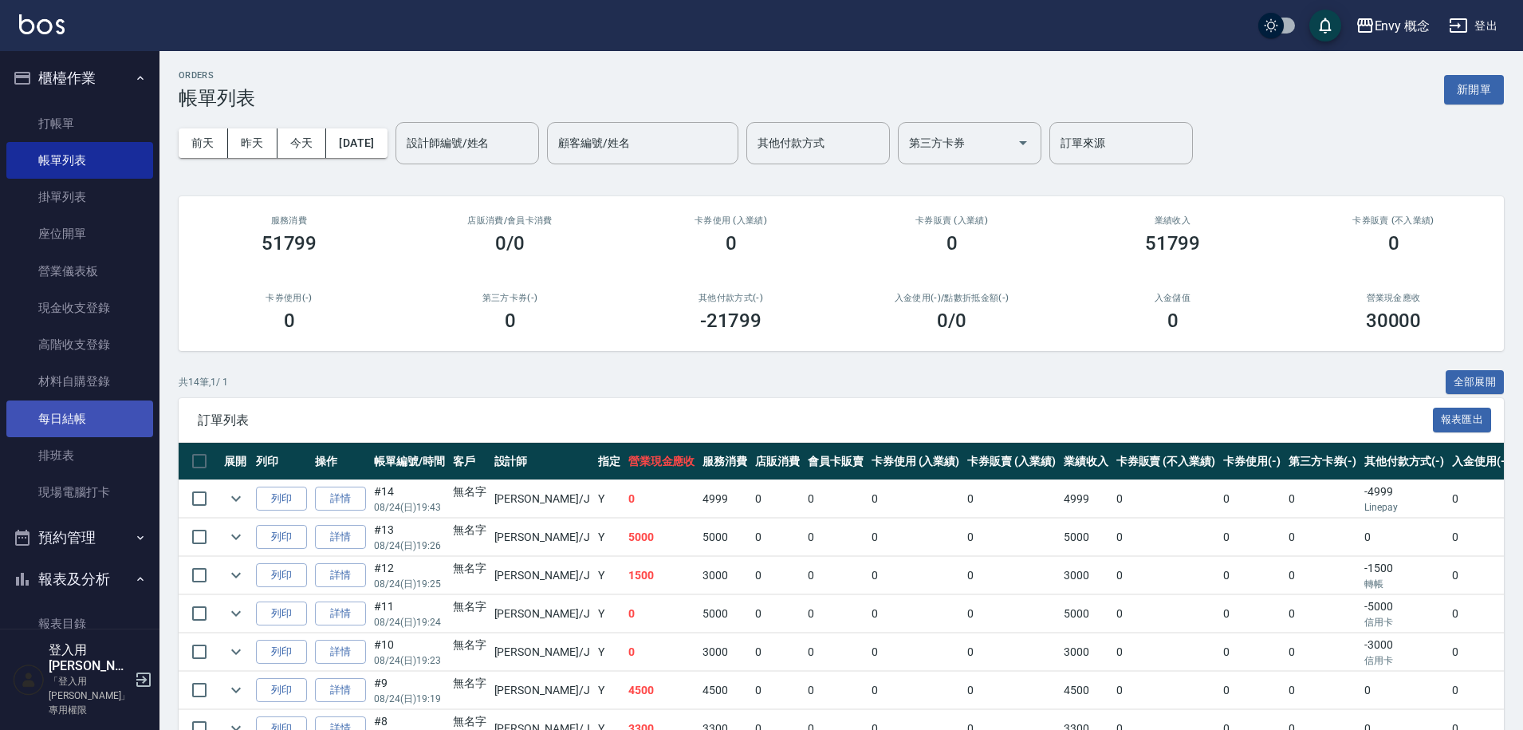
click at [90, 419] on link "每日結帳" at bounding box center [79, 418] width 147 height 37
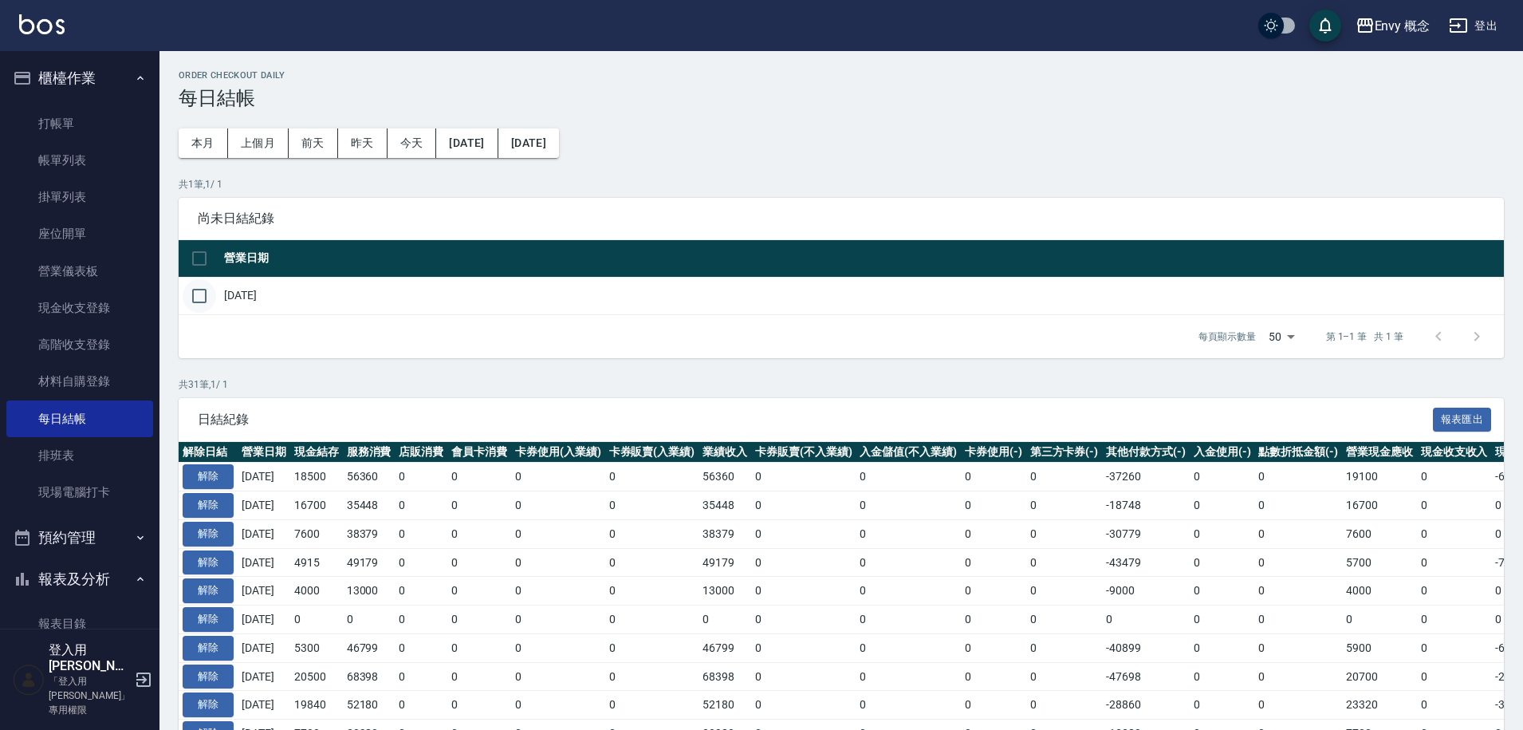
click at [205, 295] on input "checkbox" at bounding box center [199, 295] width 33 height 33
checkbox input "true"
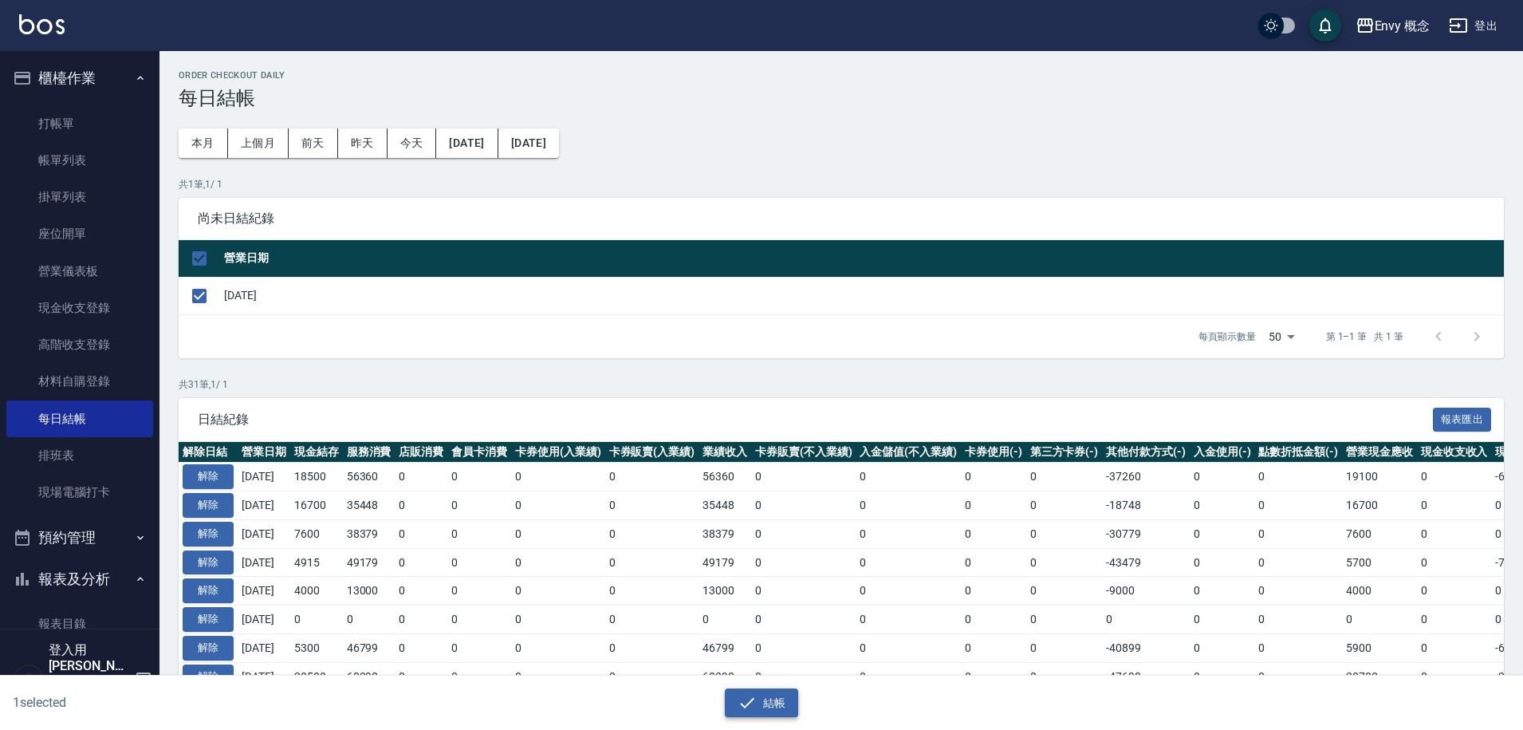
click at [779, 703] on button "結帳" at bounding box center [762, 703] width 74 height 30
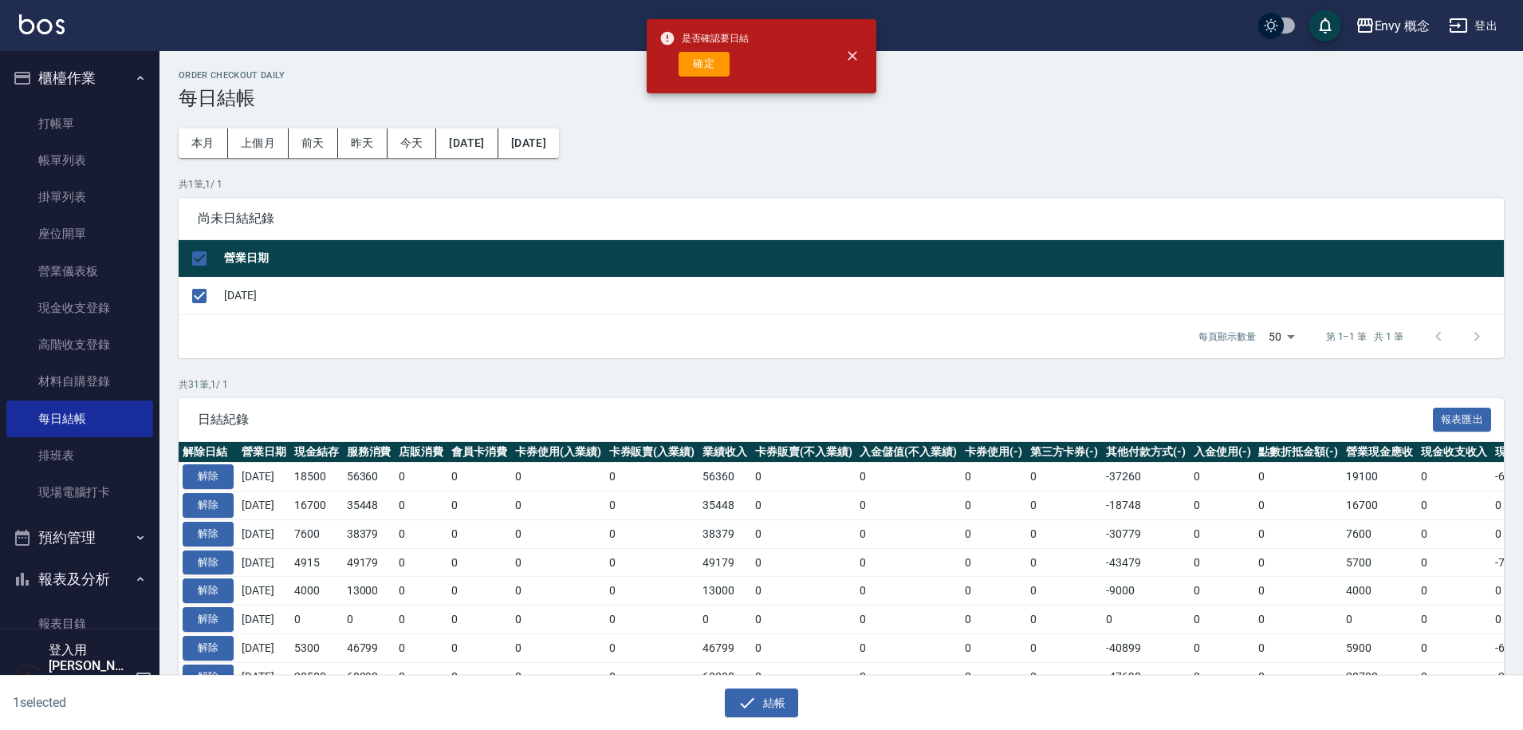
click at [715, 64] on button "確定" at bounding box center [704, 64] width 51 height 25
checkbox input "false"
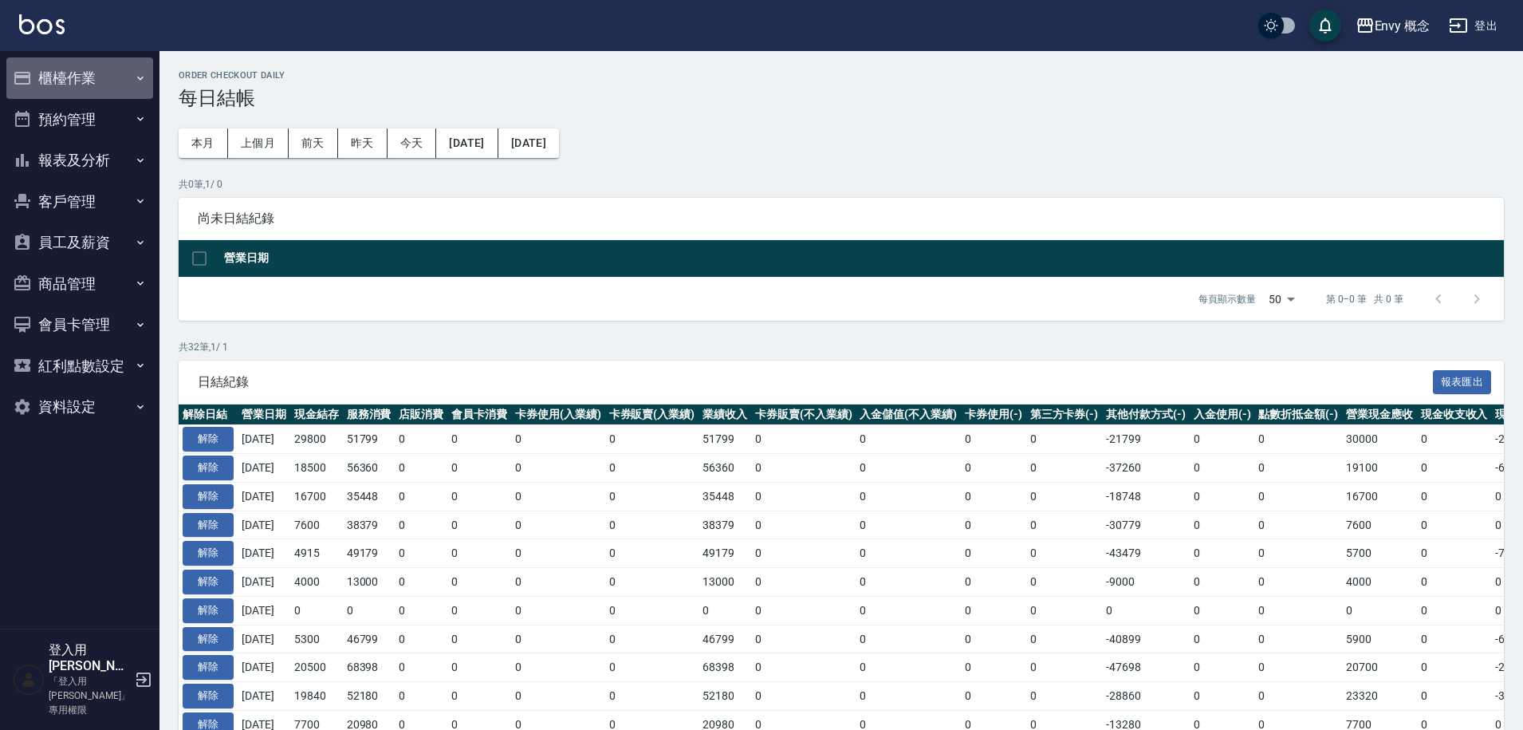
click at [64, 77] on button "櫃檯作業" at bounding box center [79, 77] width 147 height 41
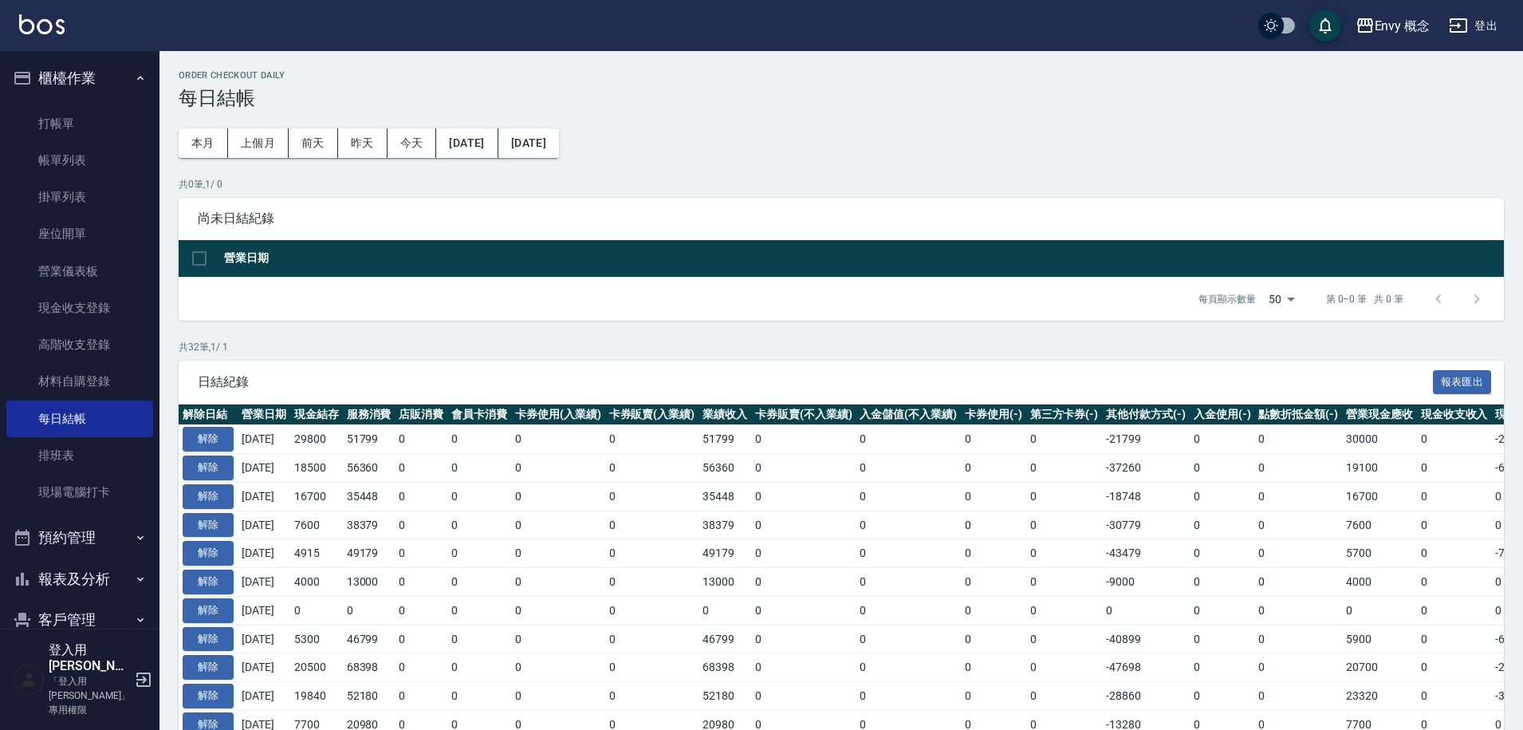
click at [65, 78] on button "櫃檯作業" at bounding box center [79, 77] width 147 height 41
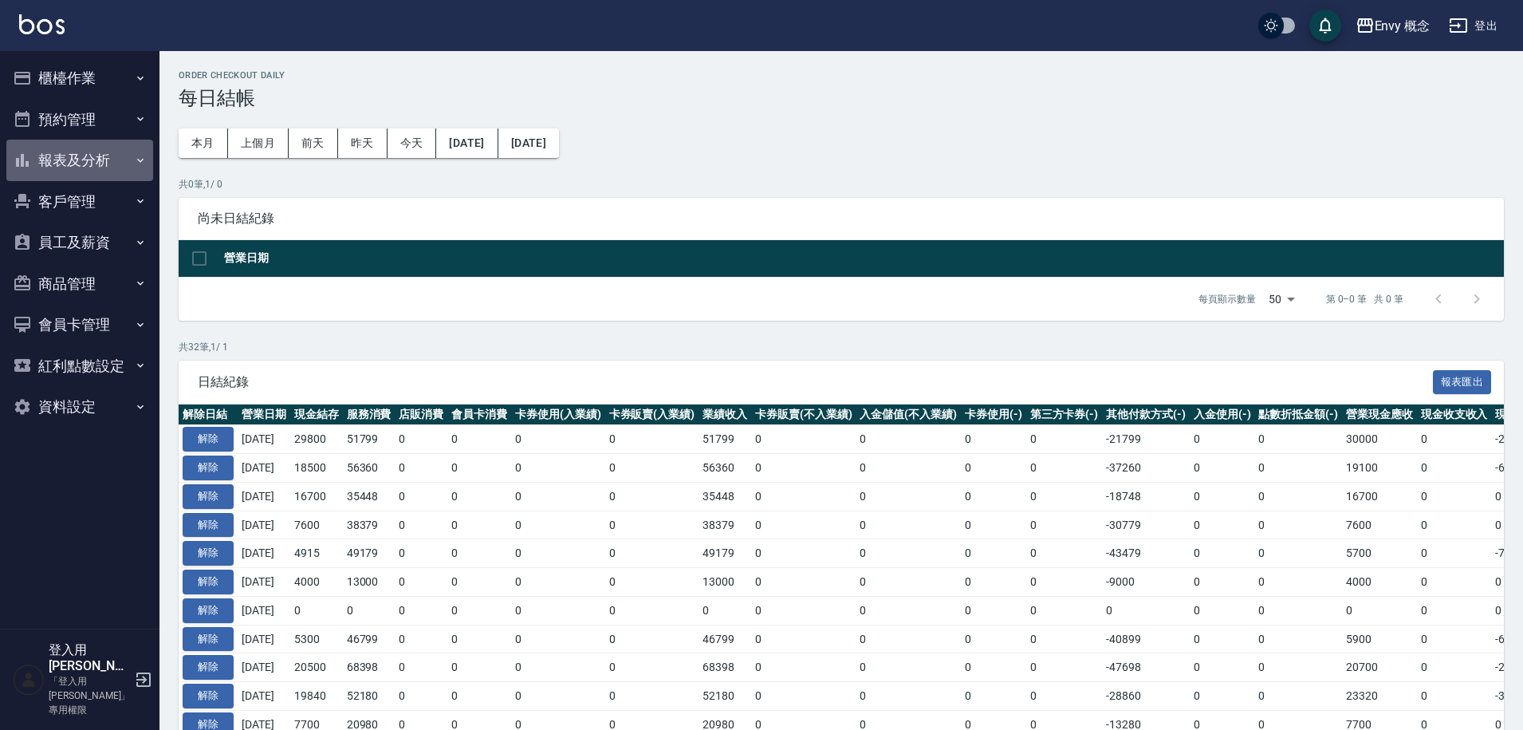
click at [85, 166] on button "報表及分析" at bounding box center [79, 160] width 147 height 41
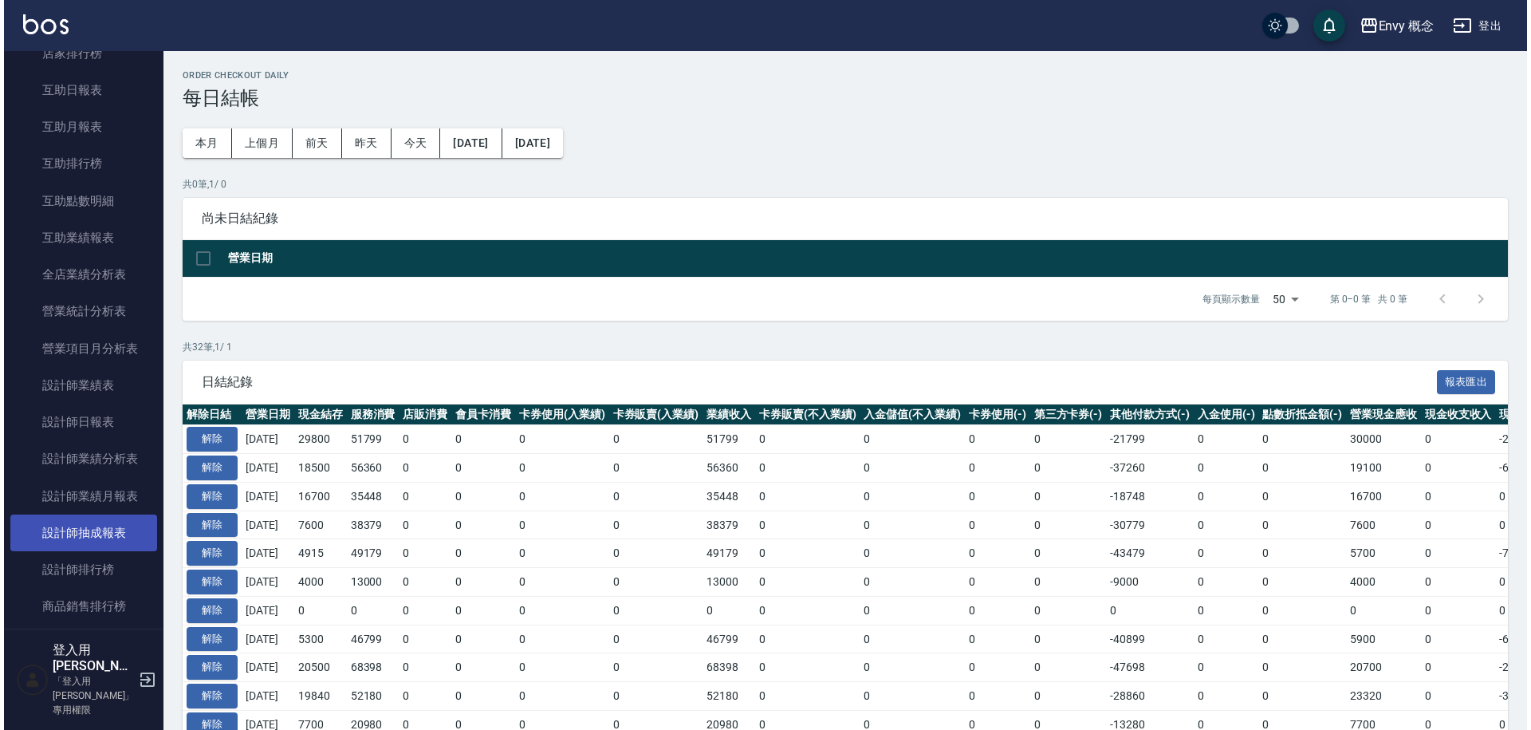
scroll to position [303, 0]
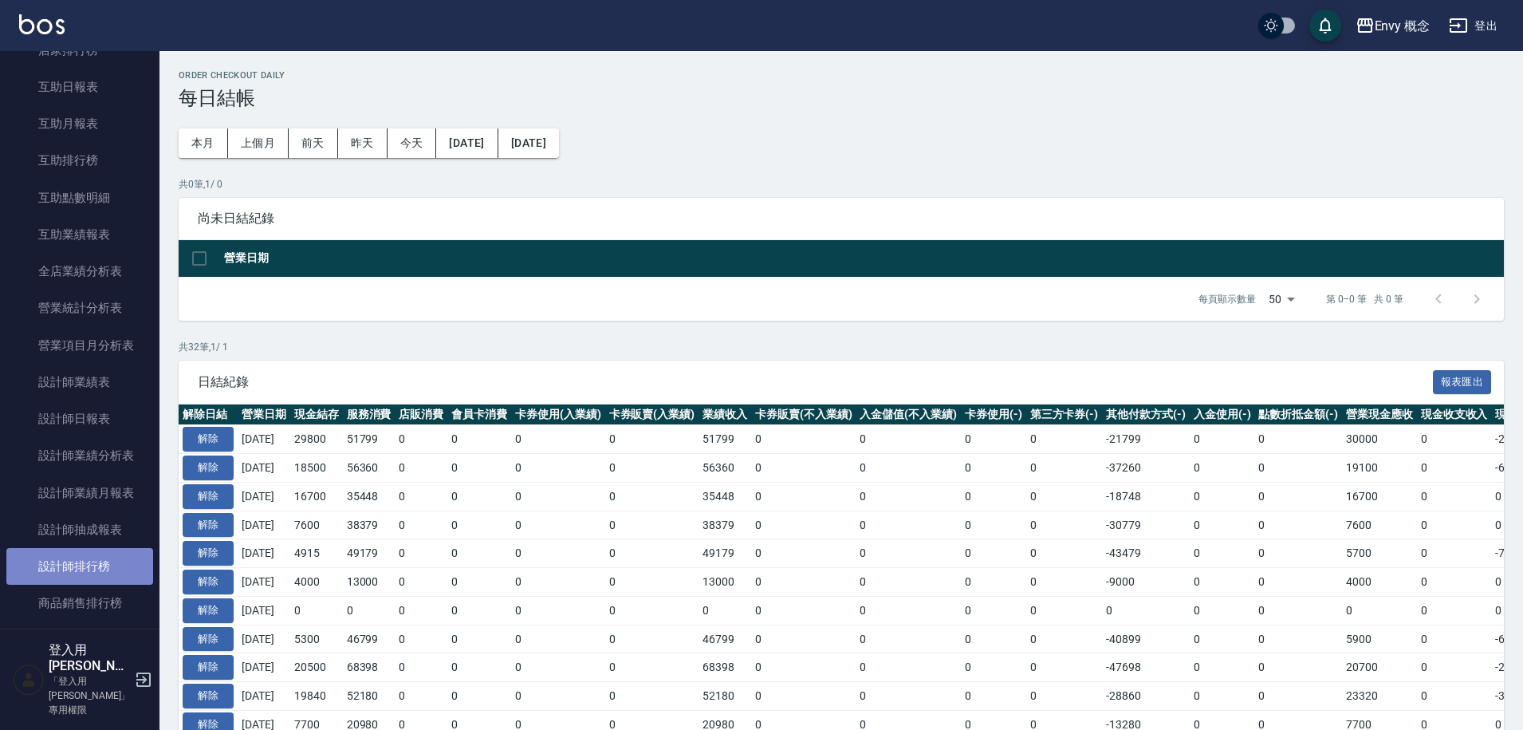
click at [89, 555] on link "設計師排行榜" at bounding box center [79, 566] width 147 height 37
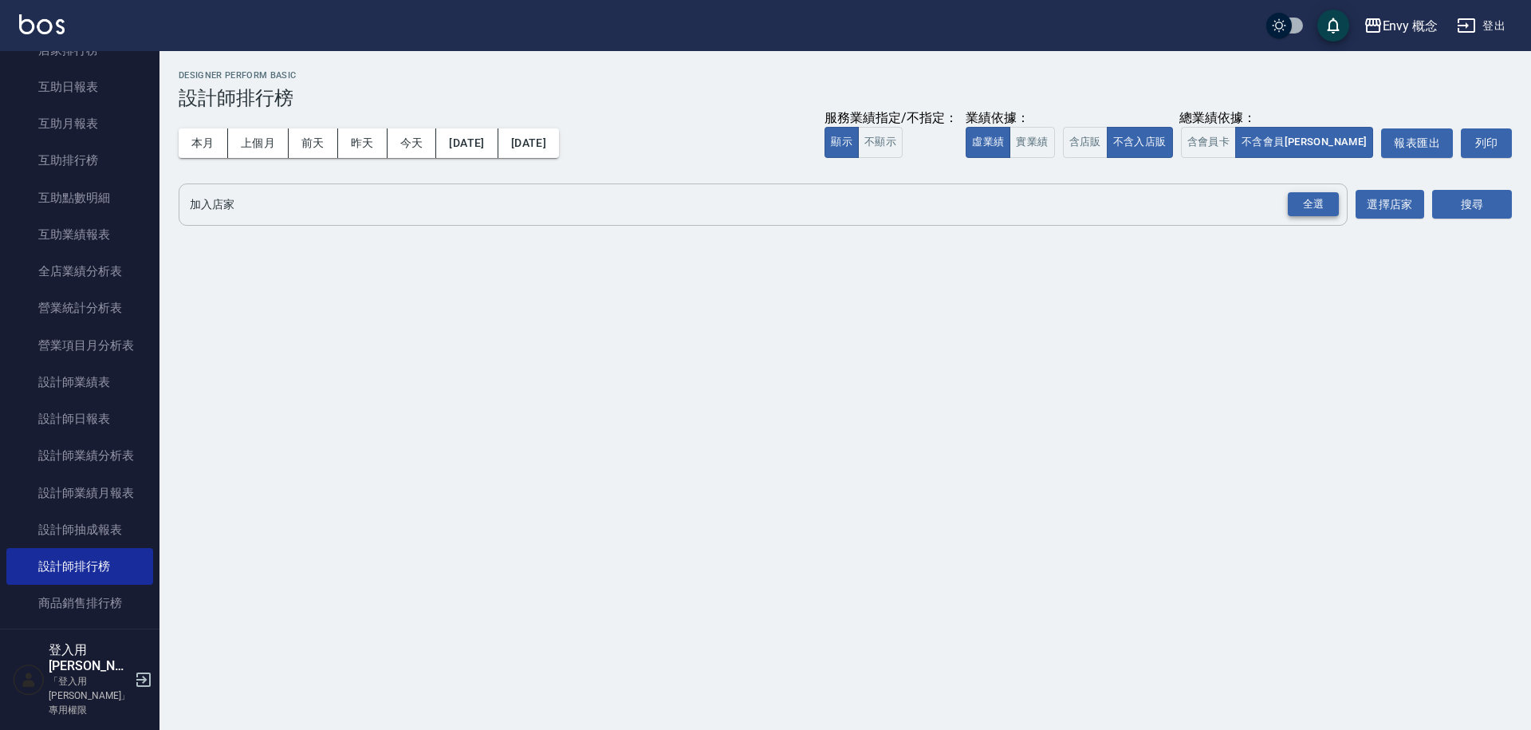
click at [1314, 196] on div "全選" at bounding box center [1313, 204] width 51 height 25
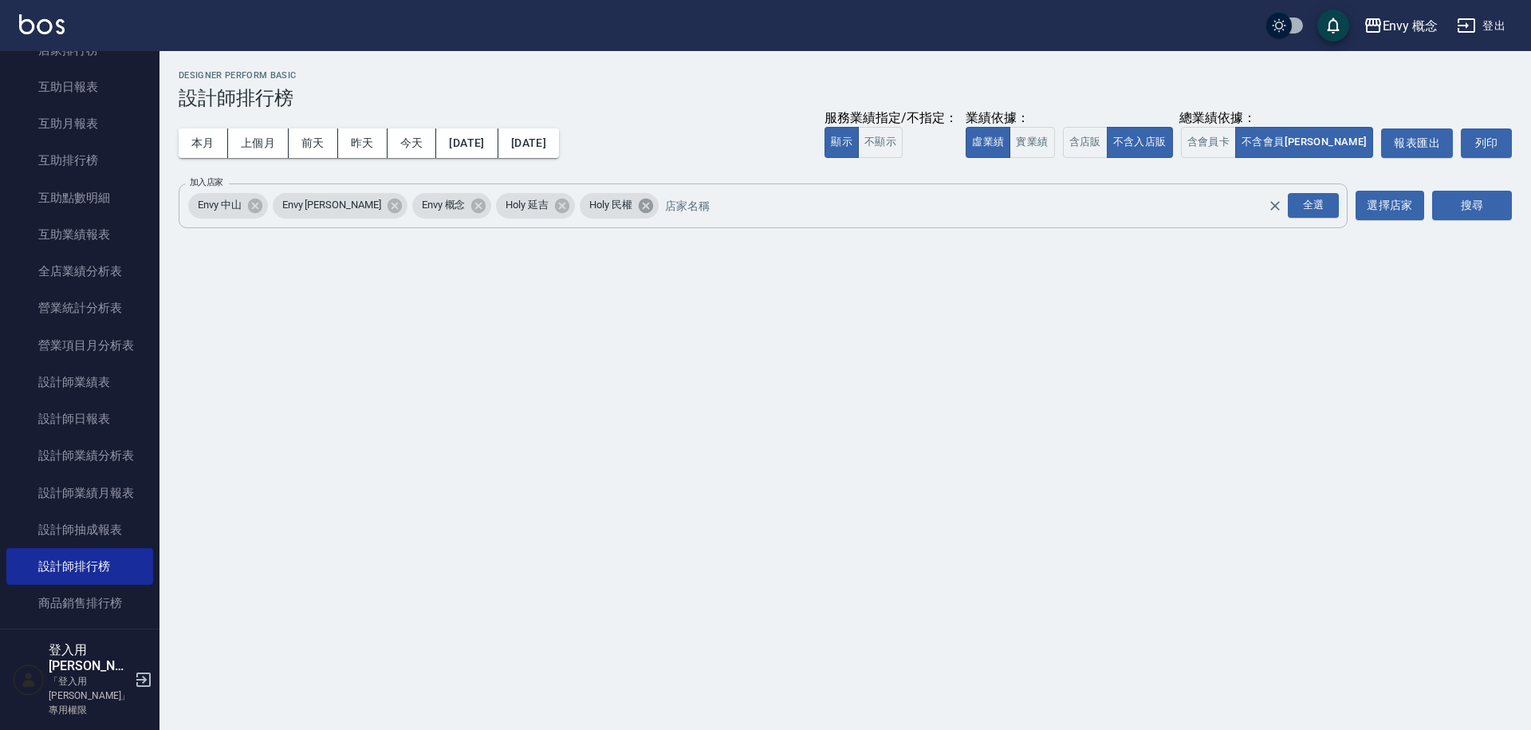
click at [637, 207] on icon at bounding box center [646, 206] width 18 height 18
click at [555, 203] on icon at bounding box center [562, 205] width 14 height 14
click at [216, 145] on button "本月" at bounding box center [203, 143] width 49 height 30
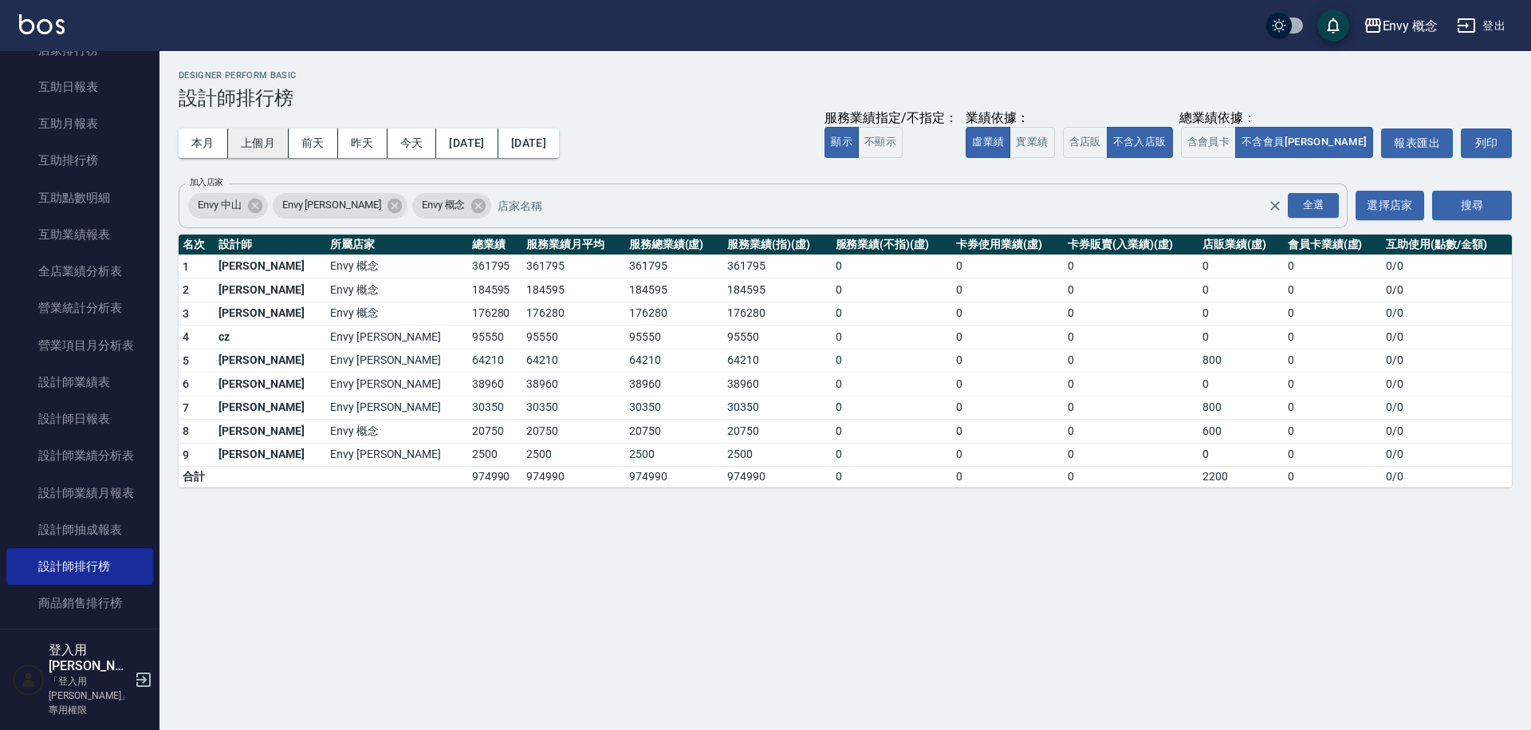
click at [254, 147] on button "上個月" at bounding box center [258, 143] width 61 height 30
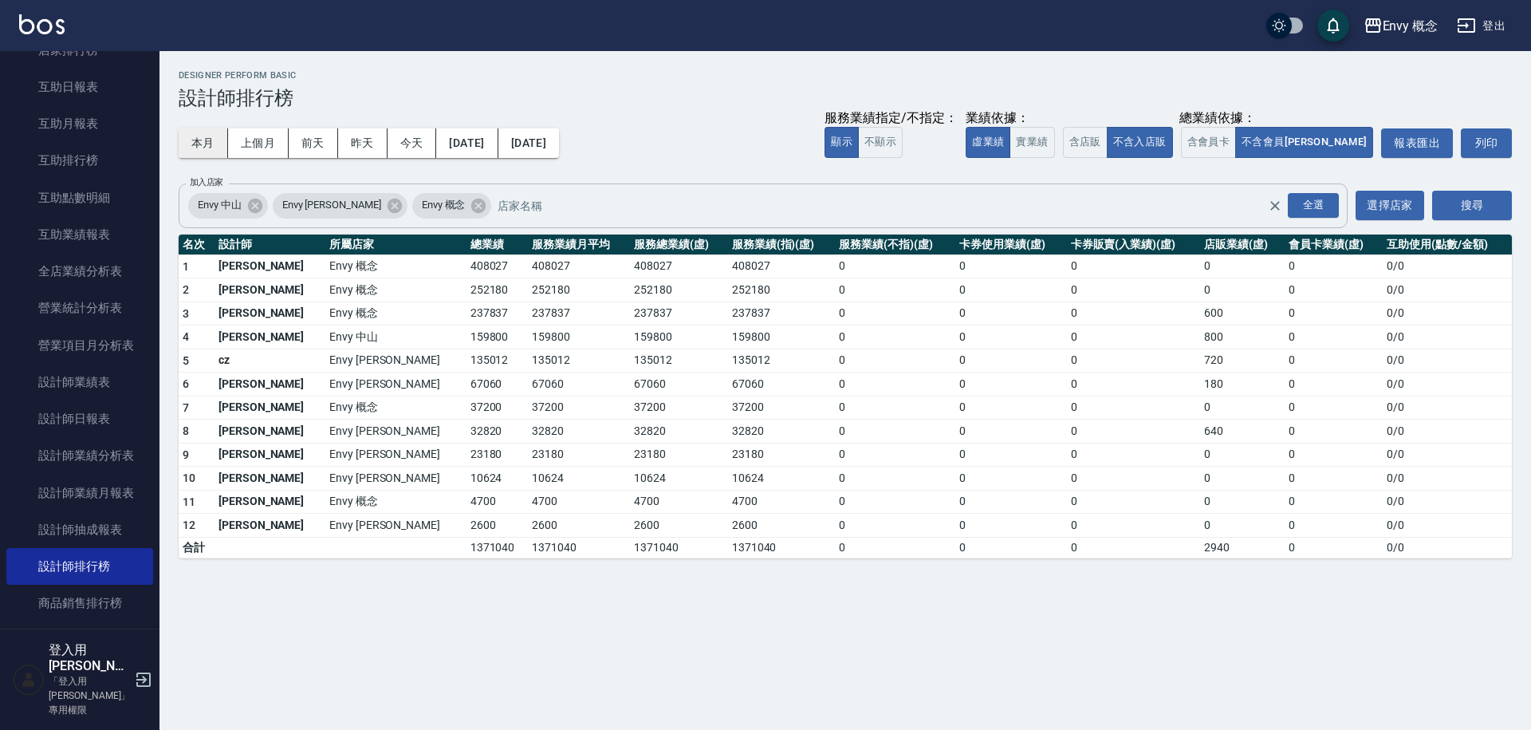
click at [219, 141] on button "本月" at bounding box center [203, 143] width 49 height 30
